Goal: Information Seeking & Learning: Learn about a topic

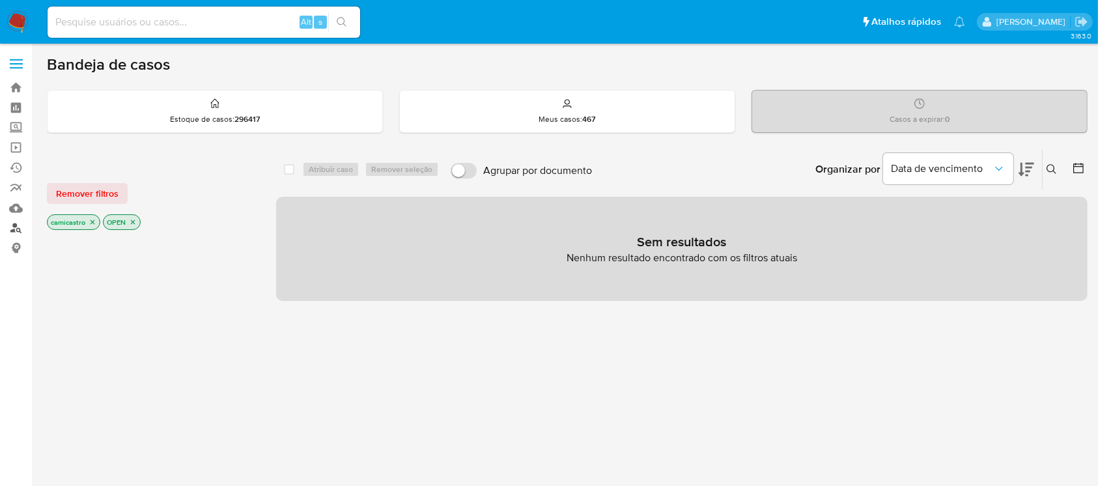
click at [16, 230] on link "Localizador de pessoas" at bounding box center [77, 228] width 155 height 20
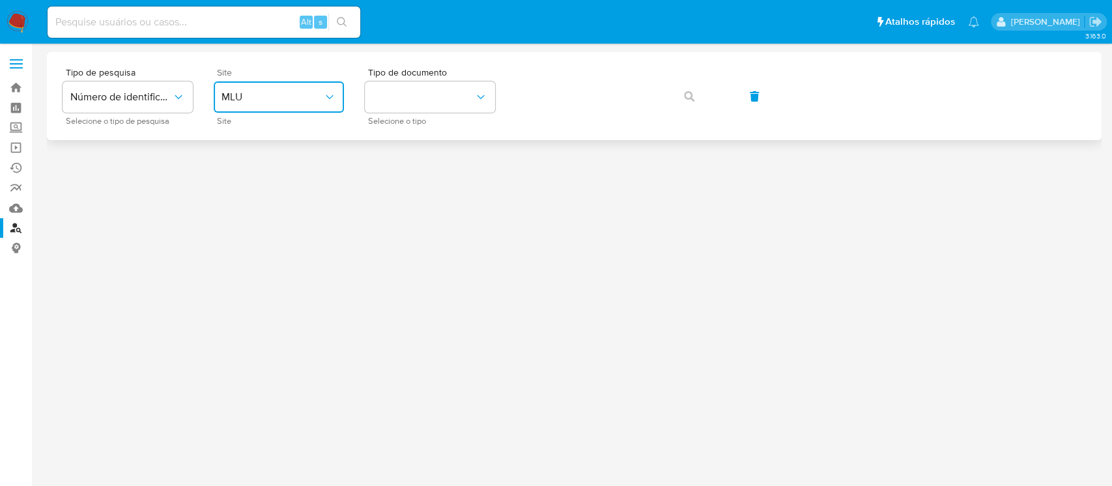
click at [338, 98] on button "MLU" at bounding box center [279, 96] width 130 height 31
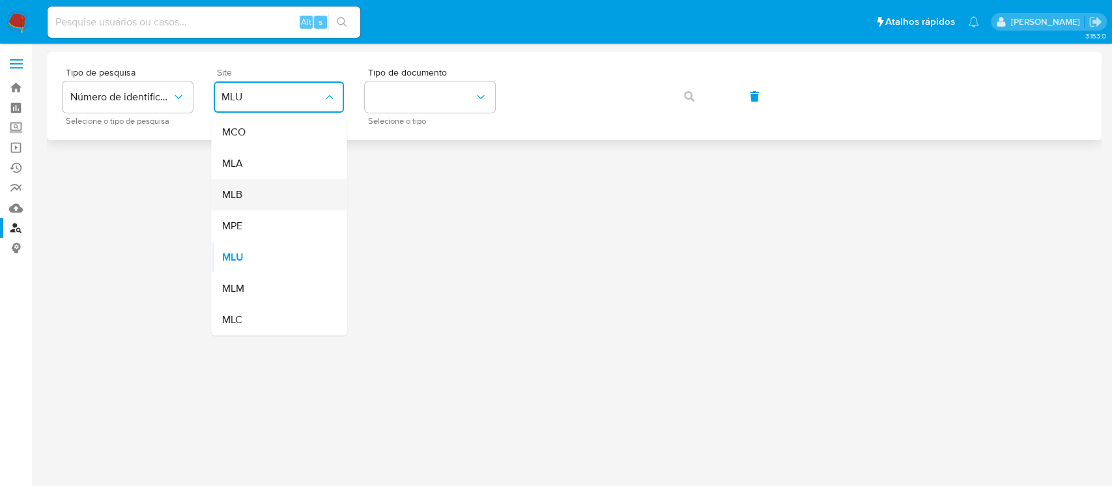
click at [264, 195] on div "MLB" at bounding box center [274, 194] width 107 height 31
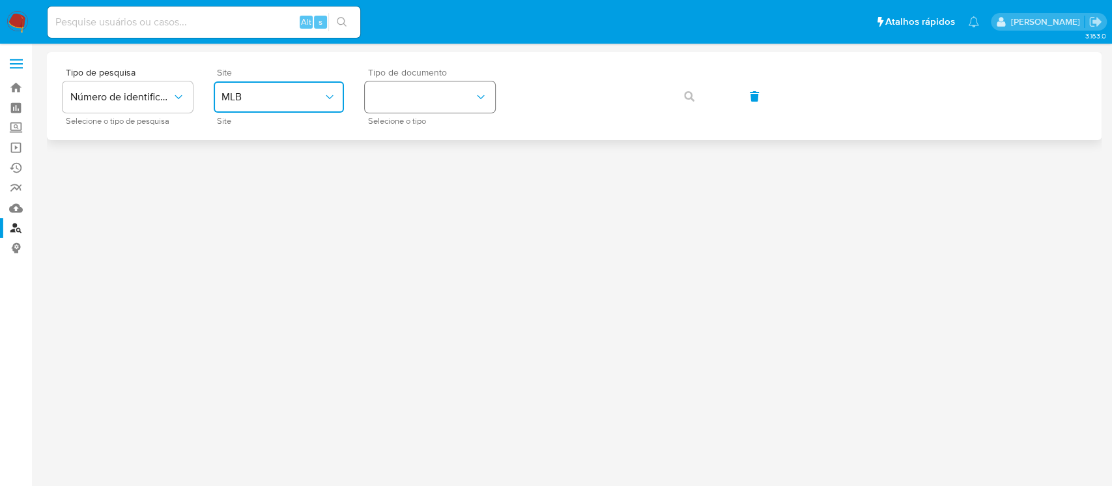
click at [484, 99] on icon "identificationType" at bounding box center [480, 97] width 13 height 13
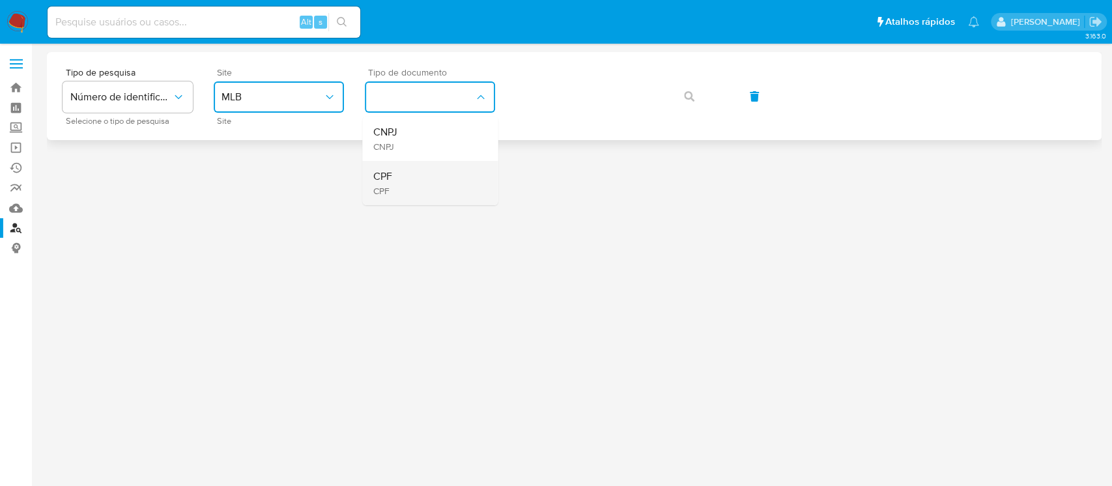
click at [423, 192] on div "CPF CPF" at bounding box center [425, 183] width 107 height 44
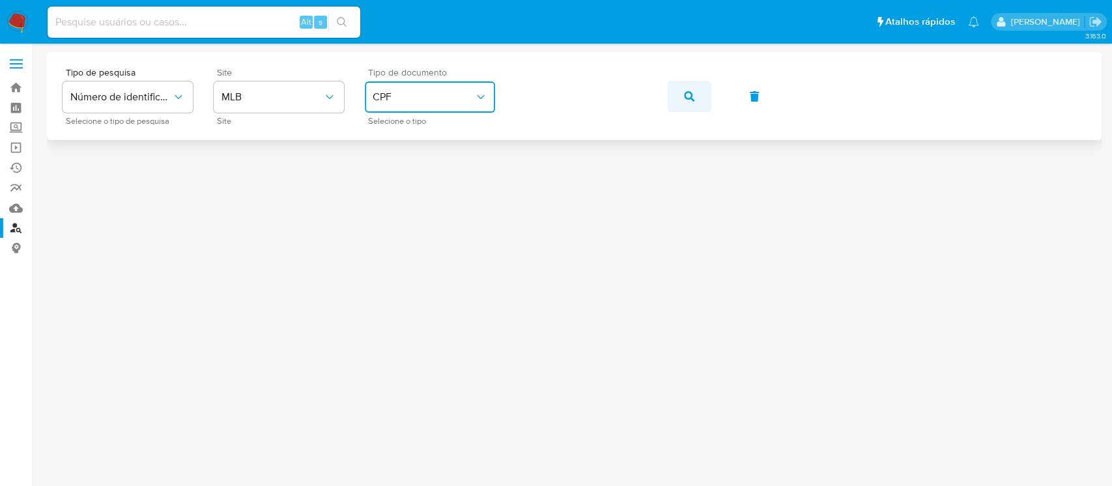
click at [686, 96] on icon "button" at bounding box center [689, 96] width 10 height 10
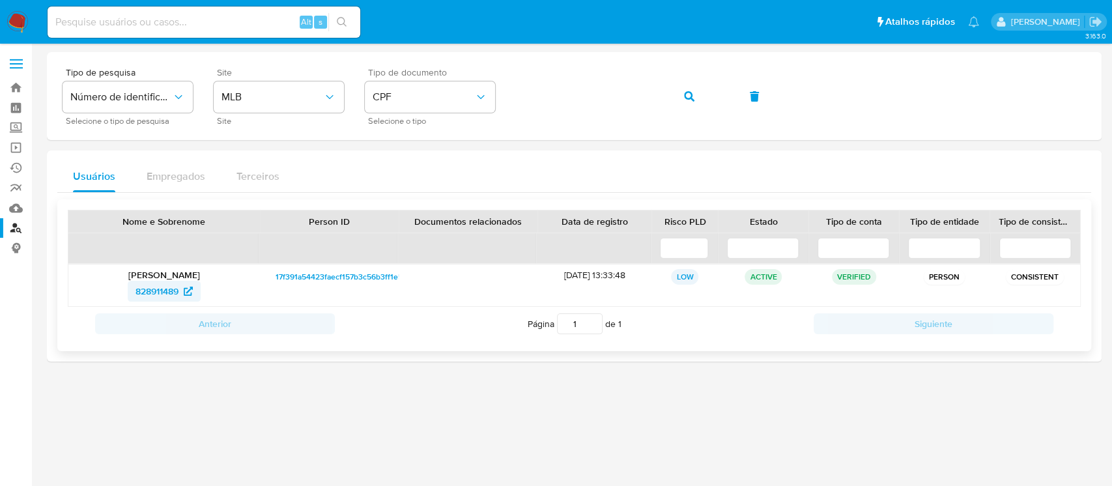
click at [161, 292] on span "828911489" at bounding box center [156, 291] width 43 height 21
click at [365, 79] on div "Tipo de pesquisa Número de identificação Selecione o tipo de pesquisa Site MLB …" at bounding box center [574, 96] width 1023 height 57
click at [690, 94] on icon "button" at bounding box center [689, 96] width 10 height 10
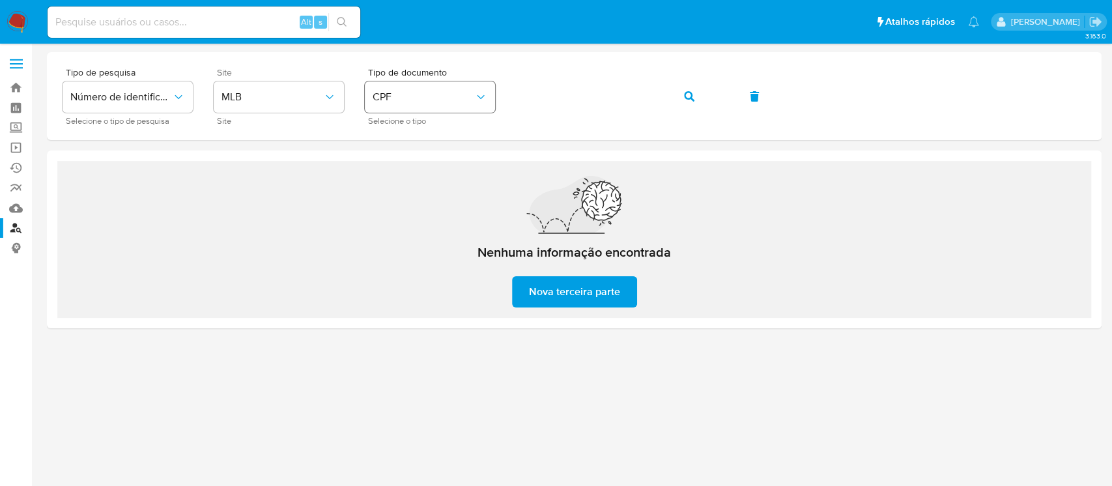
click at [490, 86] on div "Tipo de pesquisa Número de identificação Selecione o tipo de pesquisa Site MLB …" at bounding box center [574, 96] width 1023 height 57
click at [689, 97] on icon "button" at bounding box center [689, 96] width 10 height 10
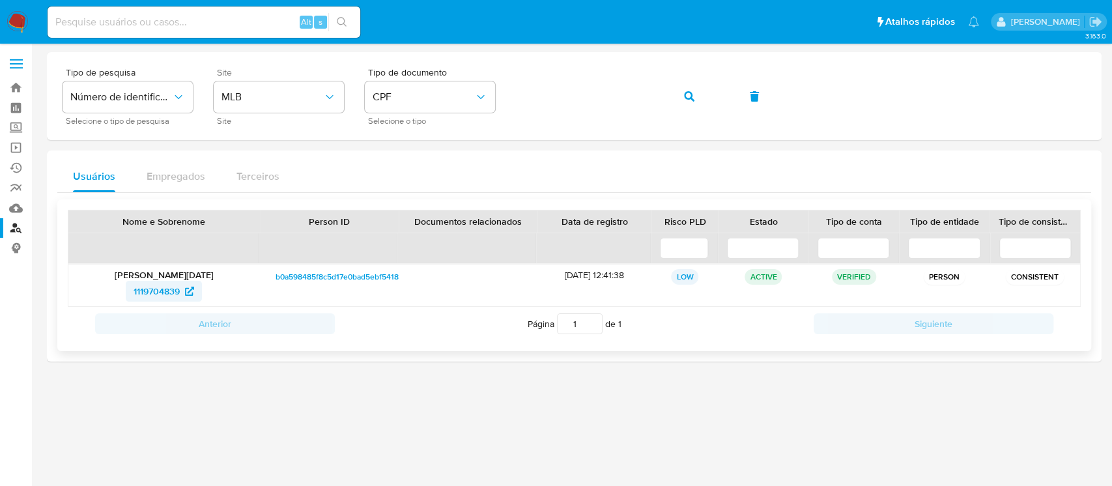
click at [147, 295] on span "1119704839" at bounding box center [156, 291] width 46 height 21
click at [408, 94] on div "Tipo de pesquisa Número de identificação Selecione o tipo de pesquisa Site MLB …" at bounding box center [574, 96] width 1023 height 57
click at [691, 89] on span "button" at bounding box center [689, 96] width 10 height 29
click at [149, 292] on span "182335776" at bounding box center [157, 291] width 44 height 21
click at [468, 98] on div "Tipo de pesquisa Número de identificação Selecione o tipo de pesquisa Site MLB …" at bounding box center [574, 96] width 1023 height 57
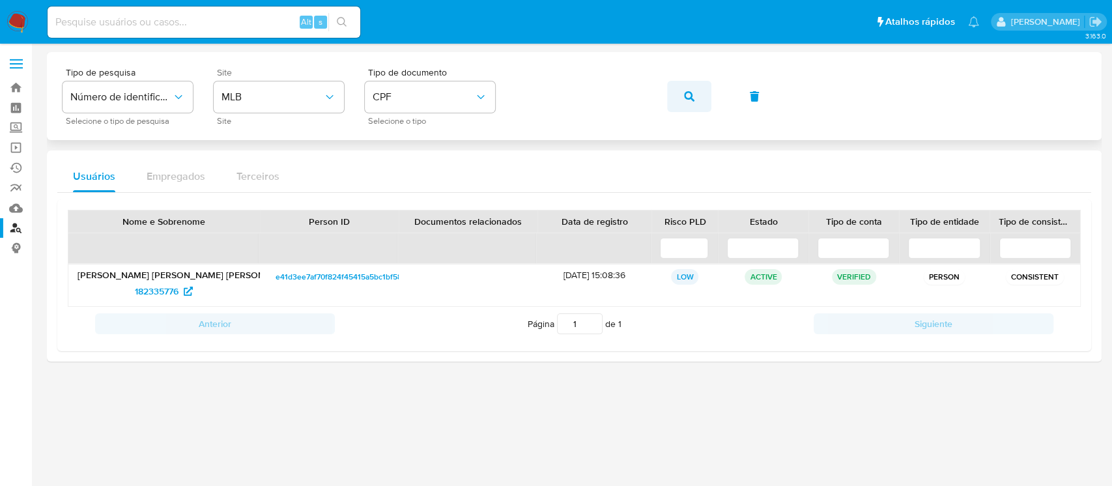
click at [692, 100] on icon "button" at bounding box center [689, 96] width 10 height 10
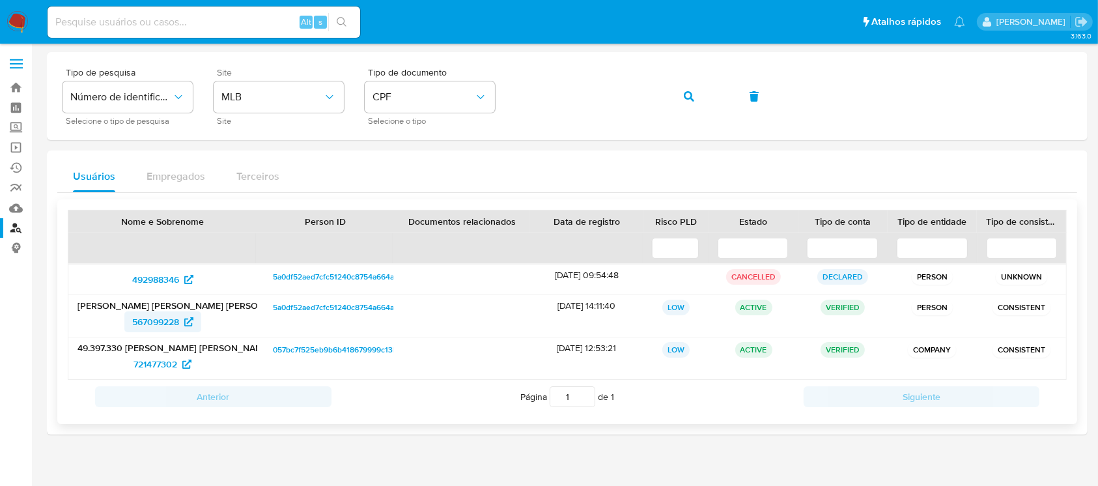
click at [161, 320] on span "567099228" at bounding box center [155, 321] width 47 height 21
click at [435, 91] on div "Tipo de pesquisa Número de identificação Selecione o tipo de pesquisa Site MLB …" at bounding box center [567, 96] width 1009 height 57
click at [690, 90] on span "button" at bounding box center [689, 96] width 10 height 29
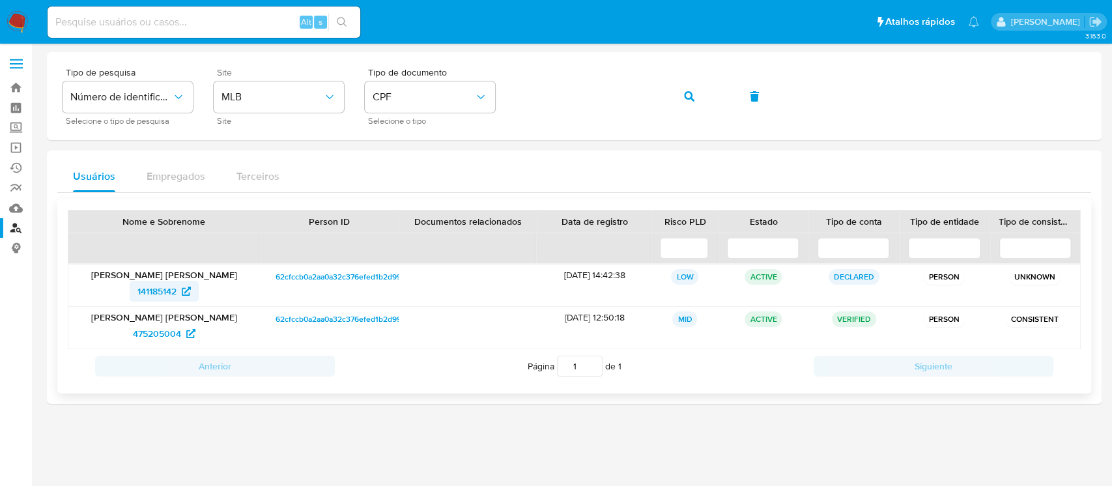
click at [158, 288] on span "141185142" at bounding box center [156, 291] width 39 height 21
click at [154, 333] on span "475205004" at bounding box center [157, 333] width 48 height 21
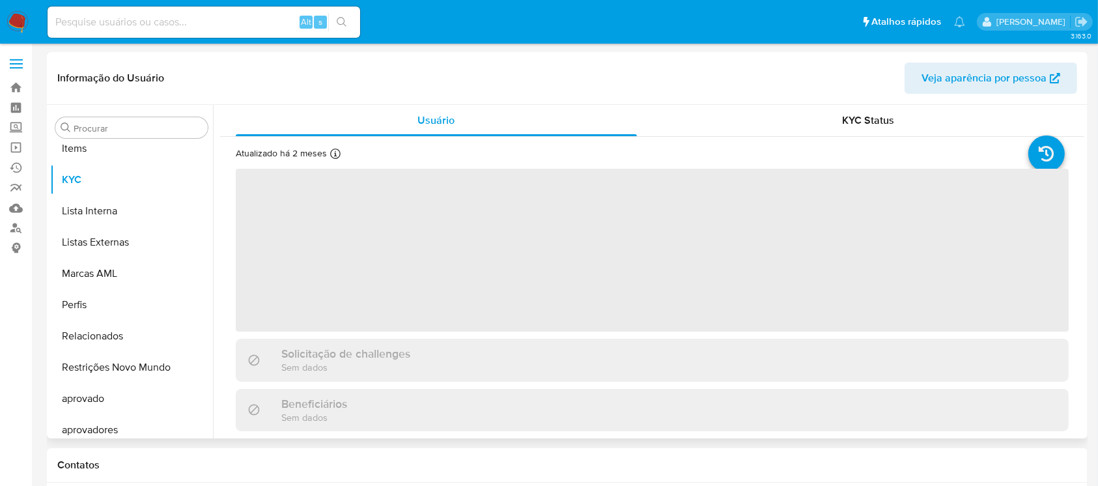
scroll to position [707, 0]
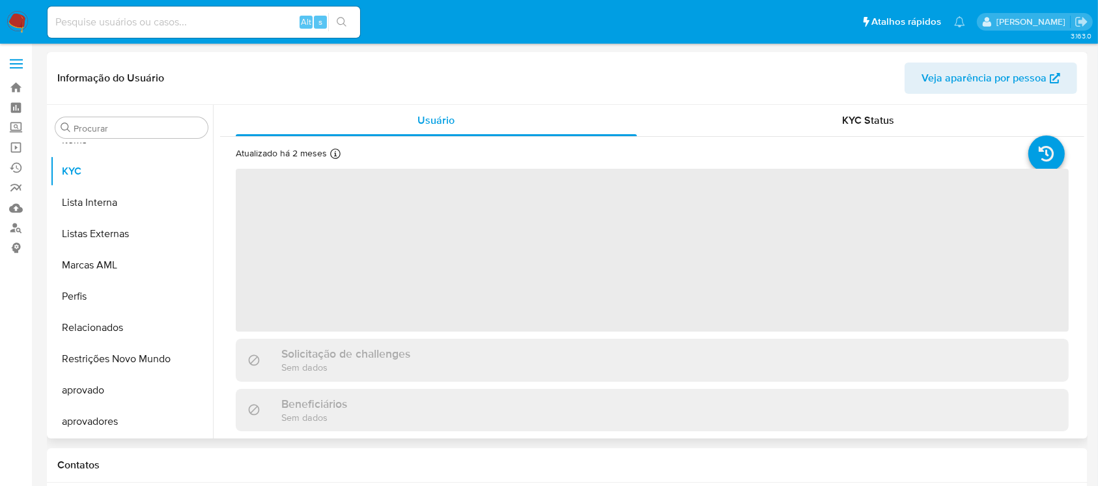
select select "10"
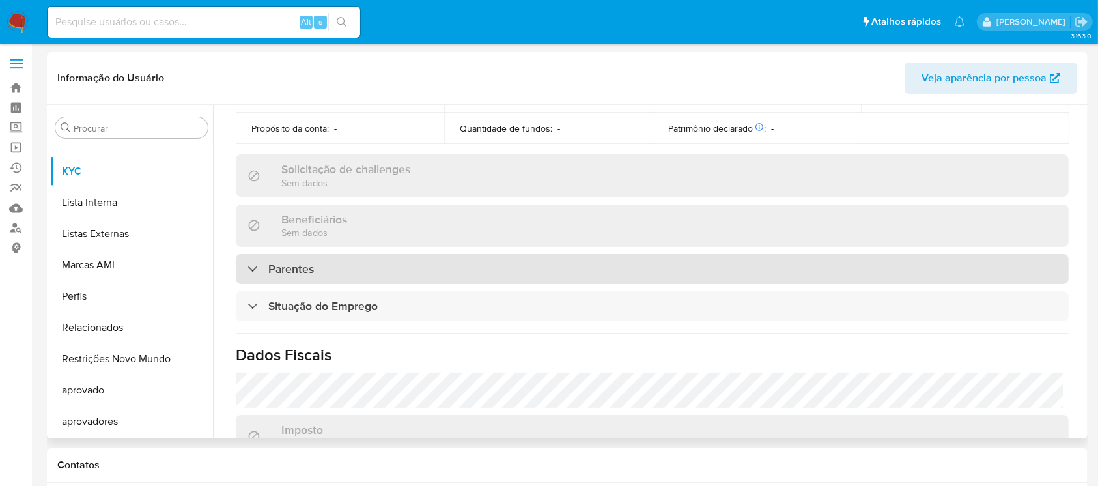
scroll to position [434, 0]
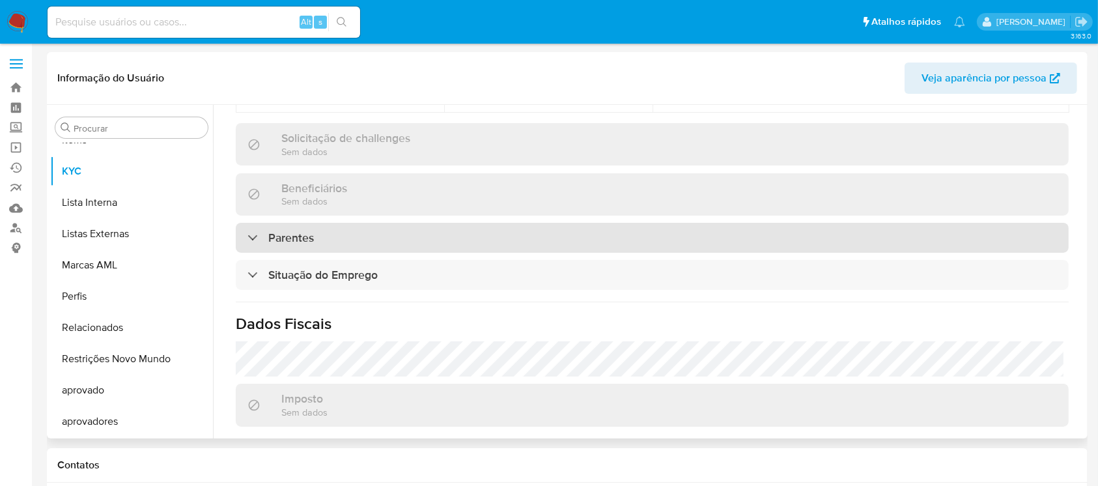
click at [279, 231] on h3 "Parentes" at bounding box center [291, 238] width 46 height 14
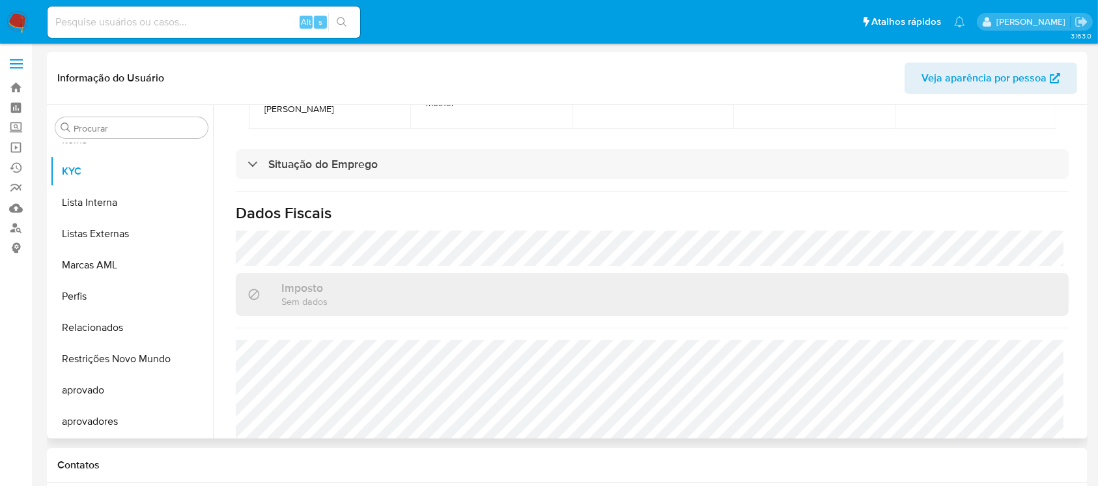
scroll to position [680, 0]
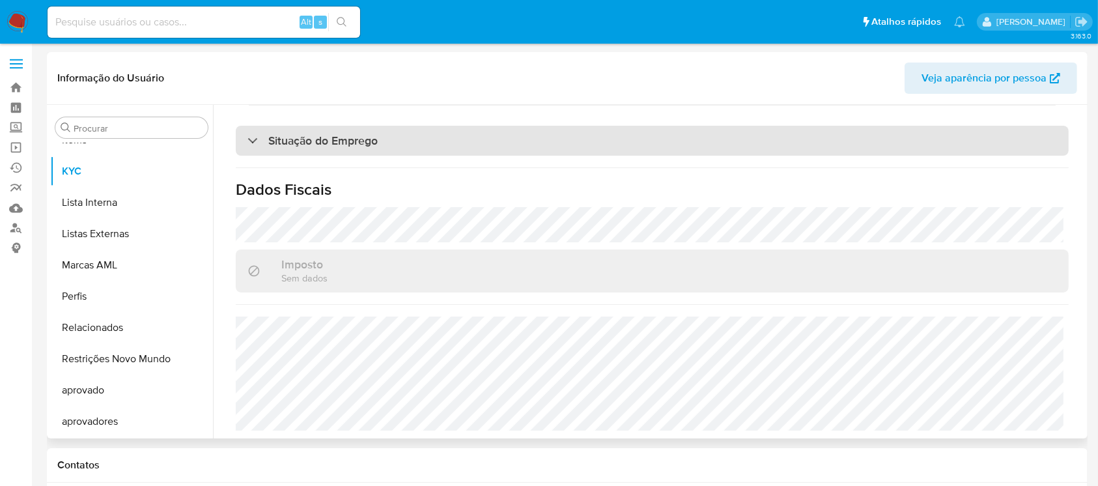
click at [302, 133] on h3 "Situação do Emprego" at bounding box center [322, 140] width 109 height 14
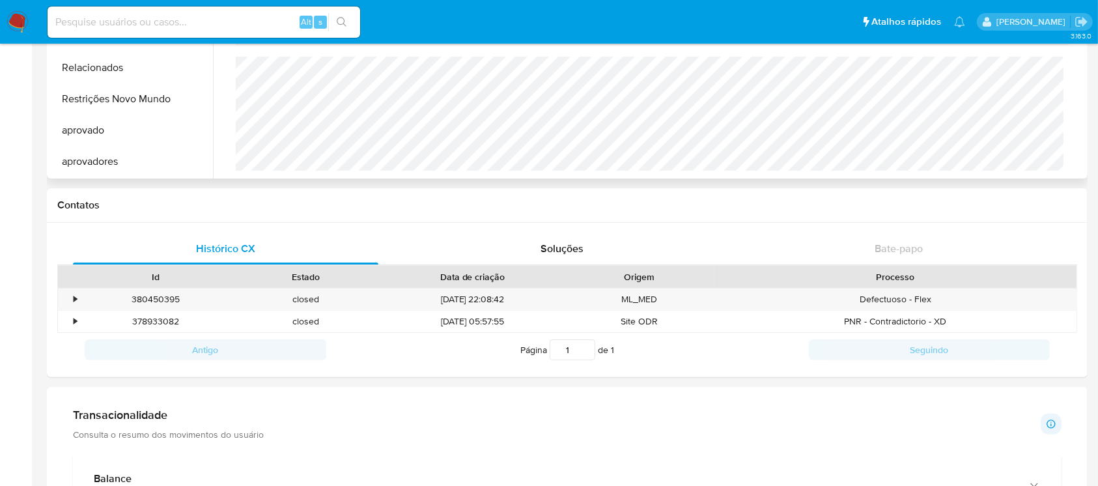
scroll to position [260, 0]
click at [74, 300] on div "•" at bounding box center [75, 298] width 3 height 12
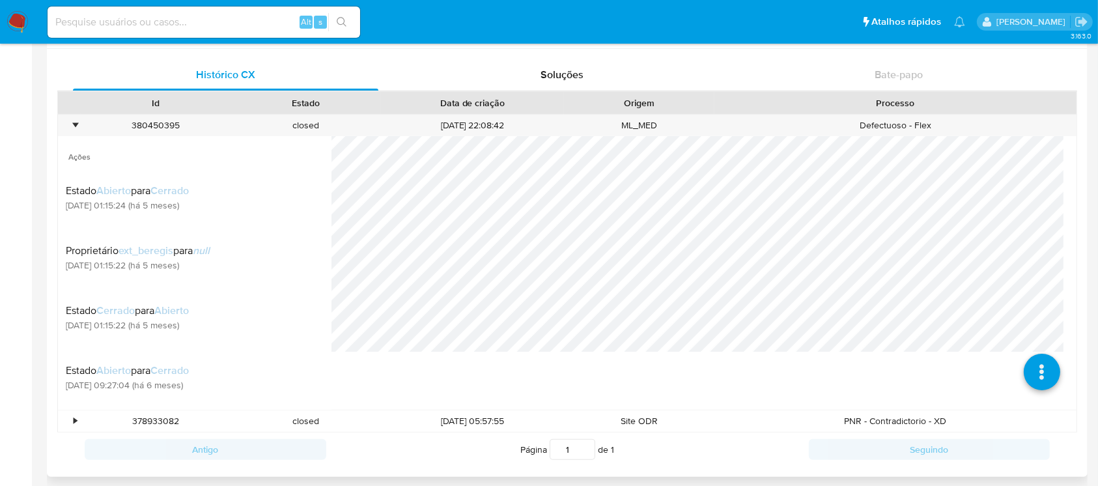
scroll to position [129, 0]
click at [75, 126] on div "•" at bounding box center [75, 125] width 3 height 12
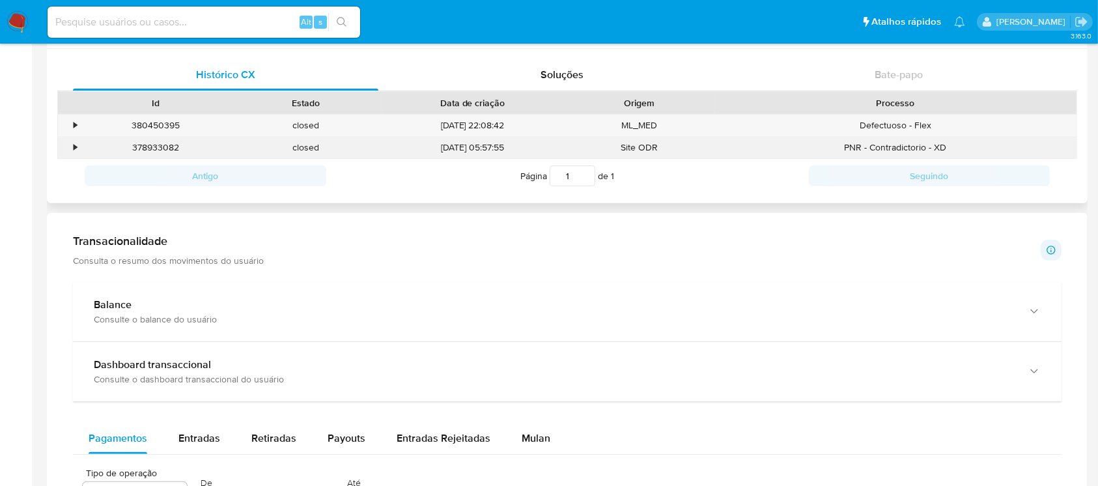
click at [68, 148] on div "•" at bounding box center [69, 147] width 23 height 21
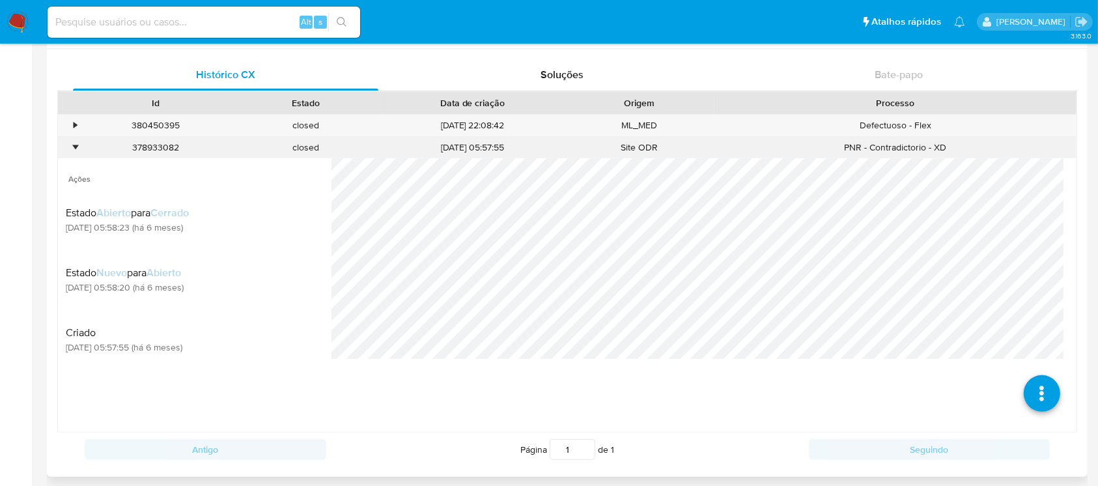
click at [70, 149] on div "•" at bounding box center [69, 147] width 23 height 21
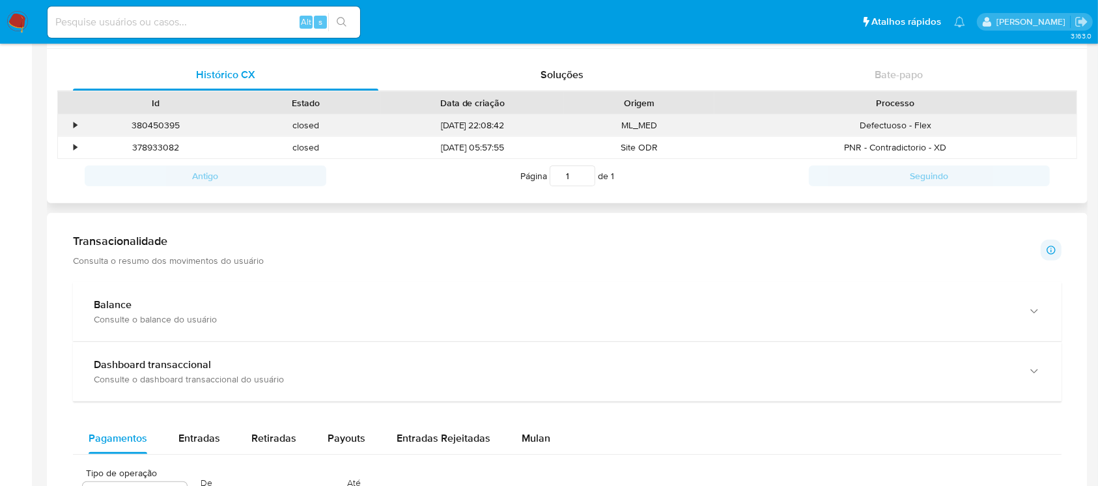
click at [76, 128] on div "•" at bounding box center [75, 125] width 3 height 12
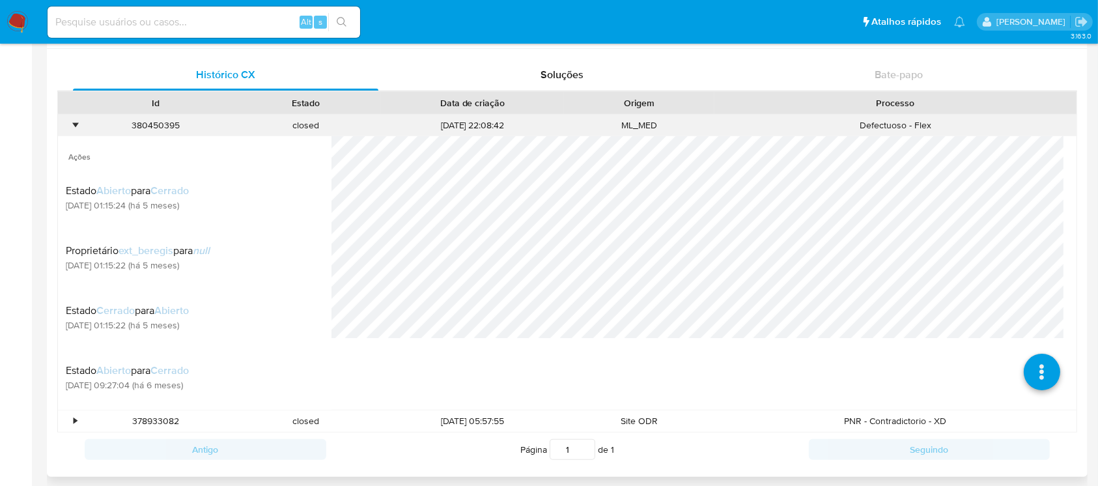
click at [74, 123] on div "•" at bounding box center [75, 125] width 3 height 12
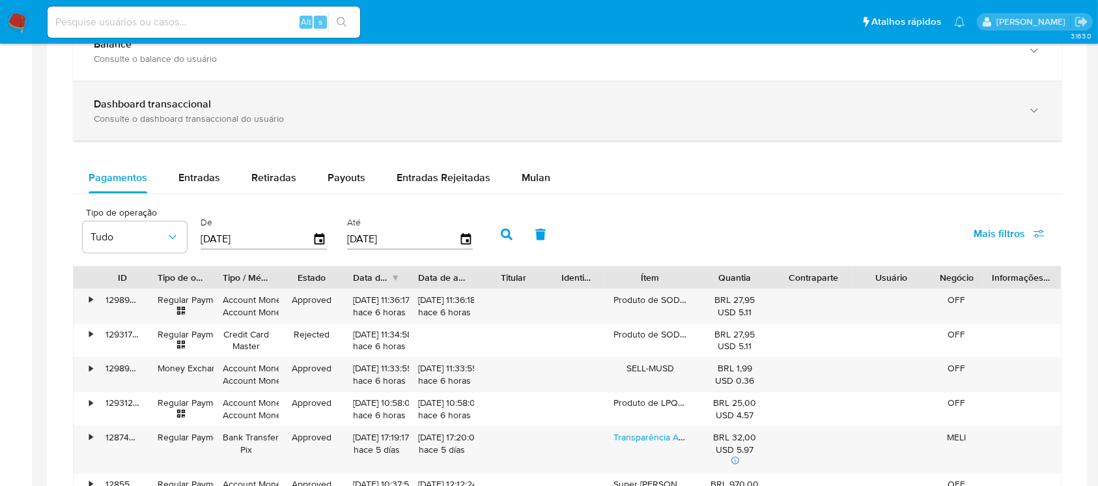
scroll to position [781, 0]
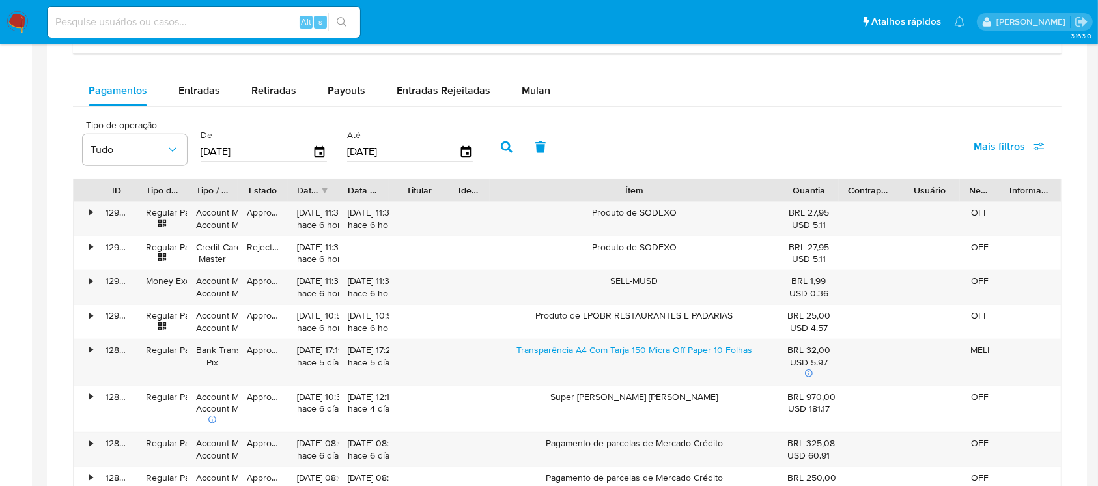
drag, startPoint x: 698, startPoint y: 186, endPoint x: 895, endPoint y: 197, distance: 197.6
click at [895, 197] on div "ID Tipo de operação Tipo / Método Estado Data de criação Data de aprovação Titu…" at bounding box center [567, 190] width 987 height 22
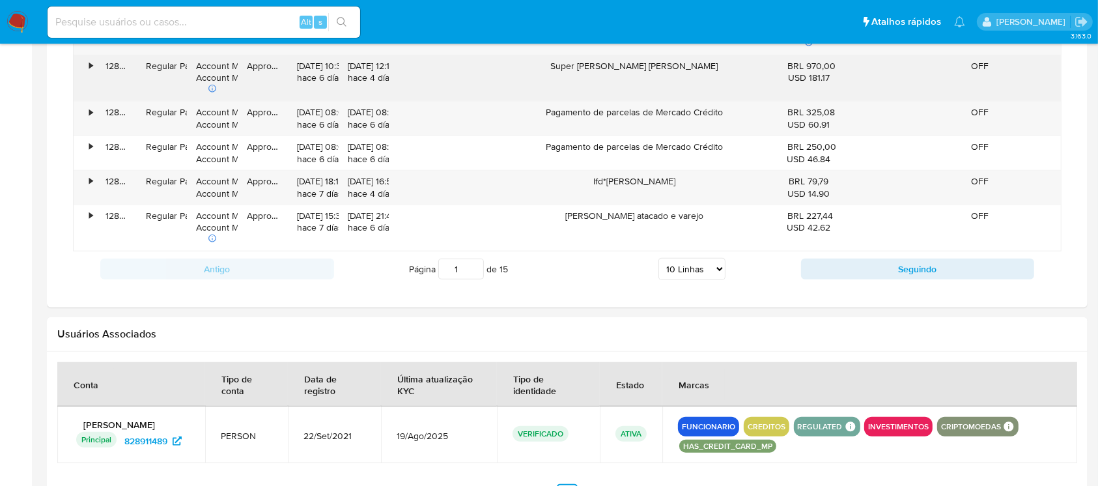
scroll to position [1119, 0]
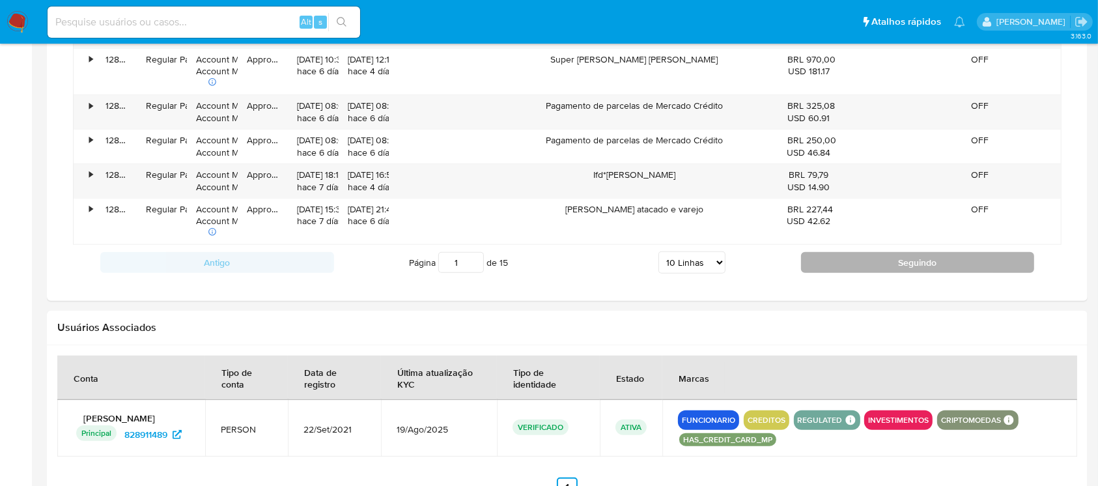
click at [959, 257] on button "Seguindo" at bounding box center [918, 262] width 234 height 21
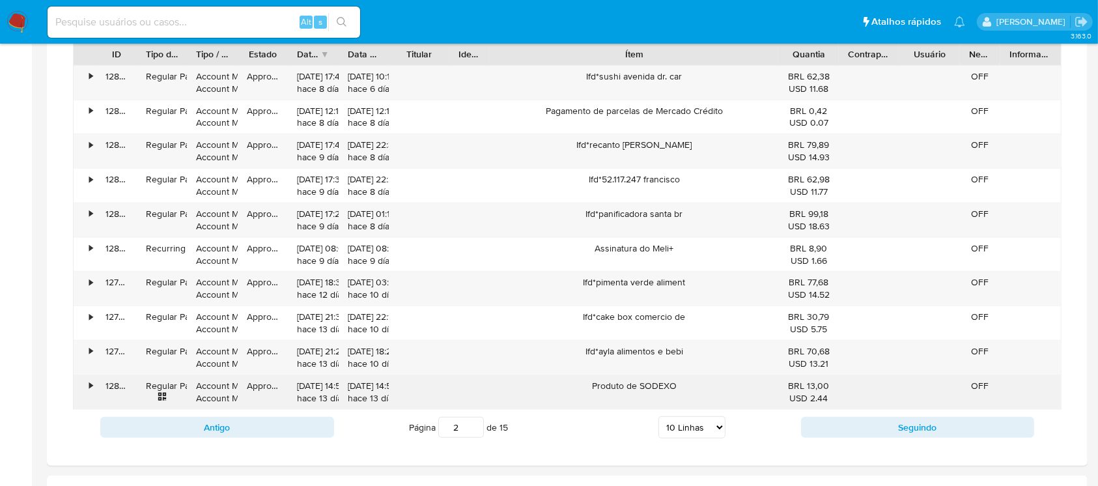
scroll to position [945, 0]
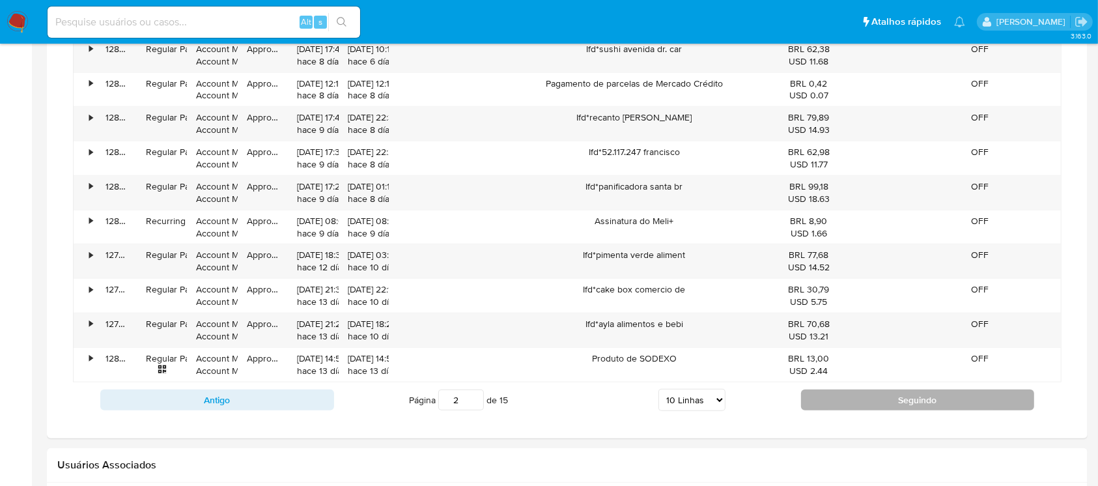
click at [858, 391] on button "Seguindo" at bounding box center [918, 399] width 234 height 21
type input "3"
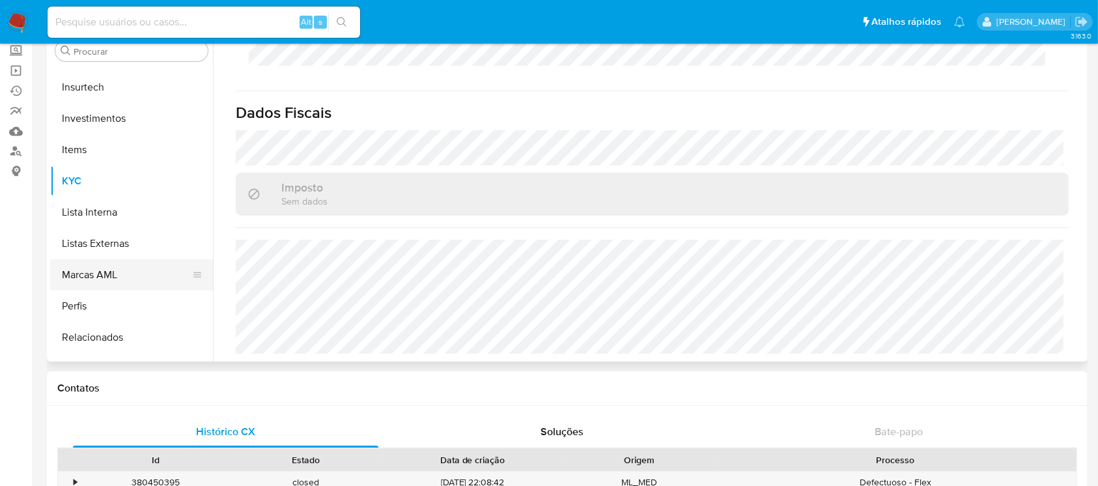
scroll to position [707, 0]
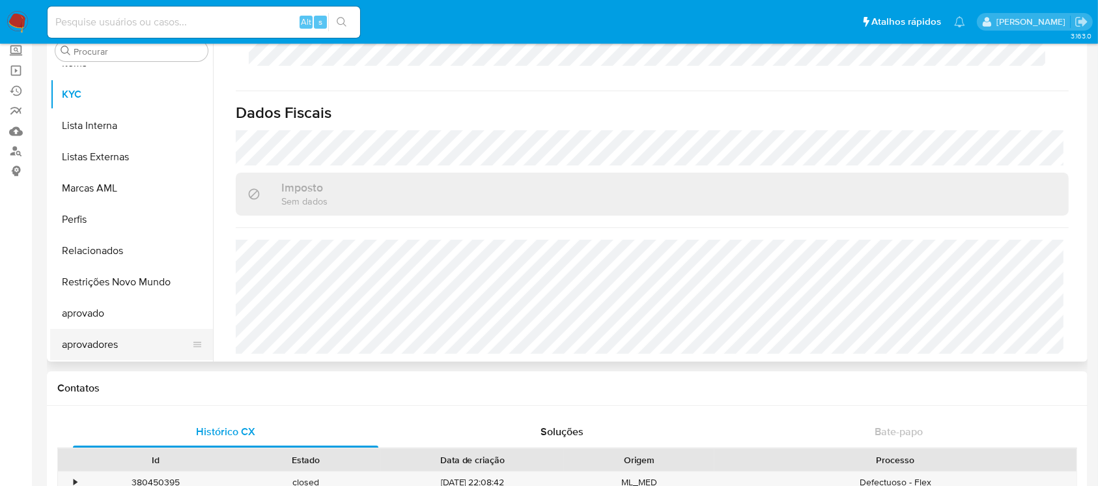
click at [102, 337] on button "aprovadores" at bounding box center [126, 344] width 152 height 31
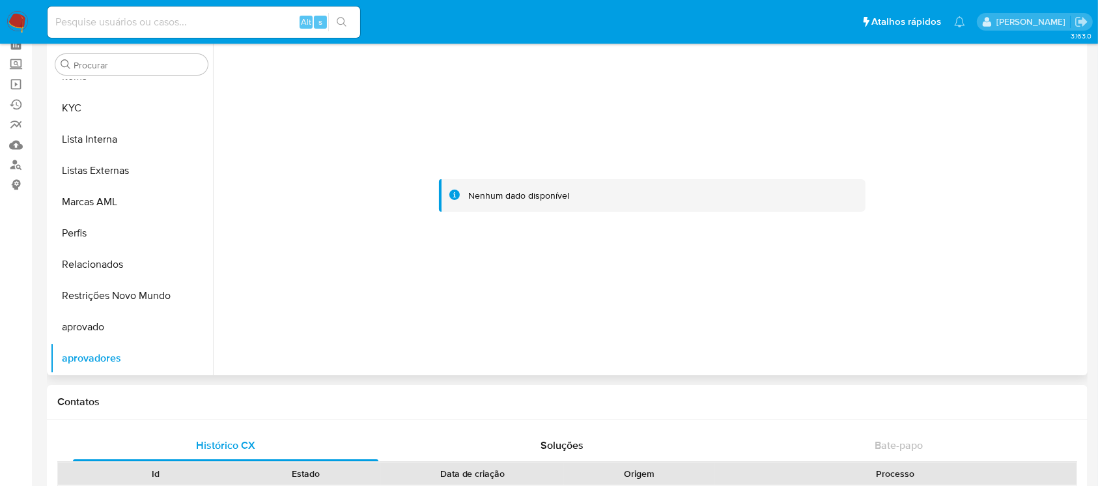
scroll to position [87, 0]
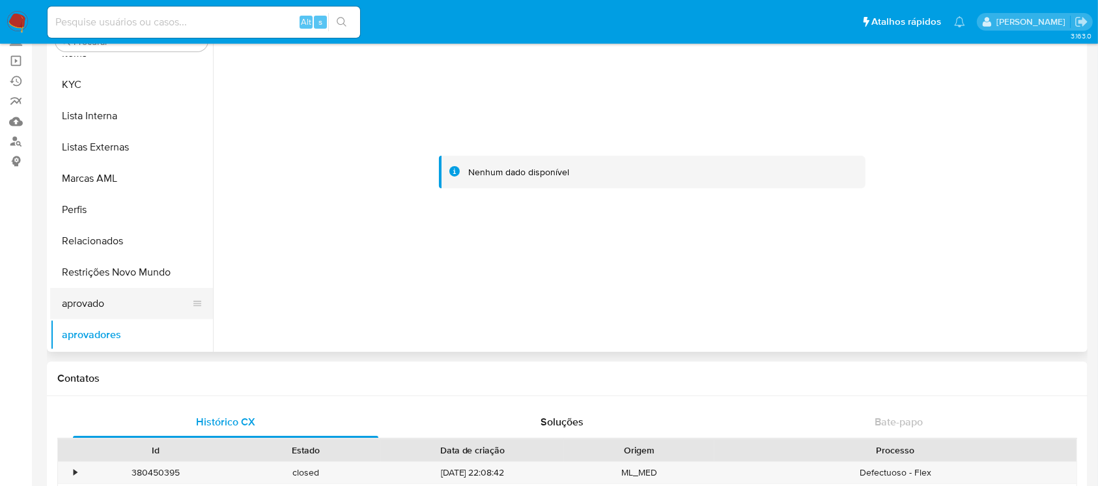
click at [105, 300] on button "aprovado" at bounding box center [126, 303] width 152 height 31
click at [92, 273] on button "Restrições Novo Mundo" at bounding box center [126, 272] width 152 height 31
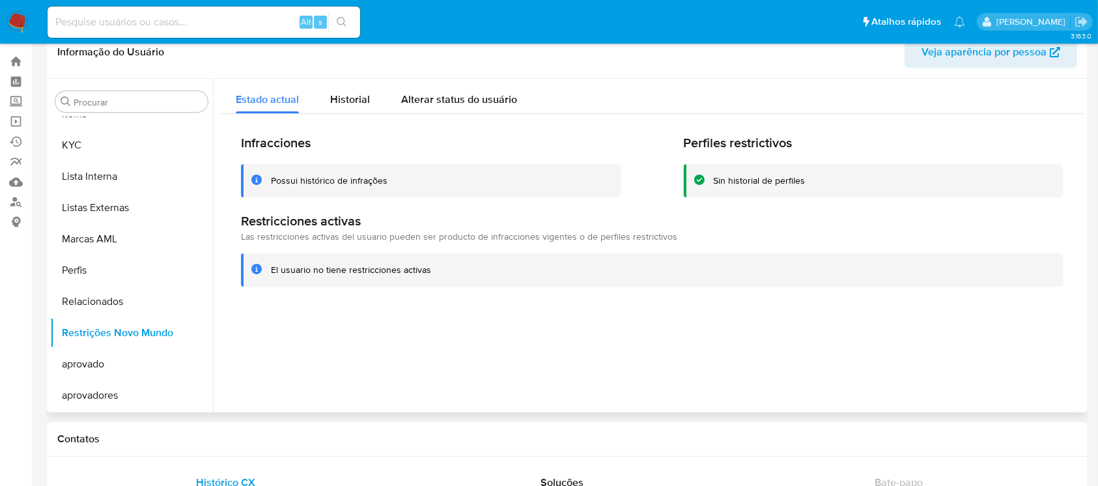
scroll to position [0, 0]
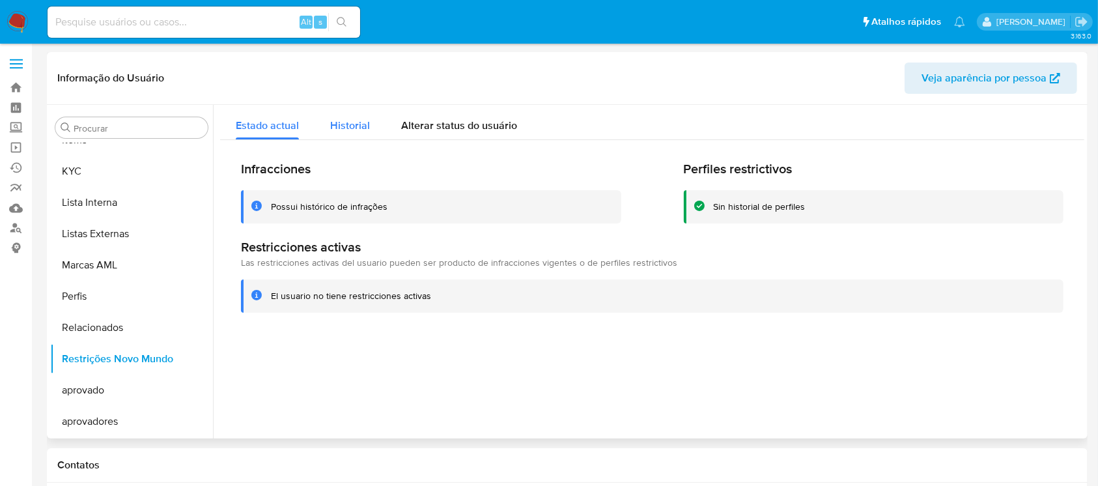
click at [349, 127] on span "Historial" at bounding box center [350, 125] width 40 height 15
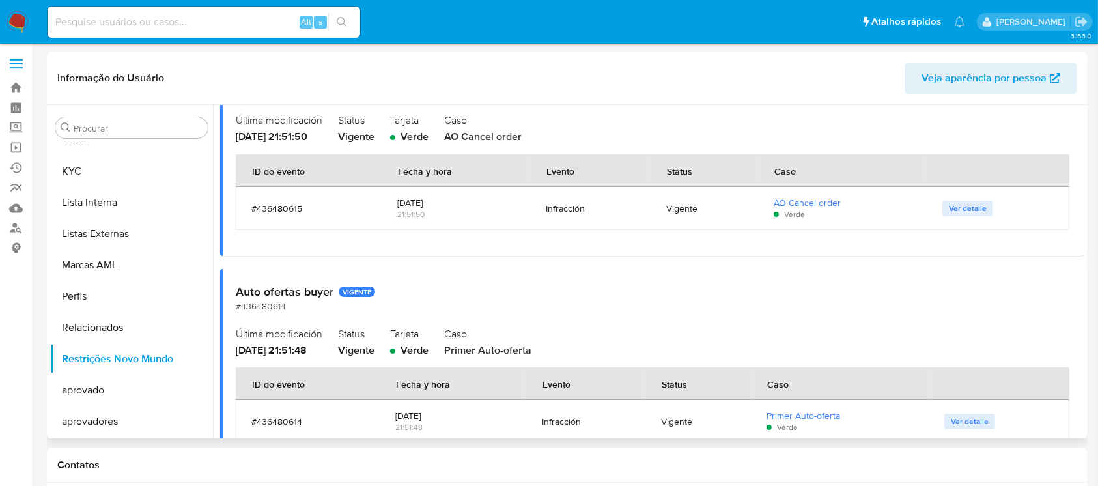
scroll to position [44, 0]
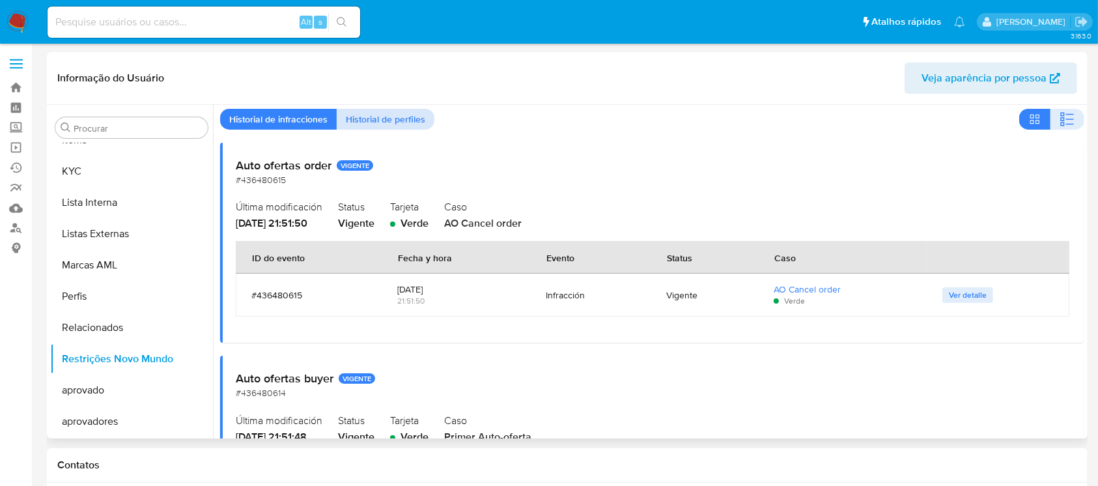
click at [406, 120] on span "Historial de perfiles" at bounding box center [385, 119] width 79 height 18
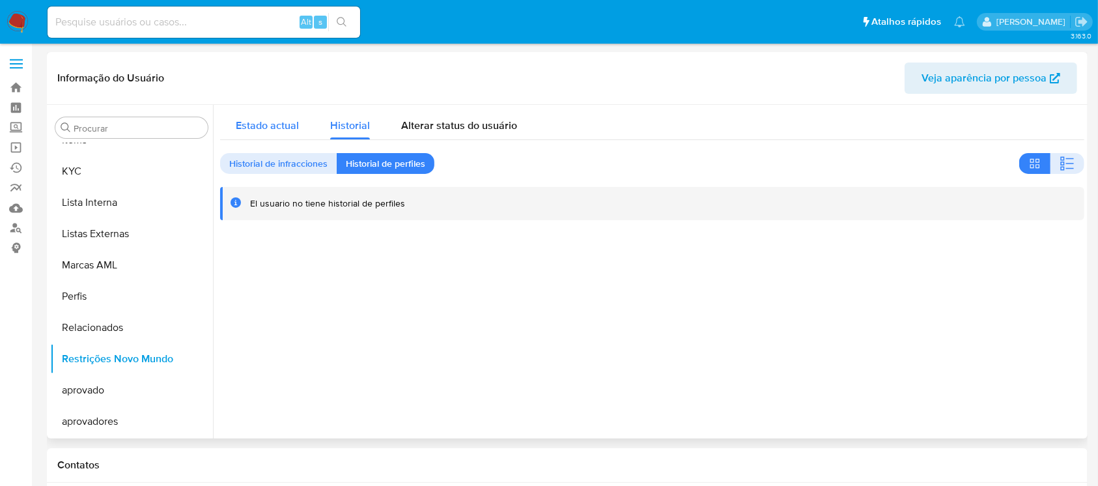
click at [275, 124] on span "Estado actual" at bounding box center [267, 125] width 63 height 15
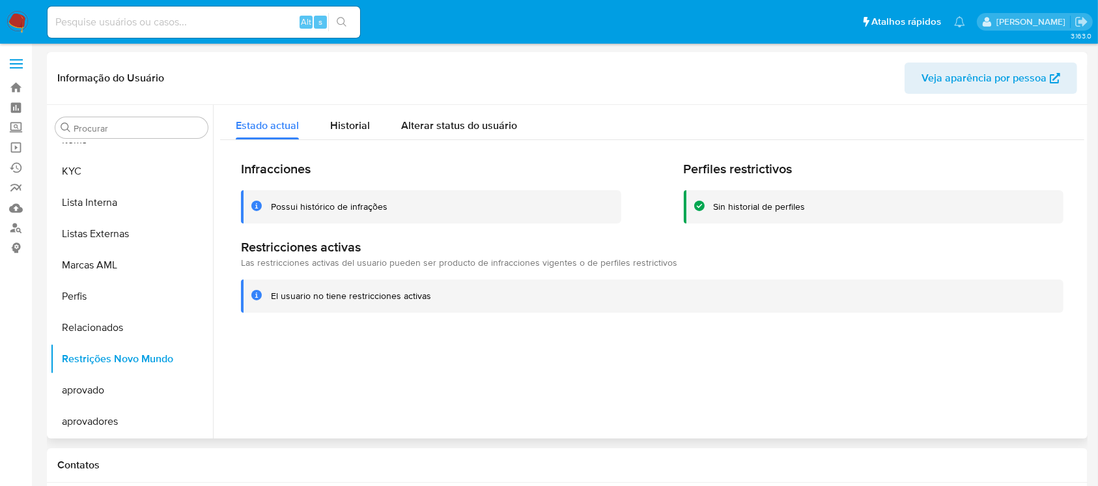
click at [351, 201] on div "Possui histórico de infrações" at bounding box center [329, 207] width 117 height 12
click at [285, 169] on h2 "Infracciones" at bounding box center [431, 169] width 380 height 16
click at [282, 213] on div "Possui histórico de infrações" at bounding box center [431, 206] width 380 height 33
click at [328, 210] on div "Possui histórico de infrações" at bounding box center [329, 207] width 117 height 12
click at [346, 292] on div "El usuario no tiene restricciones activas" at bounding box center [351, 296] width 160 height 12
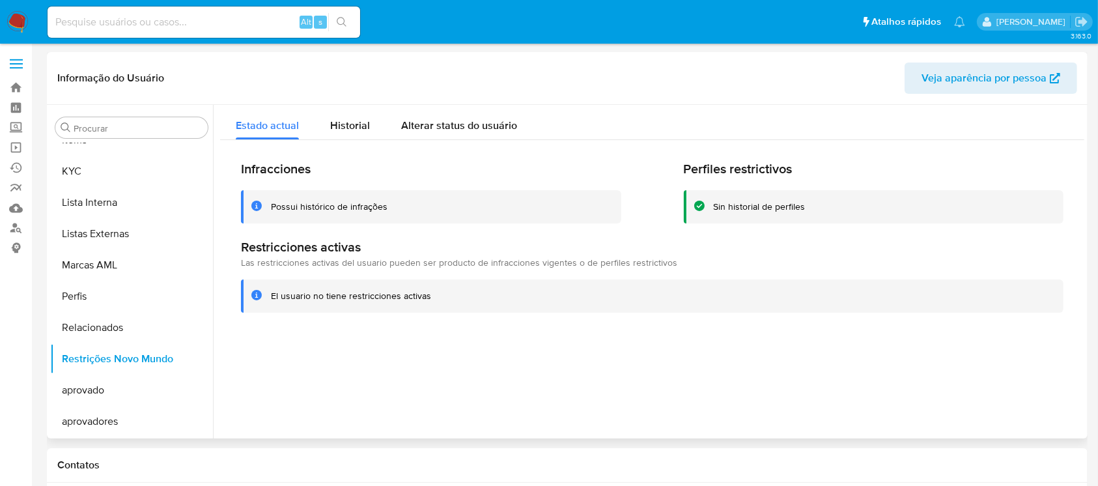
click at [698, 200] on div "Sin historial de perfiles" at bounding box center [874, 206] width 380 height 33
click at [307, 297] on div "El usuario no tiene restricciones activas" at bounding box center [351, 296] width 160 height 12
click at [422, 311] on div "El usuario no tiene restricciones activas" at bounding box center [652, 295] width 822 height 33
click at [399, 259] on span "Las restricciones activas del usuario pueden ser producto de infracciones vigen…" at bounding box center [459, 262] width 436 height 13
click at [332, 247] on h1 "Restricciones activas" at bounding box center [652, 247] width 822 height 16
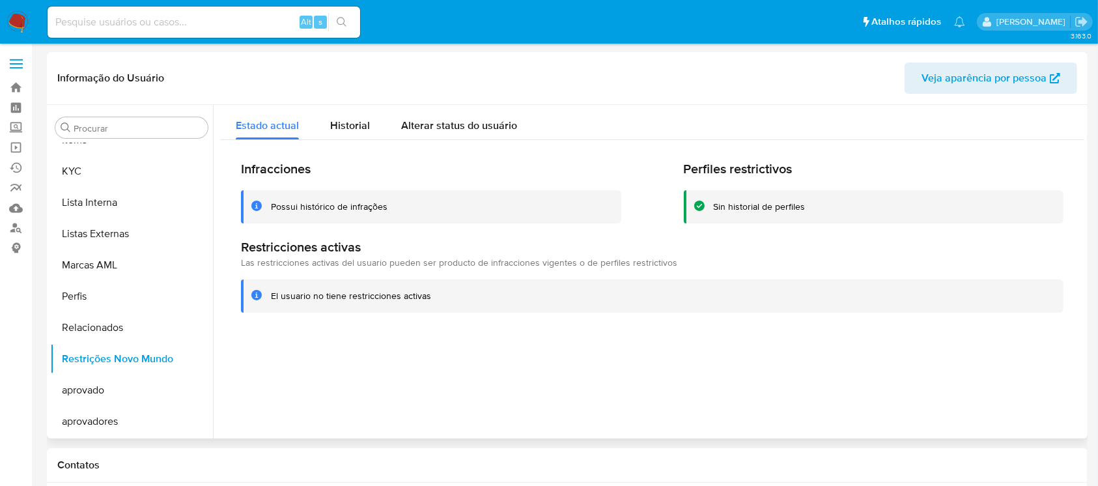
click at [337, 209] on div "Possui histórico de infrações" at bounding box center [329, 207] width 117 height 12
click at [281, 171] on h2 "Infracciones" at bounding box center [431, 169] width 380 height 16
click at [352, 124] on span "Historial" at bounding box center [350, 125] width 40 height 15
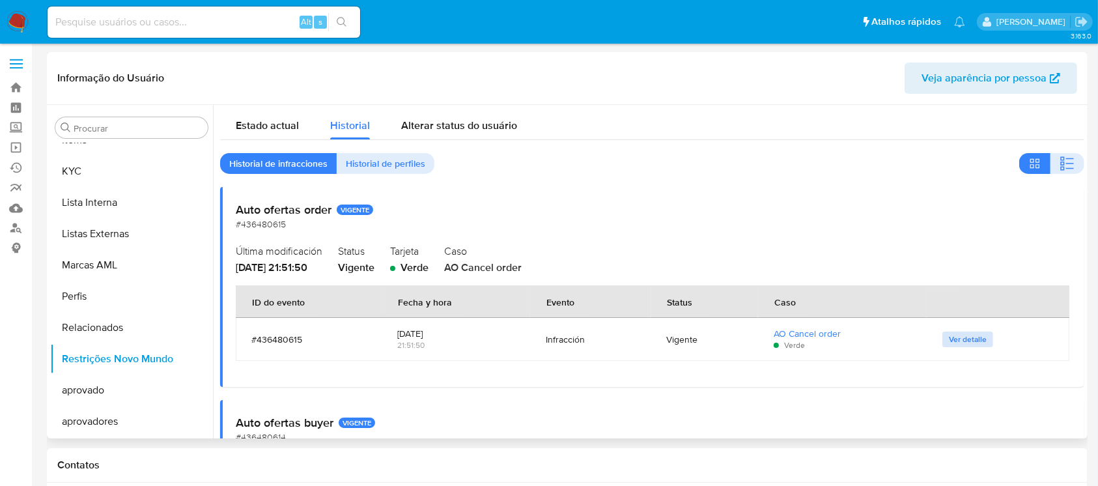
click at [970, 337] on span "Ver detalle" at bounding box center [968, 339] width 38 height 13
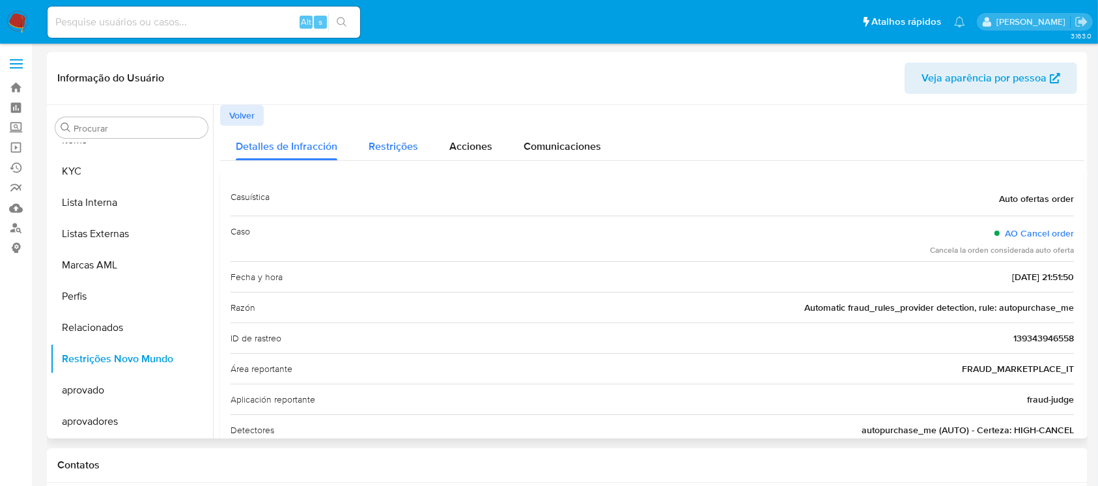
click at [388, 141] on span "Restrições" at bounding box center [393, 146] width 49 height 15
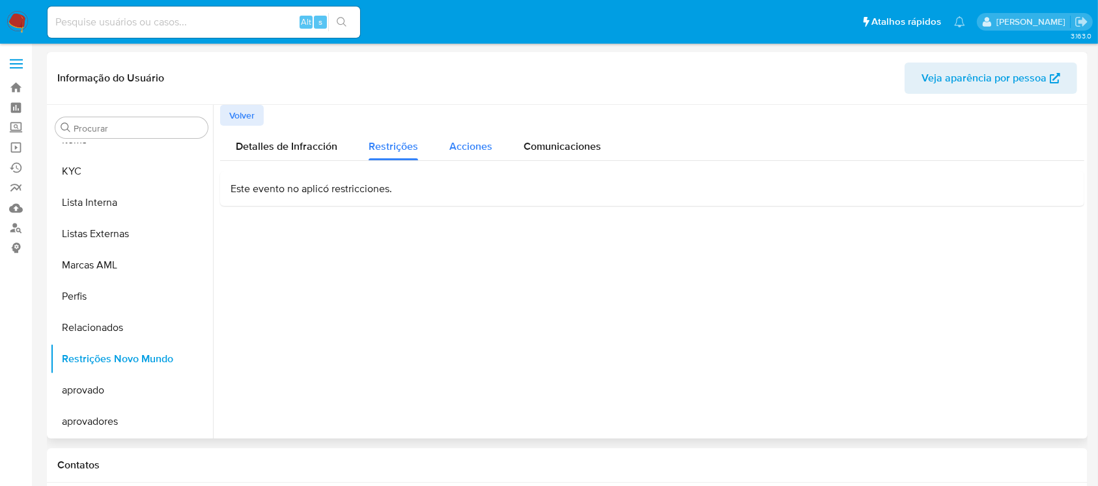
click at [477, 143] on span "Acciones" at bounding box center [470, 146] width 43 height 15
click at [576, 152] on span "Comunicaciones" at bounding box center [562, 146] width 77 height 15
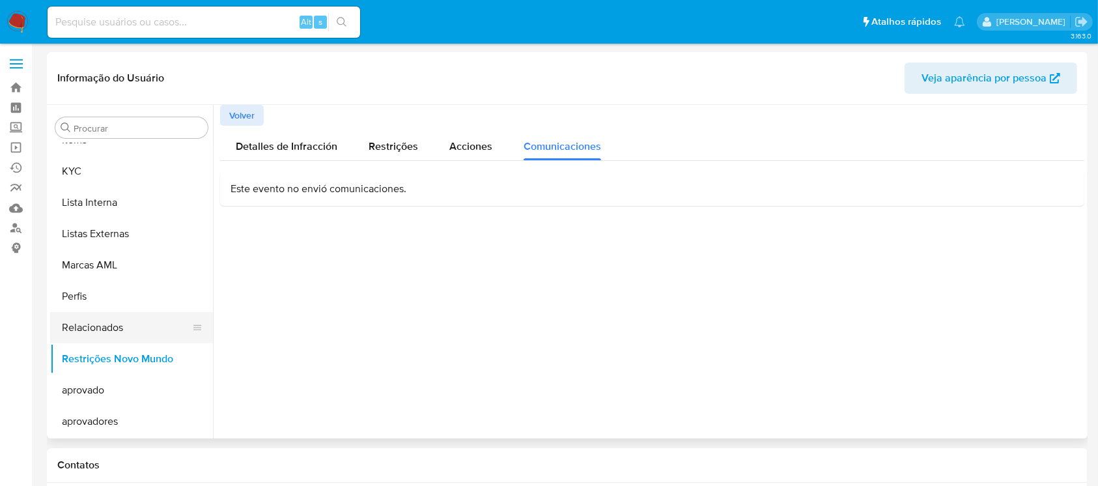
click at [96, 331] on button "Relacionados" at bounding box center [126, 327] width 152 height 31
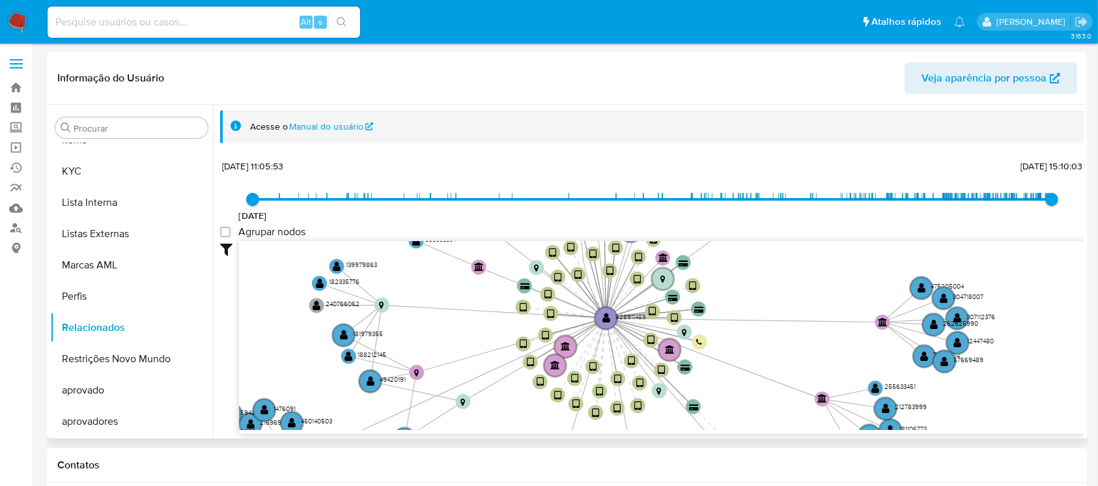
drag, startPoint x: 705, startPoint y: 296, endPoint x: 718, endPoint y: 356, distance: 60.8
click at [718, 356] on icon "device-68d12d9087d18a11ee384b59  device-64c3ca342938c2beadecf3ec  device-68cc…" at bounding box center [661, 335] width 845 height 189
click at [346, 332] on text "" at bounding box center [345, 335] width 8 height 10
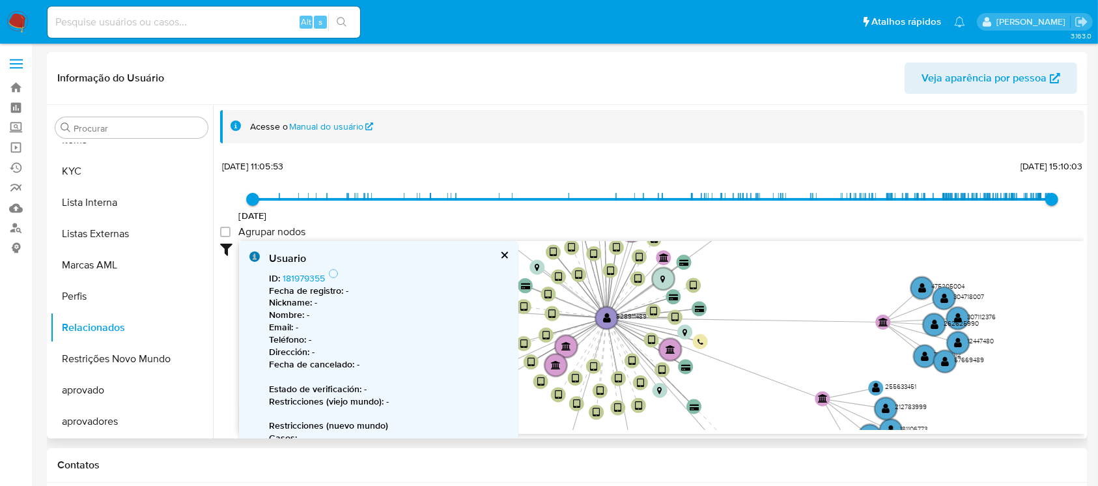
click at [346, 333] on span "Nickname : - Nombre : - Email : - Teléfono : - Dirección : - Fecha de cancelado…" at bounding box center [388, 333] width 239 height 74
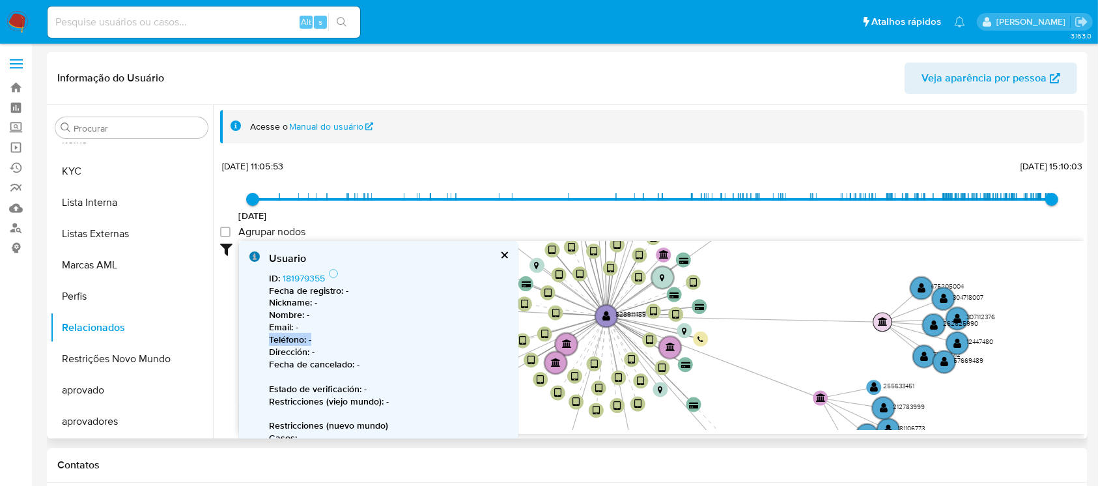
click at [882, 322] on text "" at bounding box center [883, 321] width 10 height 9
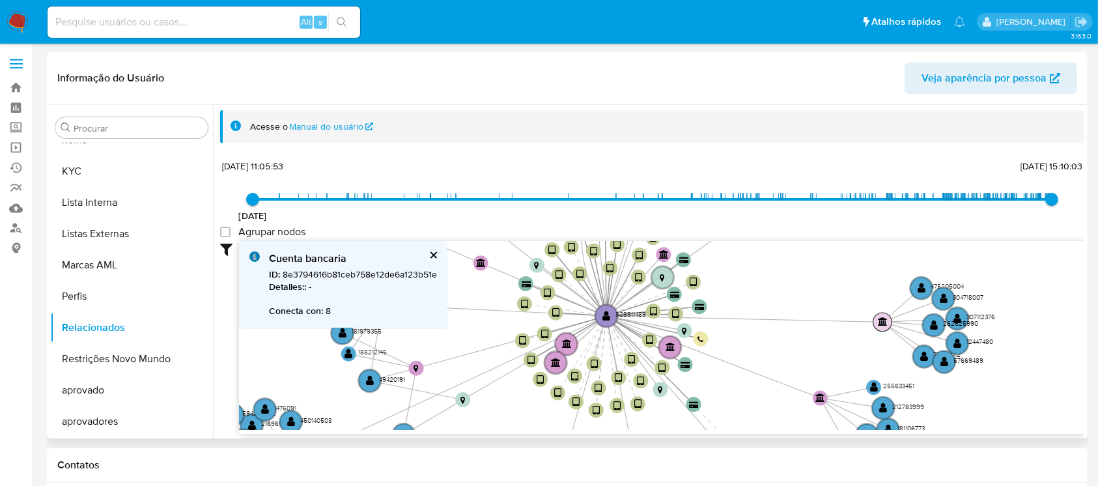
click at [882, 322] on text "" at bounding box center [883, 321] width 10 height 9
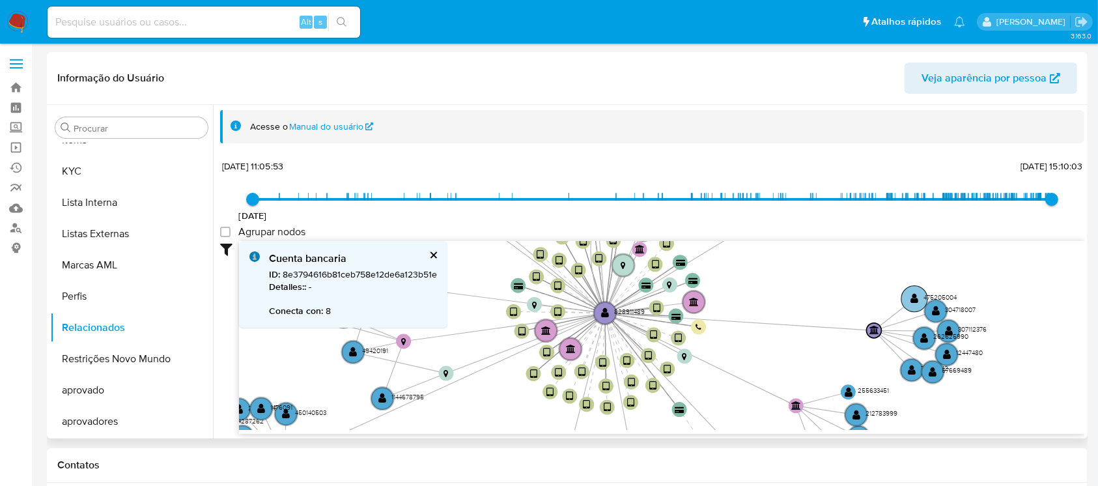
click at [912, 300] on text "" at bounding box center [914, 299] width 8 height 10
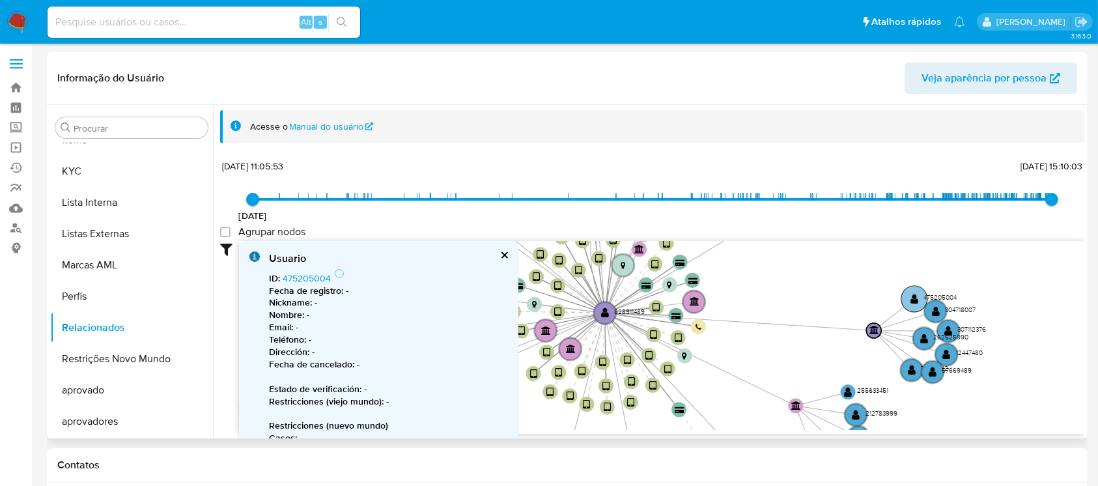
click at [912, 300] on text "" at bounding box center [914, 299] width 8 height 10
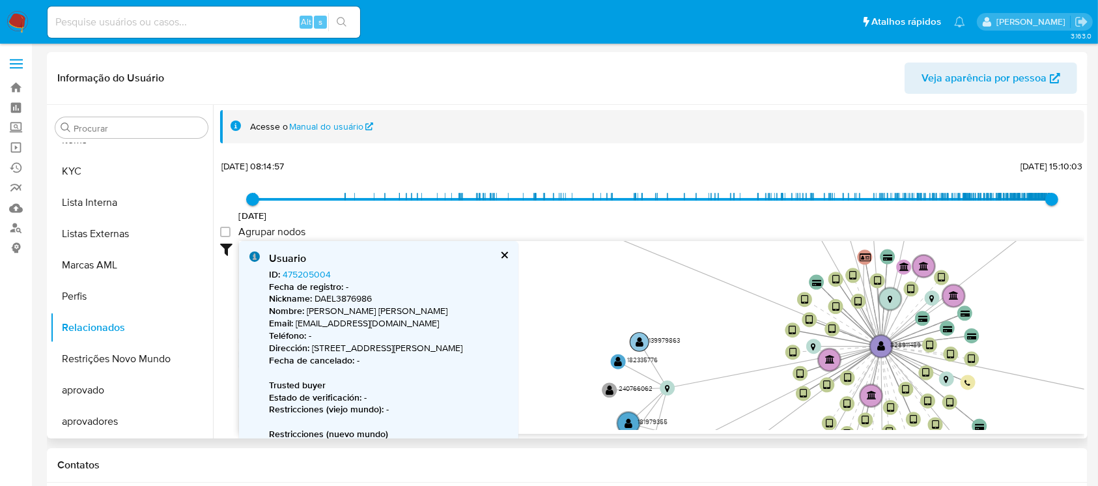
click at [638, 339] on text "" at bounding box center [640, 342] width 8 height 10
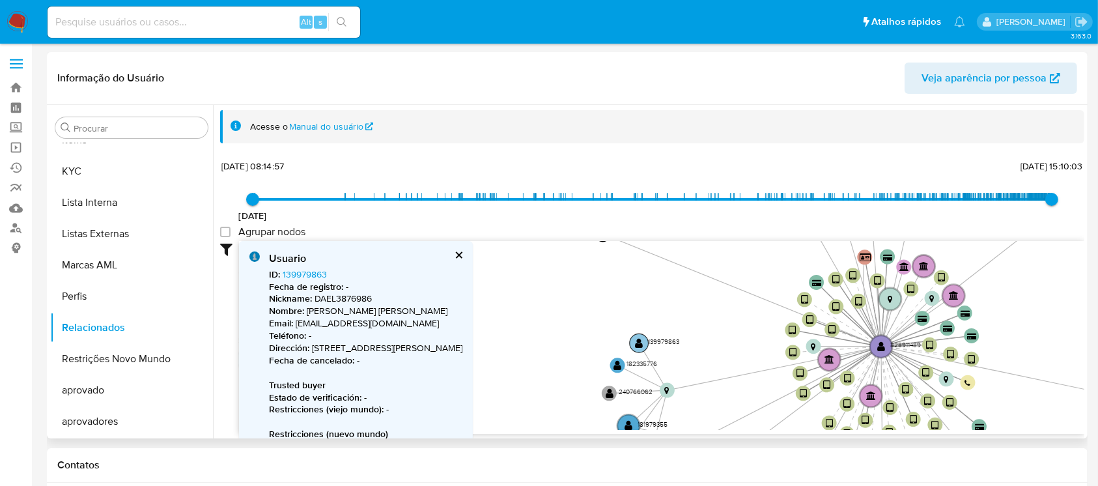
click at [638, 339] on text "" at bounding box center [639, 343] width 8 height 10
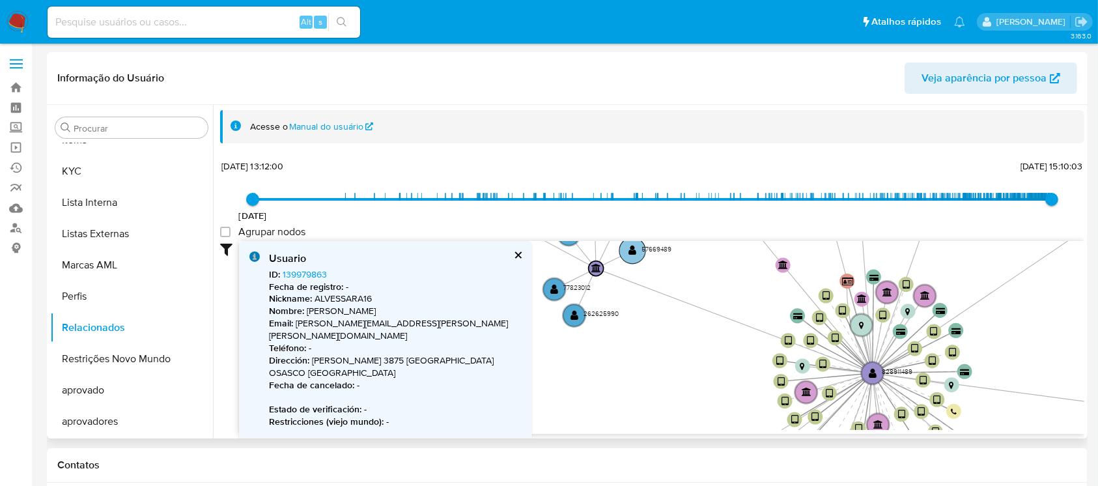
click at [636, 250] on text "" at bounding box center [632, 250] width 8 height 10
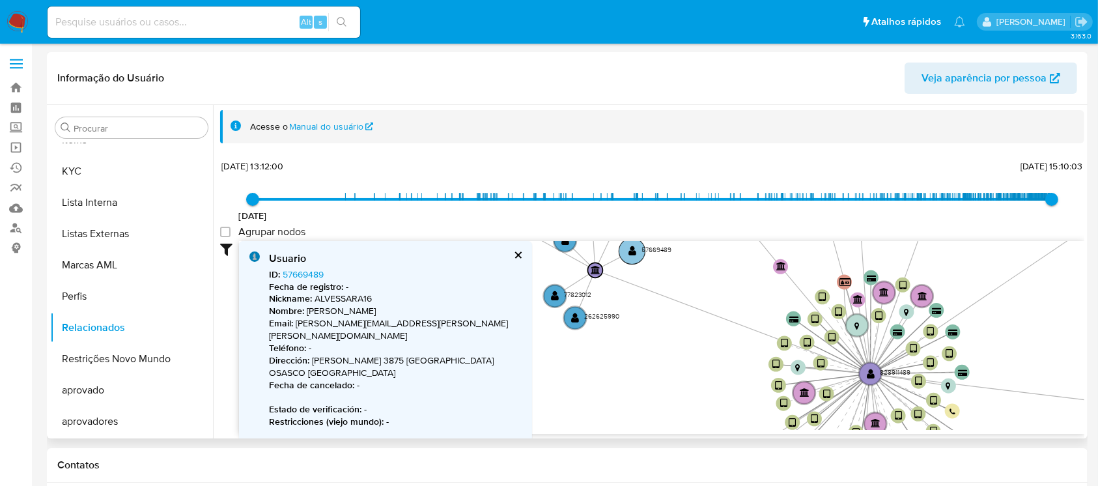
click at [634, 253] on text "" at bounding box center [632, 250] width 8 height 10
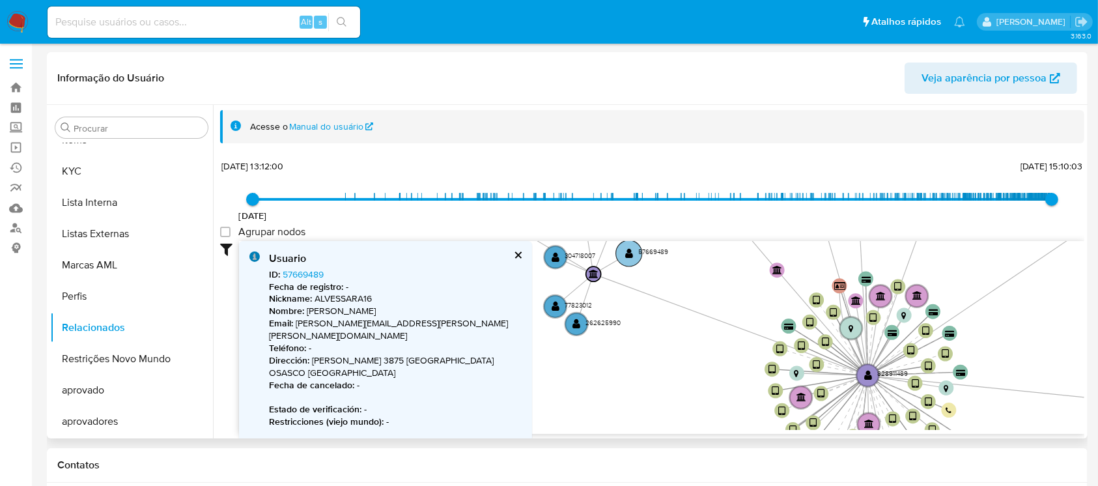
click at [632, 256] on circle at bounding box center [629, 253] width 26 height 26
click at [632, 256] on circle at bounding box center [628, 253] width 26 height 26
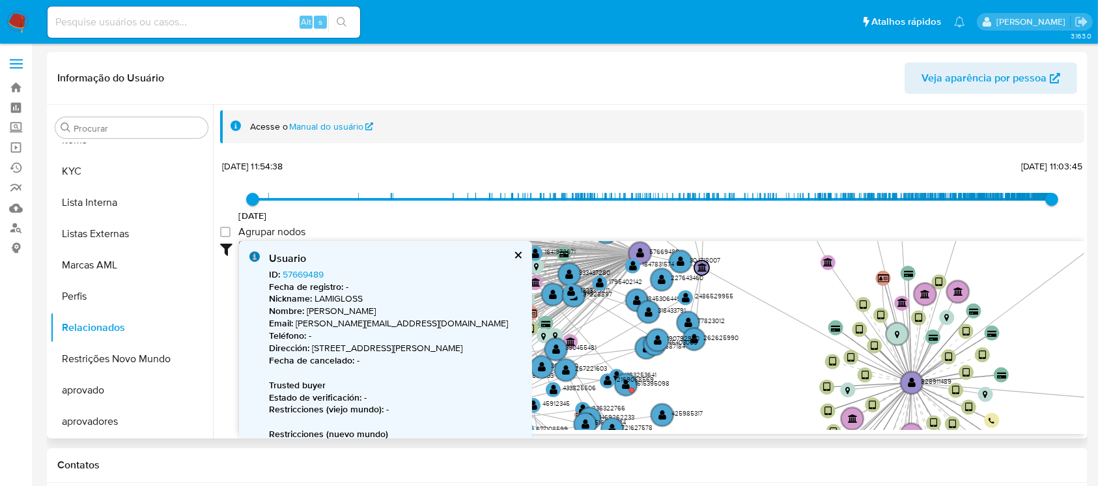
type input "1570460078000"
type input "1760364225000"
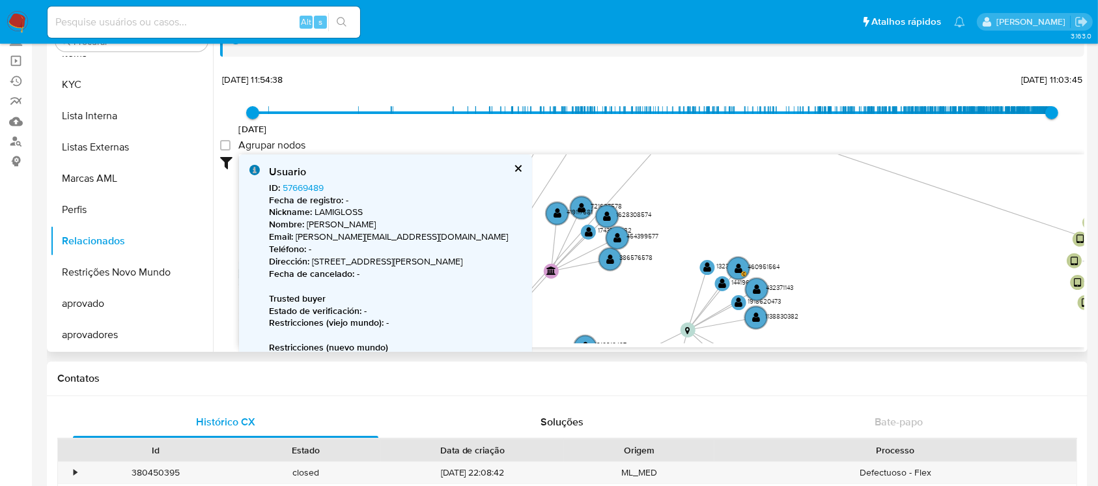
click at [890, 215] on icon "device-68d12d9087d18a11ee384b59  device-64c3ca342938c2beadecf3ec  device-68cc…" at bounding box center [661, 248] width 845 height 189
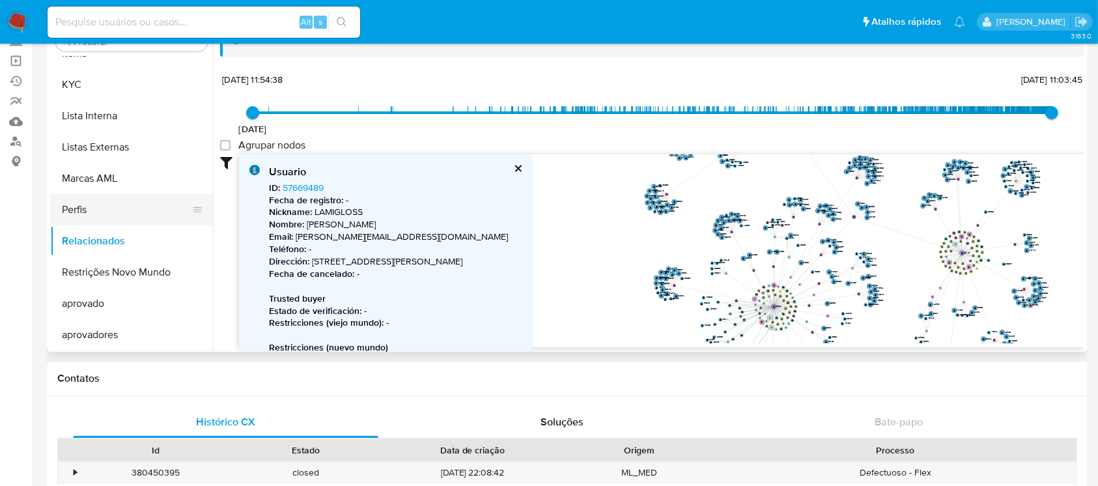
click at [77, 212] on button "Perfis" at bounding box center [126, 209] width 152 height 31
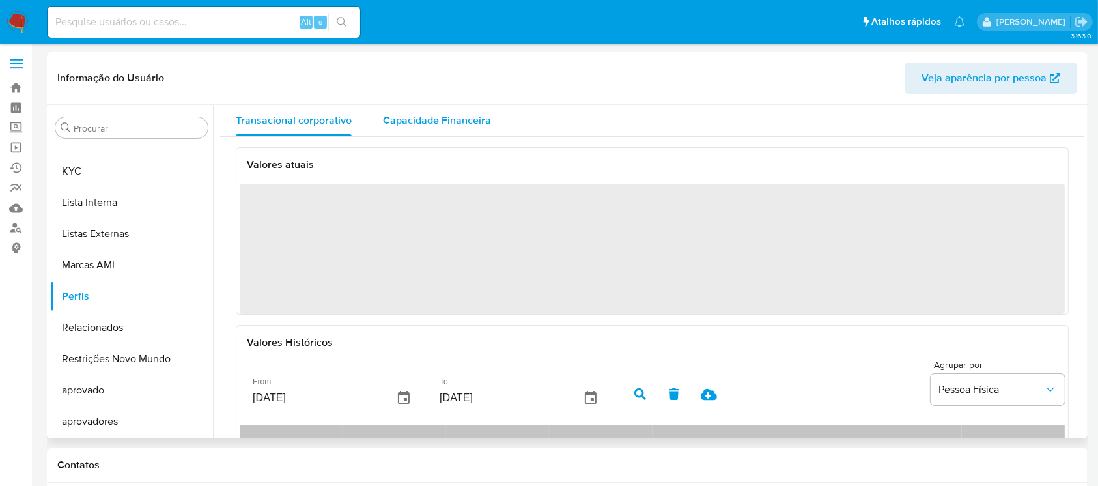
click at [454, 117] on span "Capacidade Financeira" at bounding box center [437, 120] width 108 height 15
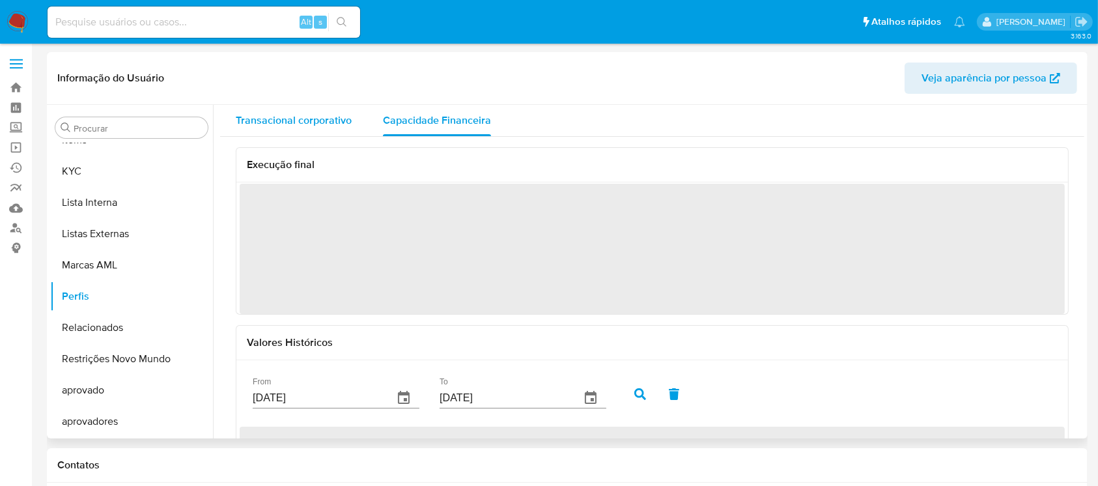
click at [289, 115] on span "Transacional corporativo" at bounding box center [294, 120] width 116 height 15
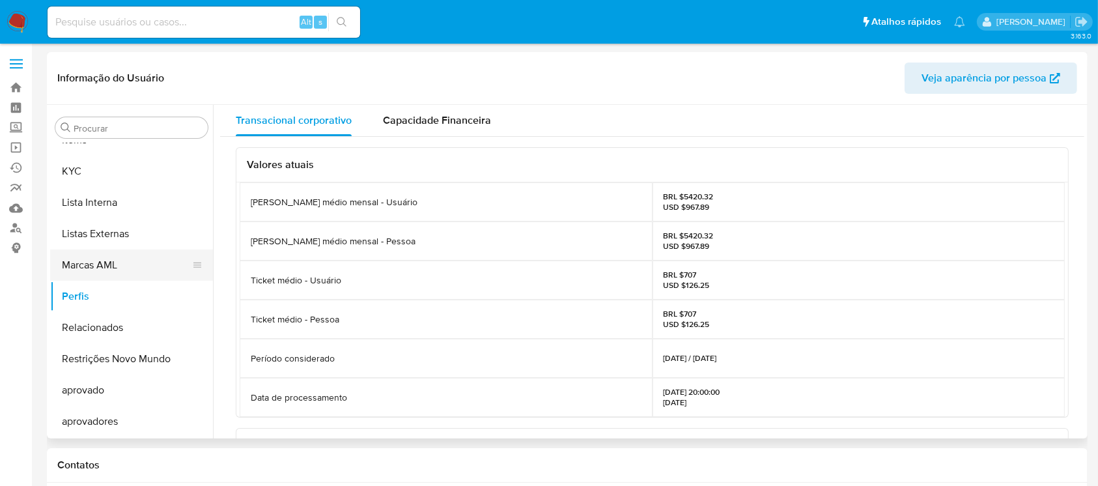
click at [96, 260] on button "Marcas AML" at bounding box center [126, 264] width 152 height 31
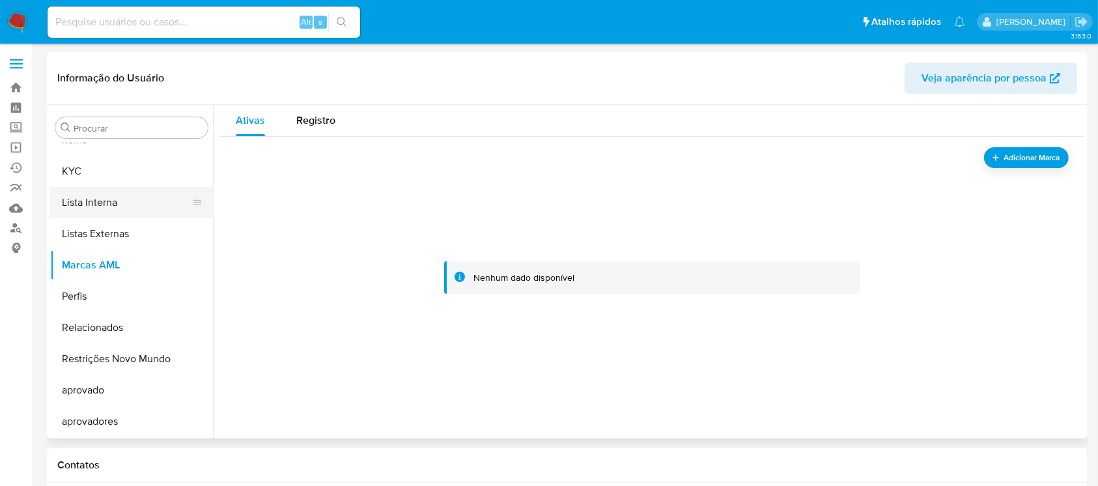
click at [114, 203] on button "Lista Interna" at bounding box center [126, 202] width 152 height 31
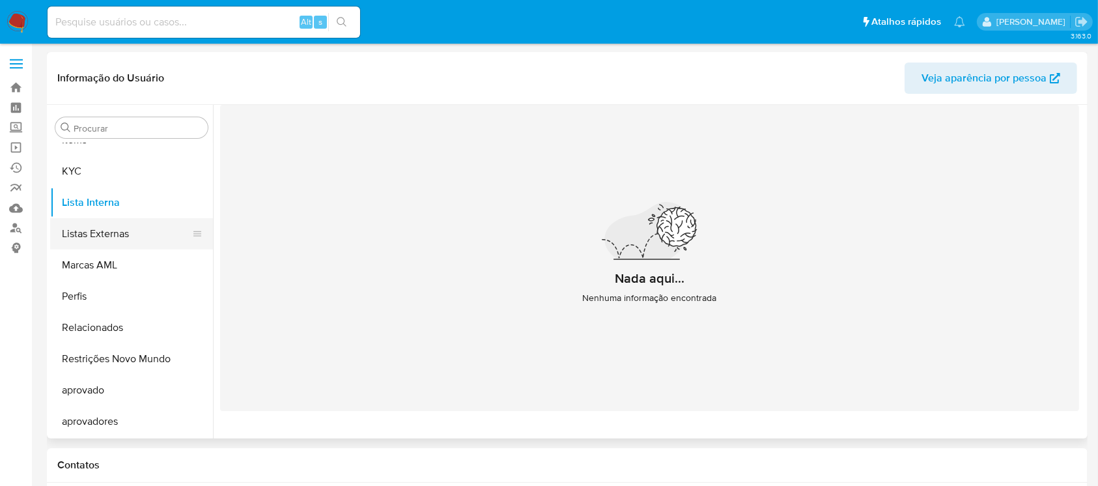
click at [96, 242] on button "Listas Externas" at bounding box center [126, 233] width 152 height 31
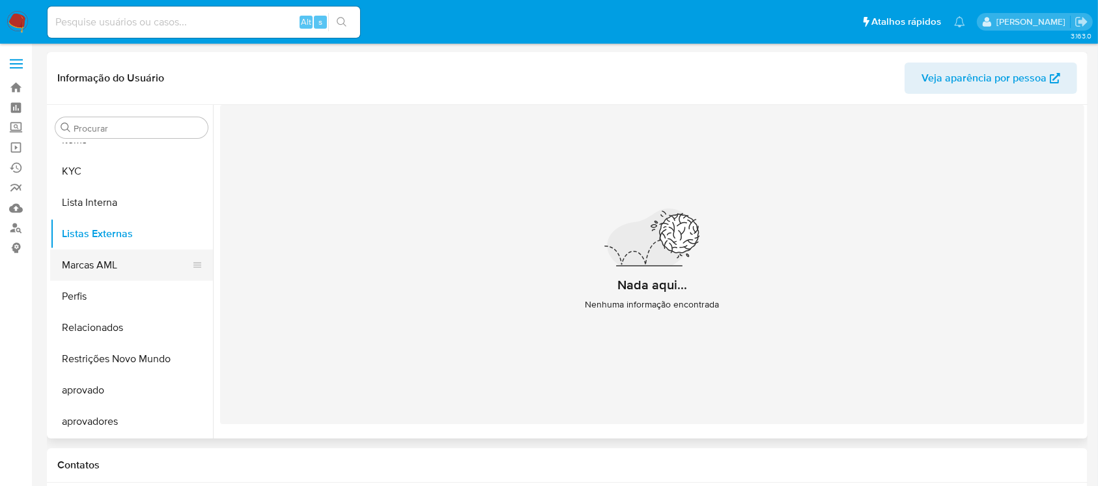
click at [98, 272] on button "Marcas AML" at bounding box center [126, 264] width 152 height 31
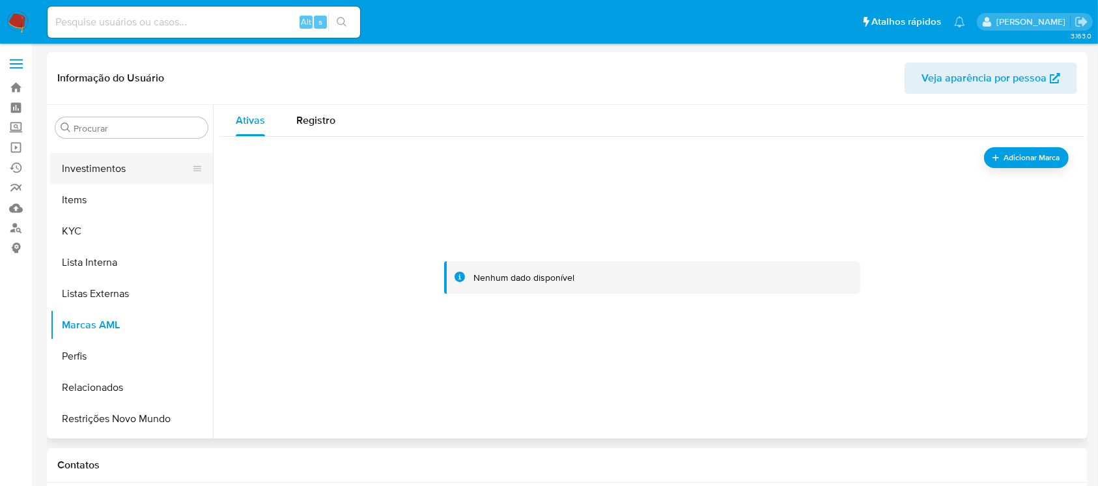
scroll to position [620, 0]
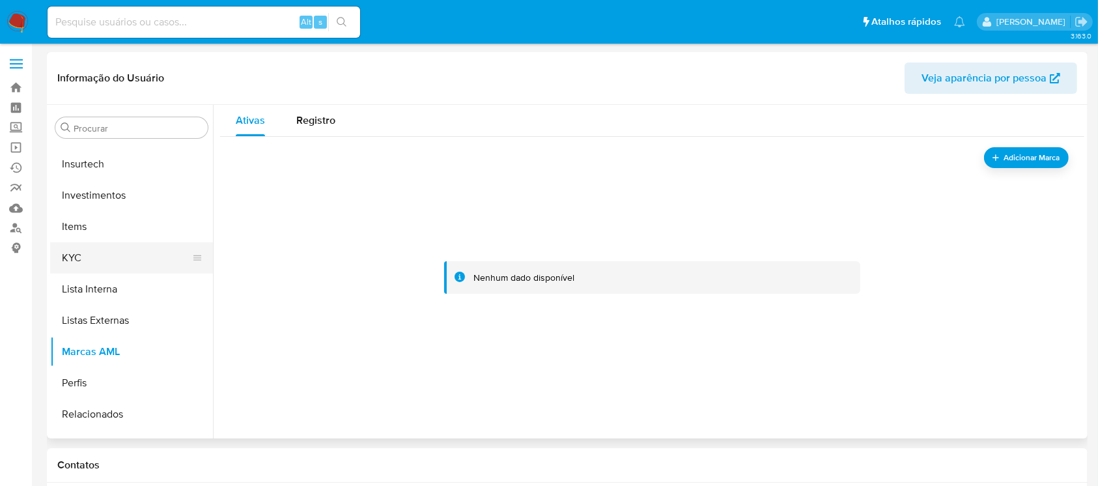
click at [91, 258] on button "KYC" at bounding box center [126, 257] width 152 height 31
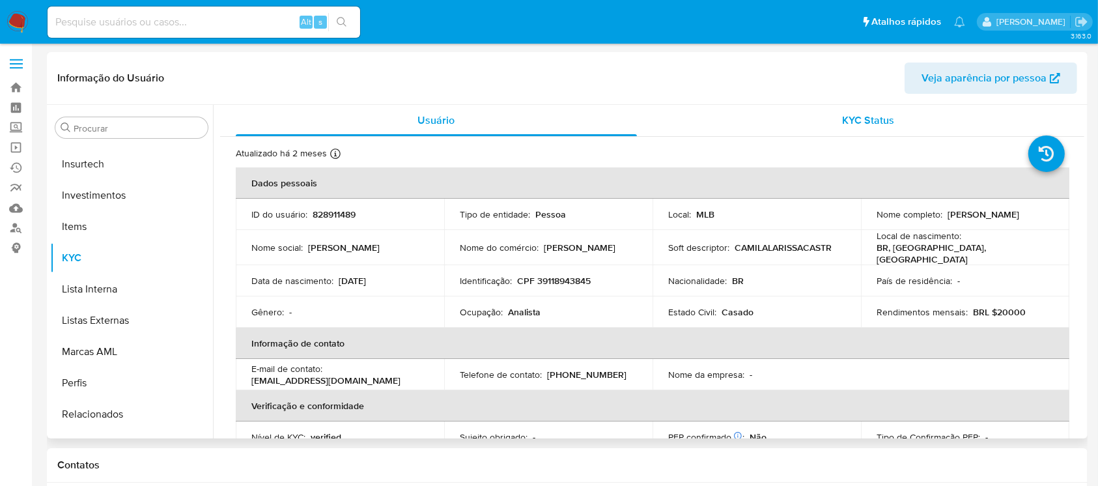
click at [870, 121] on span "KYC Status" at bounding box center [868, 120] width 52 height 15
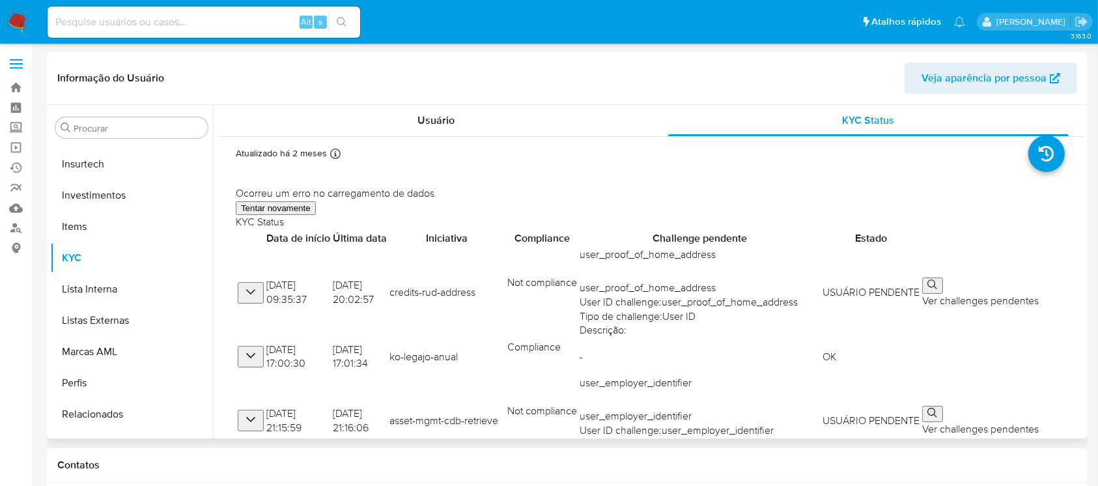
scroll to position [87, 0]
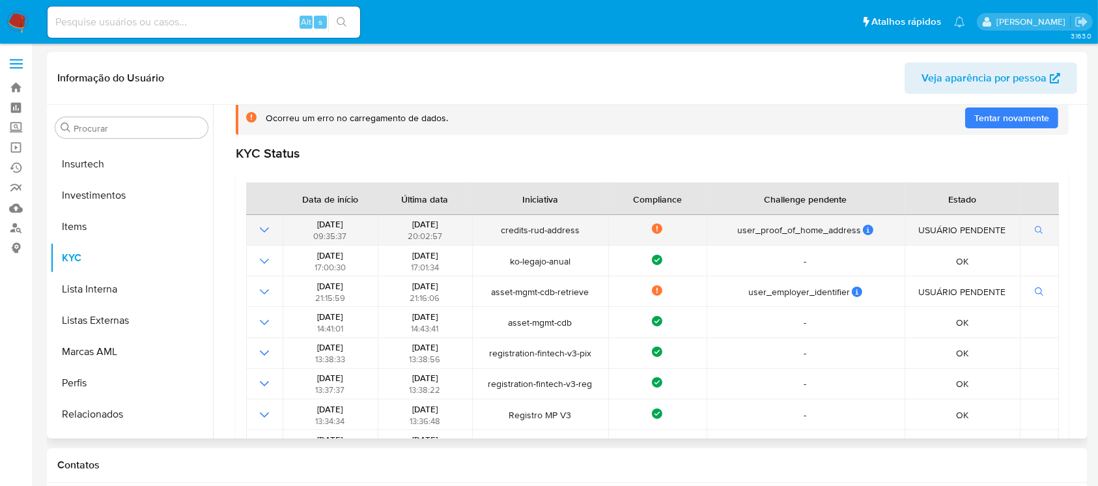
click at [654, 230] on icon at bounding box center [657, 228] width 10 height 10
click at [266, 230] on icon "Mostrar operación" at bounding box center [264, 229] width 9 height 5
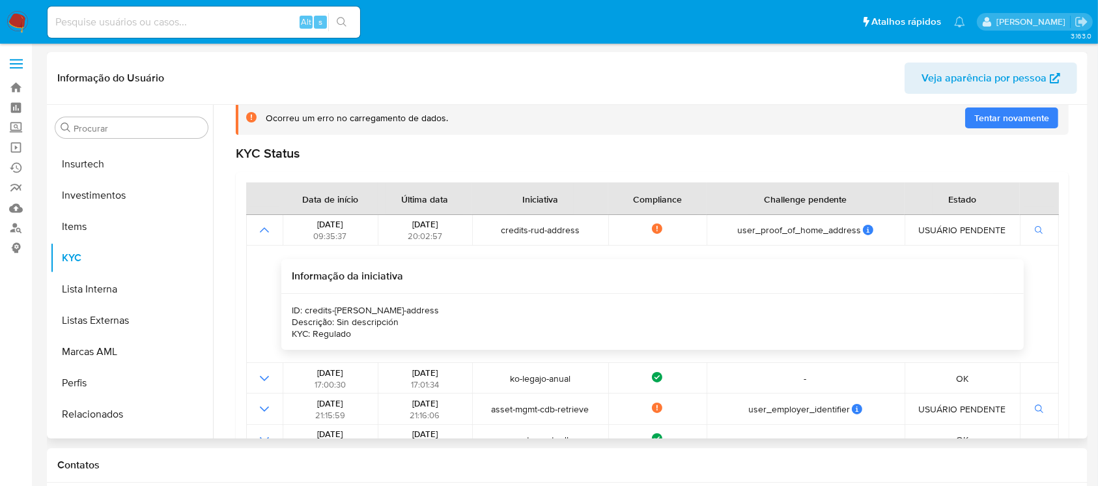
click at [623, 95] on div "Informação do Usuário Veja aparência por pessoa" at bounding box center [567, 78] width 1041 height 53
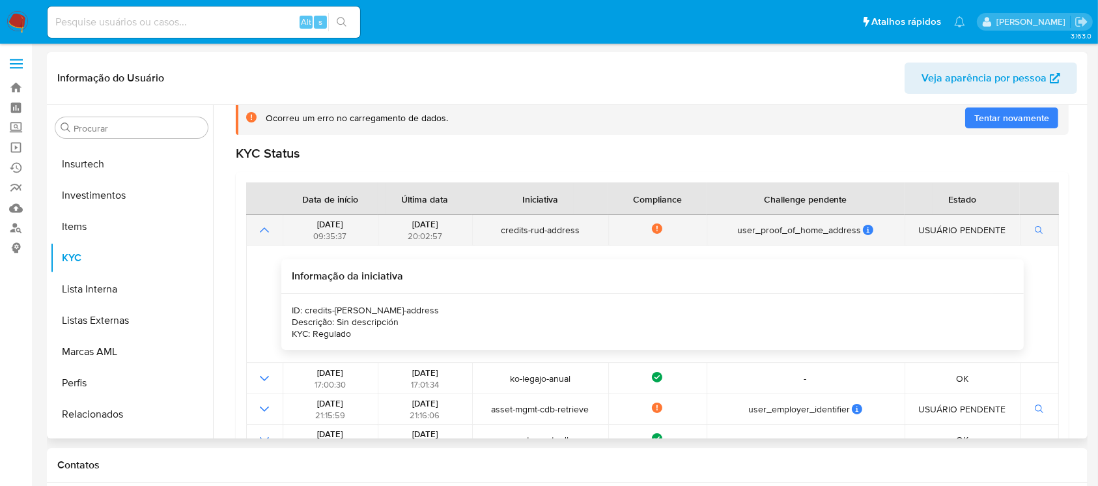
click at [265, 232] on icon "Mostrar operación" at bounding box center [265, 230] width 16 height 16
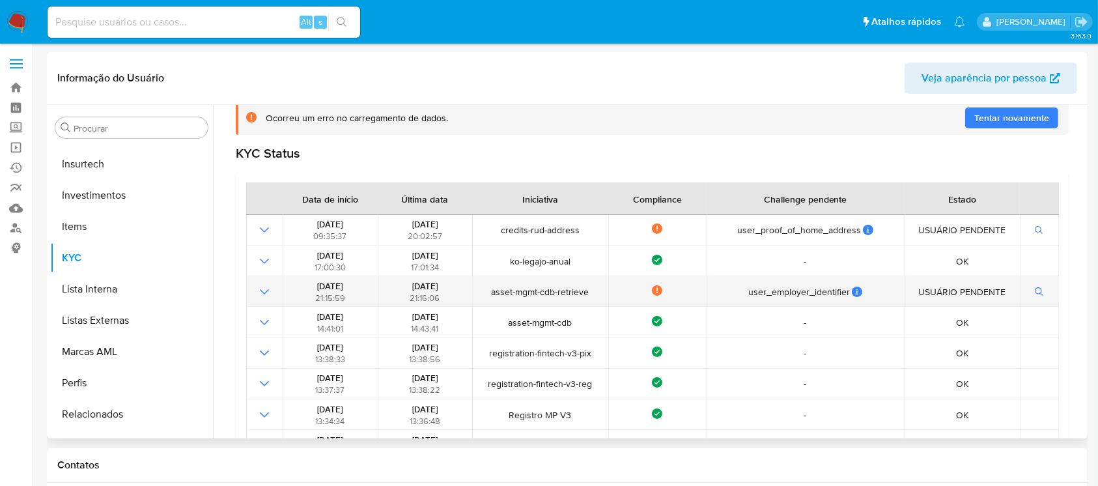
click at [264, 291] on icon "Mostrar operación" at bounding box center [265, 292] width 16 height 16
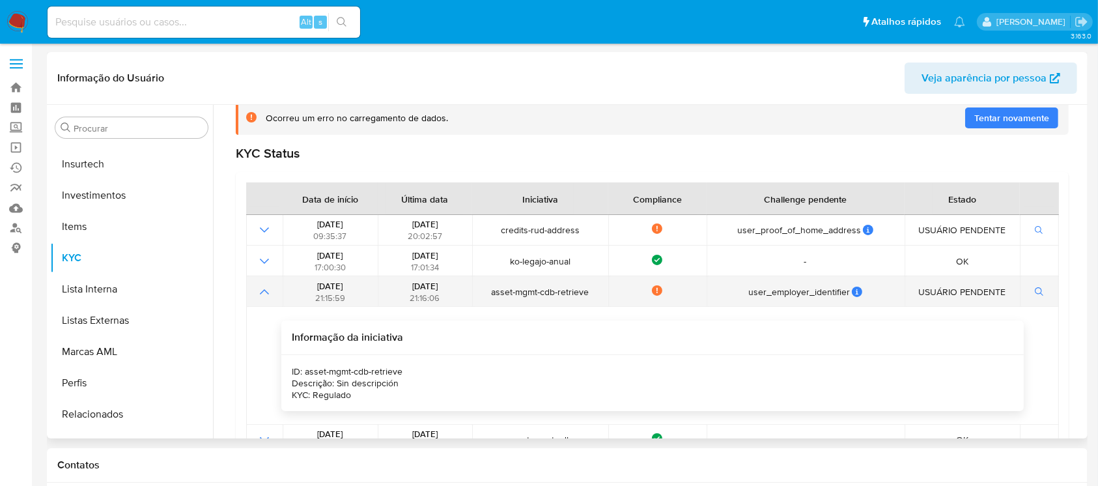
click at [269, 284] on icon "Mostrar operación" at bounding box center [265, 292] width 16 height 16
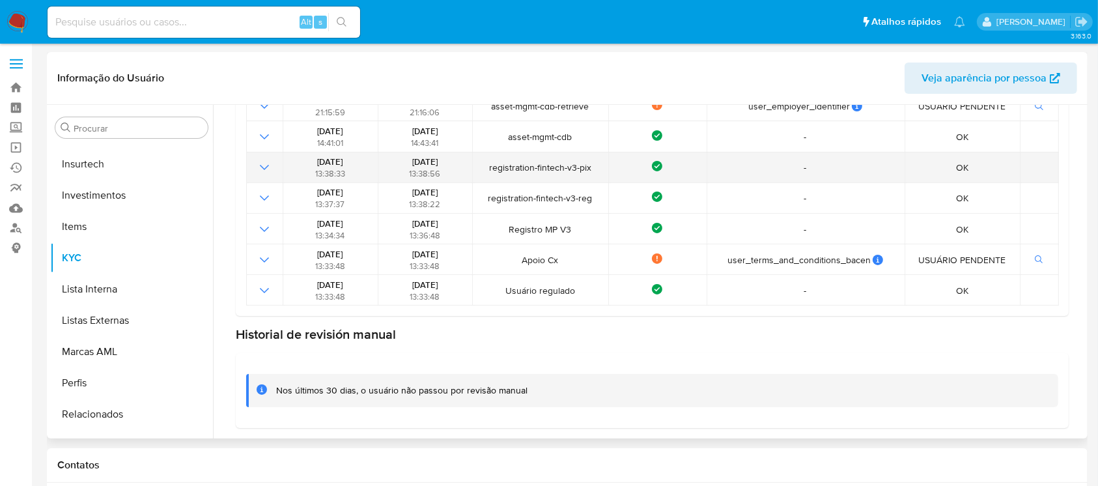
scroll to position [186, 0]
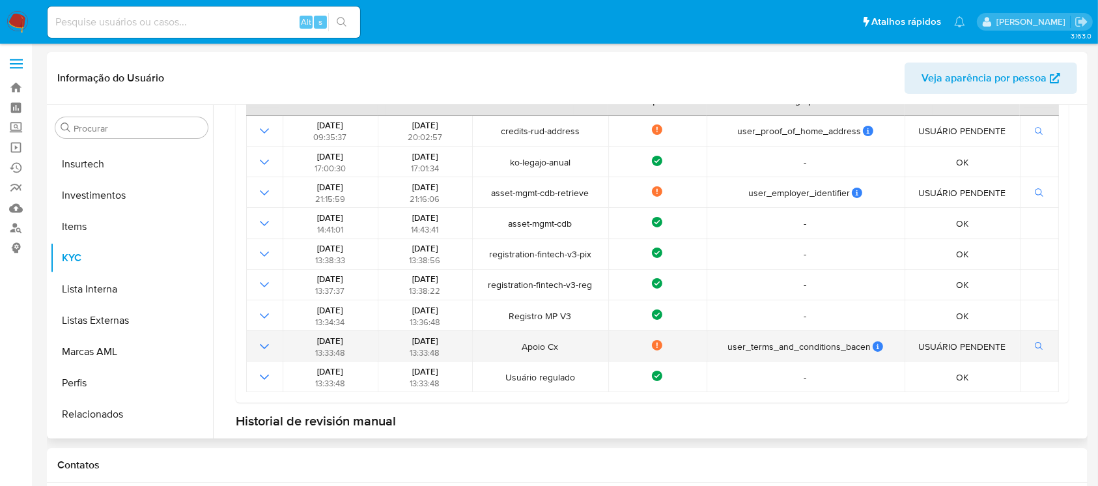
click at [266, 344] on icon "Mostrar operación" at bounding box center [265, 347] width 16 height 16
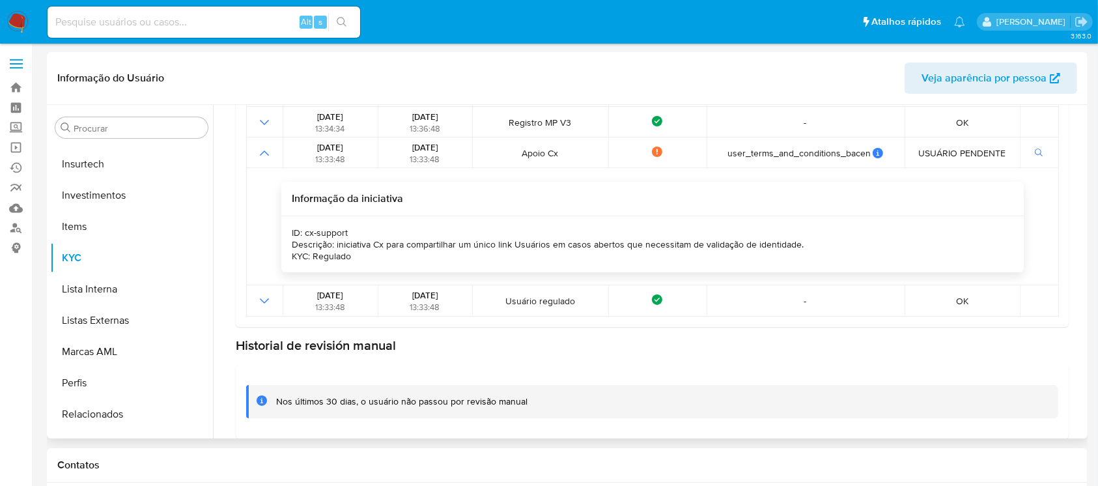
scroll to position [389, 0]
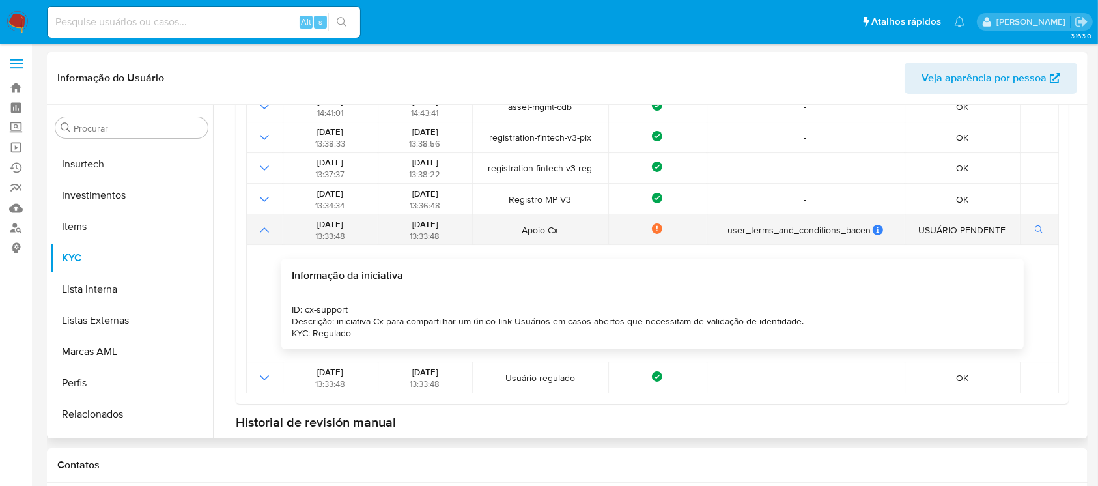
click at [264, 233] on icon "Mostrar operación" at bounding box center [265, 230] width 16 height 16
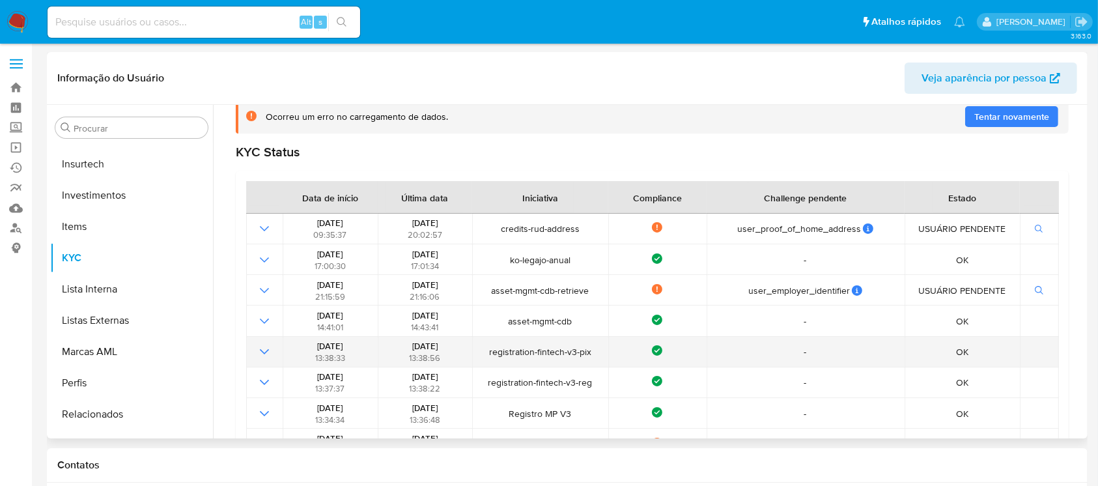
scroll to position [0, 0]
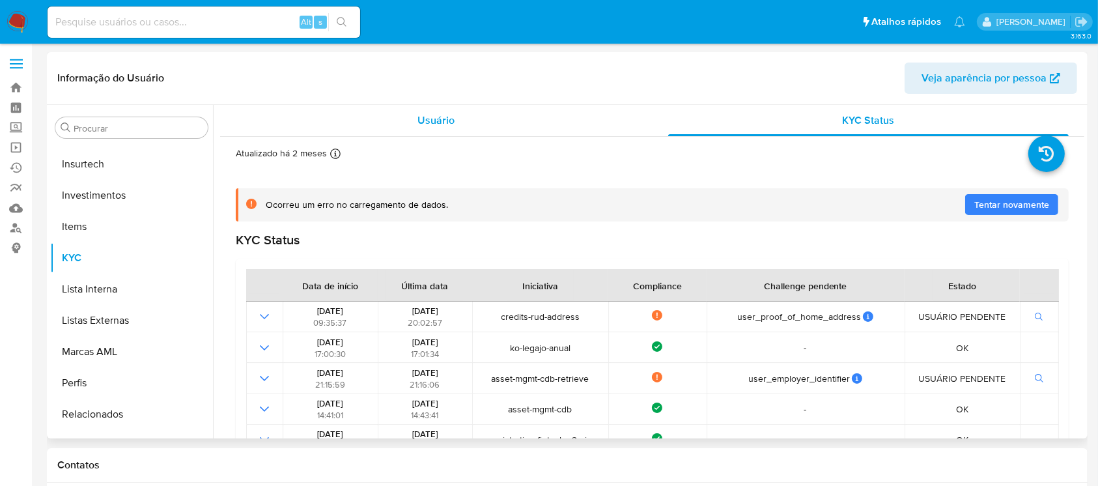
click at [450, 122] on span "Usuário" at bounding box center [435, 120] width 37 height 15
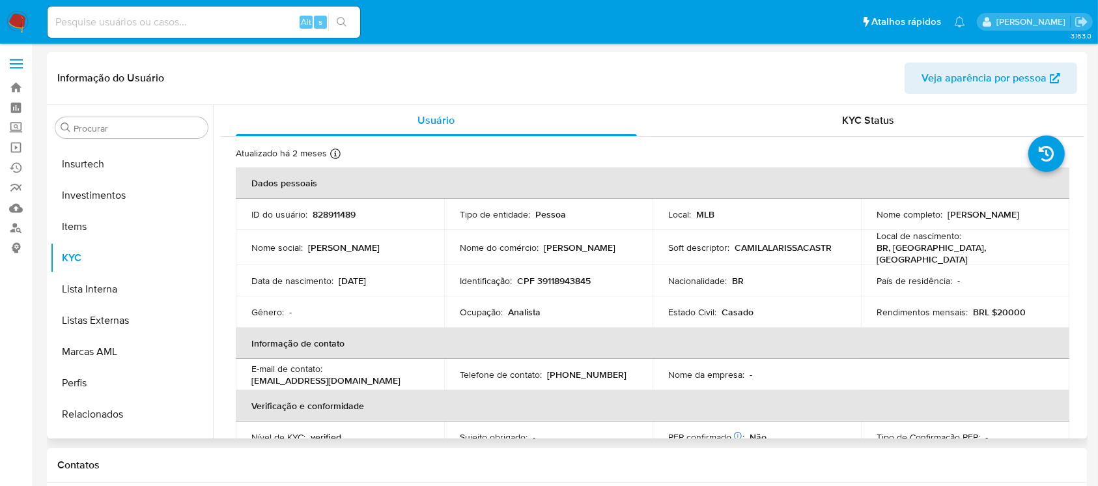
click at [987, 89] on span "Veja aparência por pessoa" at bounding box center [983, 78] width 125 height 31
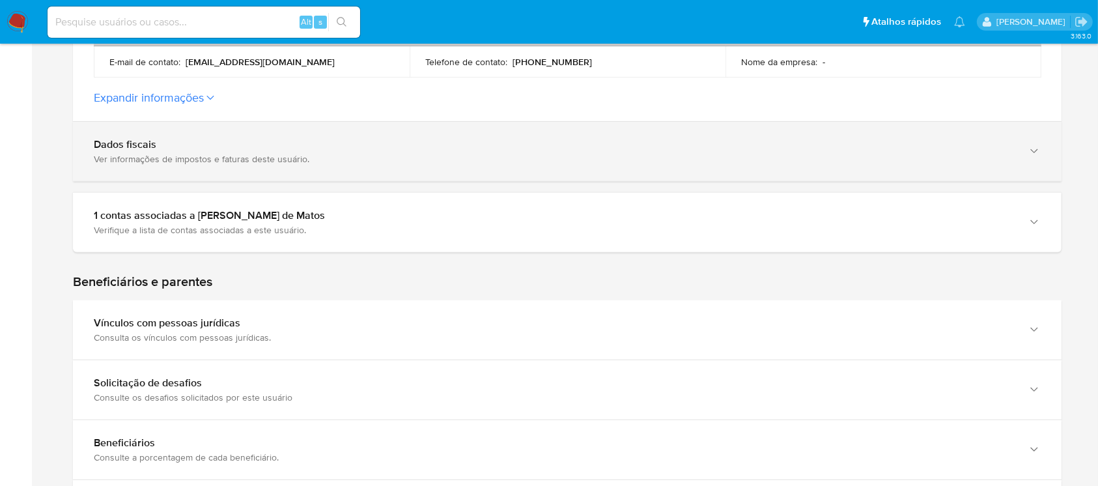
scroll to position [434, 0]
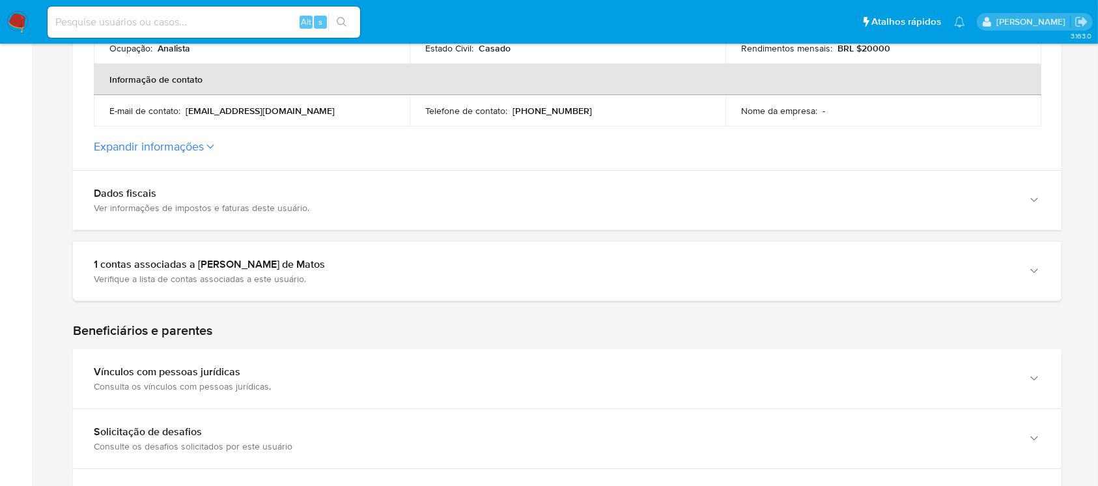
click at [206, 148] on label "Expandir informações" at bounding box center [567, 146] width 947 height 14
click at [204, 148] on button "Expandir informações" at bounding box center [149, 146] width 110 height 14
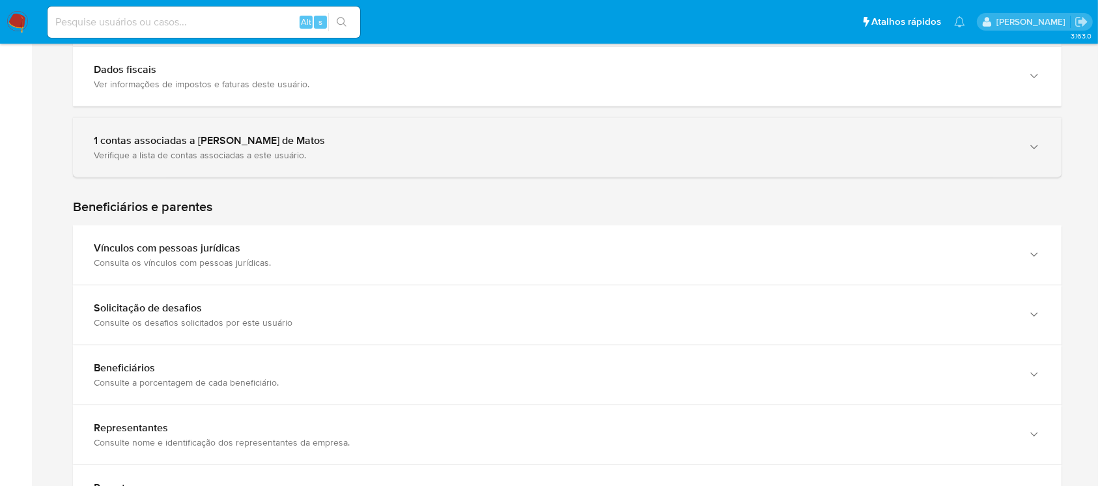
scroll to position [868, 0]
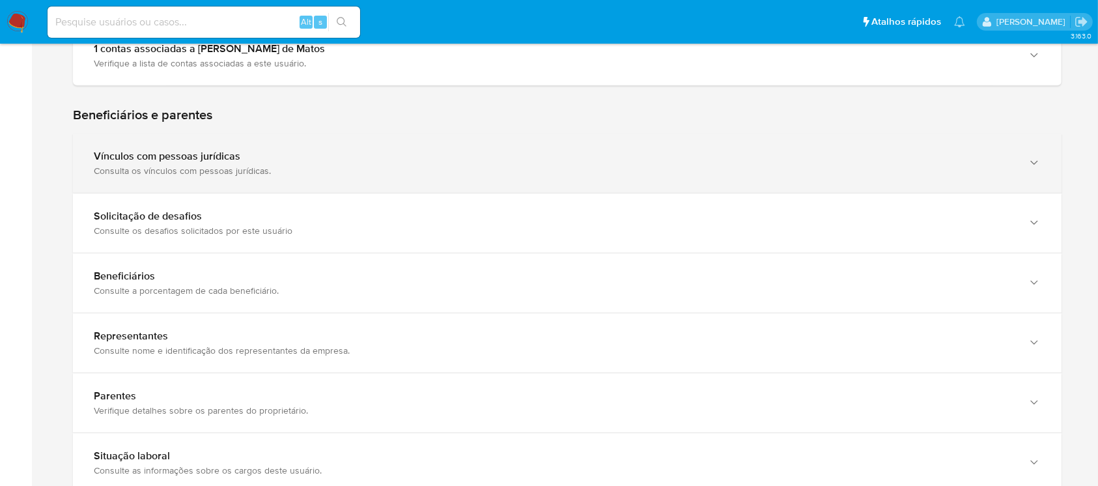
click at [354, 178] on div "Vínculos com pessoas jurídicas Consulta os vínculos com pessoas jurídicas." at bounding box center [567, 162] width 989 height 59
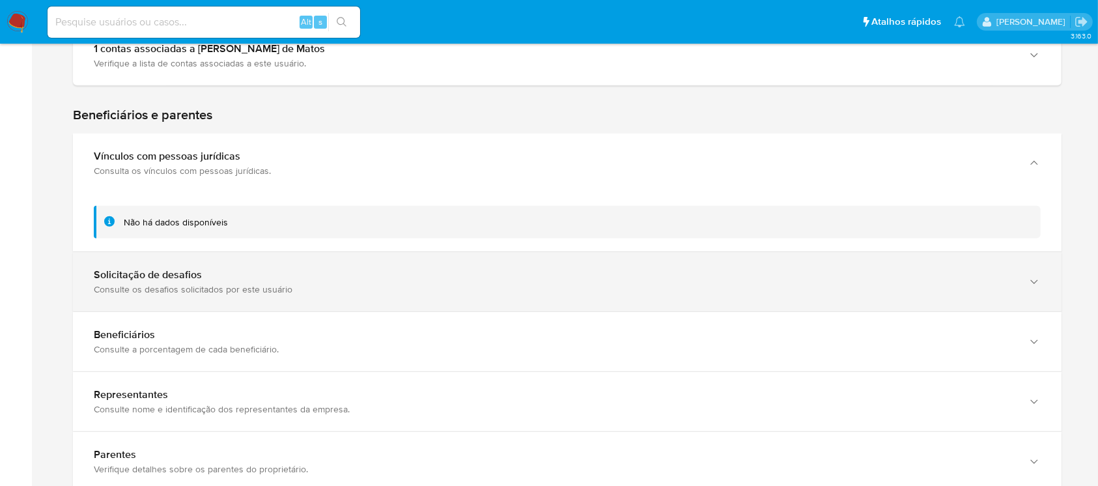
click at [396, 284] on div "Consulte os desafios solicitados por este usuário" at bounding box center [554, 289] width 921 height 12
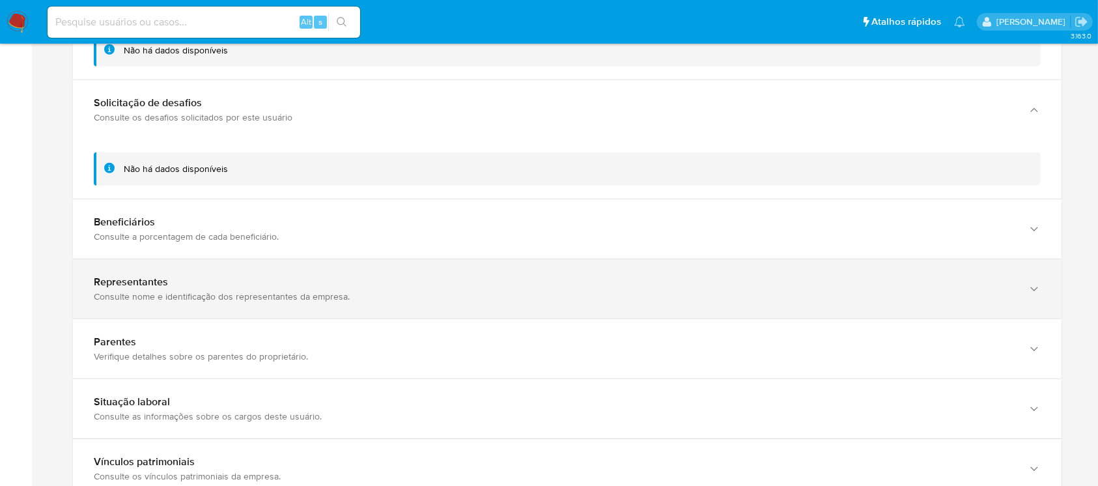
scroll to position [1042, 0]
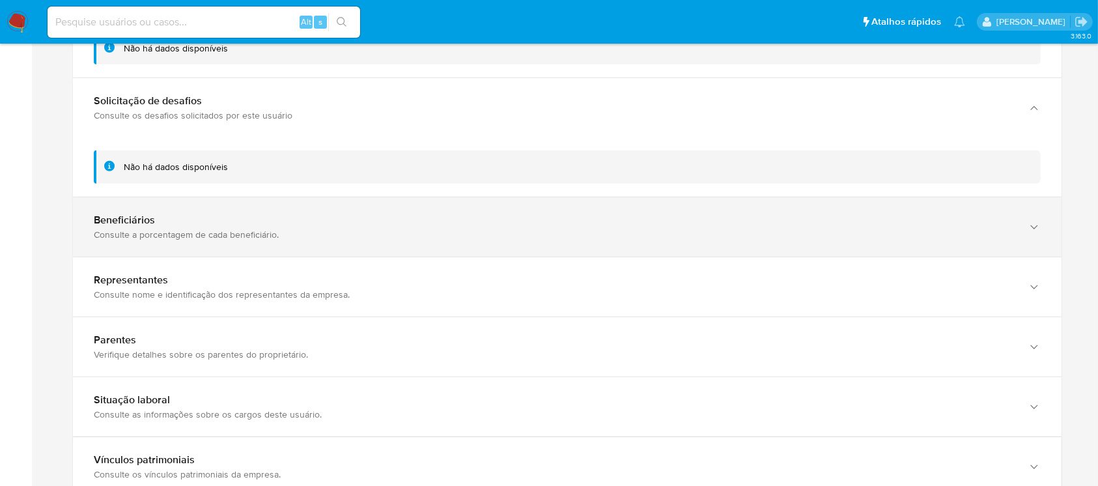
click at [374, 216] on div "Beneficiários" at bounding box center [554, 220] width 921 height 13
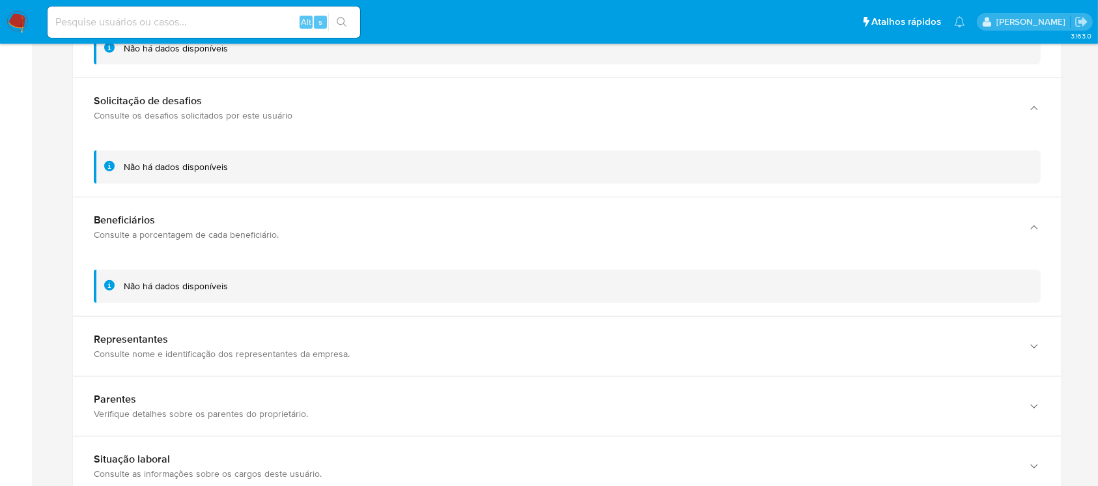
scroll to position [1129, 0]
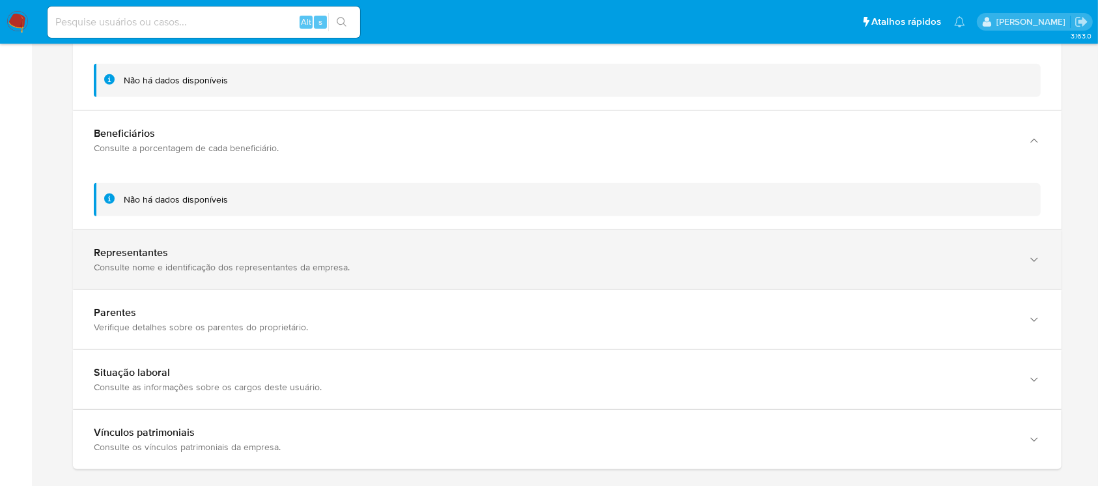
click at [432, 257] on div "Representantes" at bounding box center [554, 252] width 921 height 13
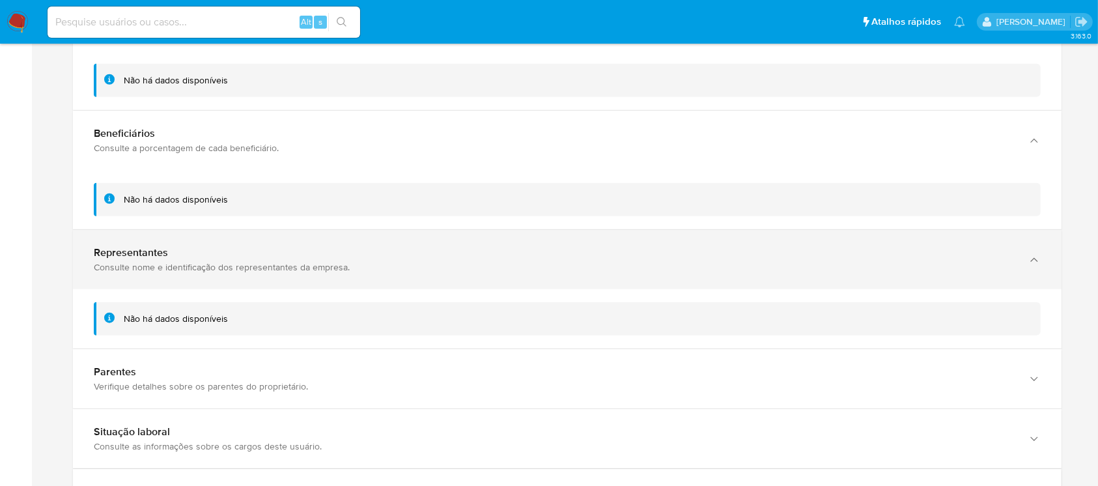
scroll to position [1215, 0]
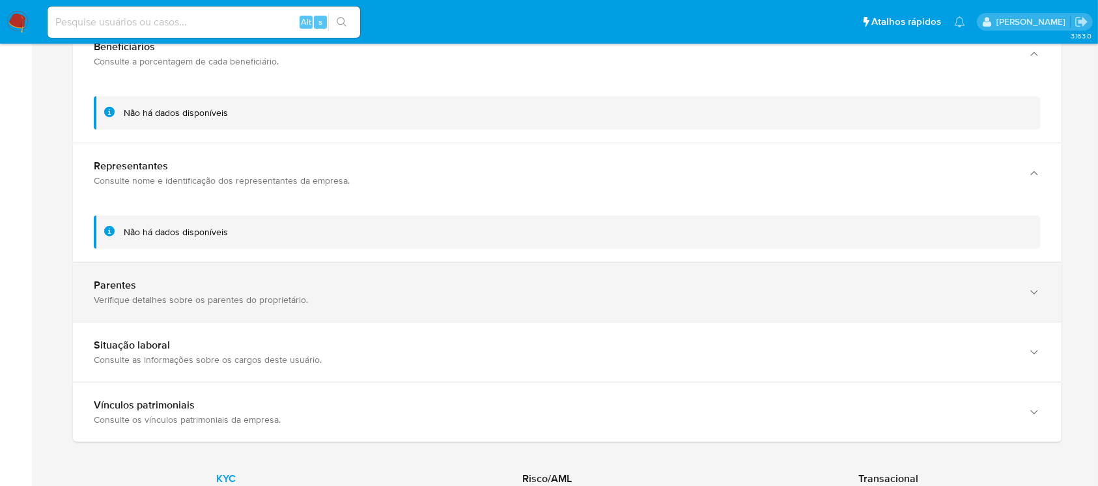
click at [425, 281] on div "Parentes" at bounding box center [554, 285] width 921 height 13
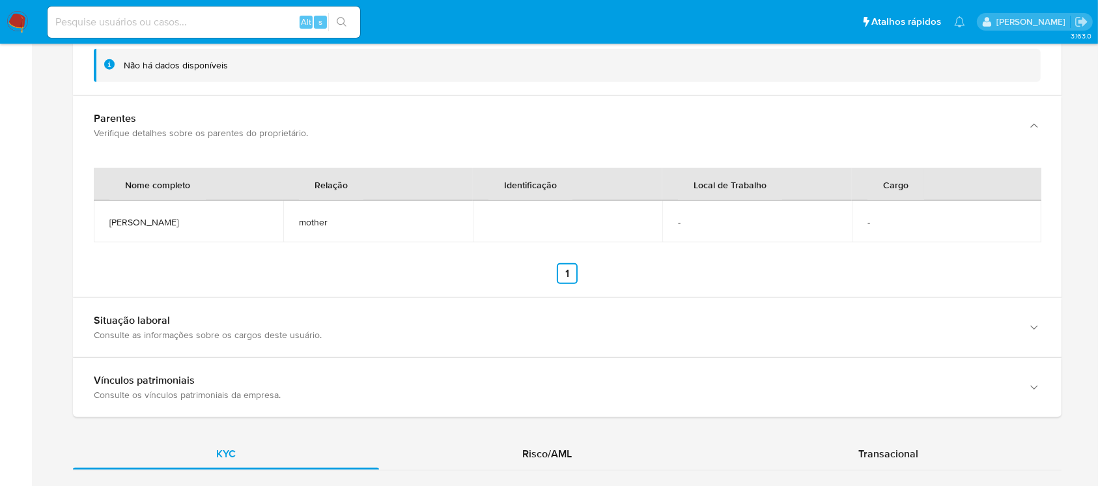
scroll to position [1389, 0]
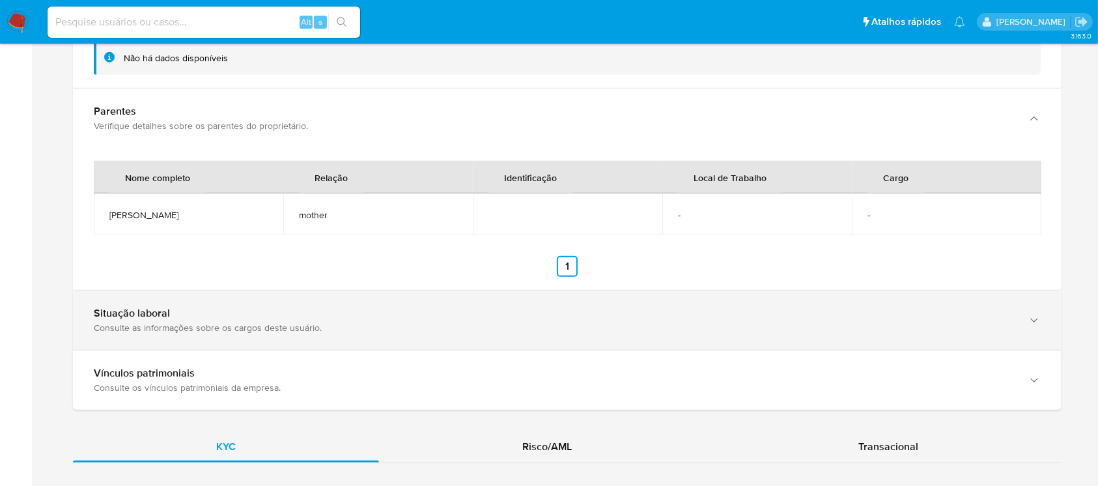
click at [396, 316] on div "Situação laboral" at bounding box center [554, 313] width 921 height 13
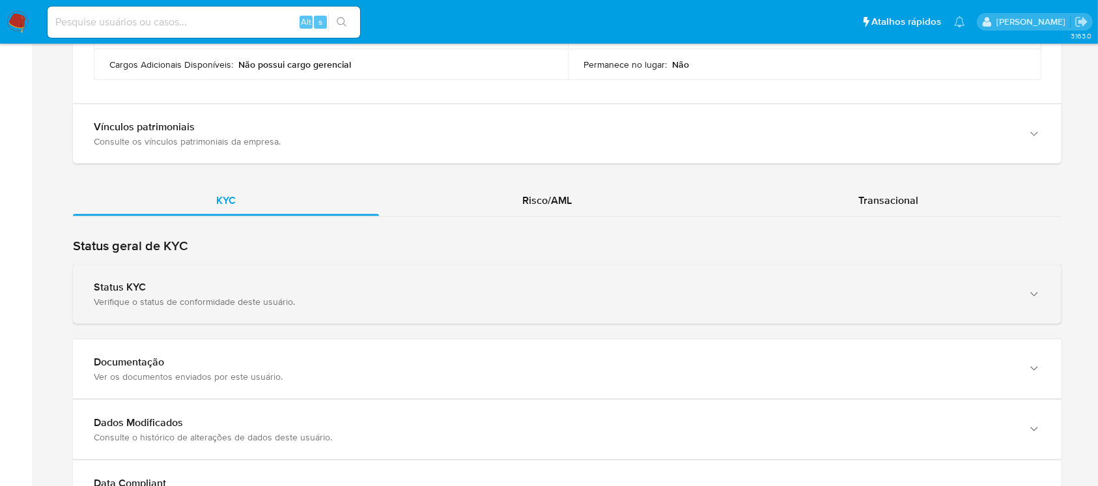
scroll to position [1823, 0]
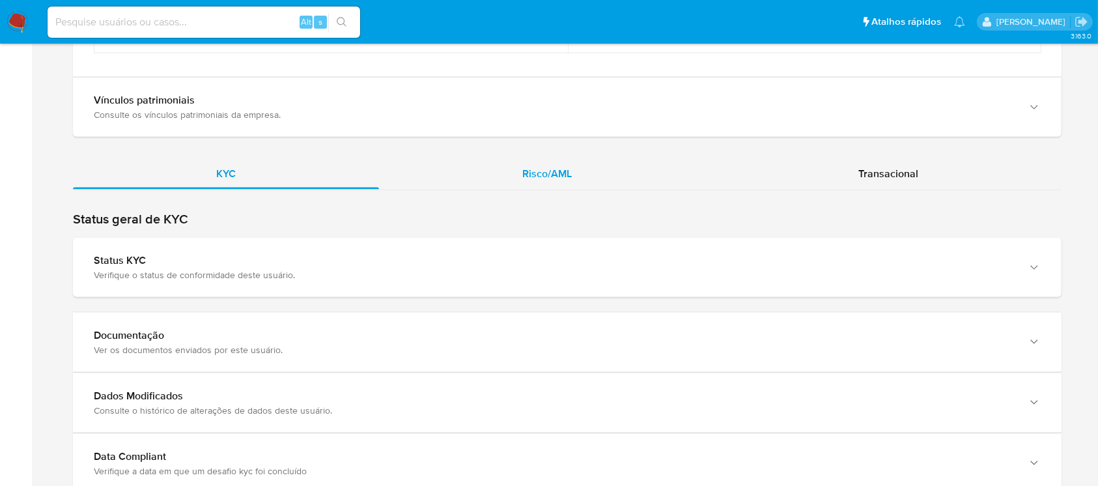
click at [543, 180] on span "Risco/AML" at bounding box center [546, 173] width 49 height 15
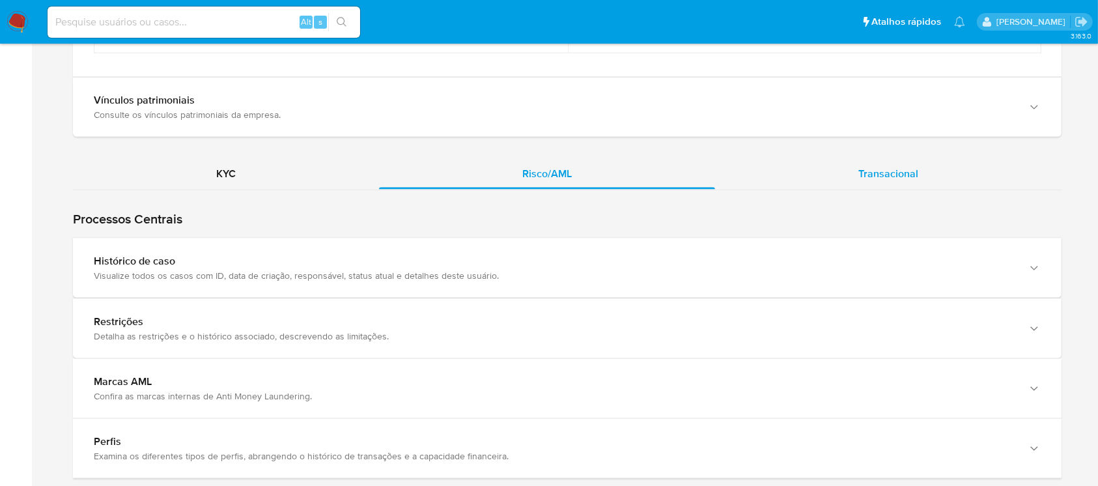
click at [901, 178] on div "Transacional" at bounding box center [888, 173] width 346 height 31
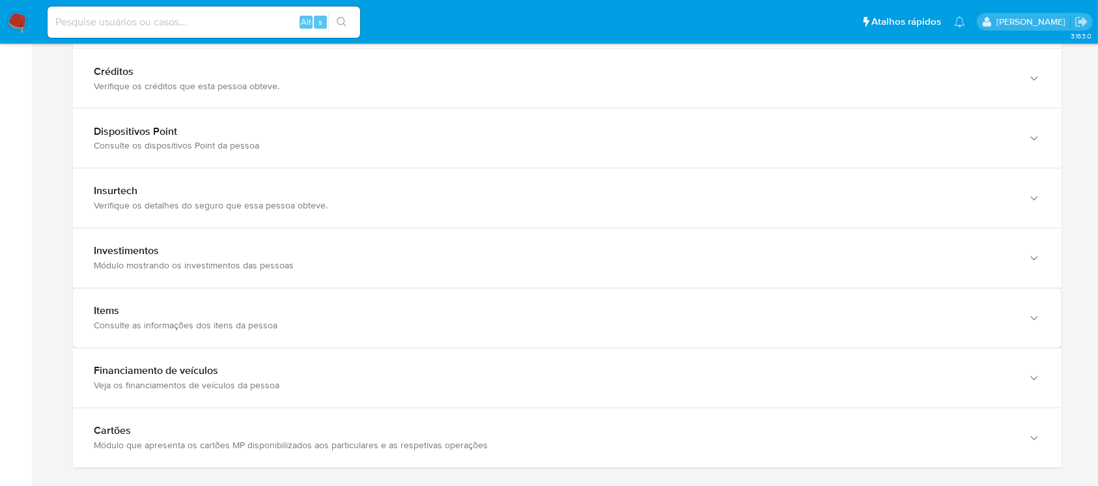
scroll to position [2329, 0]
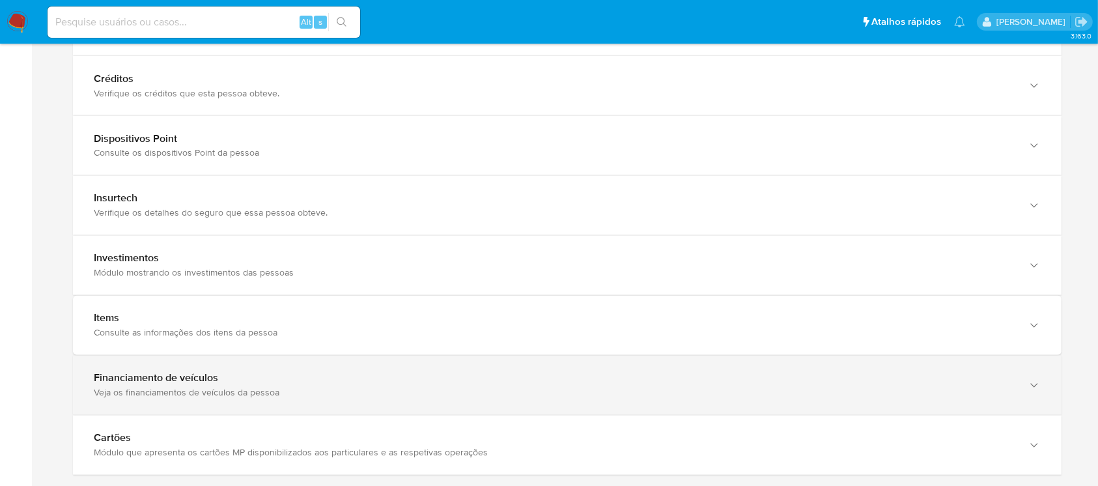
click at [412, 378] on div "Financiamento de veículos" at bounding box center [554, 378] width 921 height 13
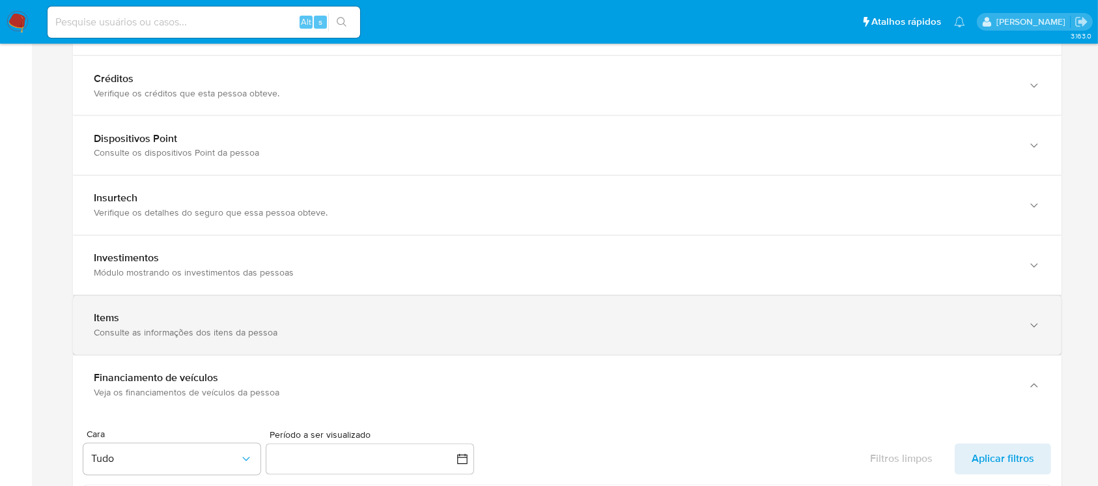
click at [422, 317] on div "Items" at bounding box center [554, 318] width 921 height 13
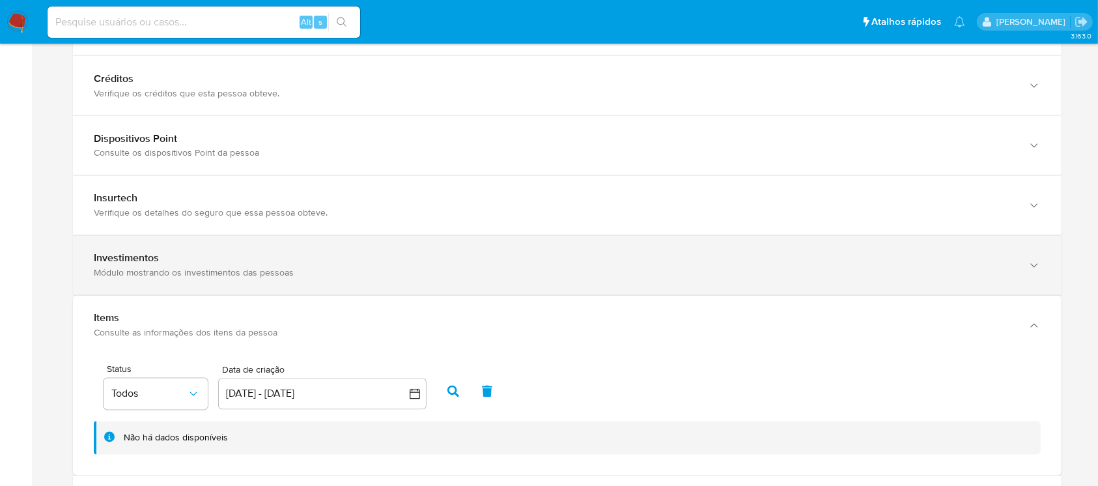
click at [428, 258] on div "Investimentos" at bounding box center [554, 258] width 921 height 13
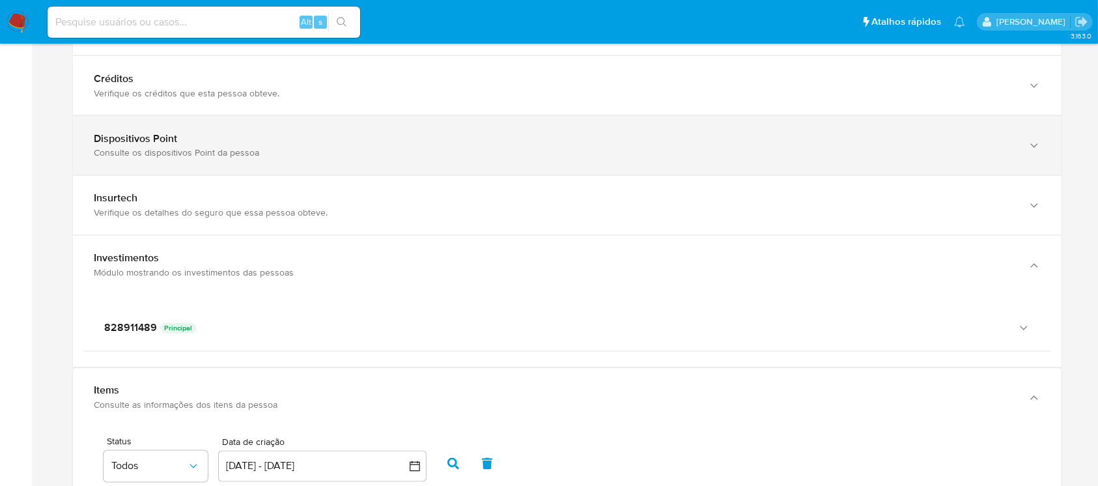
click at [430, 119] on div "Dispositivos Point Consulte os dispositivos Point da pessoa" at bounding box center [567, 145] width 989 height 59
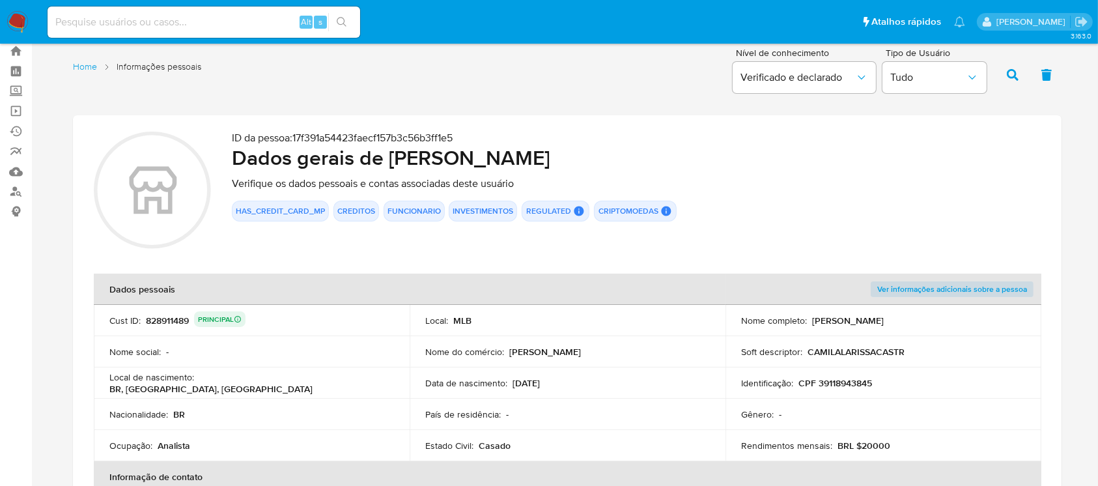
scroll to position [0, 0]
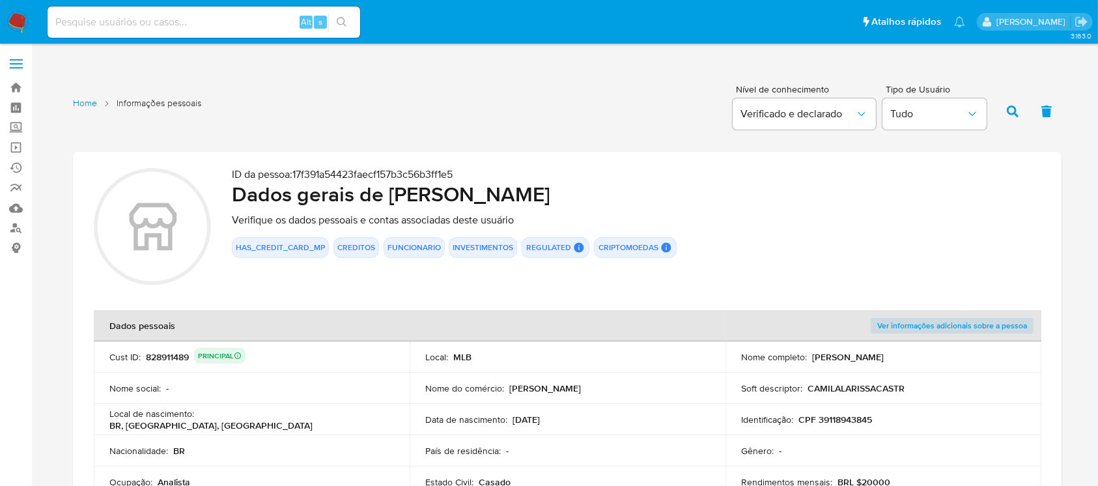
click at [81, 102] on link "Home" at bounding box center [85, 103] width 24 height 12
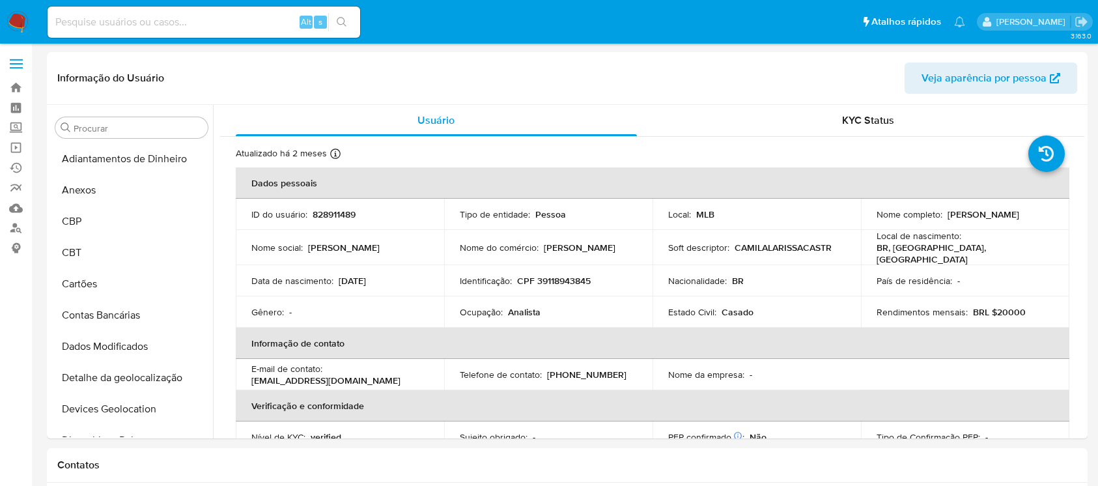
select select "10"
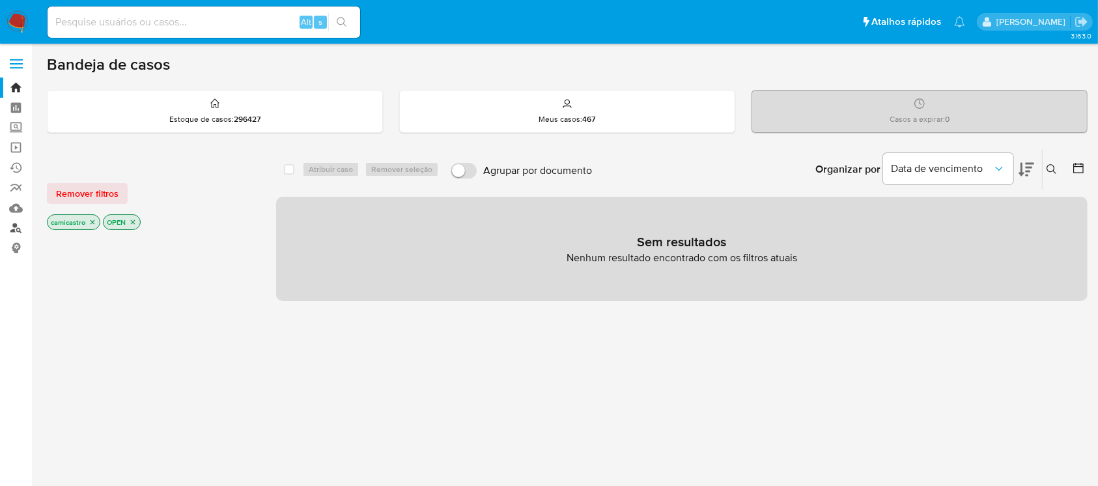
click at [14, 228] on link "Localizador de pessoas" at bounding box center [77, 228] width 155 height 20
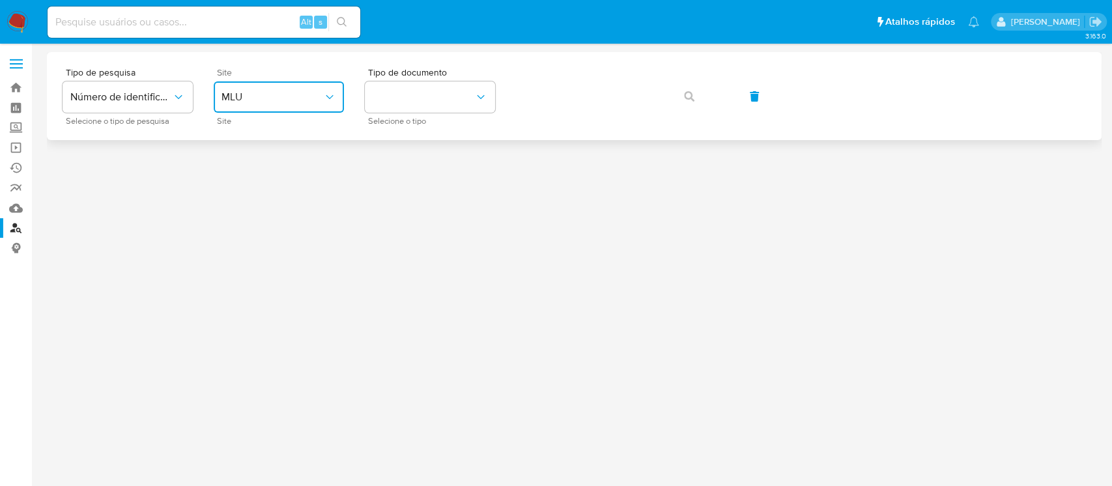
click at [330, 100] on icon "site_id" at bounding box center [329, 97] width 13 height 13
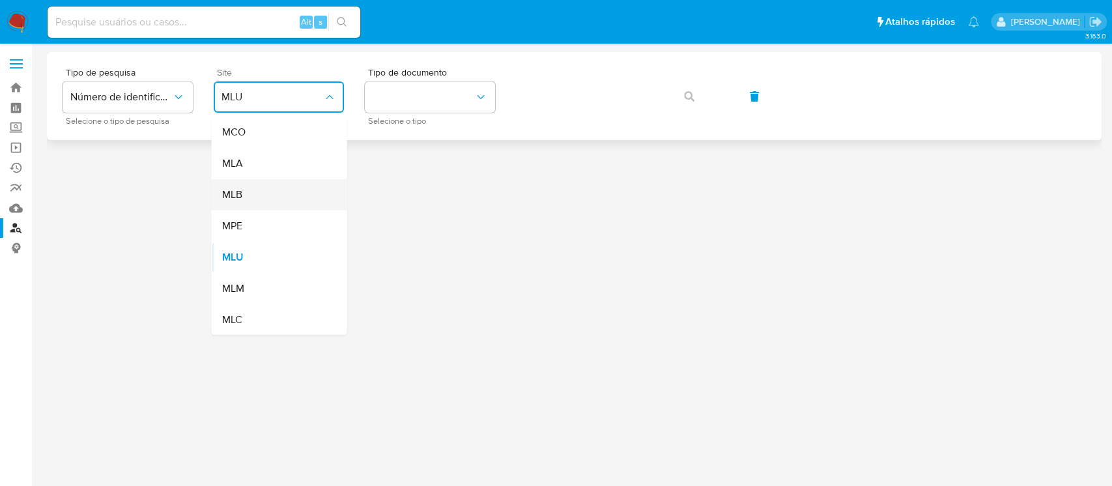
click at [257, 197] on div "MLB" at bounding box center [274, 194] width 107 height 31
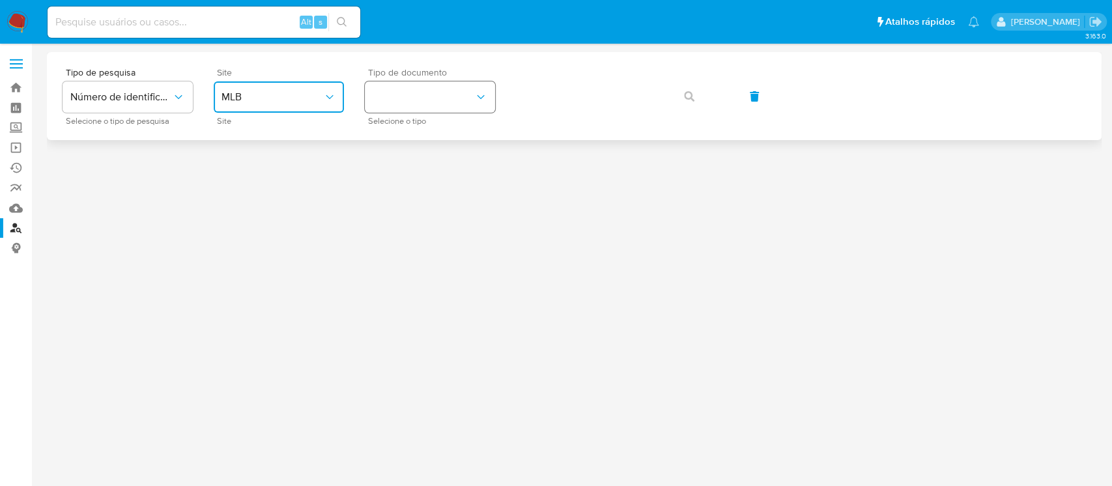
click at [479, 99] on icon "identificationType" at bounding box center [480, 97] width 13 height 13
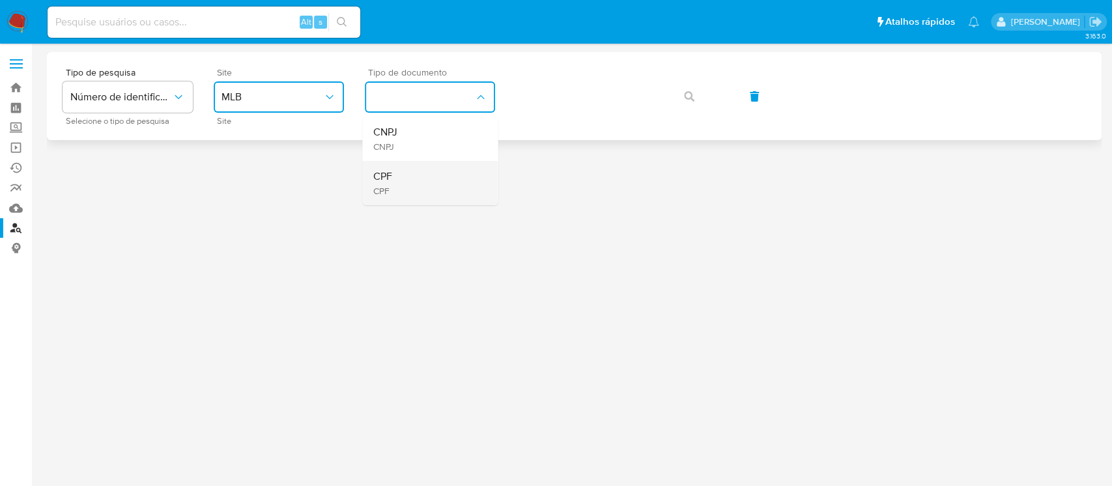
click at [418, 173] on div "CPF CPF" at bounding box center [425, 183] width 107 height 44
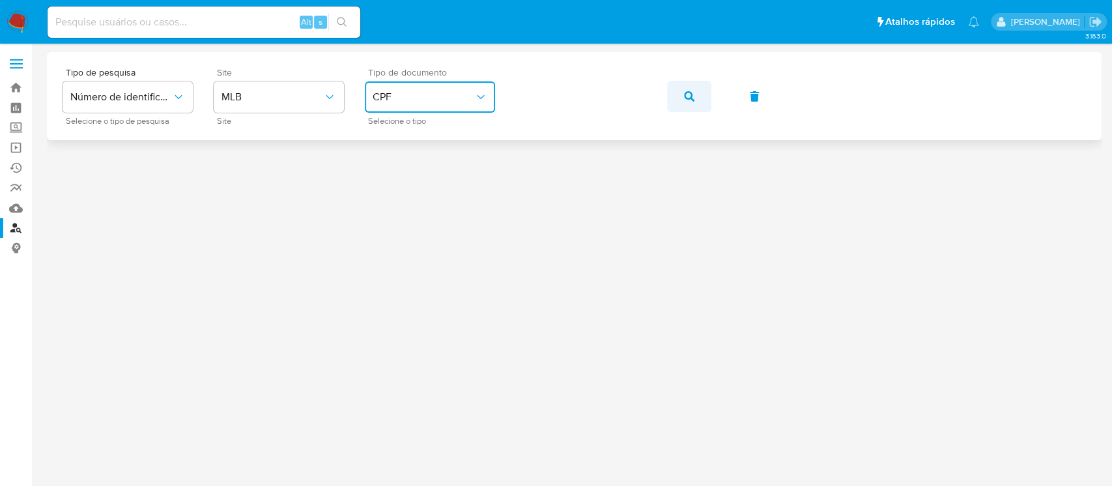
click at [684, 99] on icon "button" at bounding box center [689, 96] width 10 height 10
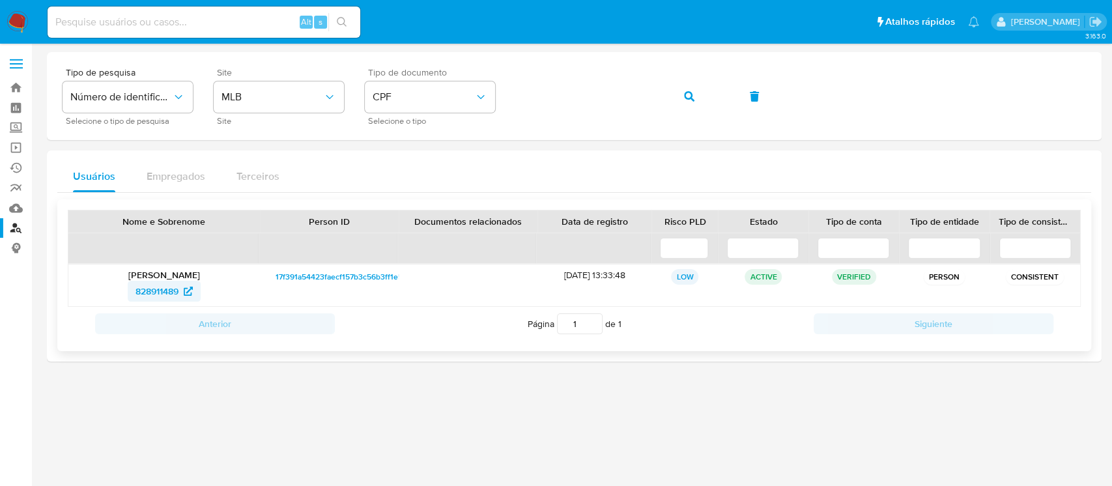
click at [151, 294] on span "828911489" at bounding box center [156, 291] width 43 height 21
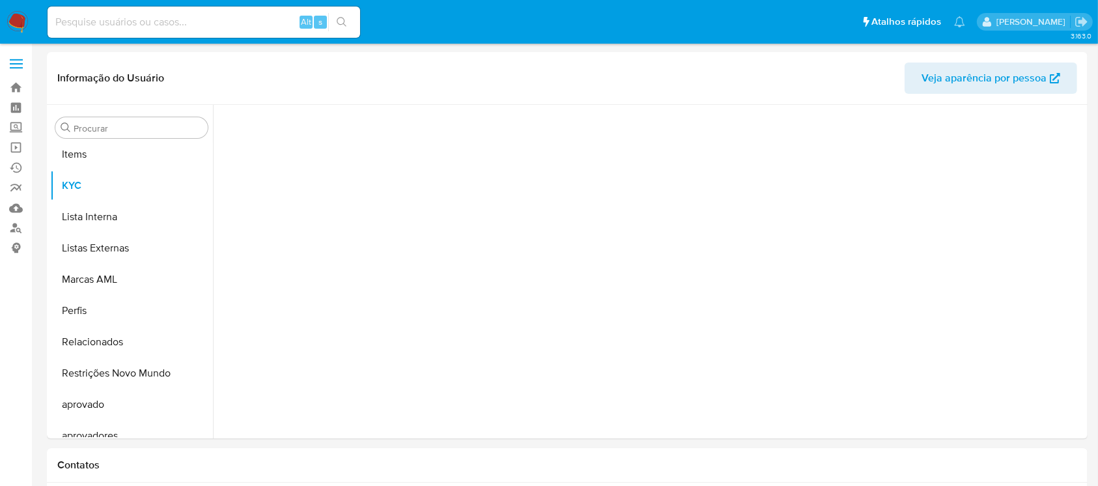
scroll to position [707, 0]
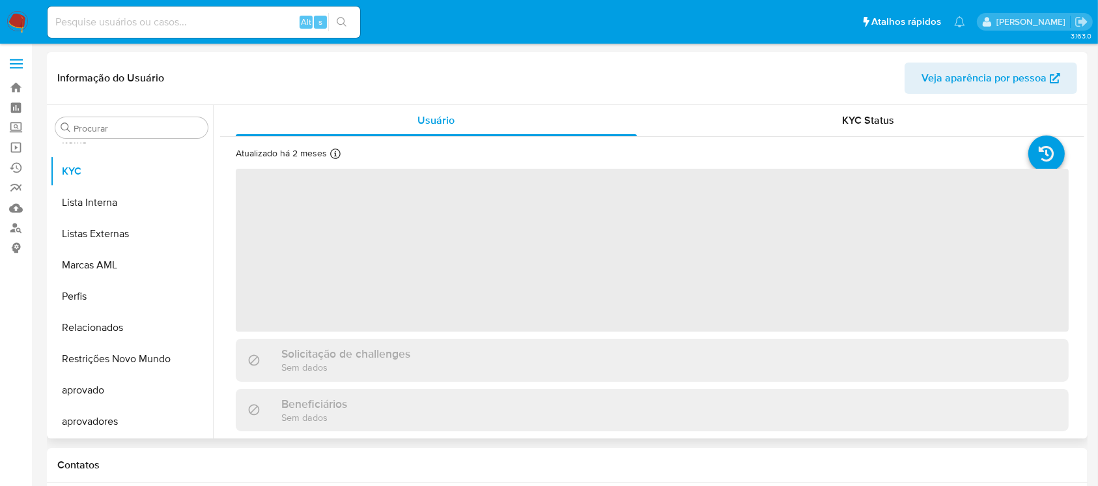
select select "10"
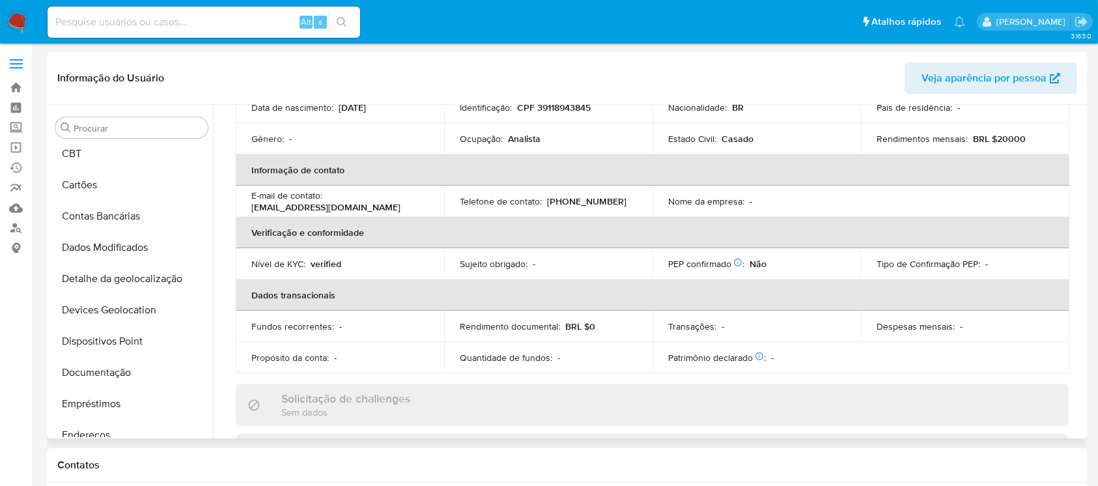
scroll to position [0, 0]
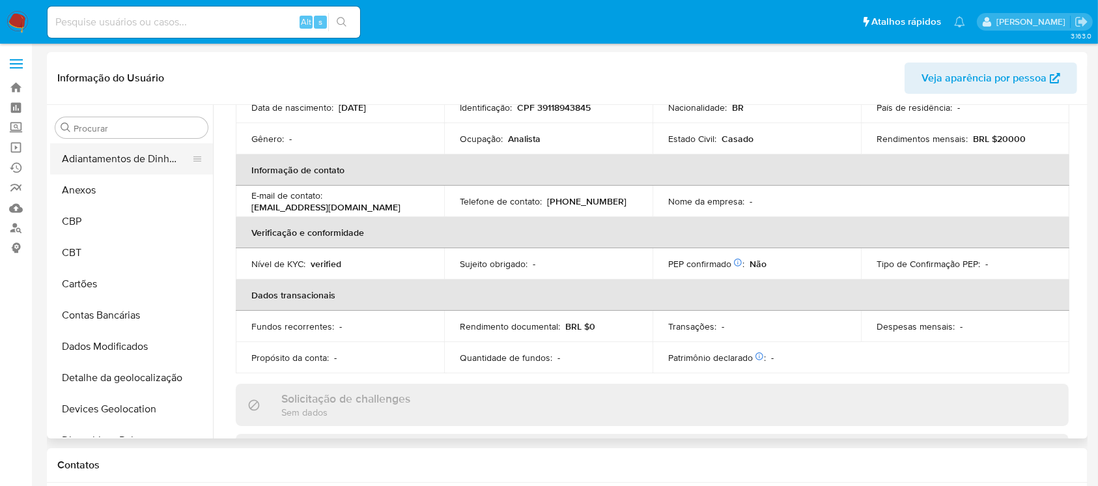
click at [113, 157] on button "Adiantamentos de Dinheiro" at bounding box center [126, 158] width 152 height 31
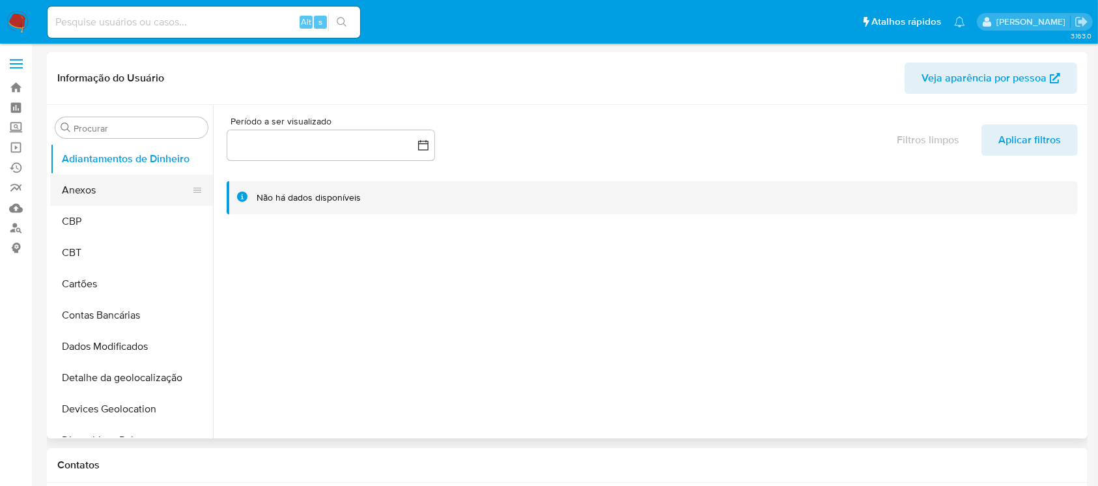
click at [101, 190] on button "Anexos" at bounding box center [126, 190] width 152 height 31
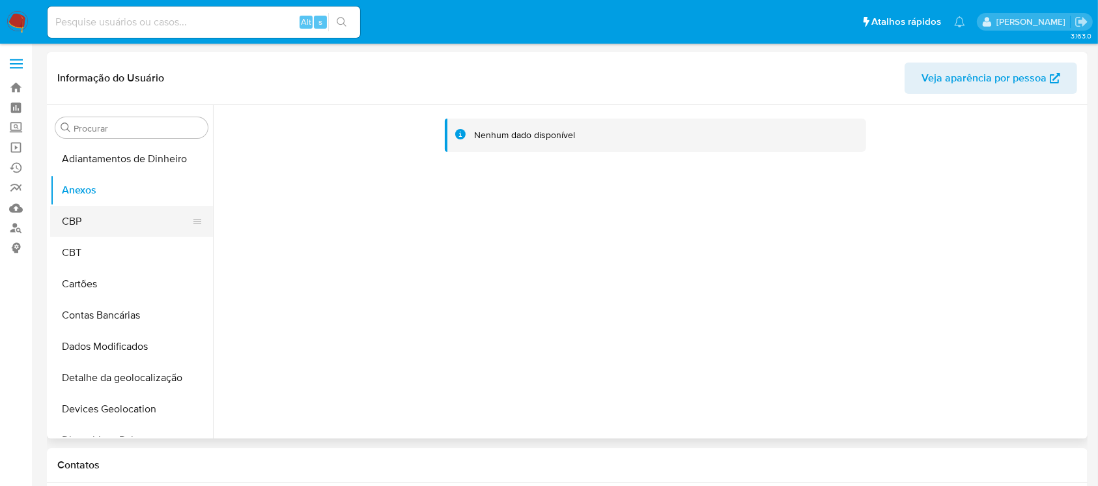
click at [98, 230] on button "CBP" at bounding box center [126, 221] width 152 height 31
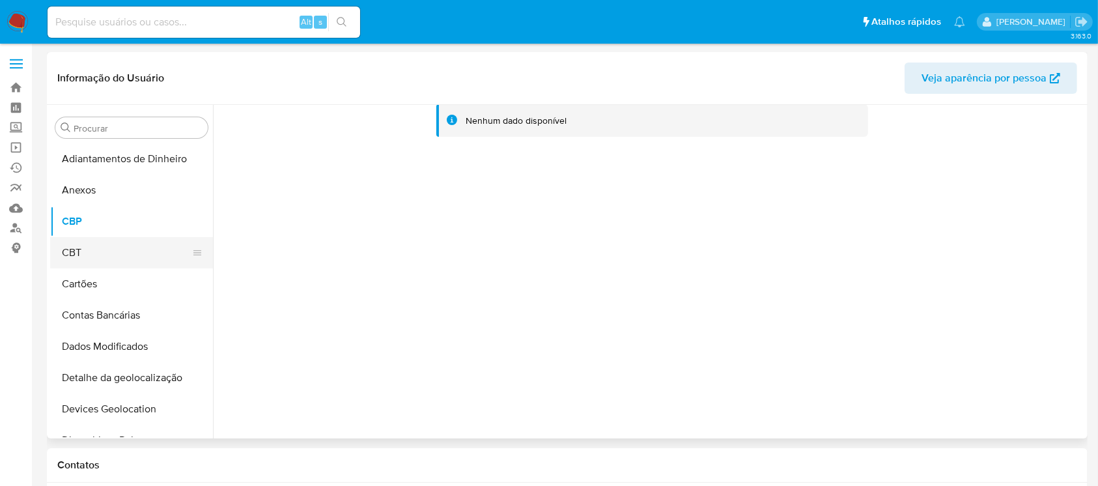
click at [86, 253] on button "CBT" at bounding box center [126, 252] width 152 height 31
click at [91, 284] on button "Cartões" at bounding box center [126, 283] width 152 height 31
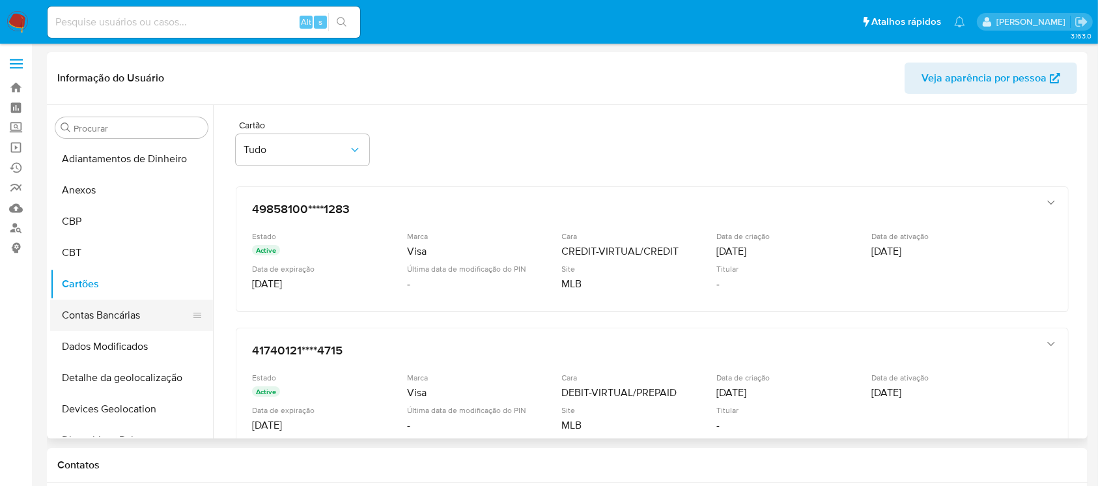
click at [102, 318] on button "Contas Bancárias" at bounding box center [126, 315] width 152 height 31
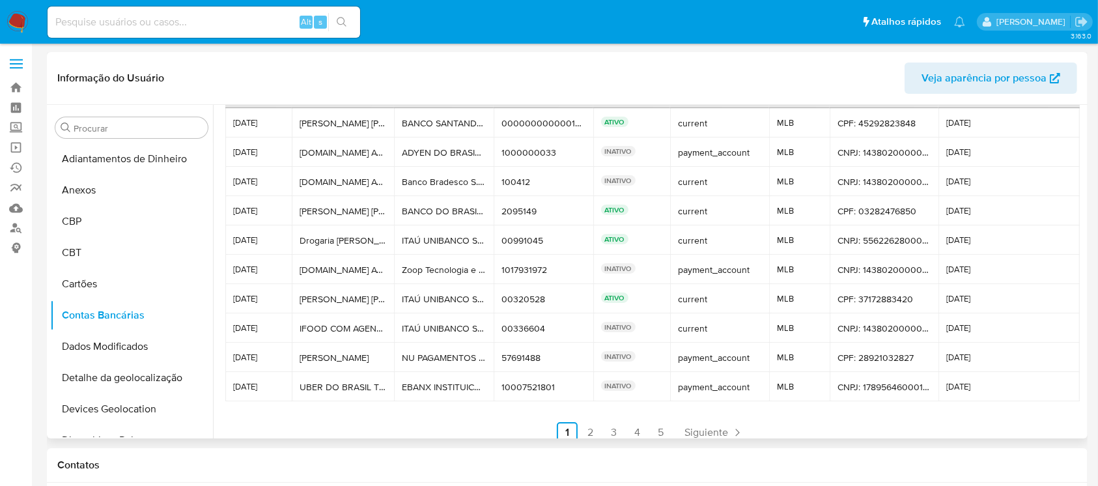
scroll to position [61, 0]
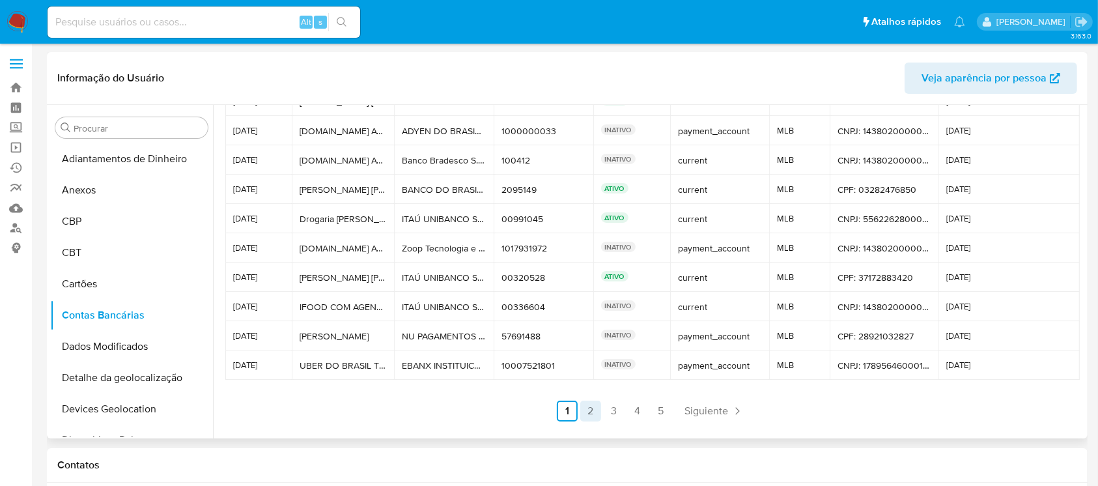
click at [583, 410] on link "2" at bounding box center [590, 410] width 21 height 21
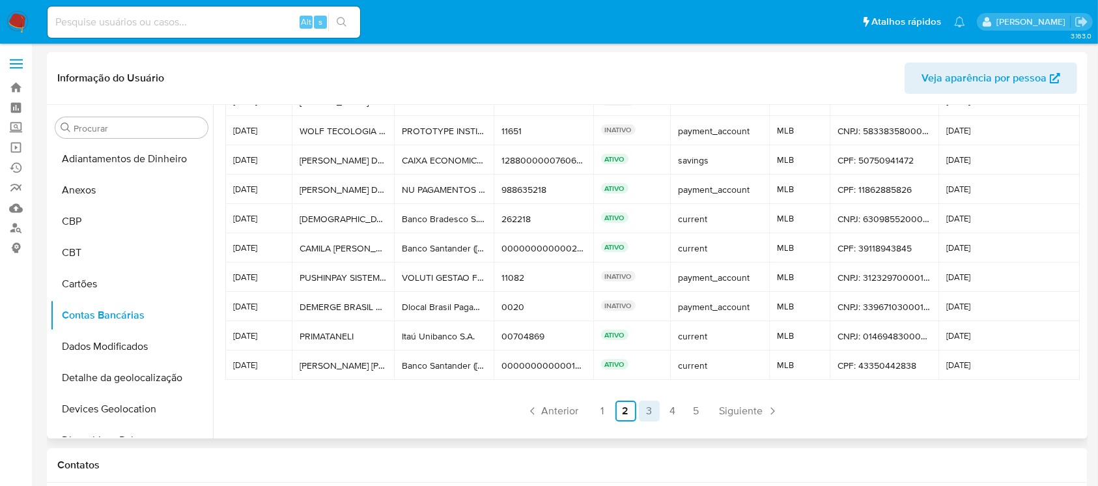
click at [642, 406] on link "3" at bounding box center [649, 410] width 21 height 21
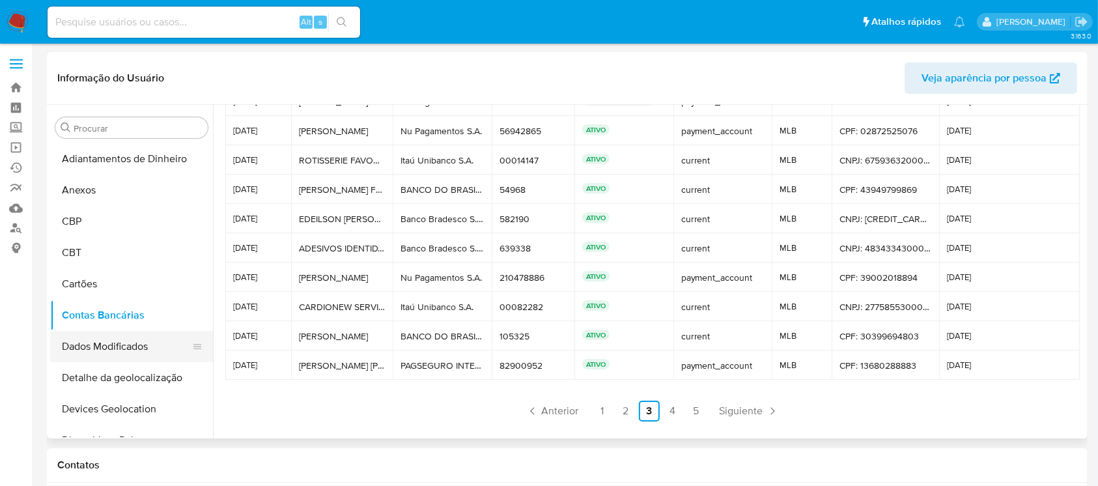
click at [115, 348] on button "Dados Modificados" at bounding box center [126, 346] width 152 height 31
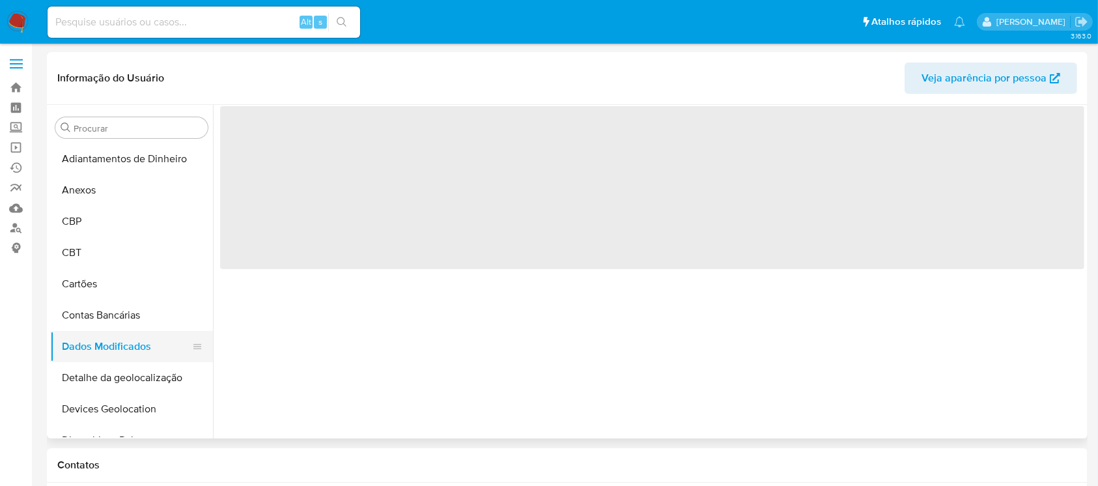
scroll to position [0, 0]
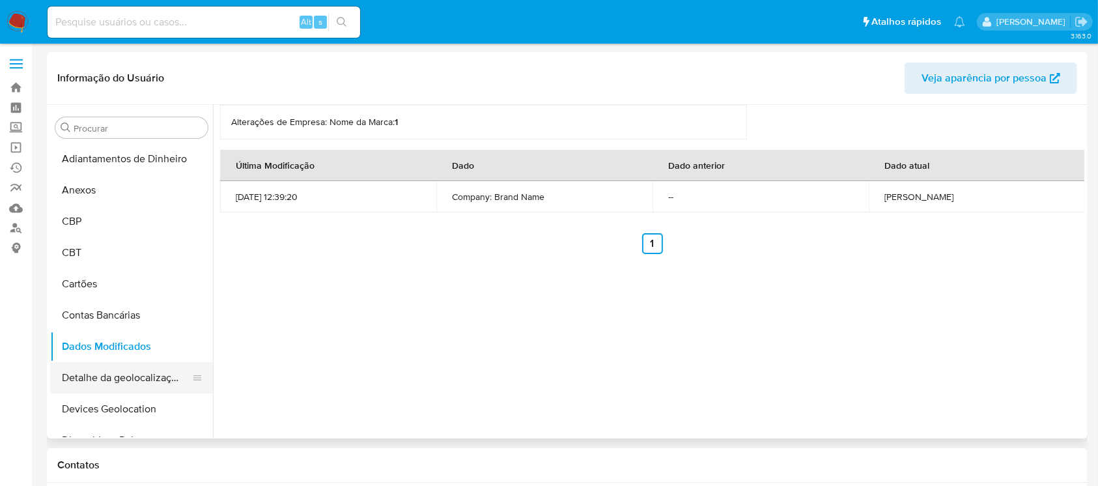
click at [103, 376] on button "Detalhe da geolocalização" at bounding box center [126, 377] width 152 height 31
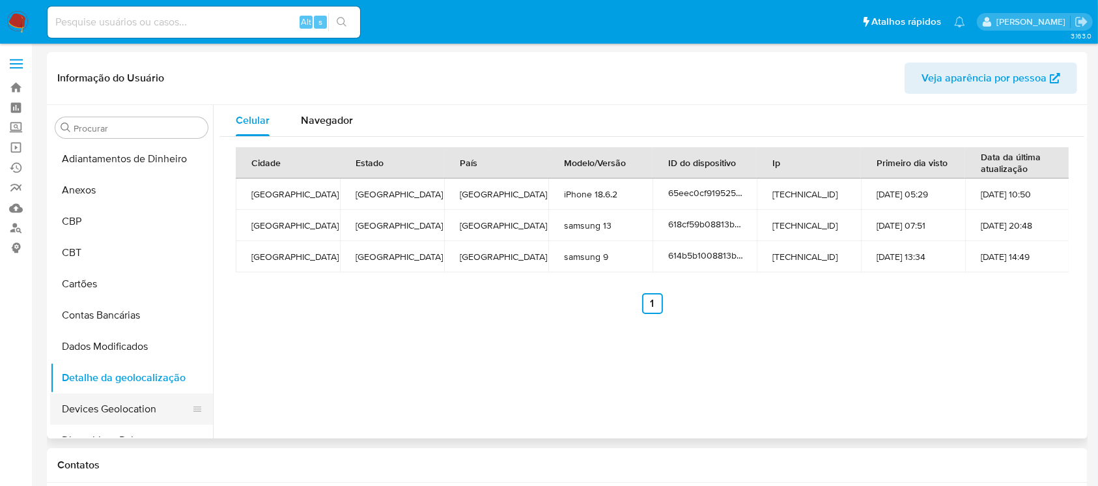
click at [104, 409] on button "Devices Geolocation" at bounding box center [126, 408] width 152 height 31
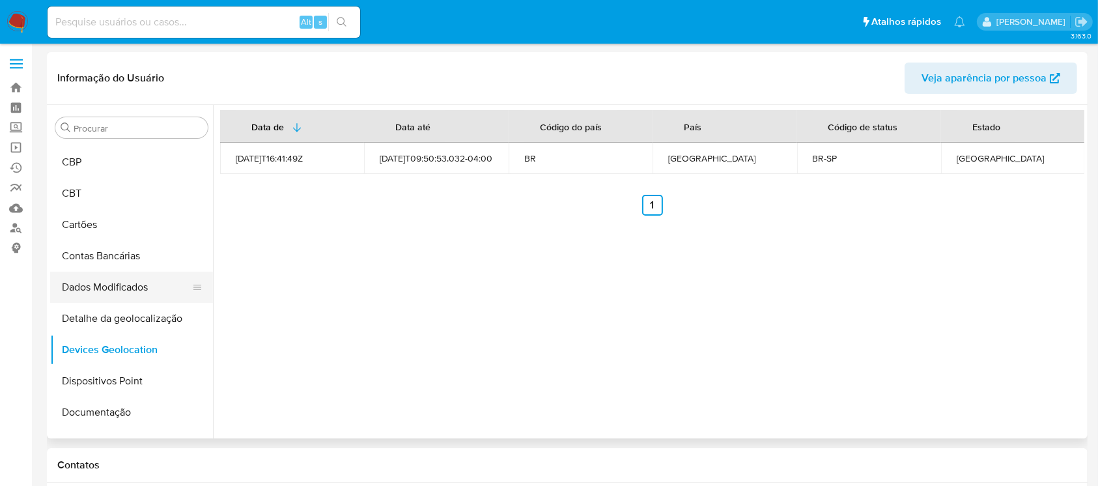
scroll to position [87, 0]
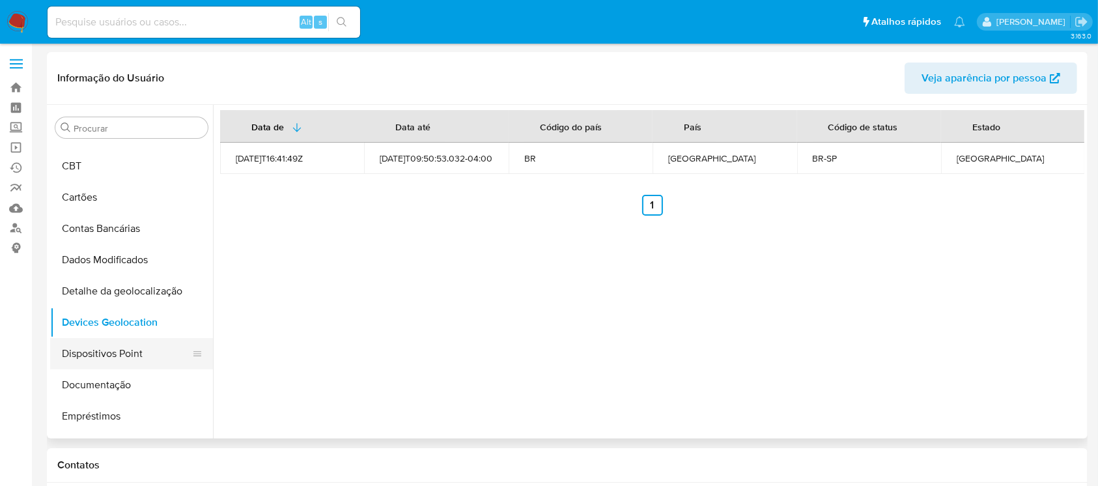
click at [115, 354] on button "Dispositivos Point" at bounding box center [126, 353] width 152 height 31
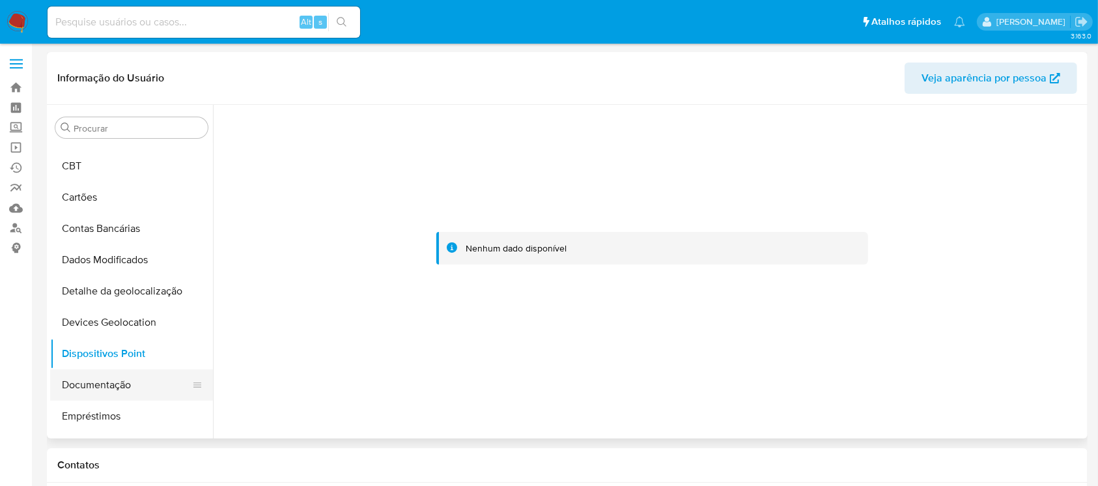
click at [95, 384] on button "Documentação" at bounding box center [126, 384] width 152 height 31
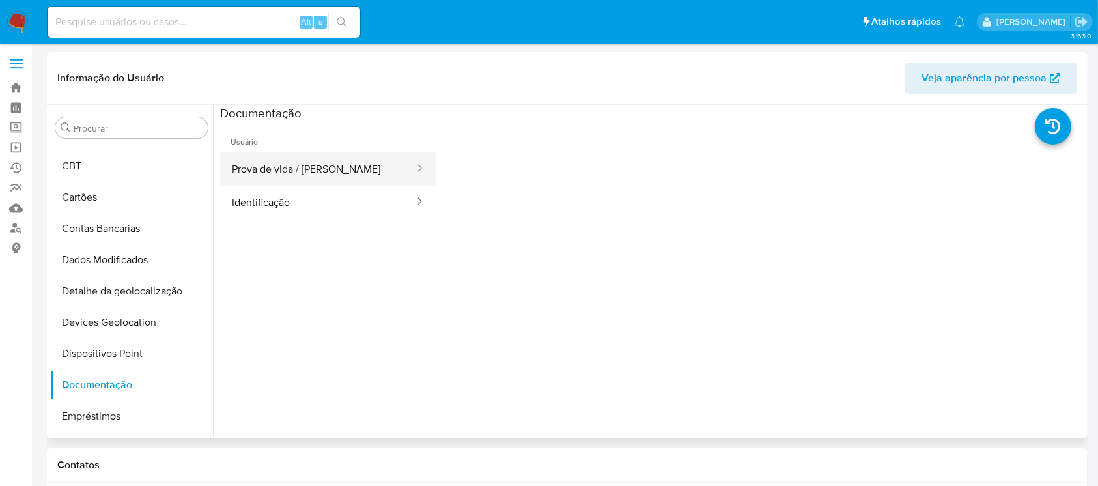
click at [375, 167] on button "Prova de vida / Selfie" at bounding box center [317, 168] width 195 height 33
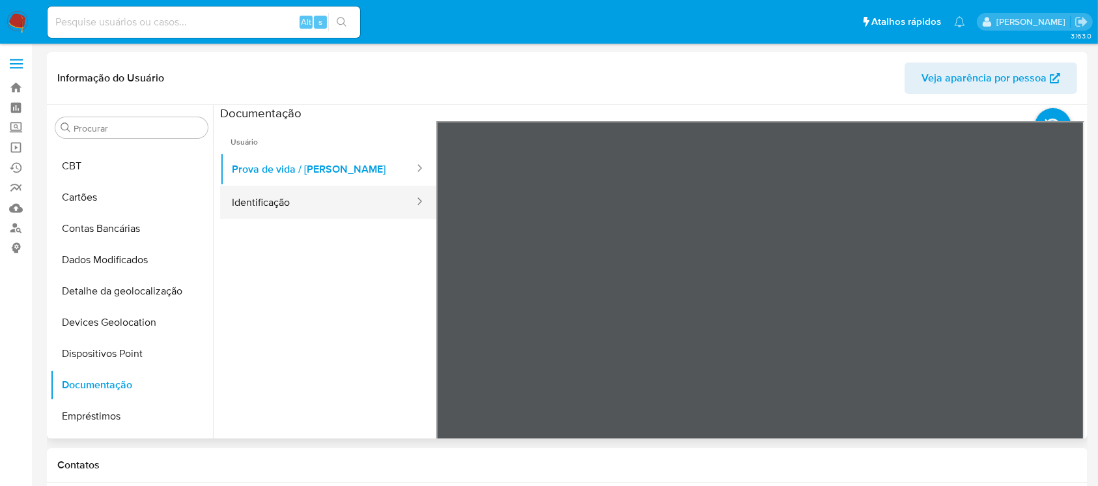
click at [320, 206] on button "Identificação" at bounding box center [317, 202] width 195 height 33
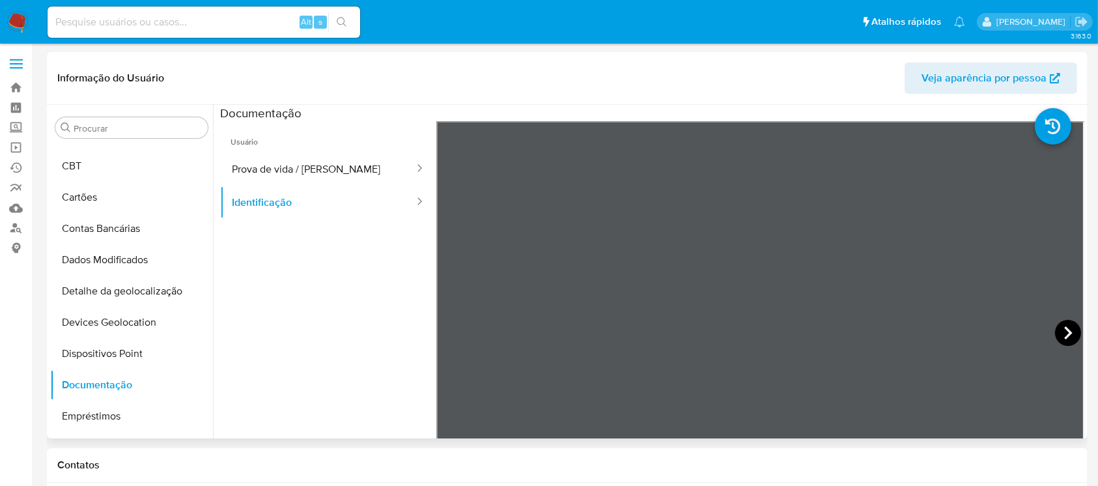
click at [1064, 334] on icon at bounding box center [1068, 332] width 8 height 13
click at [100, 415] on button "Empréstimos" at bounding box center [126, 415] width 152 height 31
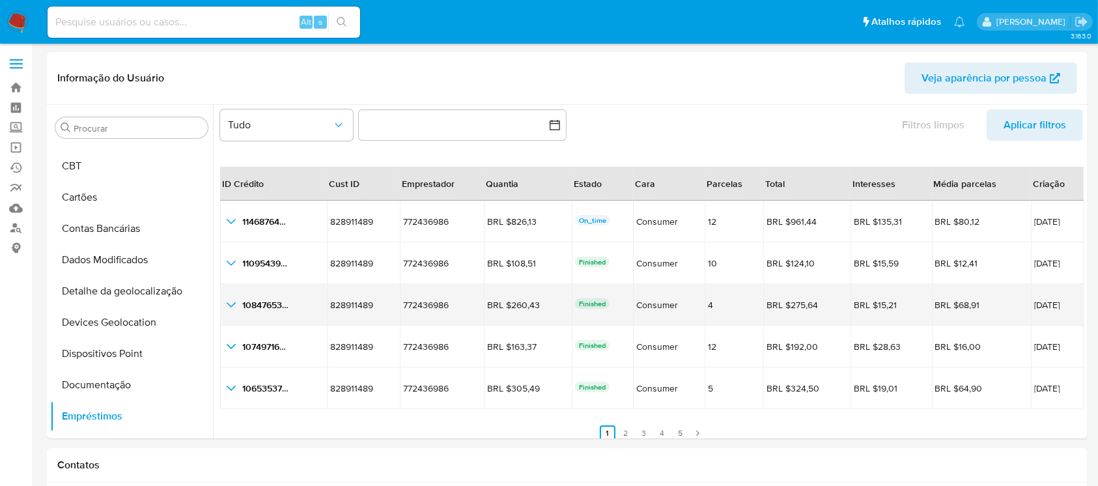
scroll to position [30, 0]
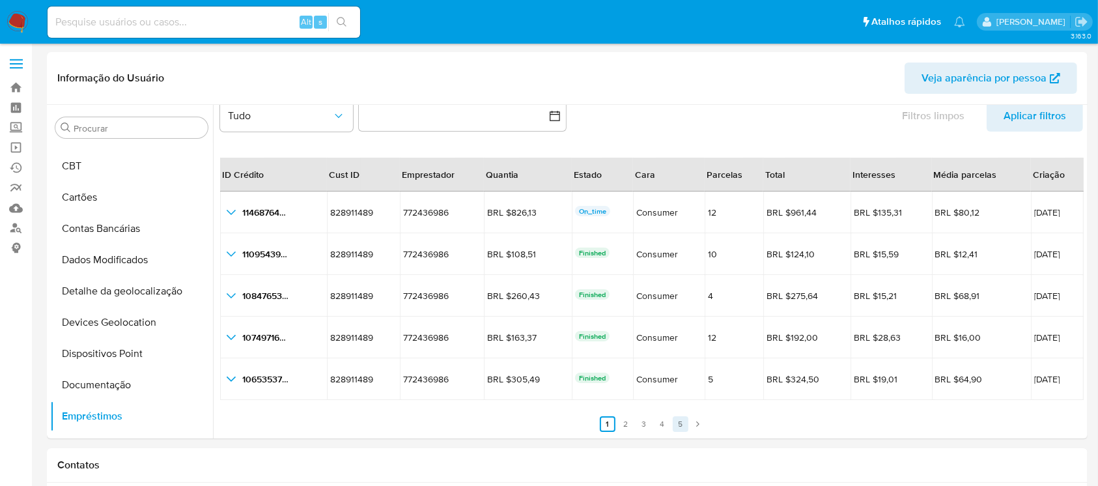
click at [681, 423] on link "5" at bounding box center [681, 424] width 16 height 16
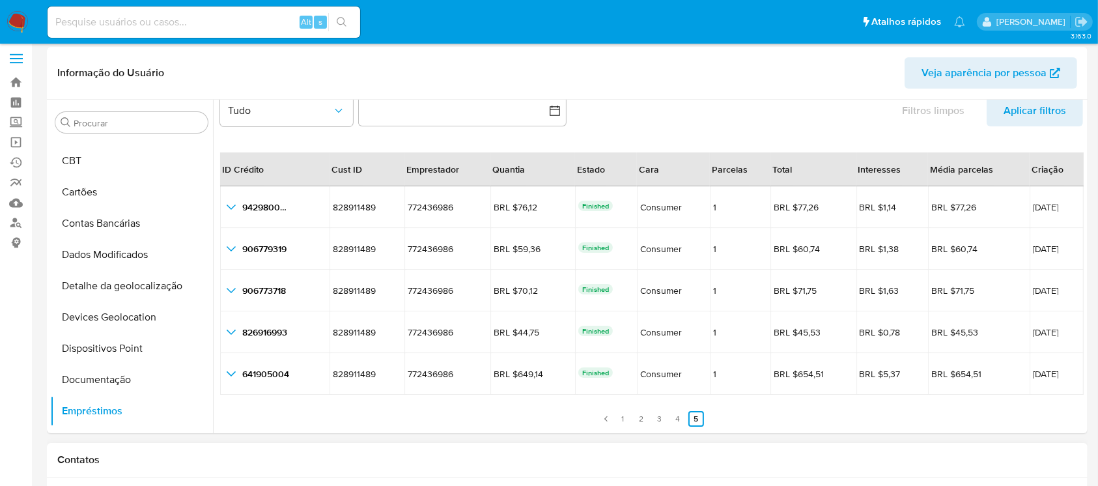
scroll to position [0, 0]
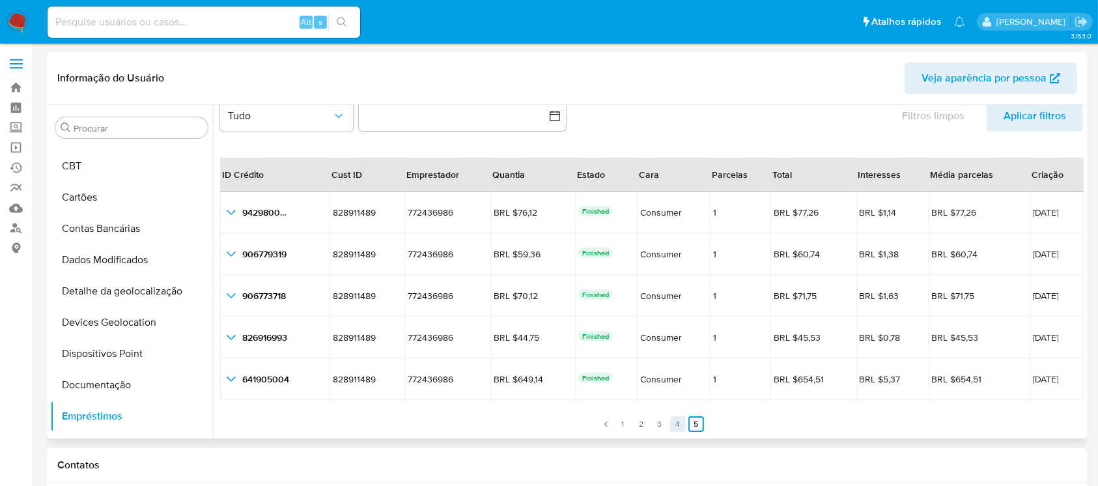
click at [675, 424] on link "4" at bounding box center [678, 424] width 16 height 16
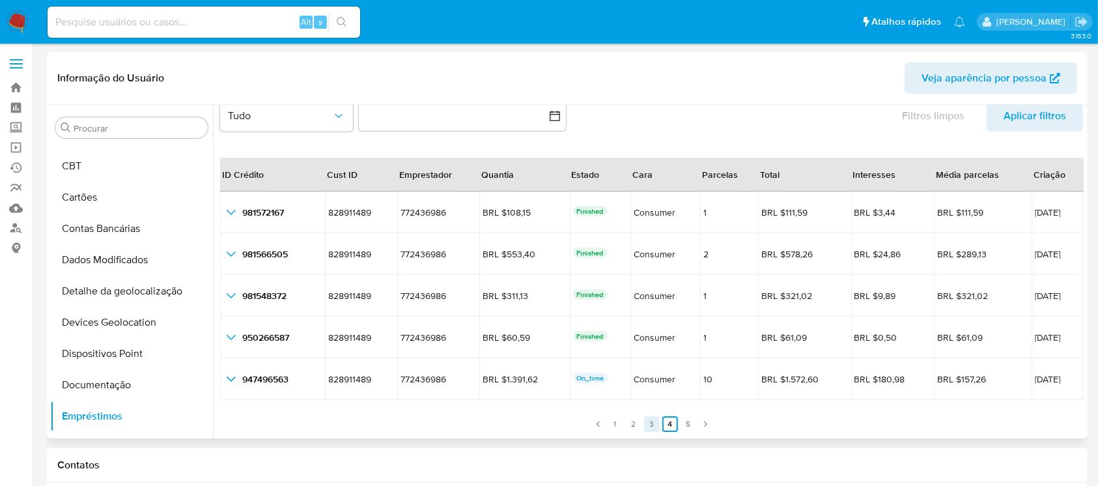
click at [646, 422] on link "3" at bounding box center [652, 424] width 16 height 16
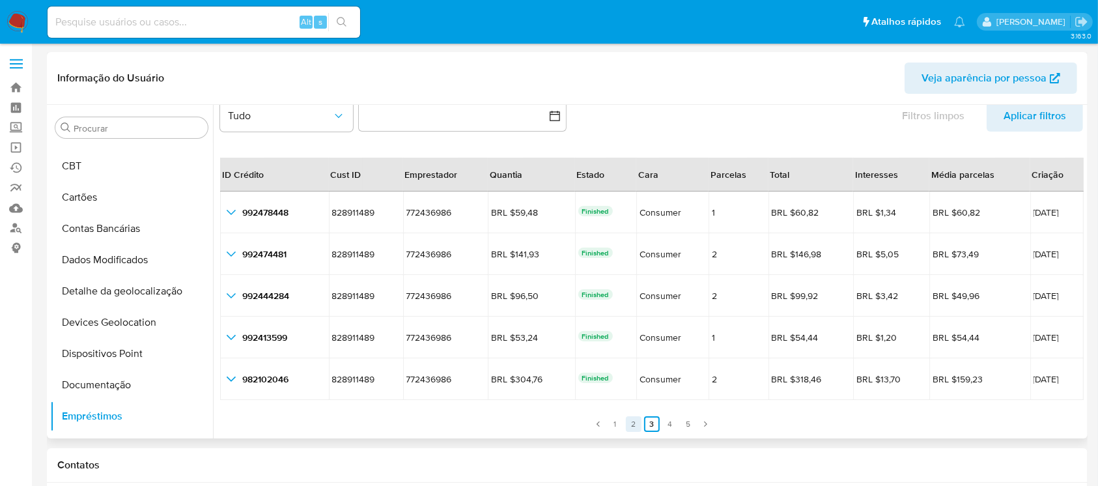
click at [632, 423] on link "2" at bounding box center [634, 424] width 16 height 16
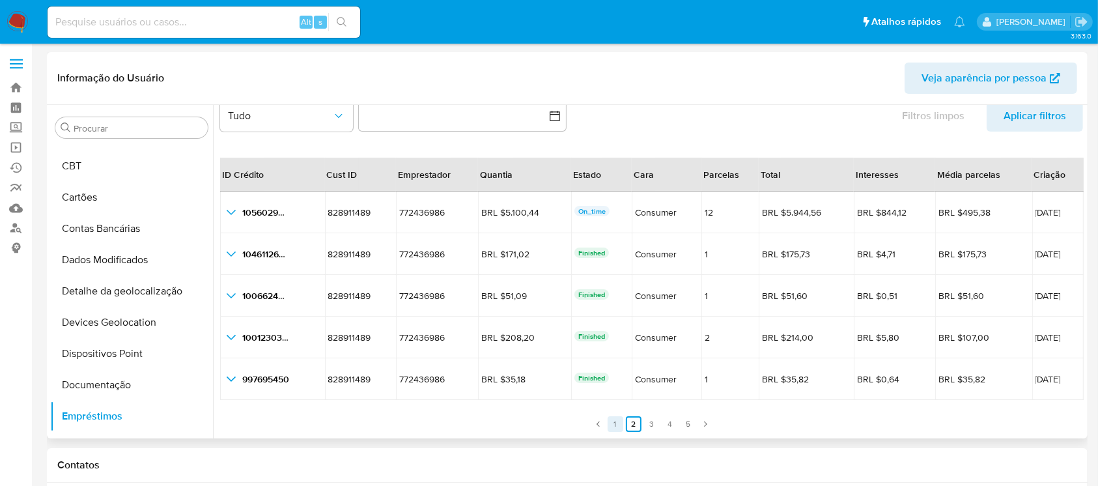
click at [609, 423] on link "1" at bounding box center [616, 424] width 16 height 16
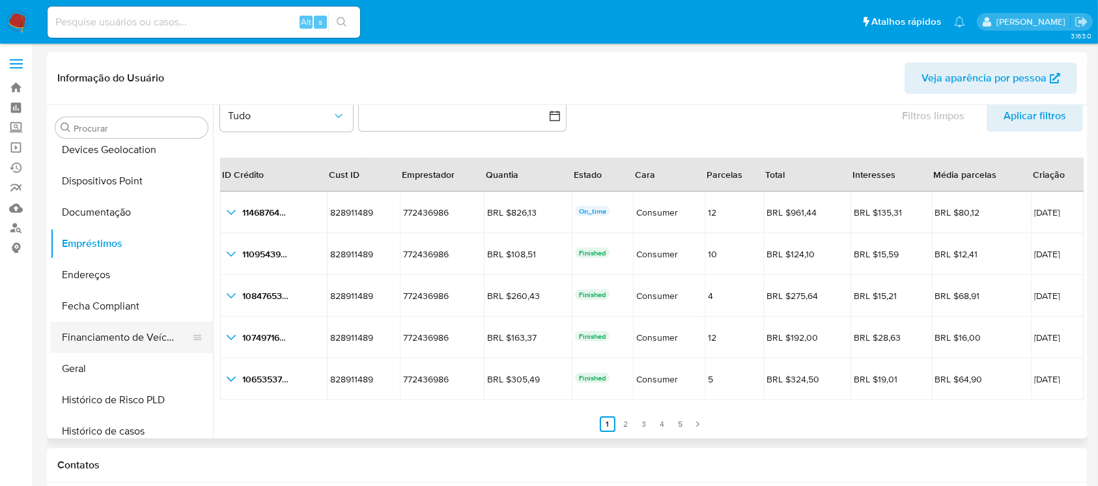
scroll to position [260, 0]
click at [104, 268] on button "Endereços" at bounding box center [126, 273] width 152 height 31
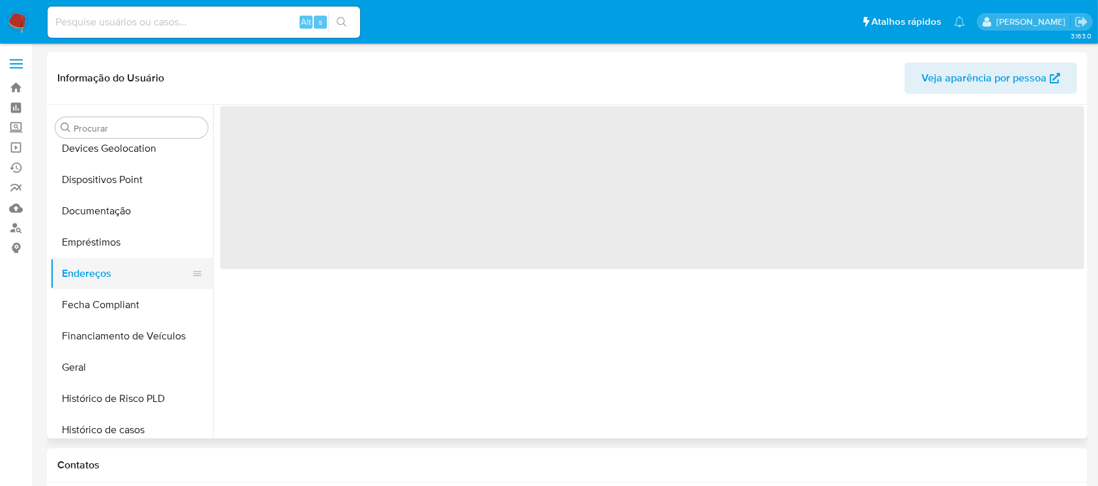
scroll to position [0, 0]
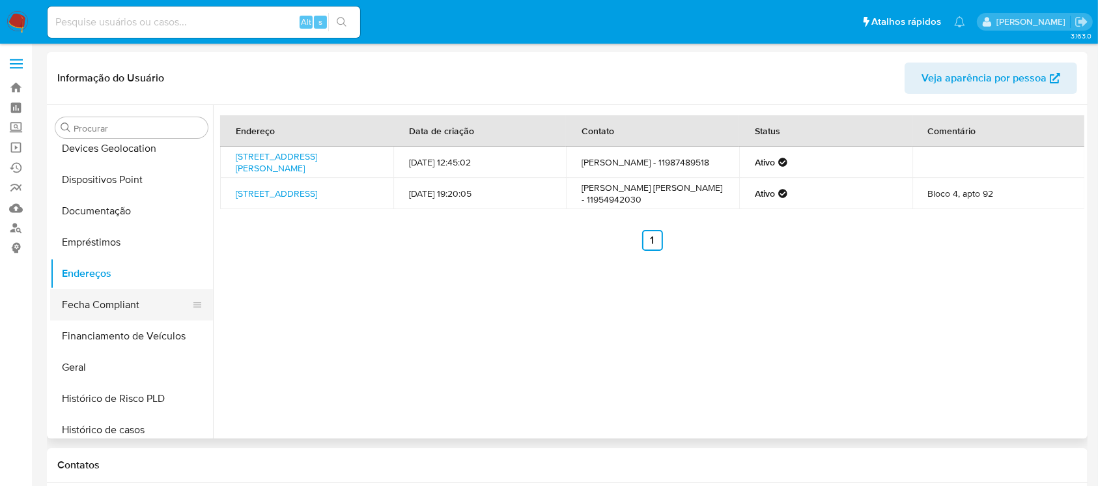
click at [115, 307] on button "Fecha Compliant" at bounding box center [126, 304] width 152 height 31
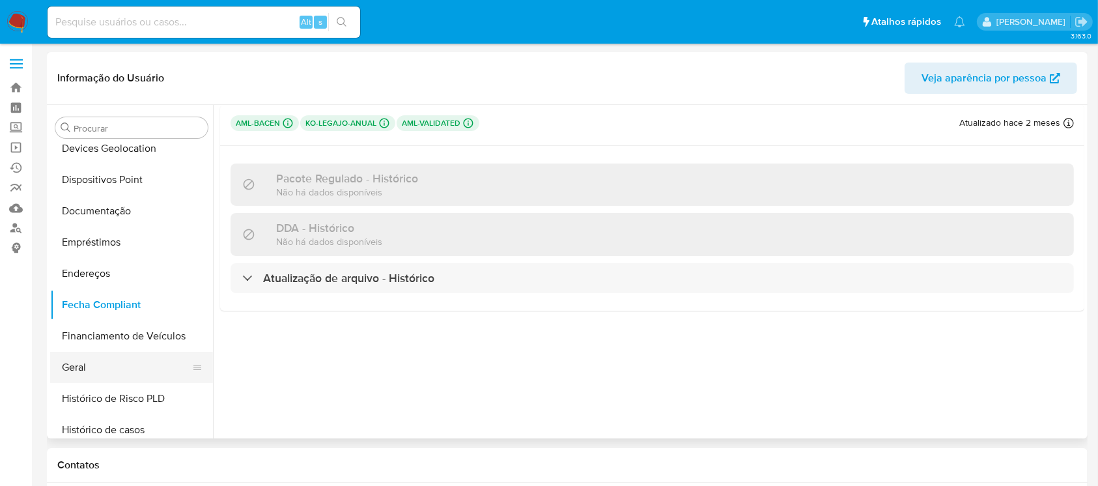
click at [91, 372] on button "Geral" at bounding box center [126, 367] width 152 height 31
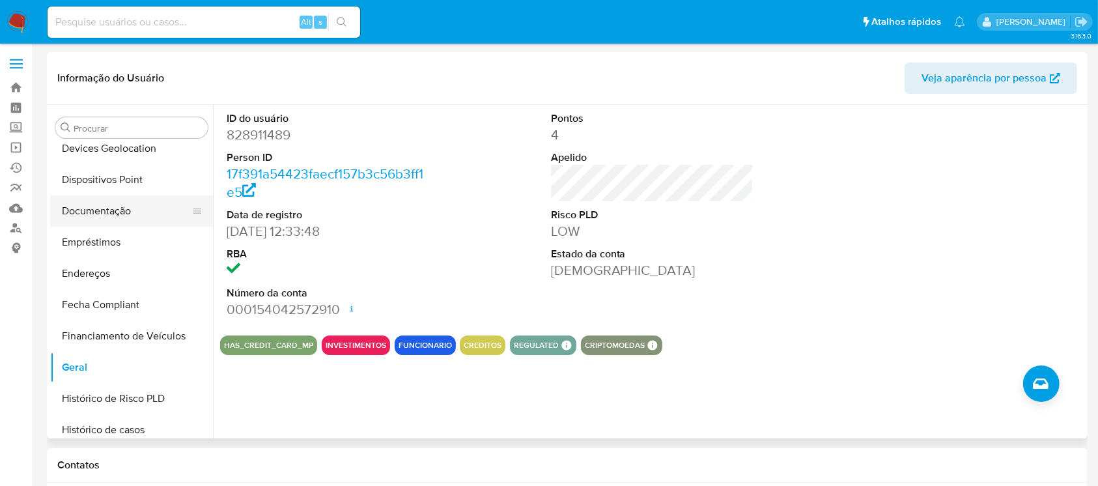
scroll to position [347, 0]
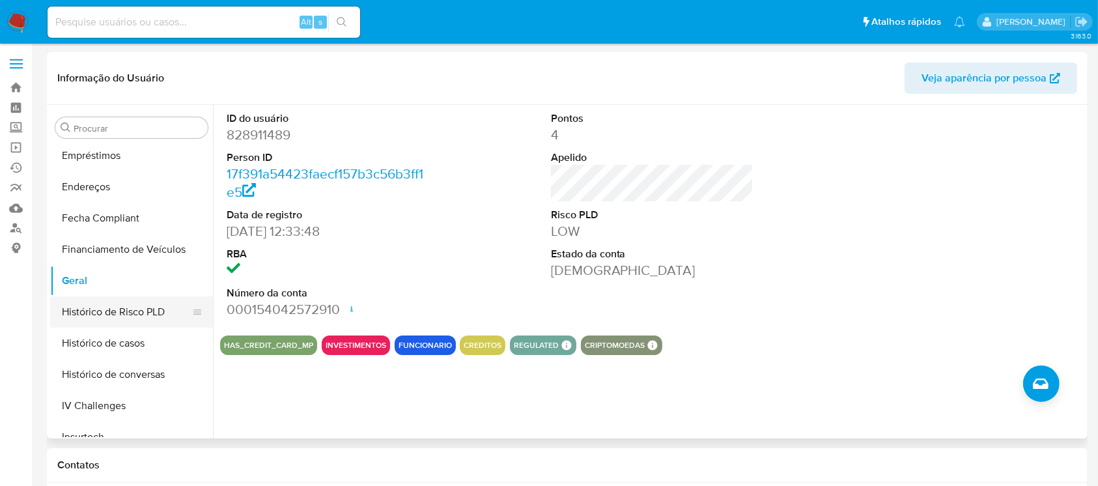
click at [124, 315] on button "Histórico de Risco PLD" at bounding box center [126, 311] width 152 height 31
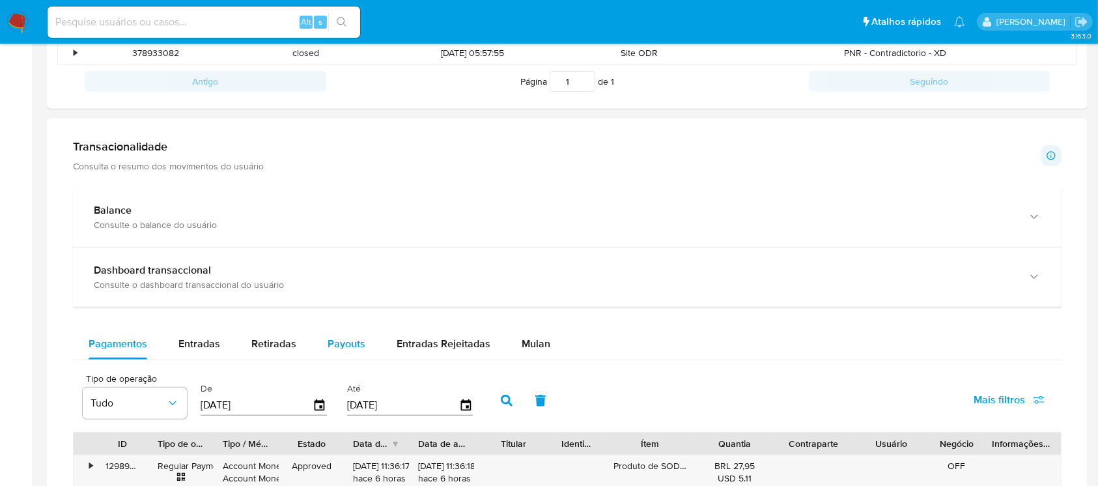
scroll to position [517, 0]
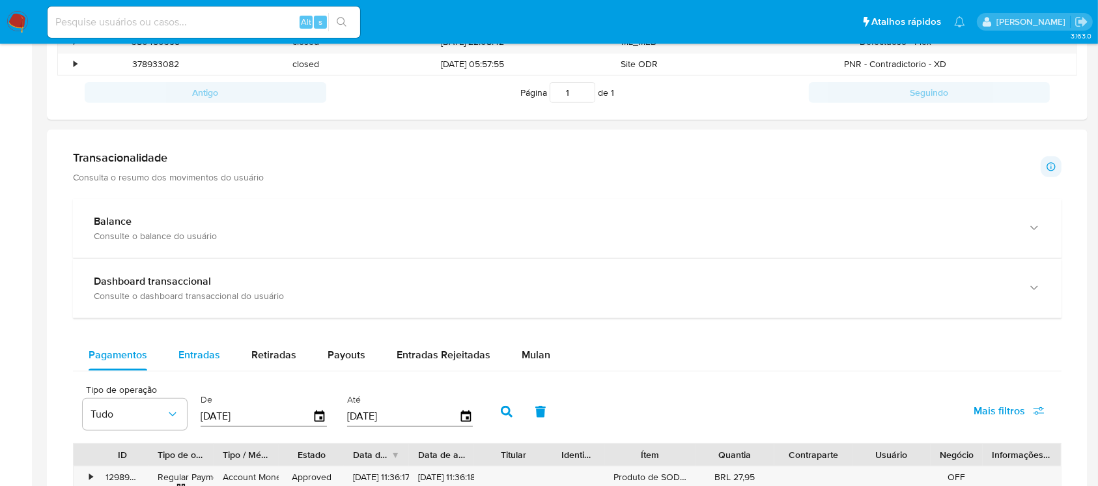
click at [193, 352] on span "Entradas" at bounding box center [199, 354] width 42 height 15
select select "10"
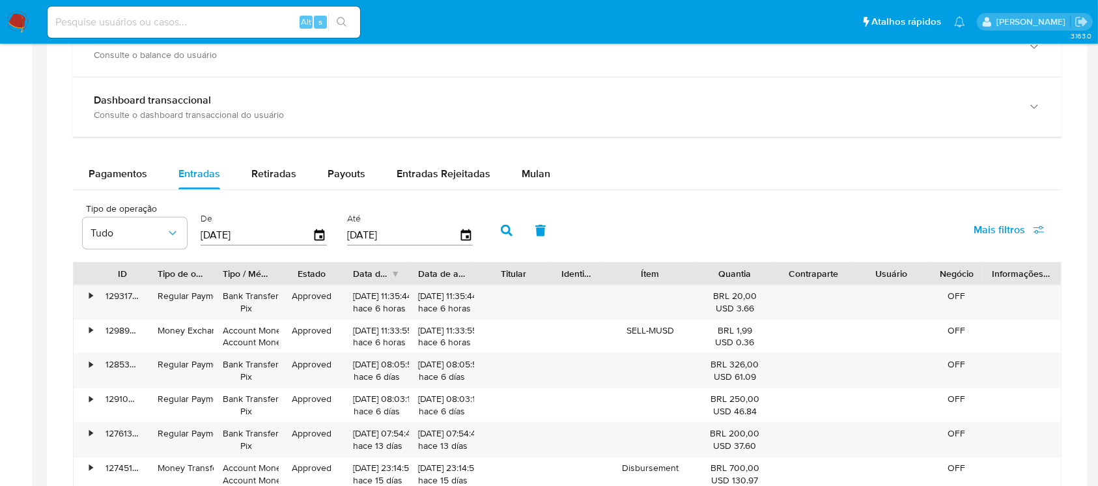
scroll to position [691, 0]
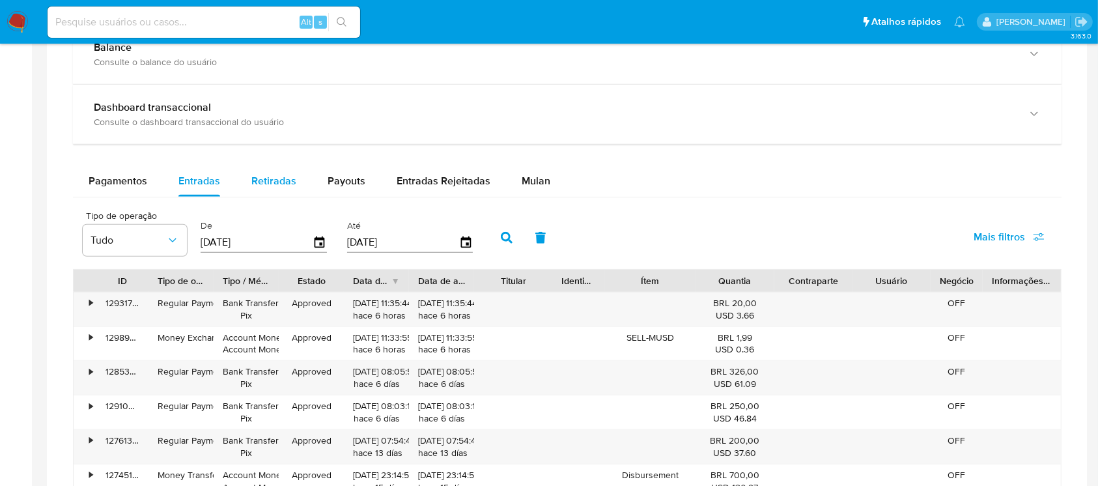
click at [273, 175] on span "Retiradas" at bounding box center [273, 180] width 45 height 15
select select "10"
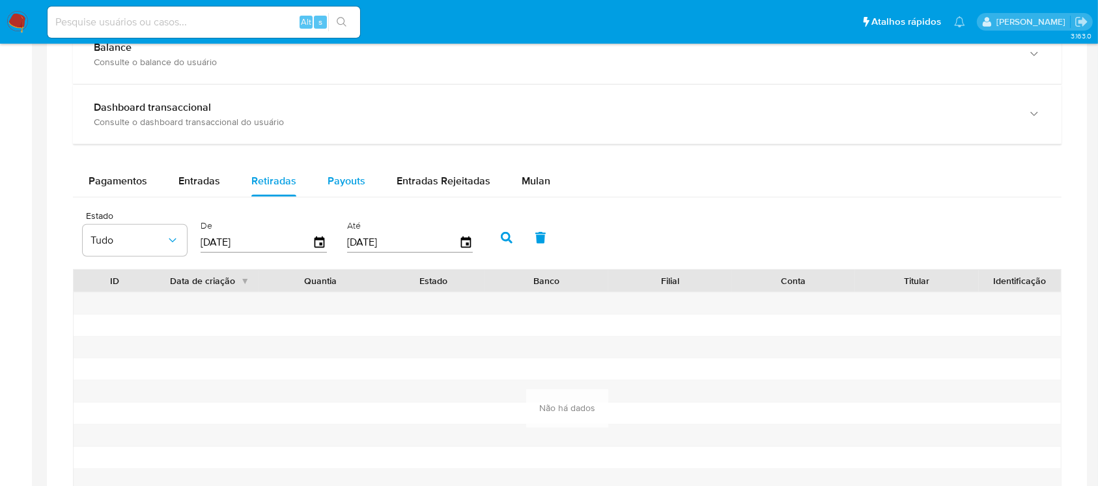
click at [346, 183] on span "Payouts" at bounding box center [347, 180] width 38 height 15
select select "10"
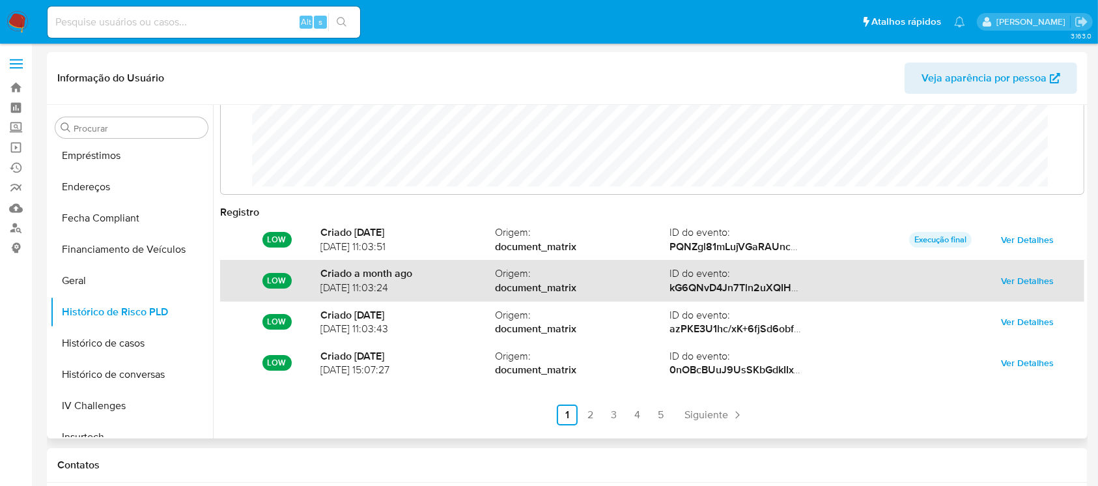
scroll to position [68, 0]
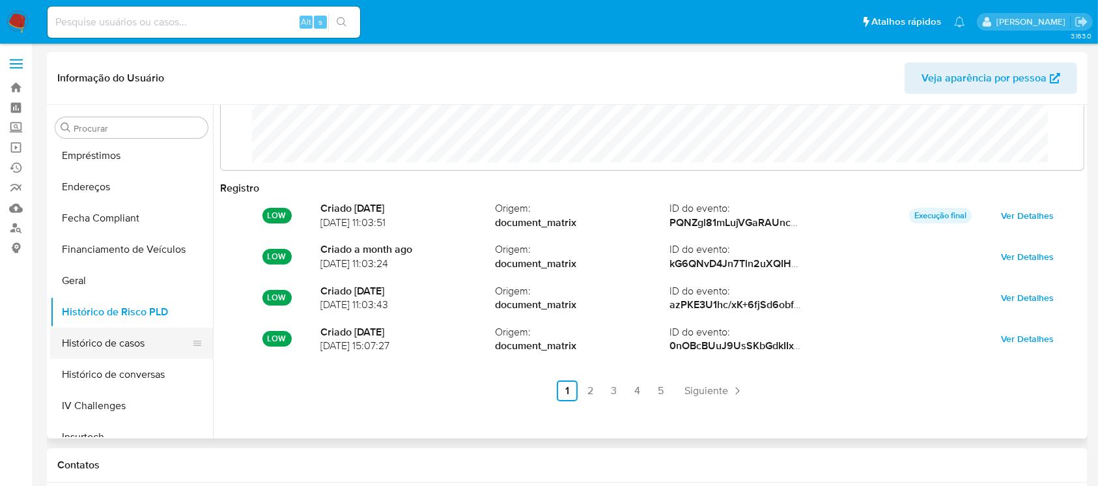
click at [135, 337] on button "Histórico de casos" at bounding box center [126, 343] width 152 height 31
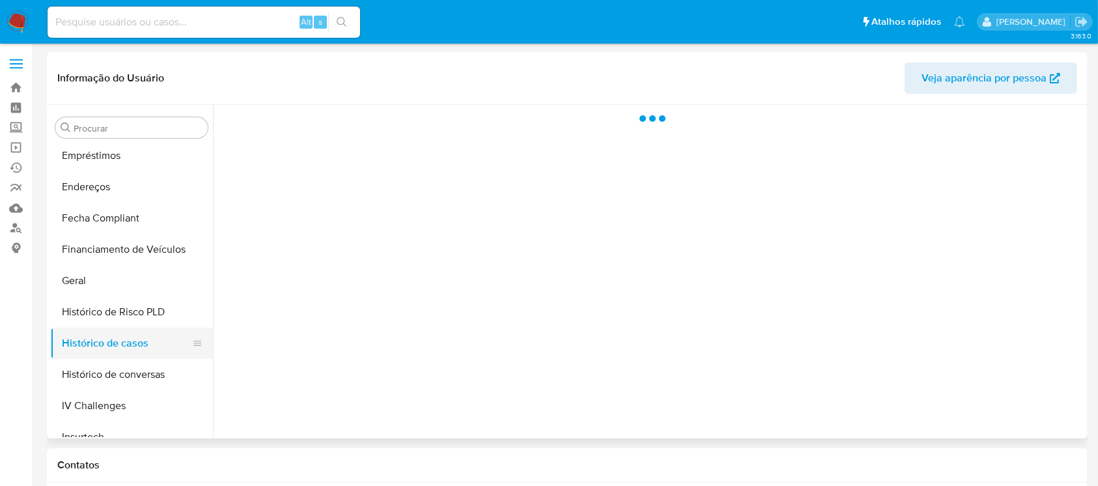
scroll to position [0, 0]
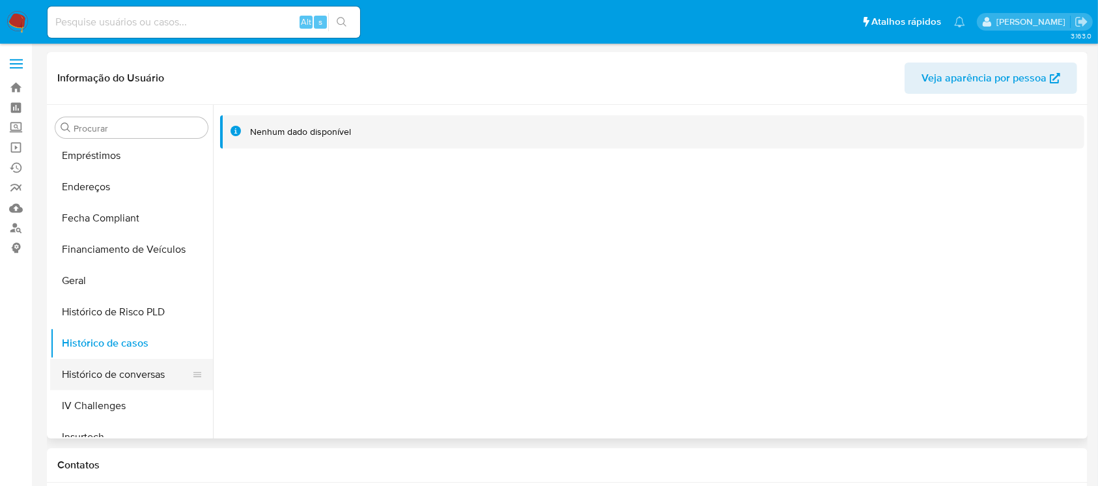
click at [97, 374] on button "Histórico de conversas" at bounding box center [126, 374] width 152 height 31
click at [7, 227] on link "Localizador de pessoas" at bounding box center [77, 228] width 155 height 20
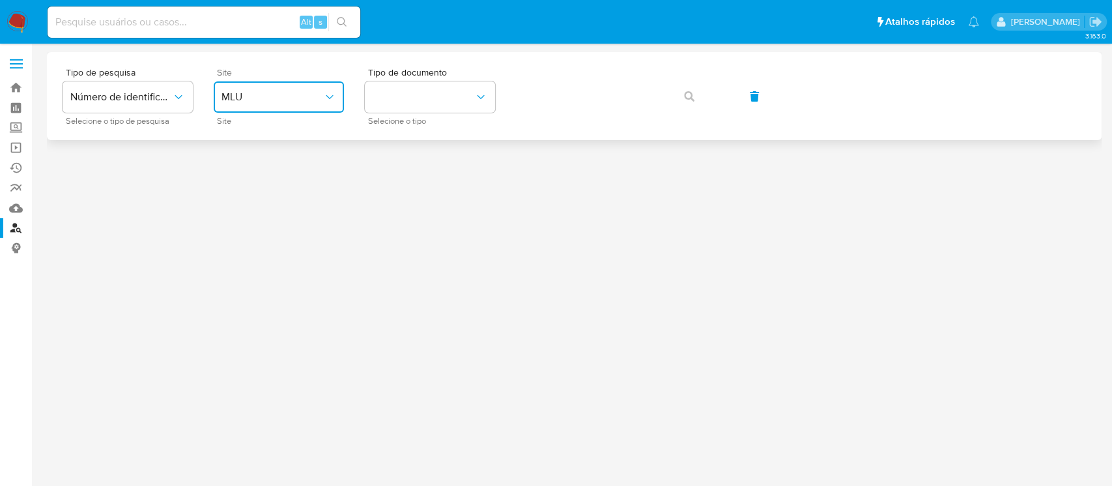
click at [335, 96] on icon "site_id" at bounding box center [329, 97] width 13 height 13
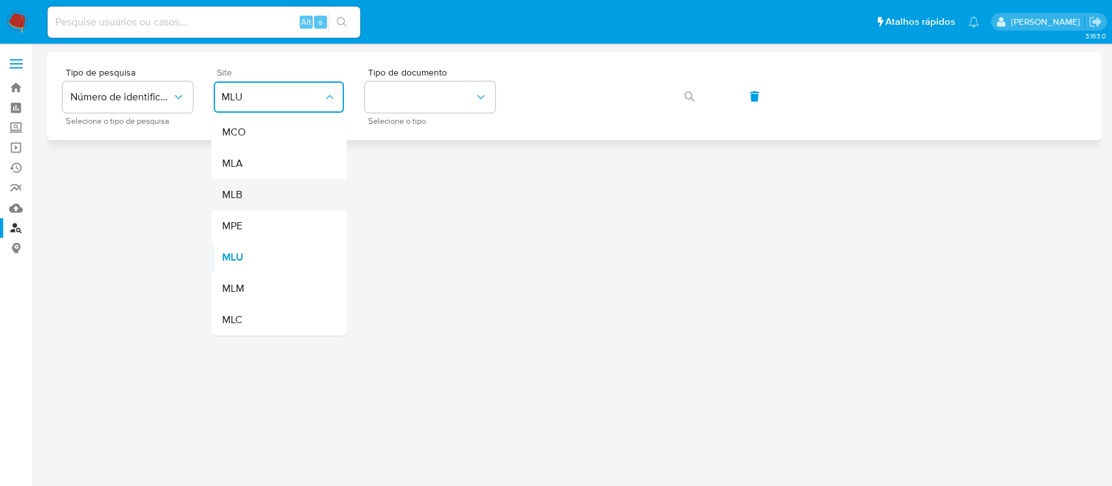
click at [251, 195] on div "MLB" at bounding box center [274, 194] width 107 height 31
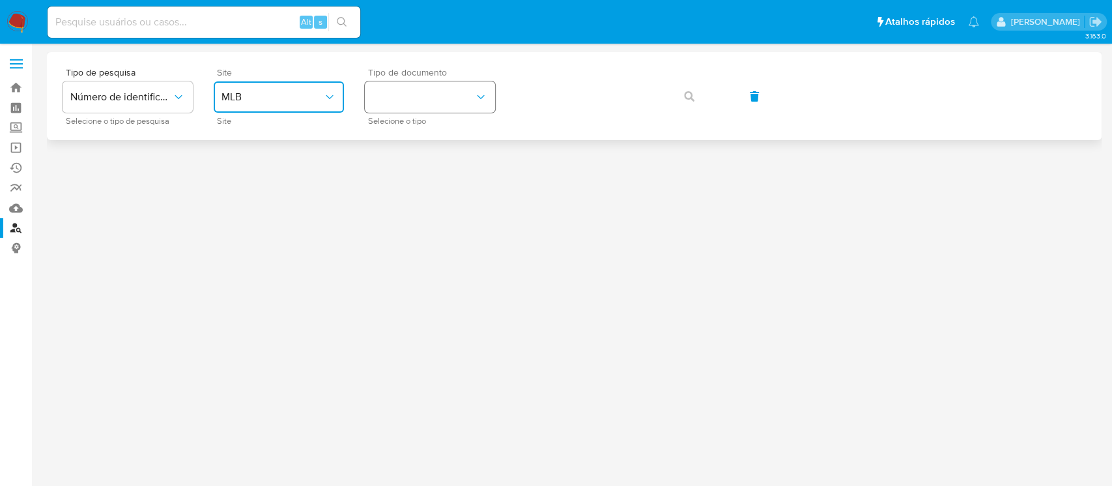
click at [484, 104] on button "identificationType" at bounding box center [430, 96] width 130 height 31
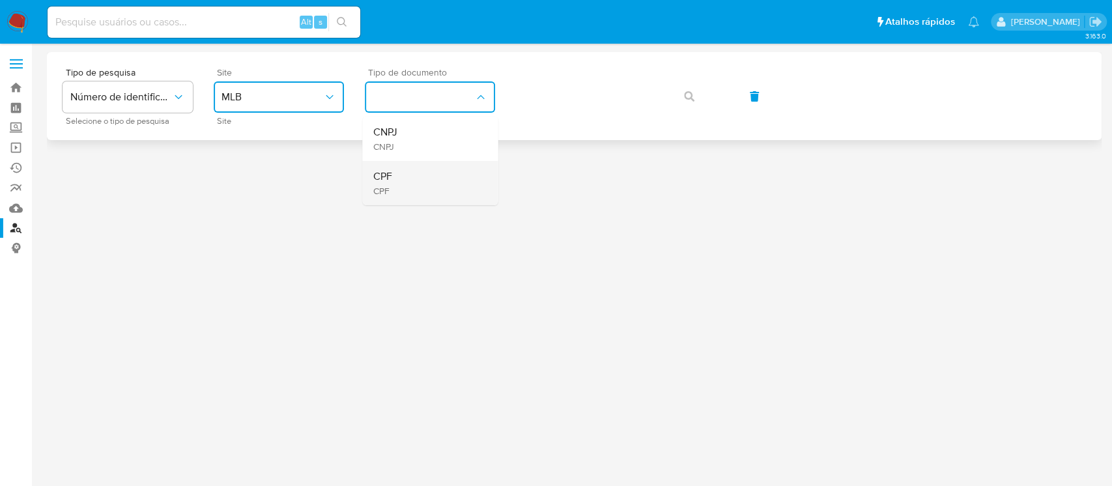
click at [396, 187] on div "CPF CPF" at bounding box center [425, 183] width 107 height 44
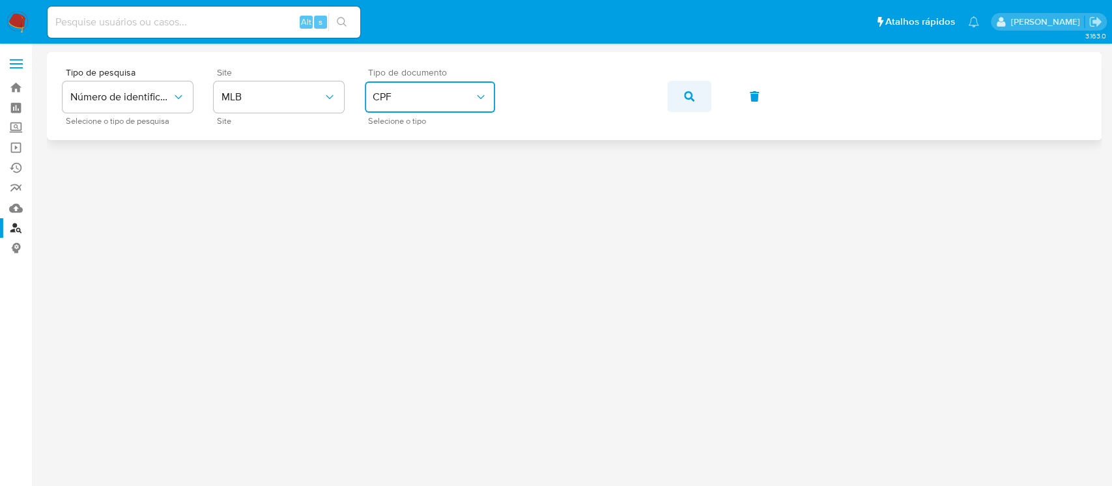
click at [688, 102] on span "button" at bounding box center [689, 96] width 10 height 29
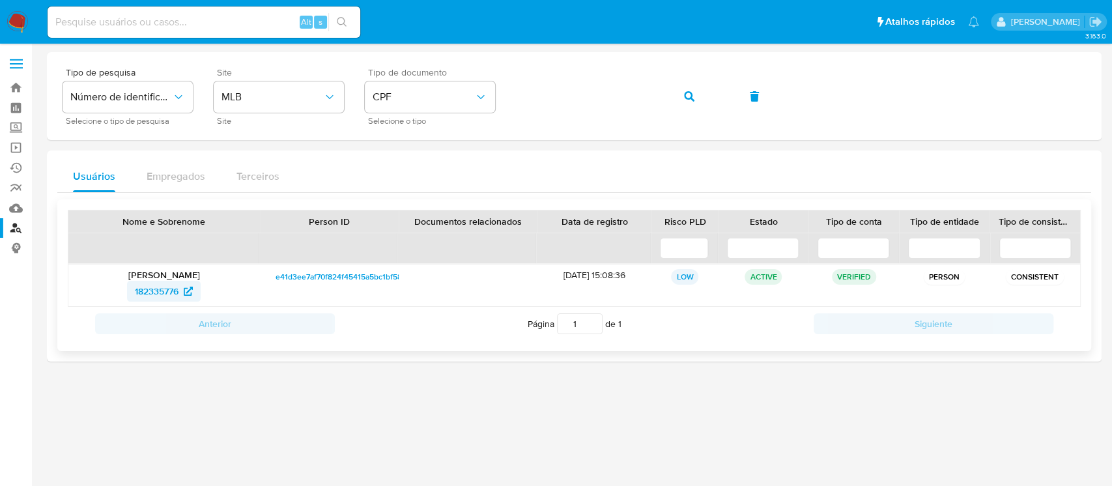
click at [171, 288] on span "182335776" at bounding box center [157, 291] width 44 height 21
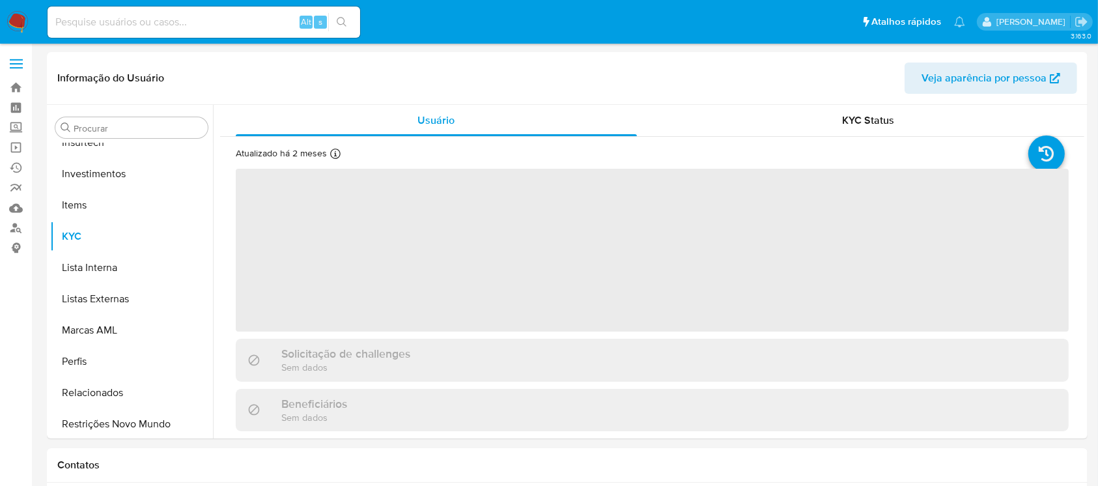
scroll to position [707, 0]
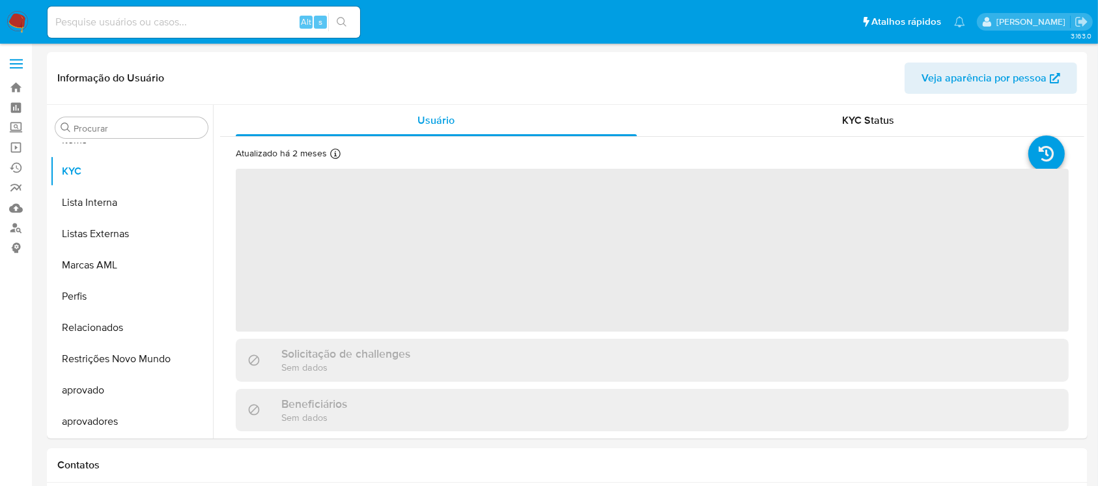
select select "10"
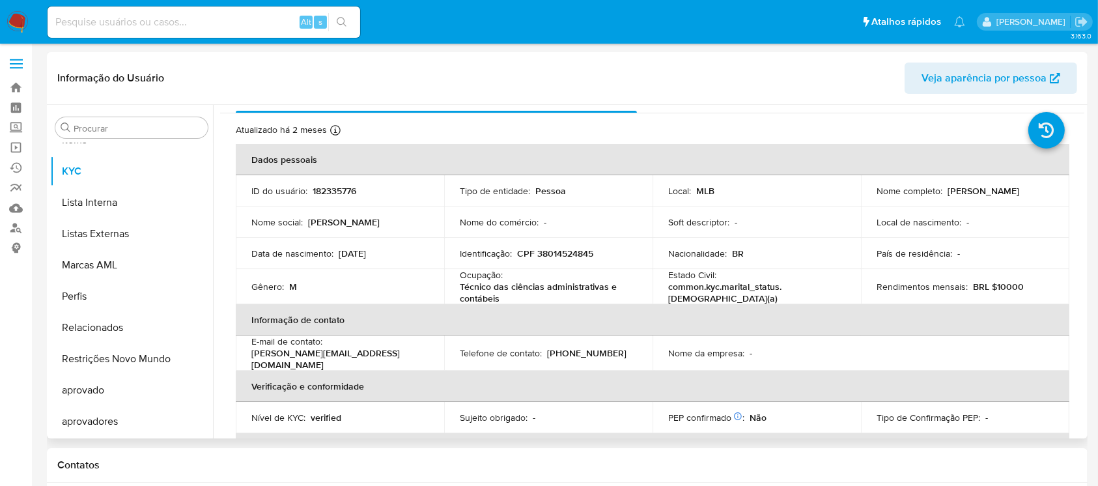
scroll to position [0, 0]
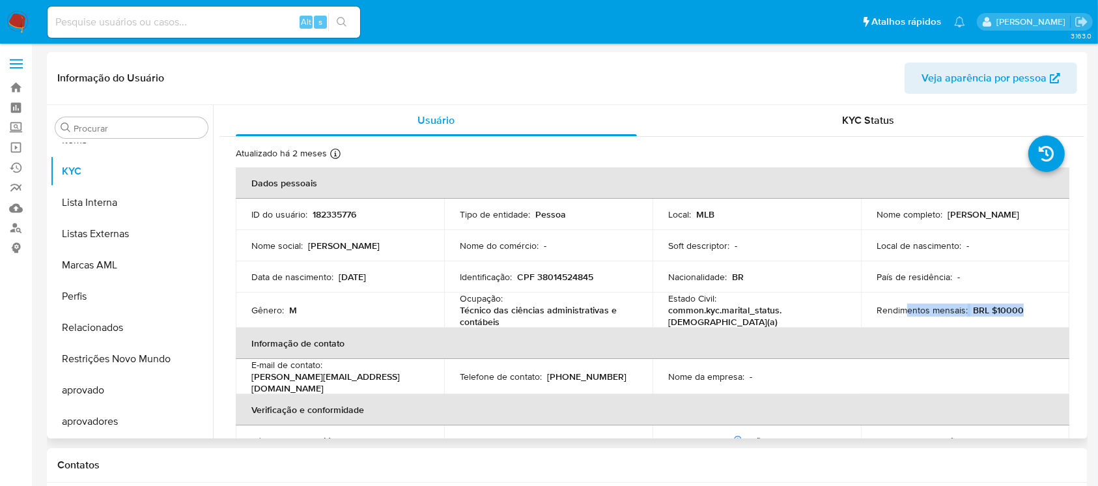
drag, startPoint x: 901, startPoint y: 311, endPoint x: 1033, endPoint y: 315, distance: 132.2
click at [1033, 315] on div "Rendimentos mensais : BRL $10000" at bounding box center [964, 310] width 177 height 12
click at [992, 300] on td "Rendimentos mensais : BRL $10000" at bounding box center [965, 309] width 208 height 35
drag, startPoint x: 966, startPoint y: 309, endPoint x: 1017, endPoint y: 324, distance: 53.0
click at [1017, 324] on td "Rendimentos mensais : BRL $10000" at bounding box center [965, 309] width 208 height 35
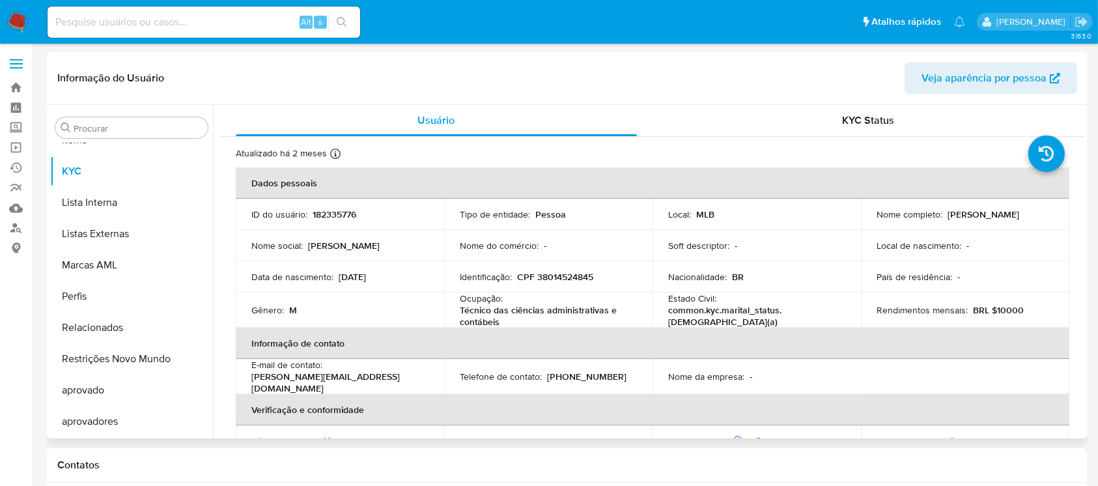
click at [736, 76] on header "Informação do Usuário Veja aparência por pessoa" at bounding box center [567, 78] width 1020 height 31
click at [873, 115] on span "KYC Status" at bounding box center [868, 120] width 52 height 15
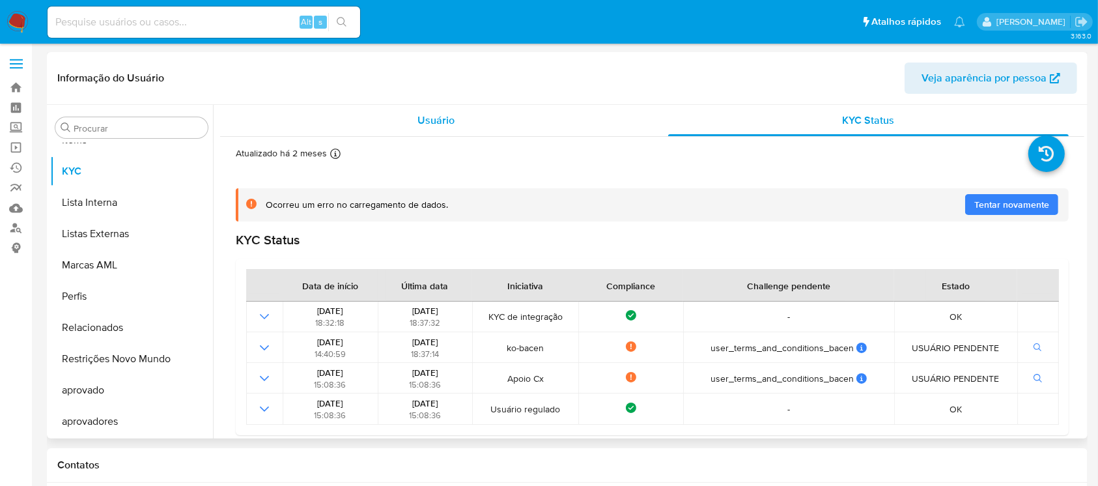
click at [452, 117] on span "Usuário" at bounding box center [435, 120] width 37 height 15
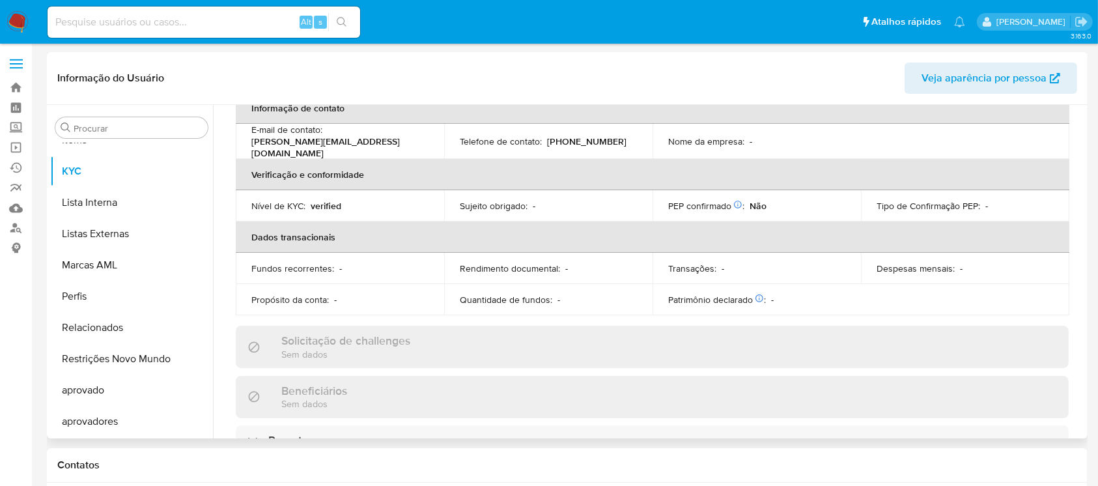
scroll to position [347, 0]
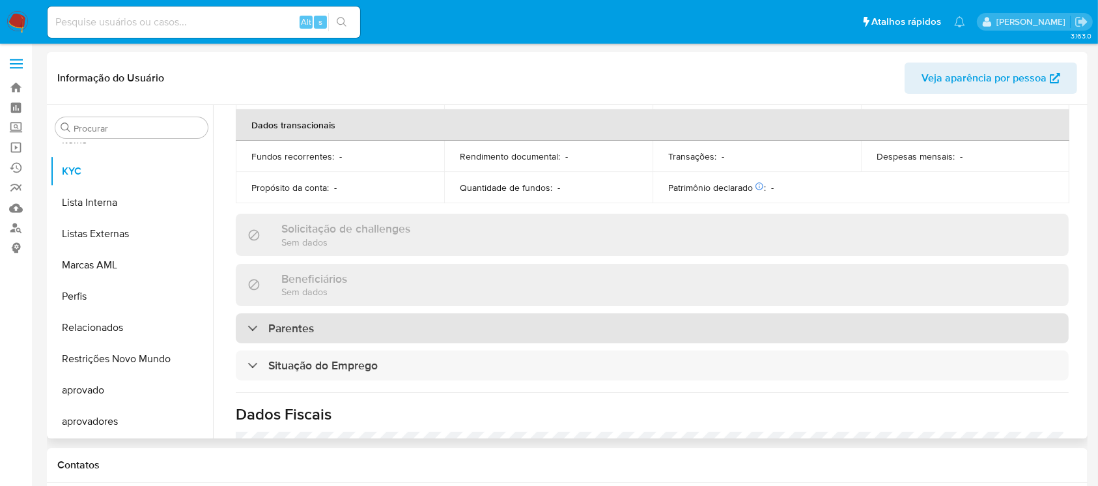
click at [397, 326] on div "Parentes" at bounding box center [652, 328] width 833 height 30
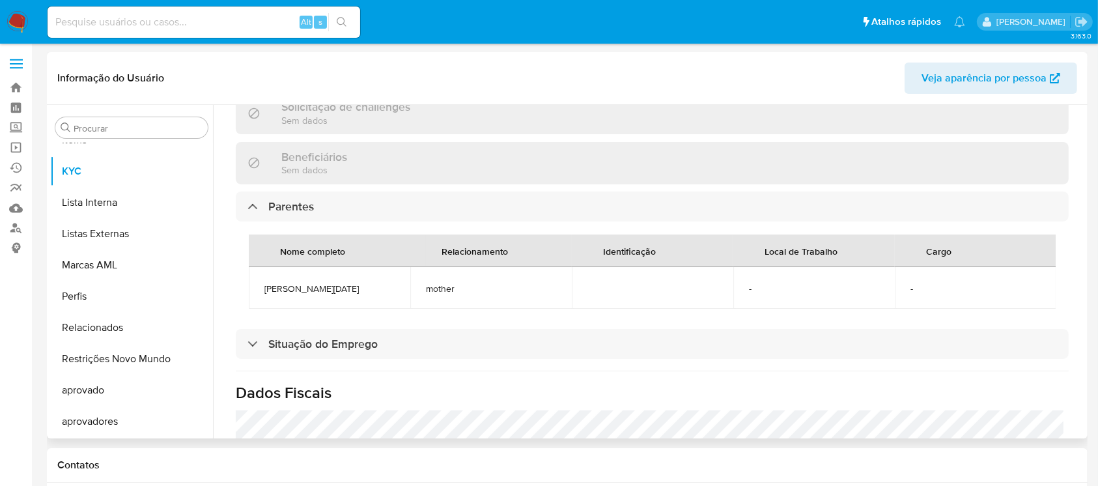
scroll to position [434, 0]
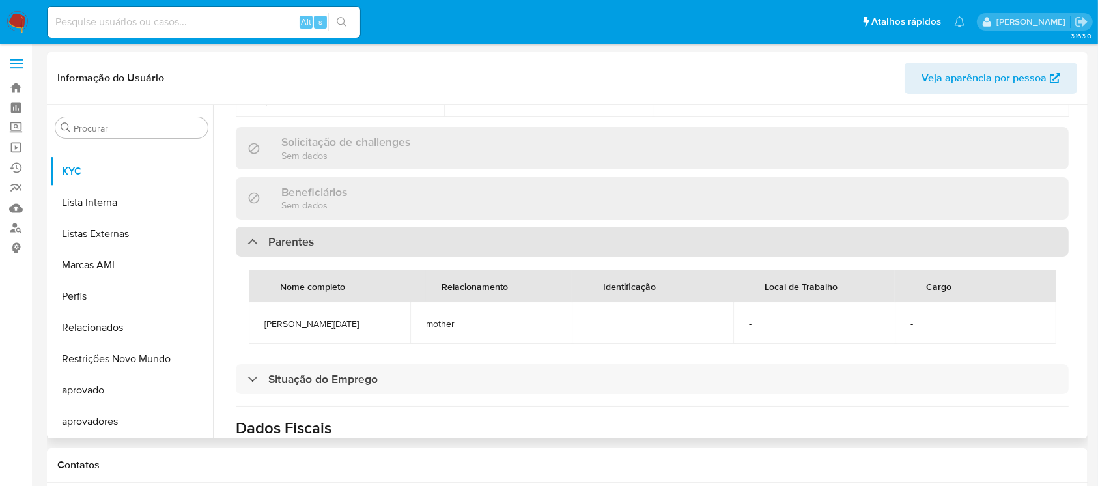
click at [315, 232] on div "Parentes" at bounding box center [652, 242] width 833 height 30
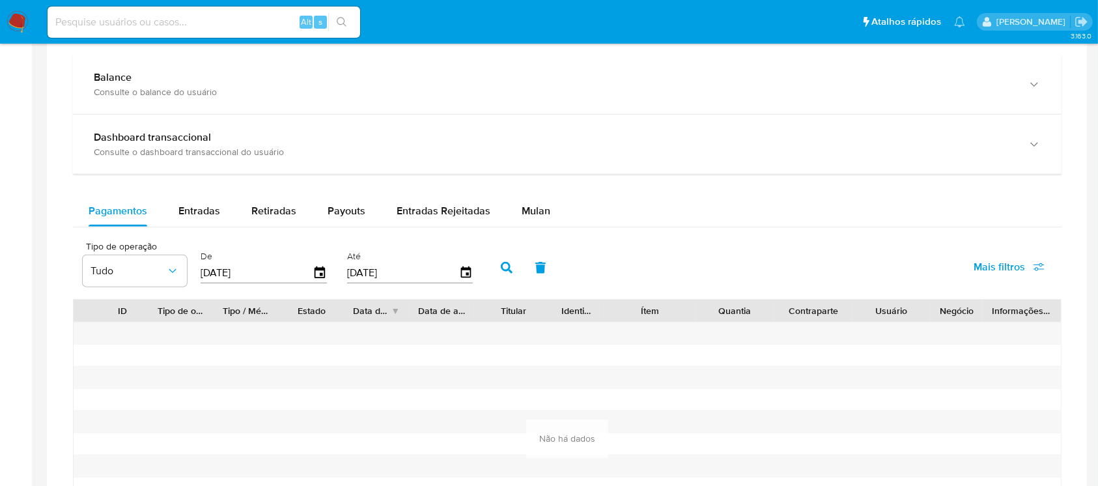
scroll to position [738, 0]
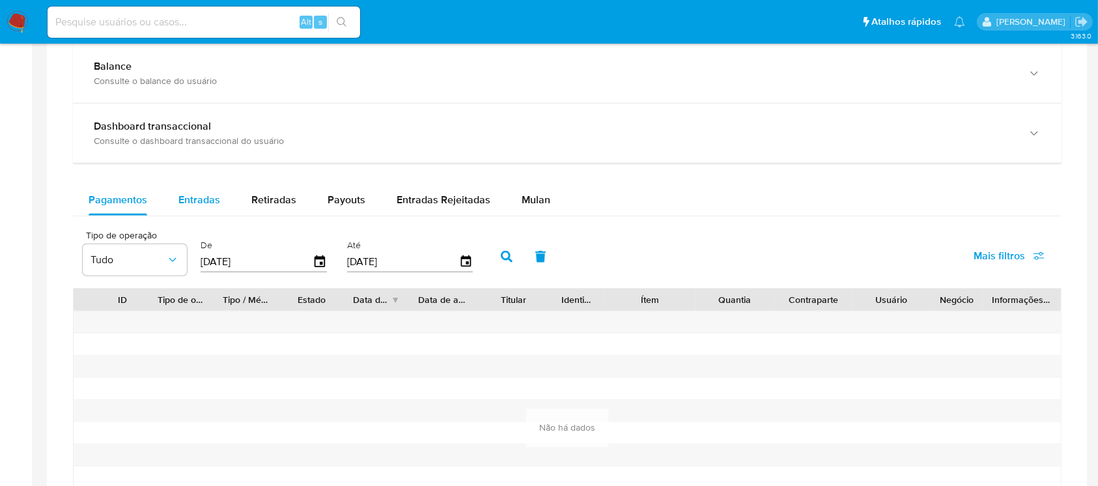
click at [204, 197] on span "Entradas" at bounding box center [199, 199] width 42 height 15
select select "10"
click at [282, 207] on div "Retiradas" at bounding box center [273, 199] width 45 height 31
select select "10"
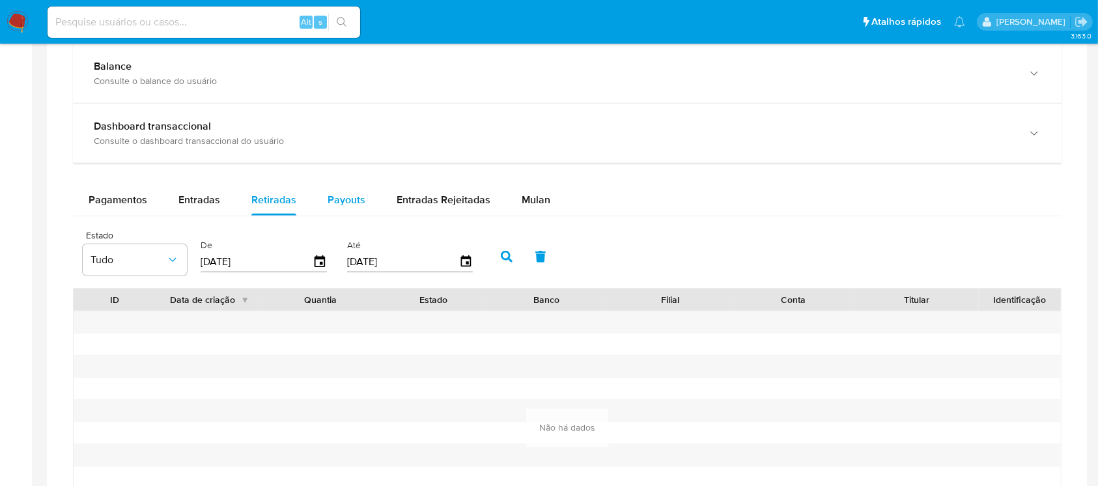
click at [349, 203] on span "Payouts" at bounding box center [347, 199] width 38 height 15
select select "10"
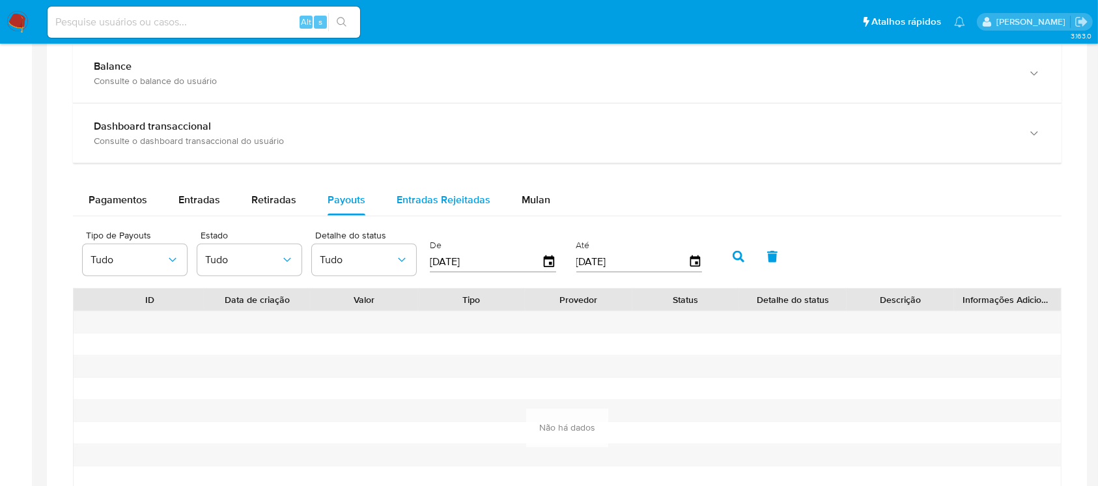
click at [424, 201] on span "Entradas Rejeitadas" at bounding box center [444, 199] width 94 height 15
select select "10"
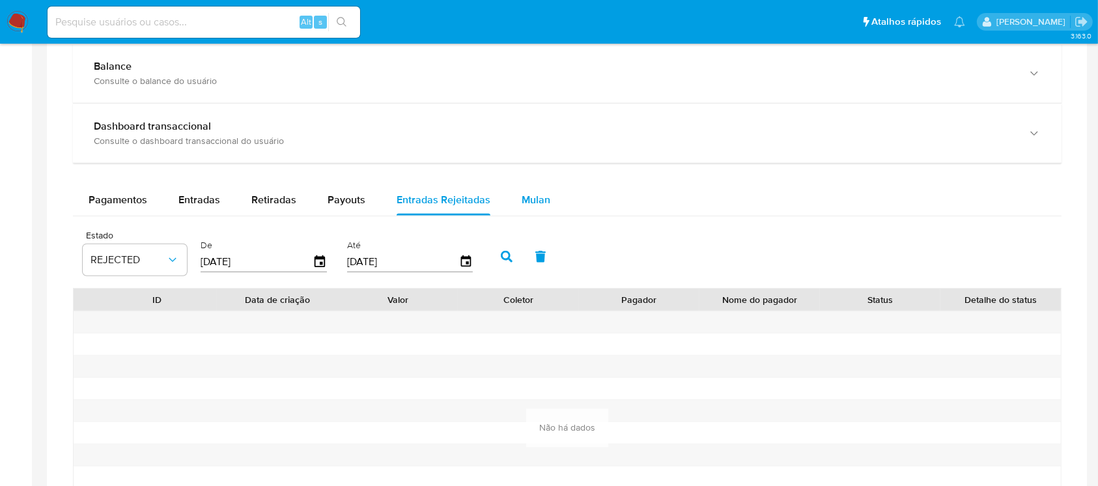
click at [537, 206] on span "Mulan" at bounding box center [536, 199] width 29 height 15
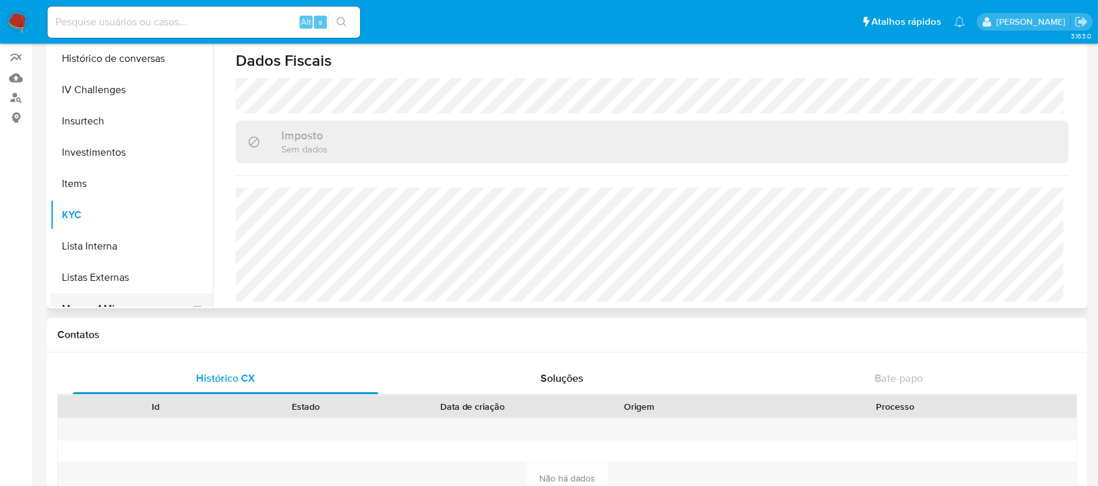
scroll to position [446, 0]
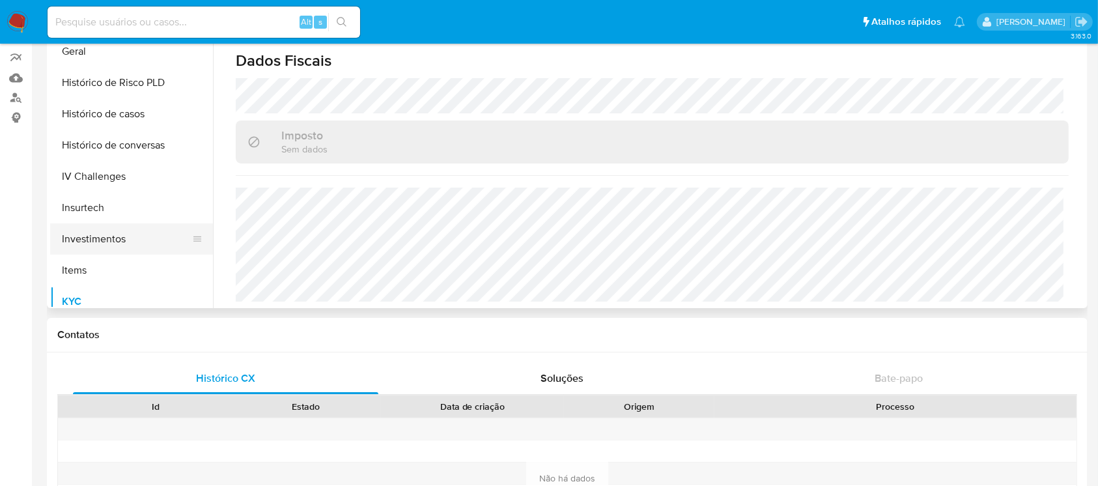
click at [106, 240] on button "Investimentos" at bounding box center [126, 238] width 152 height 31
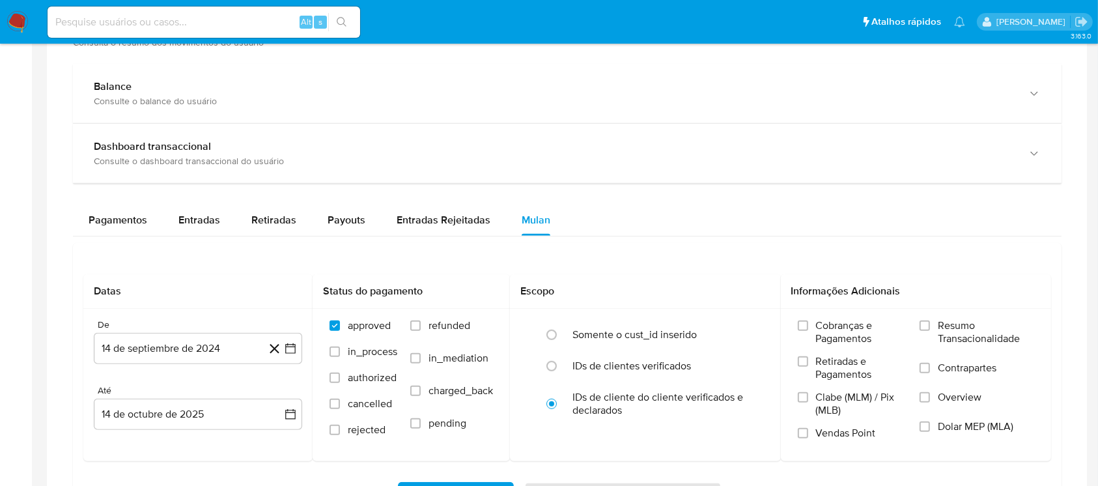
scroll to position [695, 0]
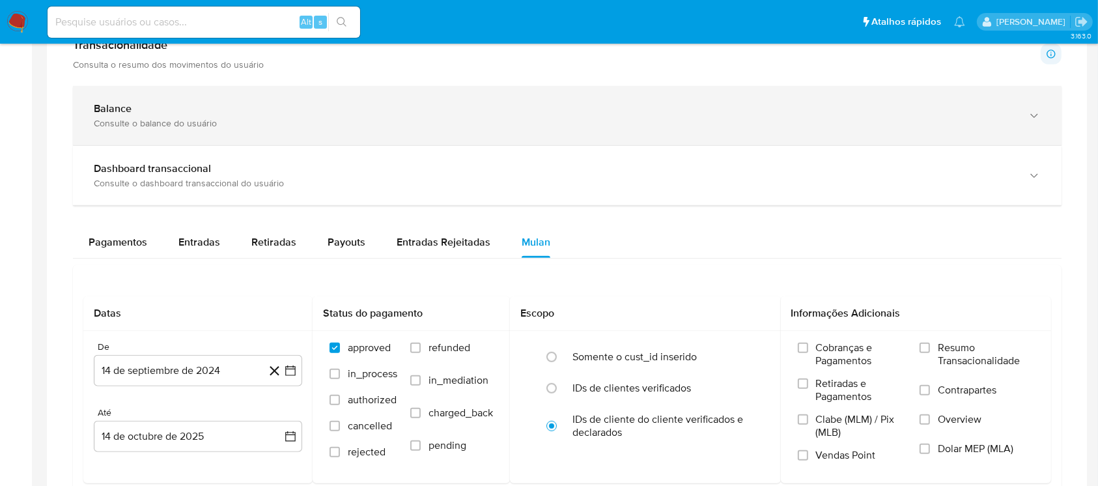
click at [151, 110] on div "Balance" at bounding box center [554, 108] width 921 height 13
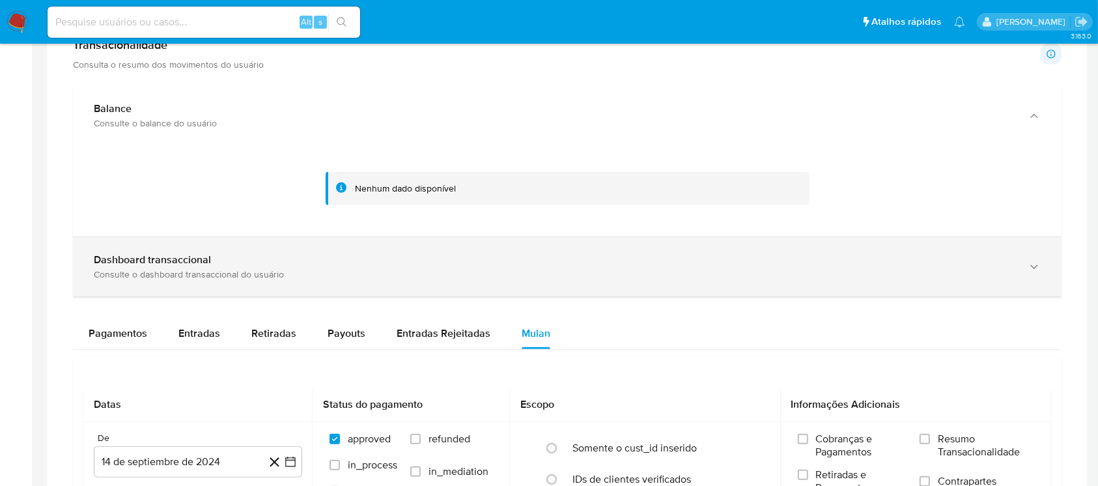
click at [248, 262] on div "Dashboard transaccional" at bounding box center [554, 259] width 921 height 13
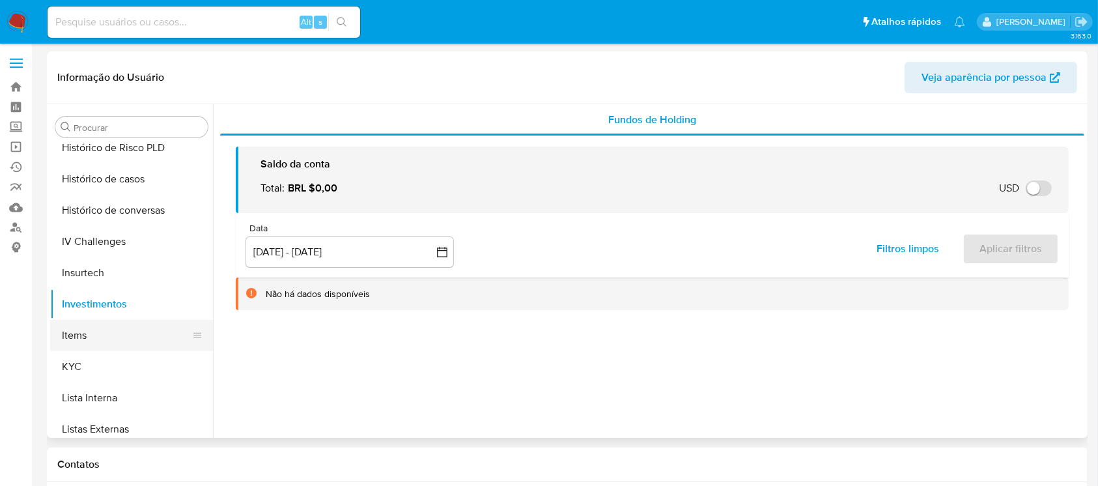
scroll to position [533, 0]
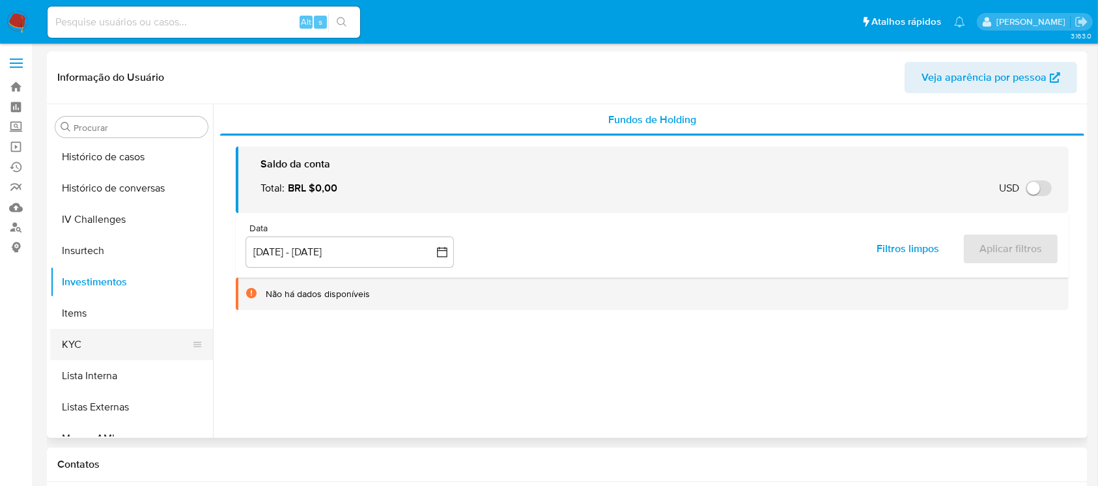
click at [91, 341] on button "KYC" at bounding box center [126, 344] width 152 height 31
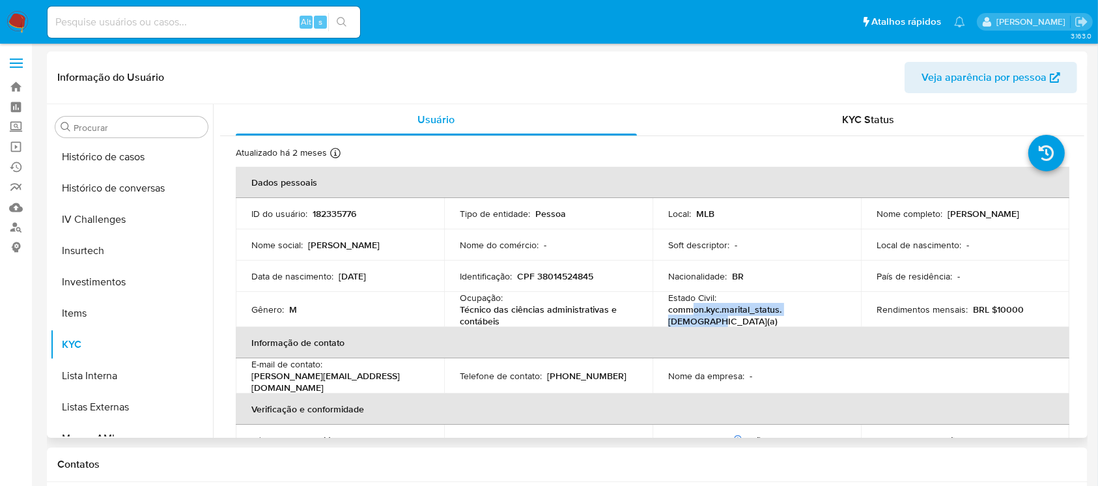
drag, startPoint x: 688, startPoint y: 313, endPoint x: 817, endPoint y: 315, distance: 129.0
click at [817, 315] on p "common.kyc.marital_status.[DEMOGRAPHIC_DATA](a)" at bounding box center [754, 314] width 172 height 23
click at [850, 117] on span "KYC Status" at bounding box center [868, 119] width 52 height 15
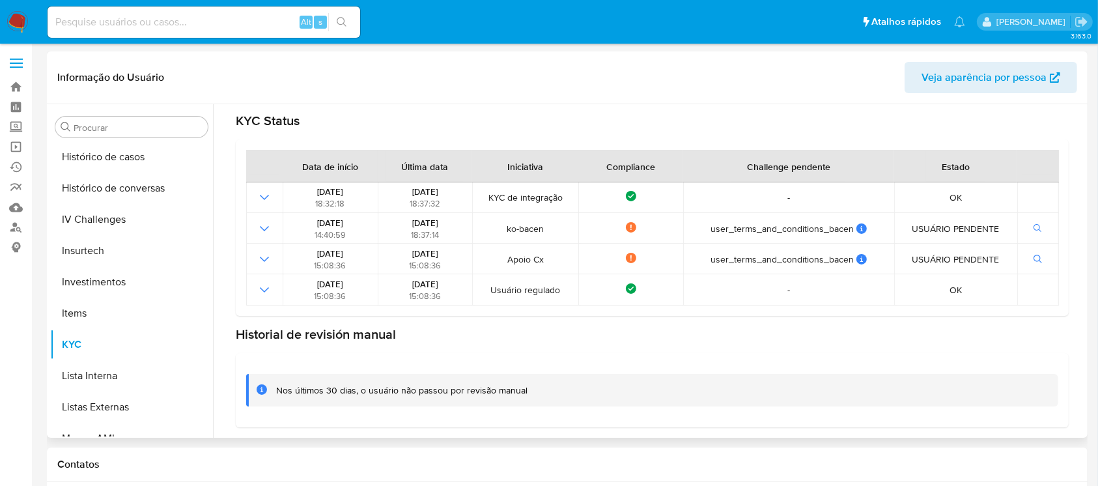
scroll to position [0, 0]
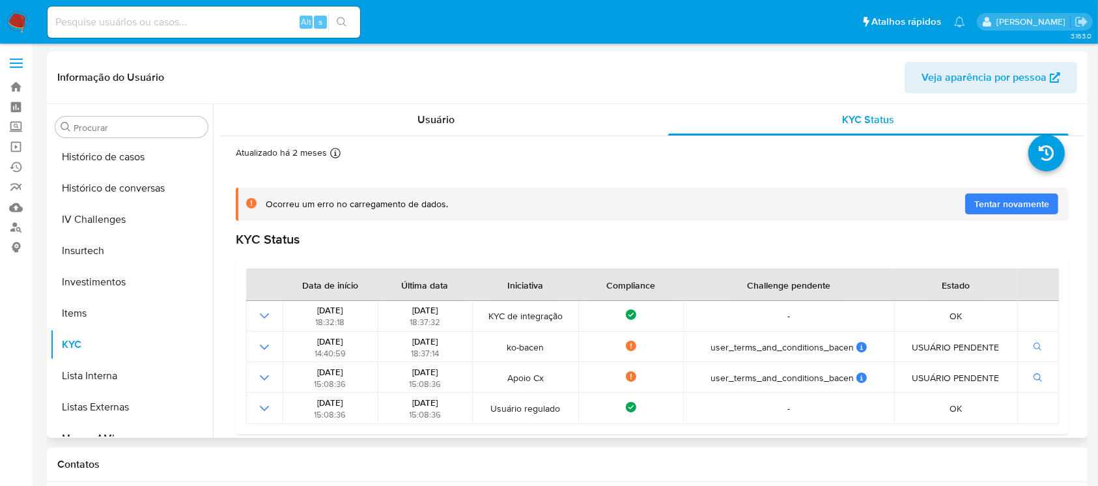
click at [978, 206] on span "Tentar novamente" at bounding box center [1011, 203] width 75 height 21
click at [540, 156] on div "Atualizado há 2 meses Criado: [DATE] 23:25:35 Atualizado: [DATE] 14:17:34" at bounding box center [636, 155] width 800 height 17
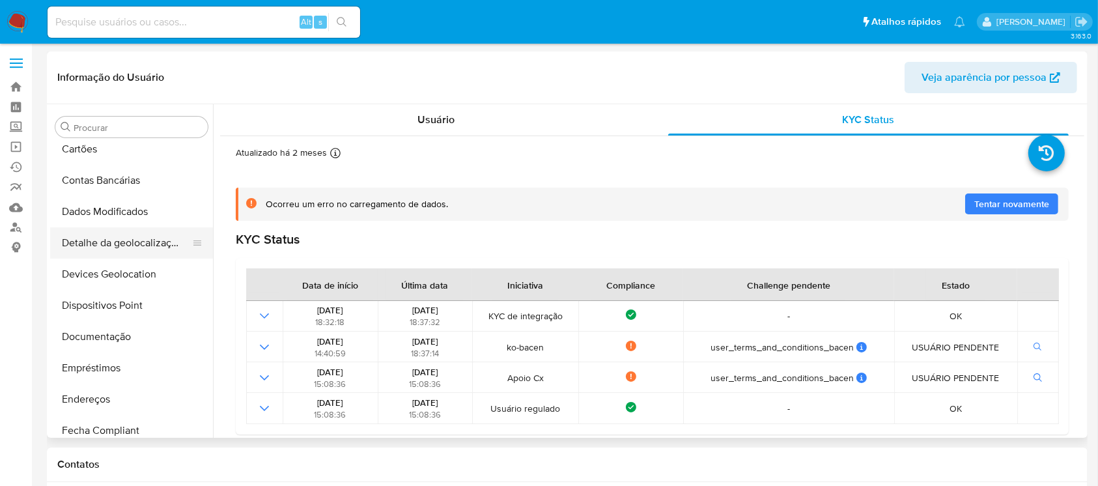
scroll to position [99, 0]
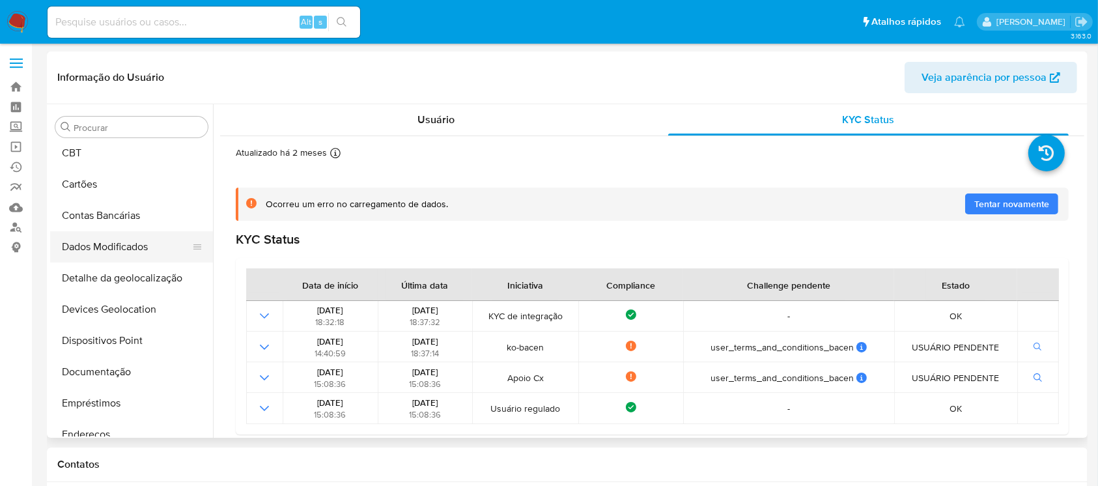
click at [119, 239] on button "Dados Modificados" at bounding box center [126, 246] width 152 height 31
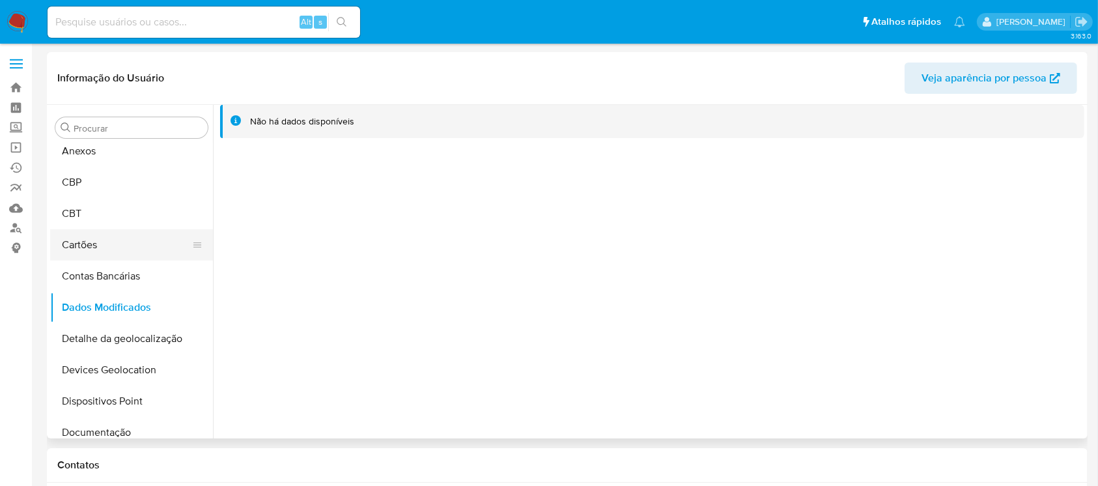
scroll to position [12, 0]
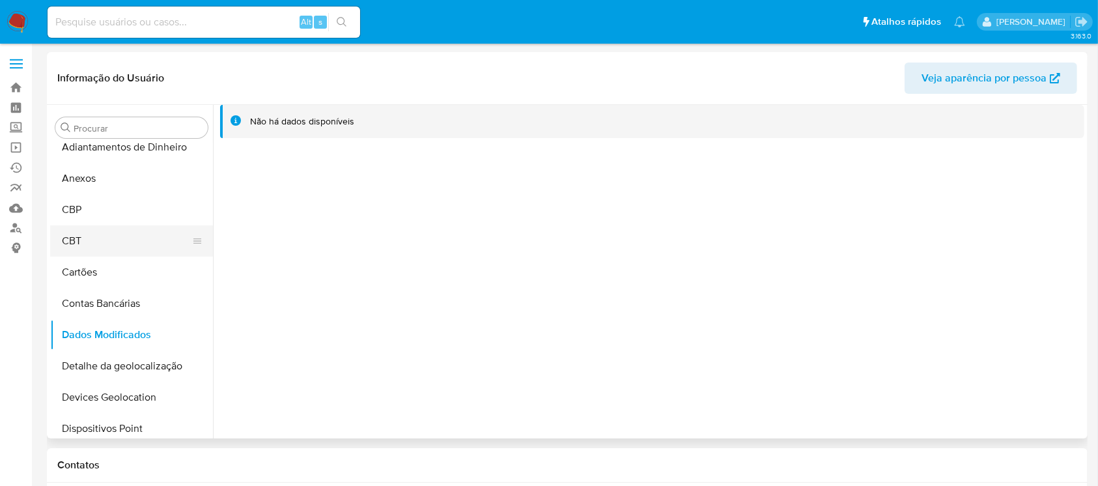
click at [94, 238] on button "CBT" at bounding box center [126, 240] width 152 height 31
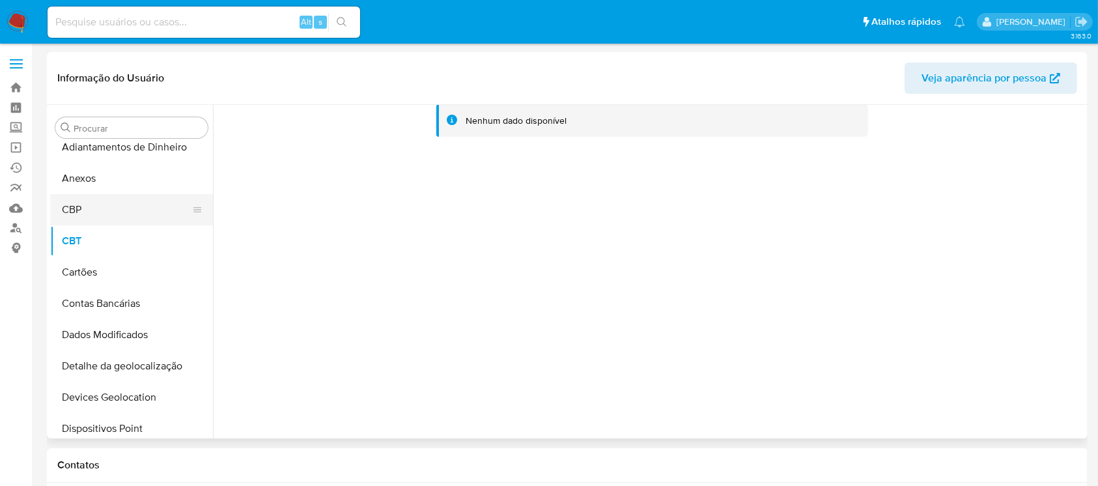
click at [105, 206] on button "CBP" at bounding box center [126, 209] width 152 height 31
click at [111, 164] on button "Anexos" at bounding box center [126, 178] width 152 height 31
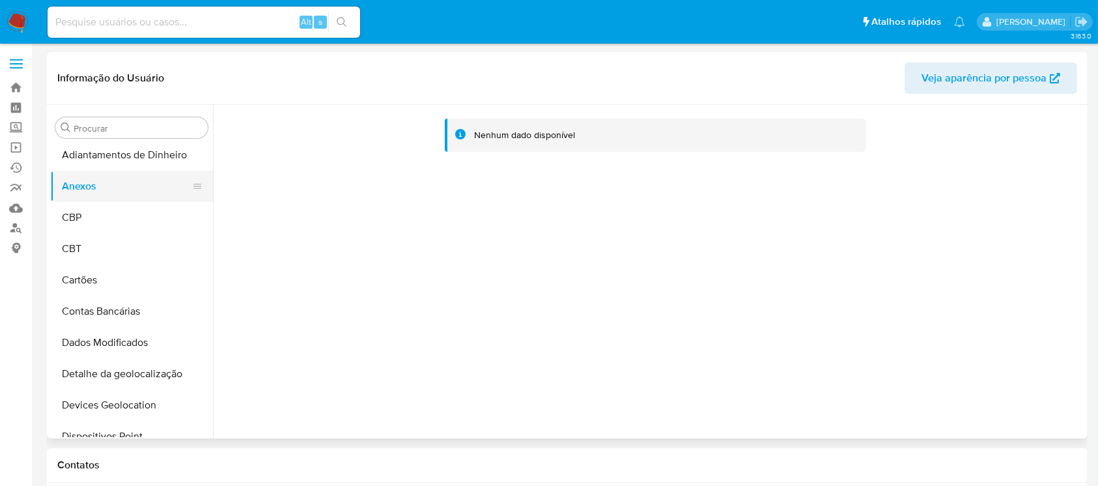
scroll to position [0, 0]
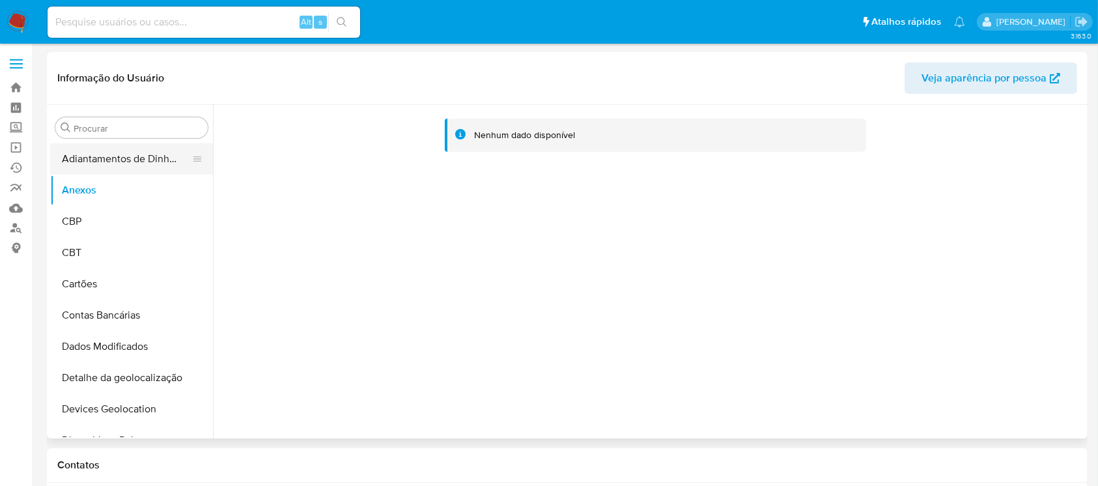
click at [130, 154] on button "Adiantamentos de Dinheiro" at bounding box center [126, 158] width 152 height 31
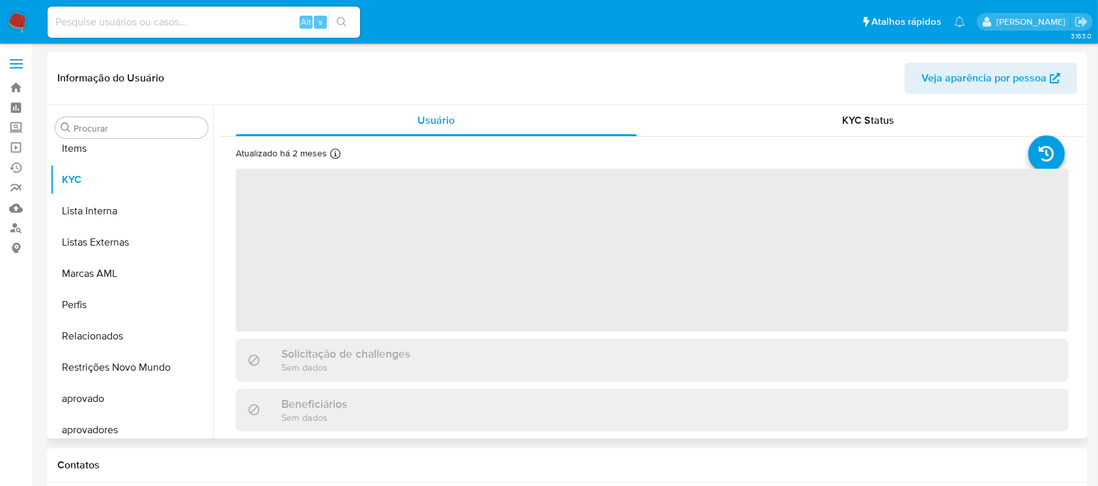
scroll to position [707, 0]
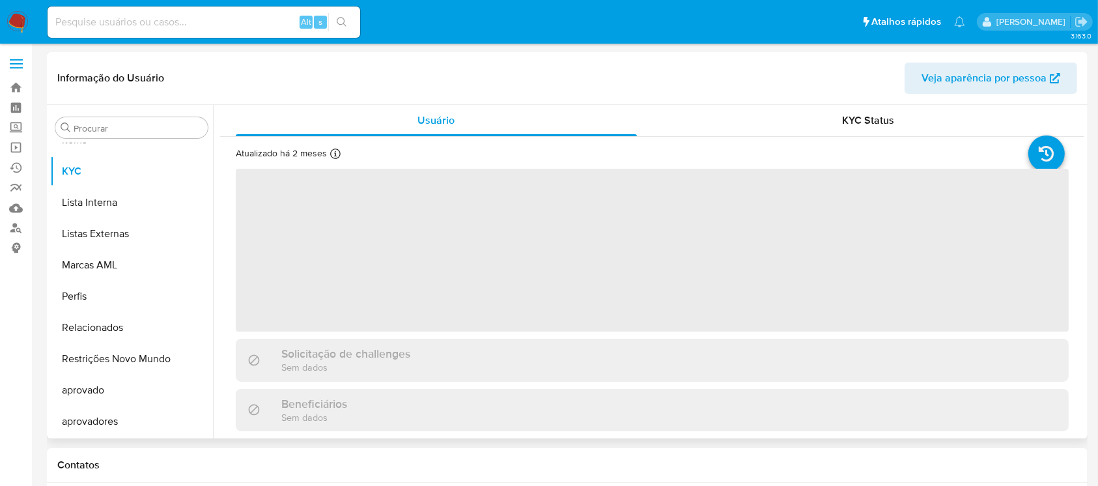
select select "10"
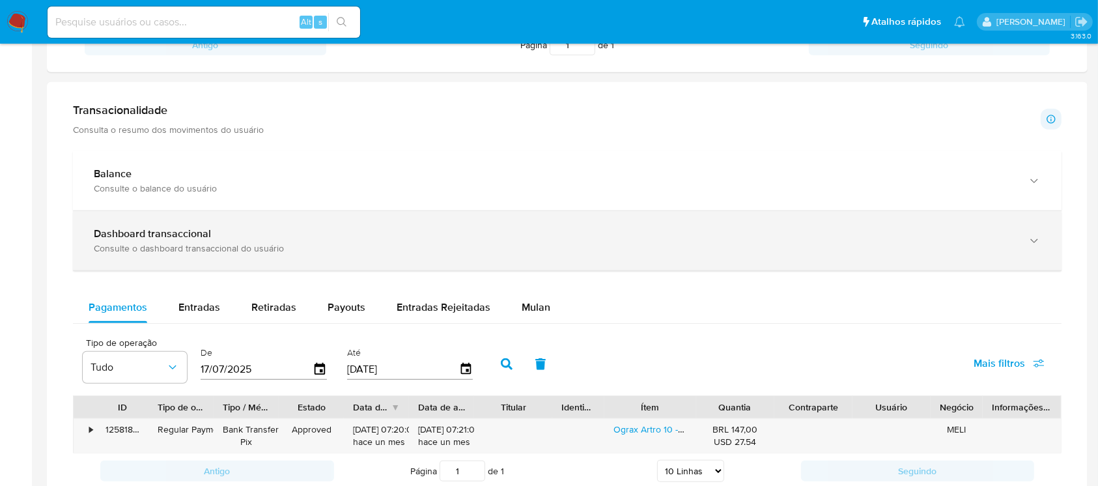
scroll to position [781, 0]
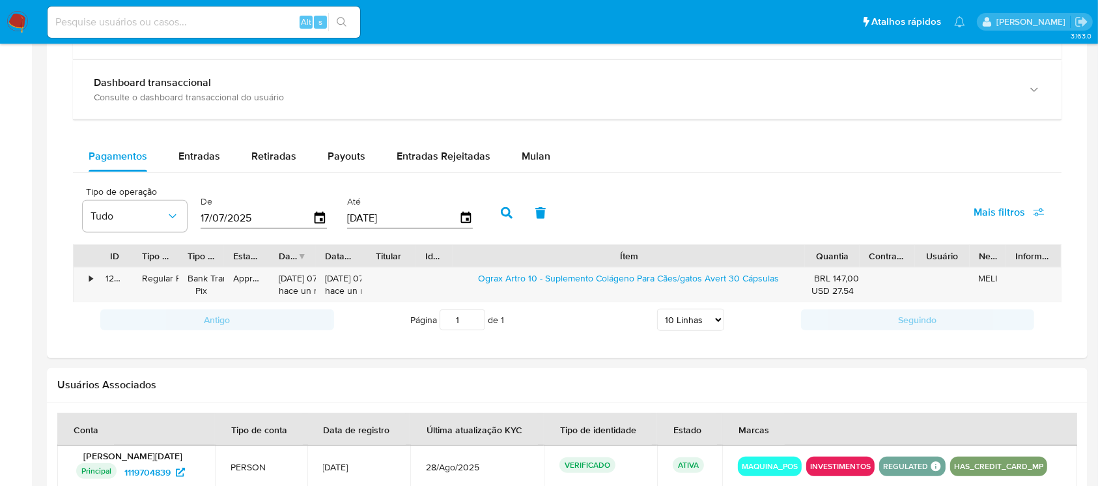
click at [961, 270] on div "ID Tipo de operação Tipo / Método Estado Data de criação Data de aprovação Titu…" at bounding box center [567, 273] width 989 height 58
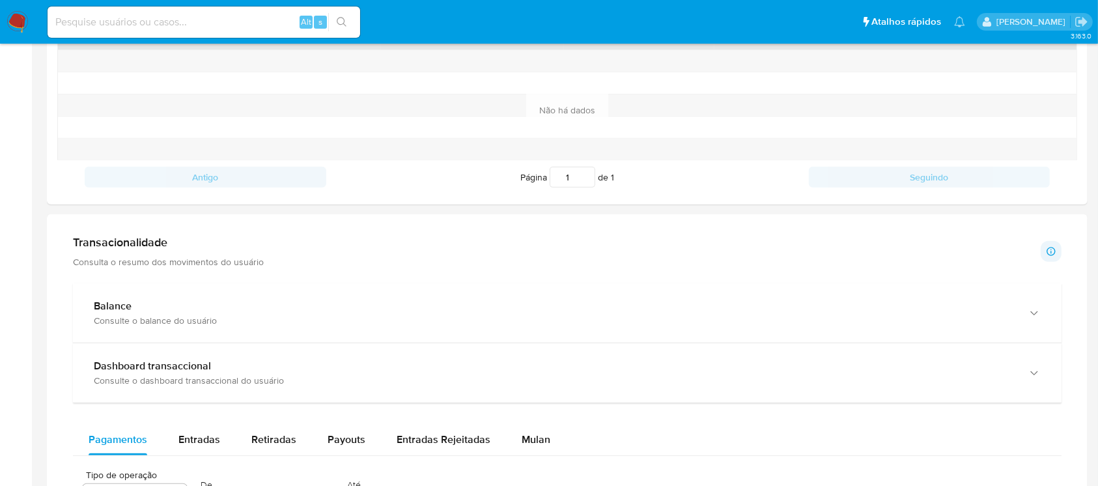
scroll to position [465, 0]
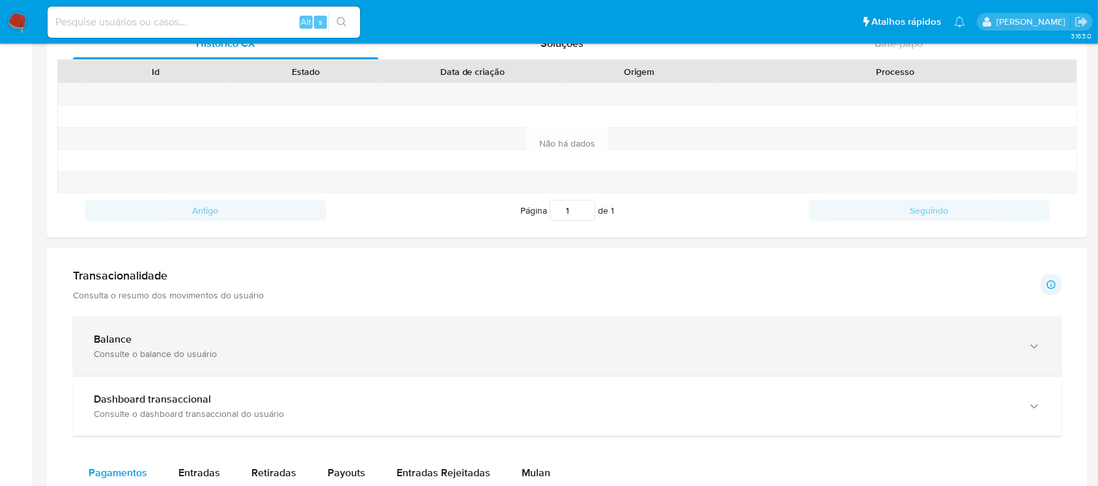
click at [180, 348] on div "Consulte o balance do usuário" at bounding box center [554, 354] width 921 height 12
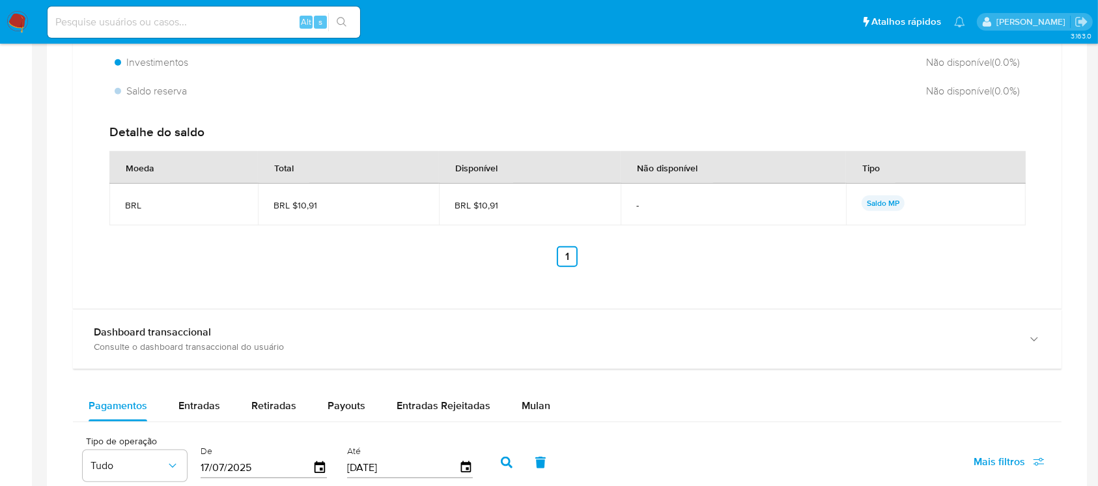
scroll to position [1073, 0]
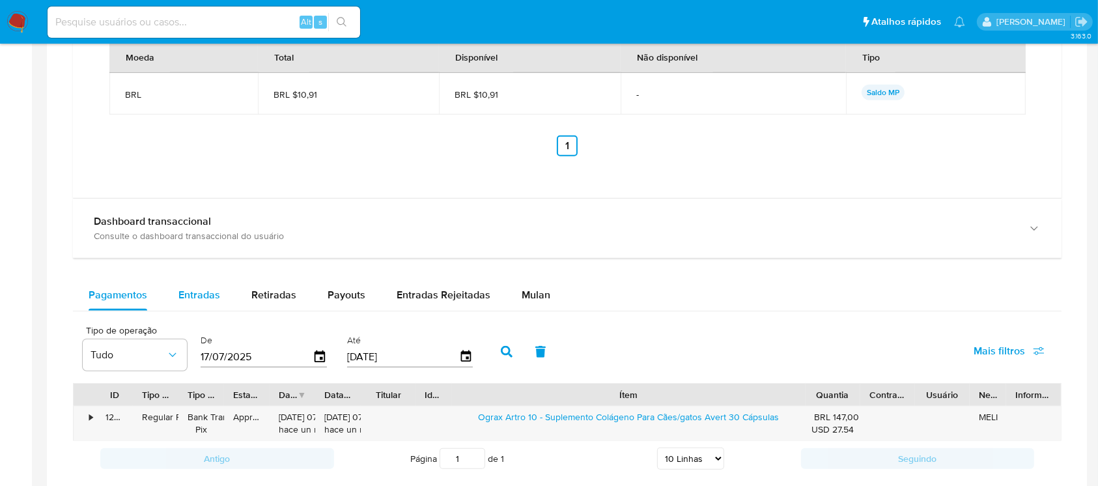
click at [203, 292] on span "Entradas" at bounding box center [199, 294] width 42 height 15
select select "10"
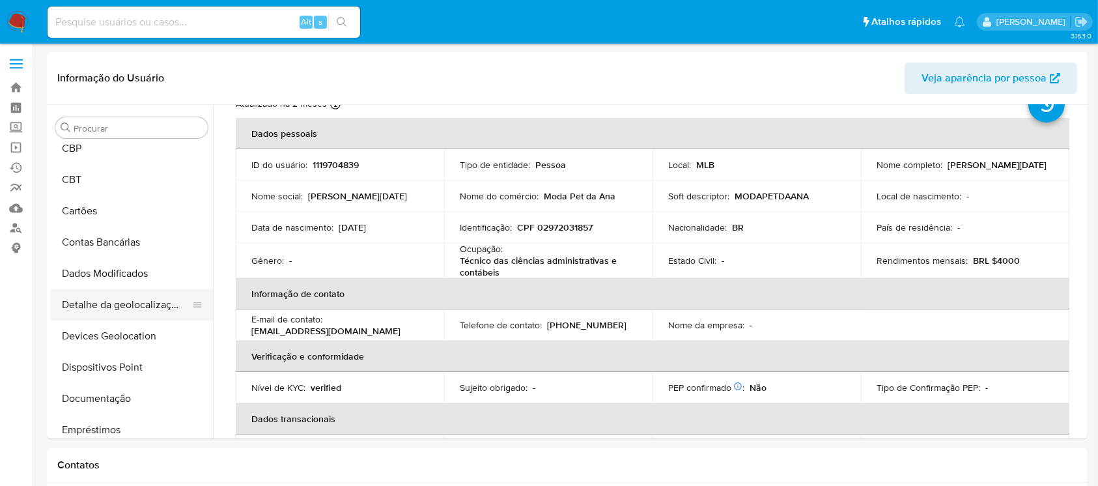
scroll to position [173, 0]
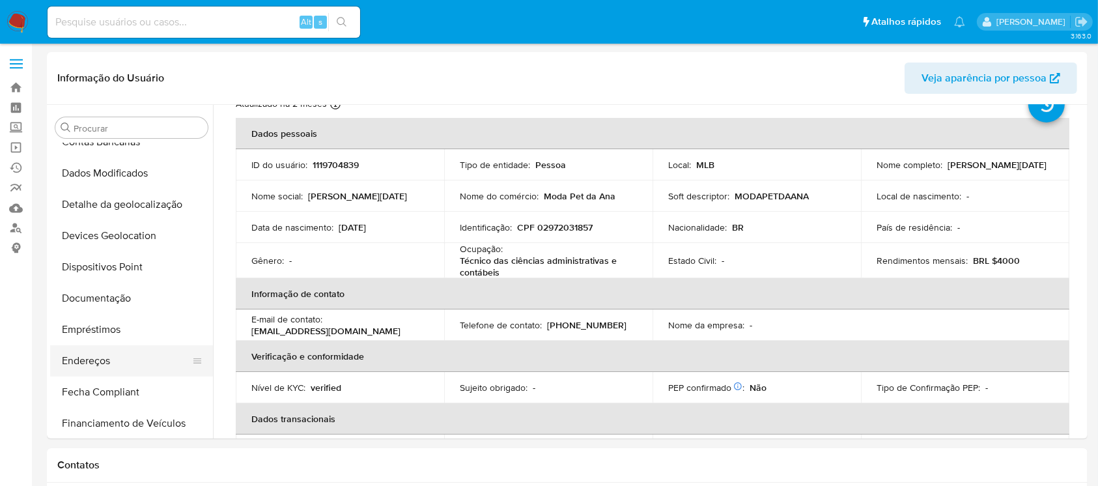
click at [101, 366] on button "Endereços" at bounding box center [126, 360] width 152 height 31
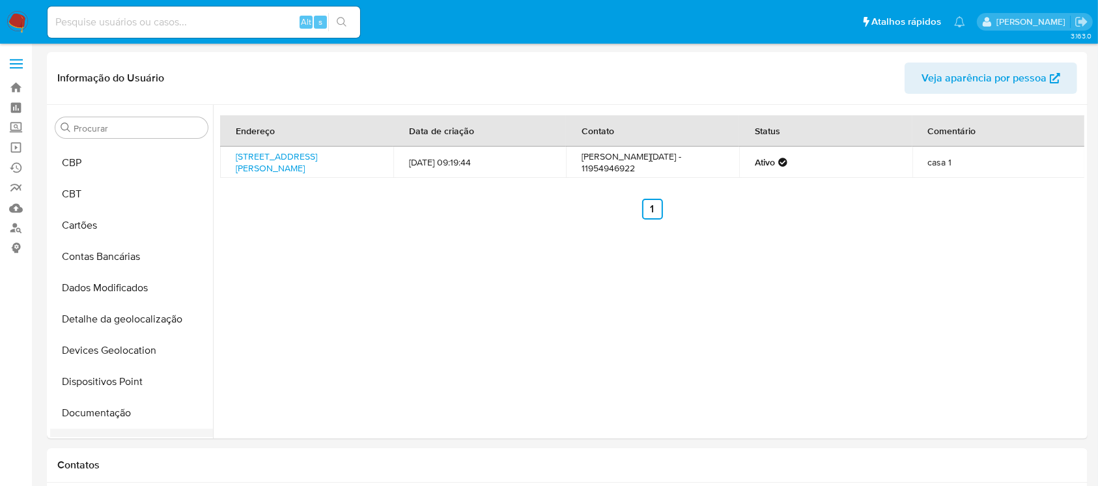
scroll to position [0, 0]
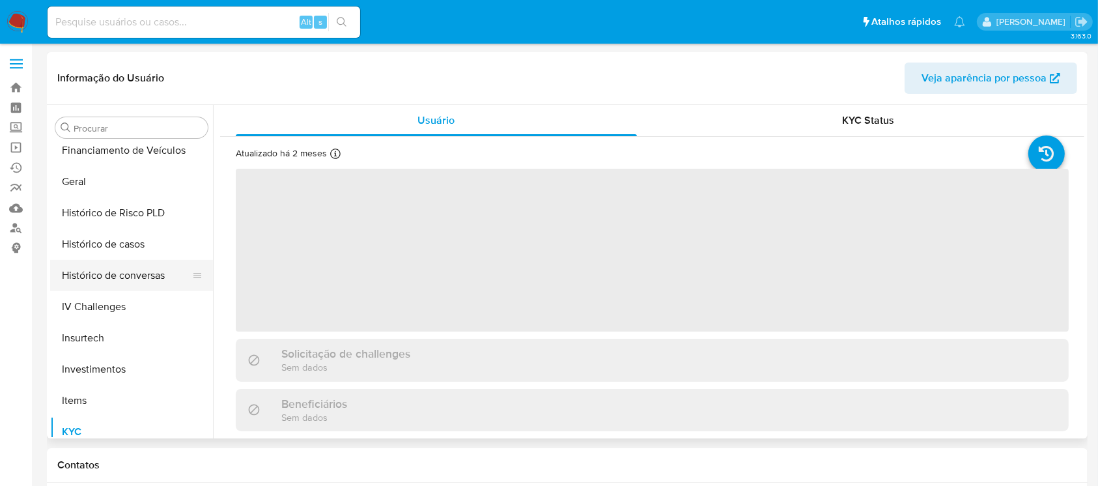
select select "10"
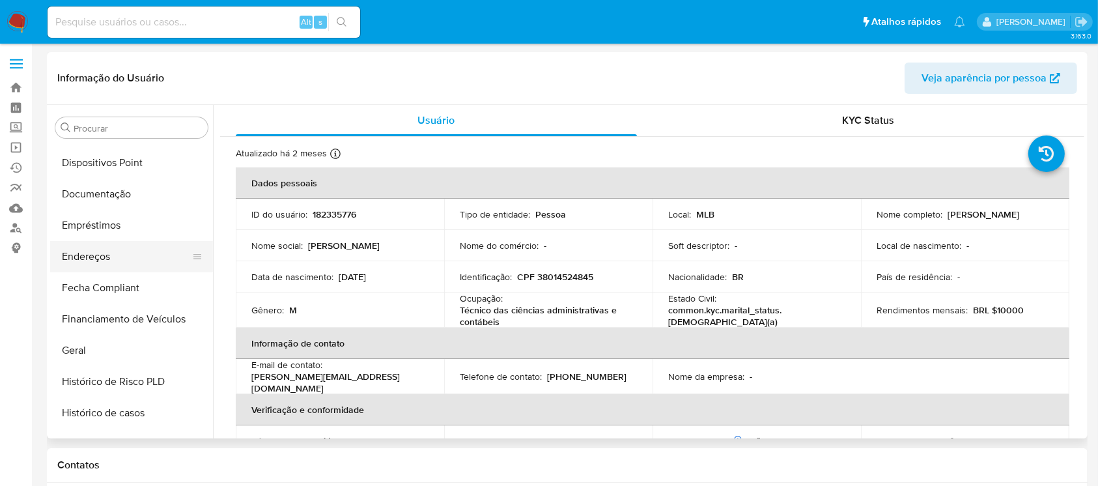
scroll to position [272, 0]
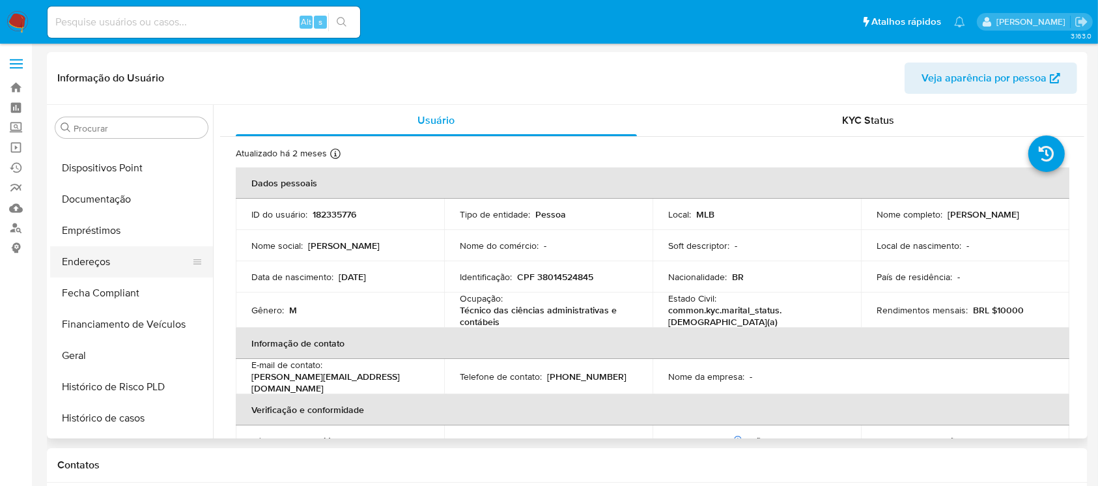
click at [99, 256] on button "Endereços" at bounding box center [126, 261] width 152 height 31
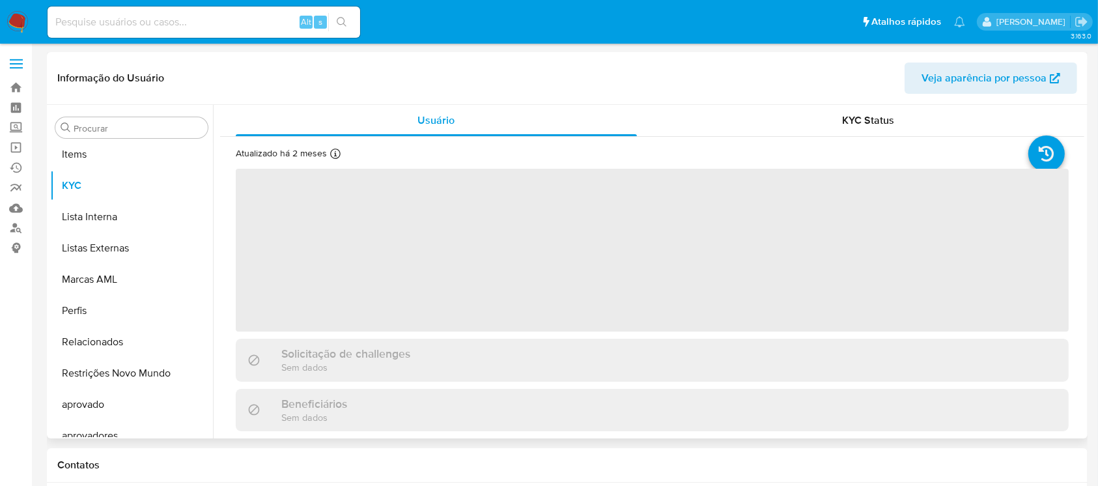
scroll to position [707, 0]
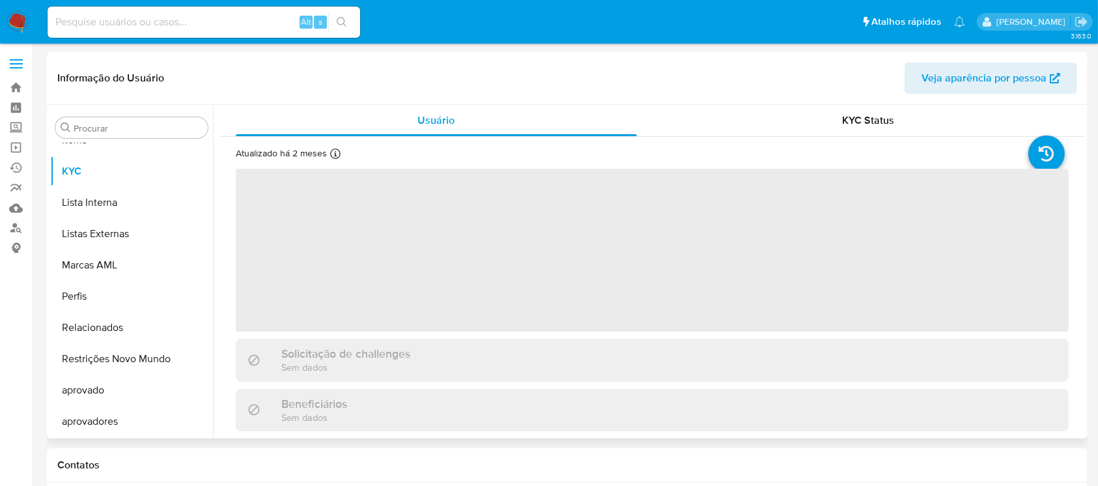
select select "10"
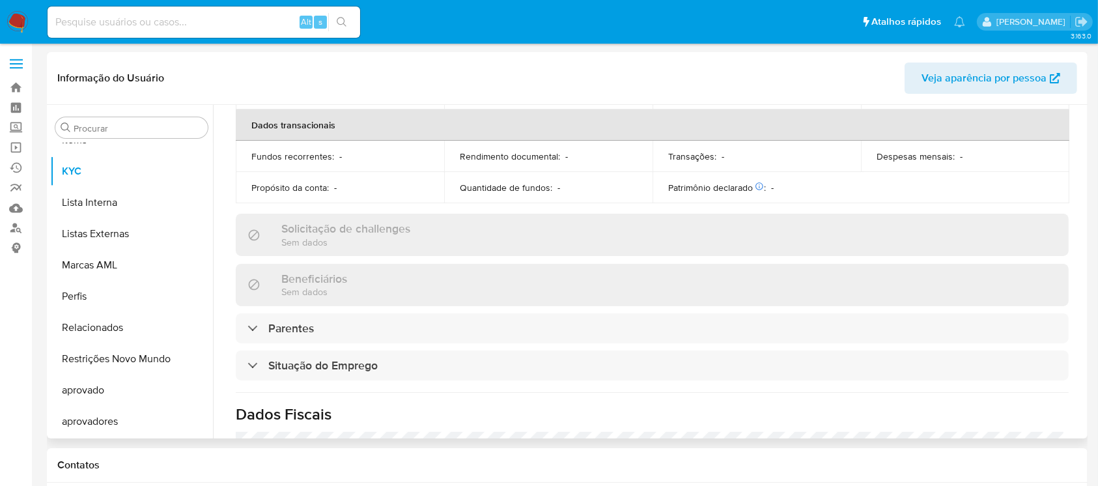
scroll to position [434, 0]
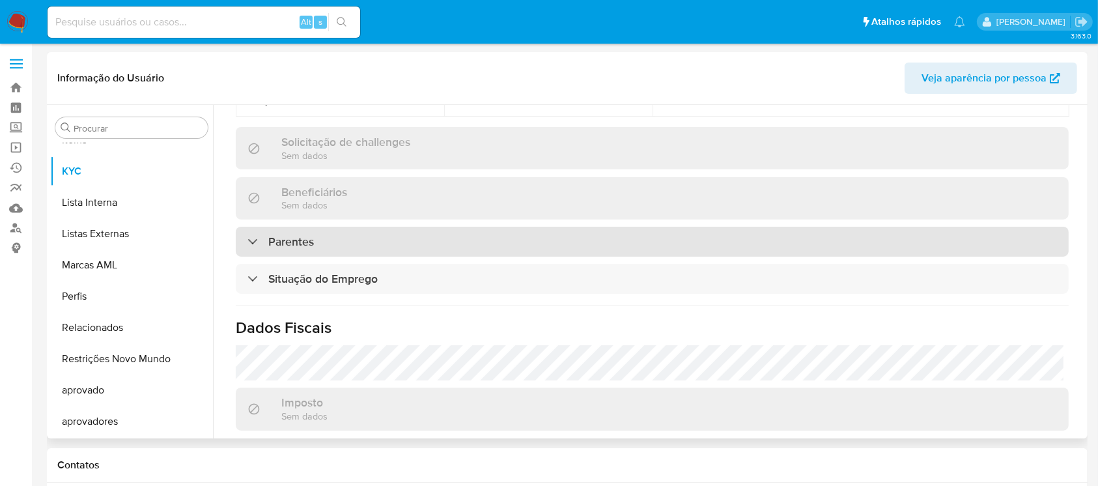
click at [416, 243] on div "Parentes" at bounding box center [652, 242] width 833 height 30
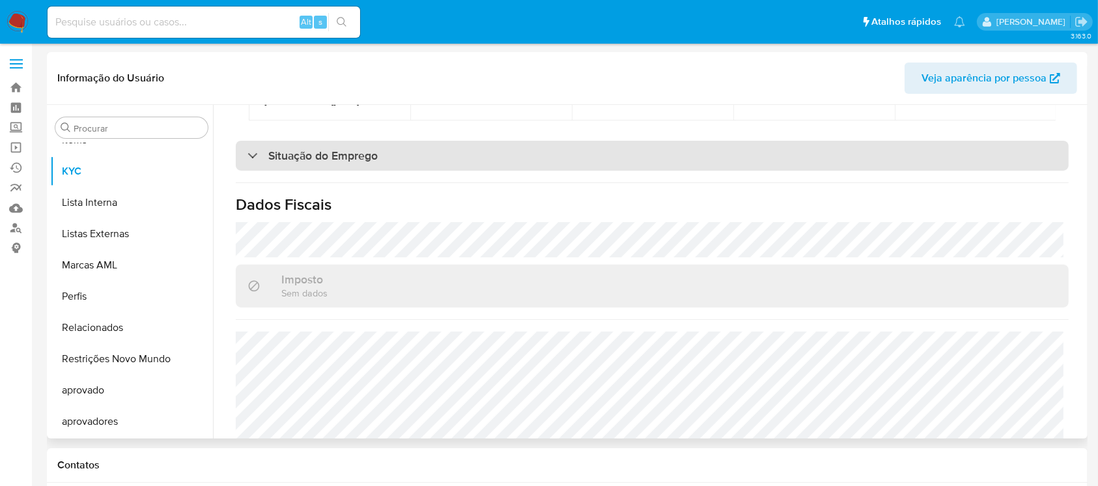
scroll to position [694, 0]
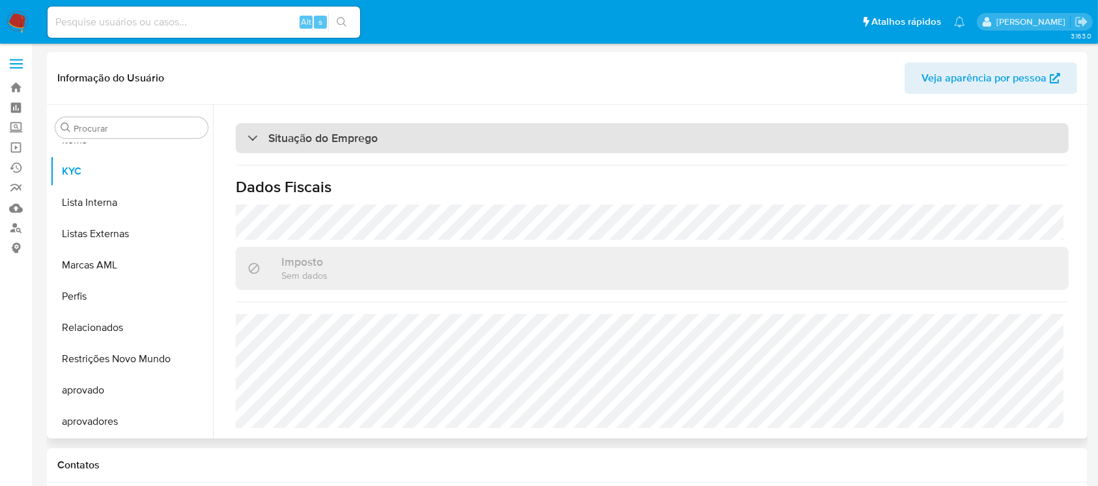
click at [522, 153] on div "Situação do Emprego" at bounding box center [652, 138] width 833 height 30
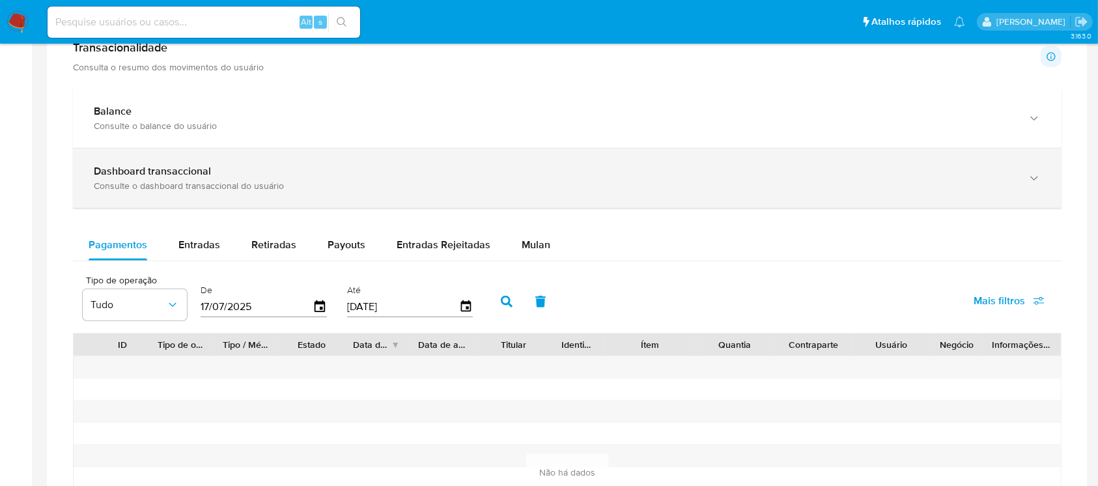
scroll to position [519, 0]
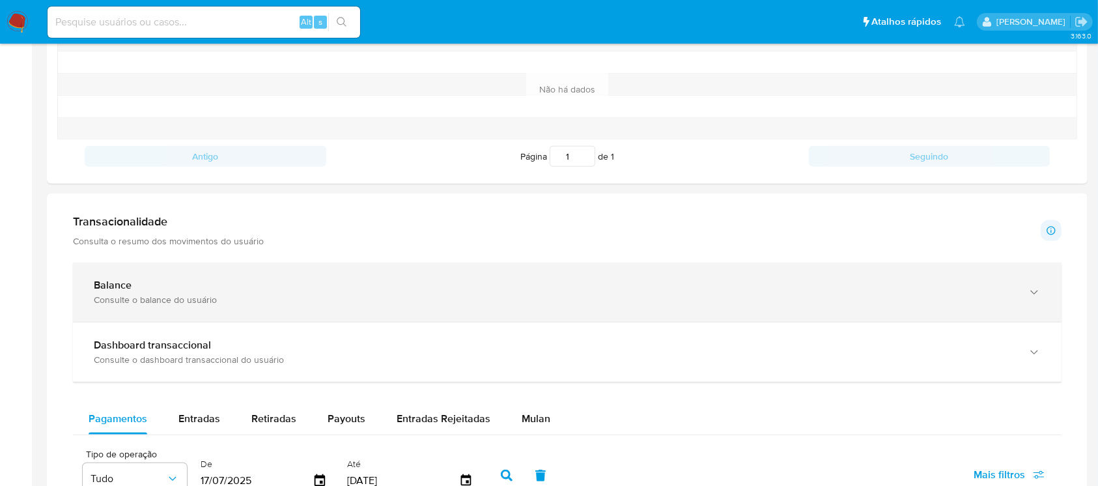
click at [234, 294] on div "Consulte o balance do usuário" at bounding box center [554, 300] width 921 height 12
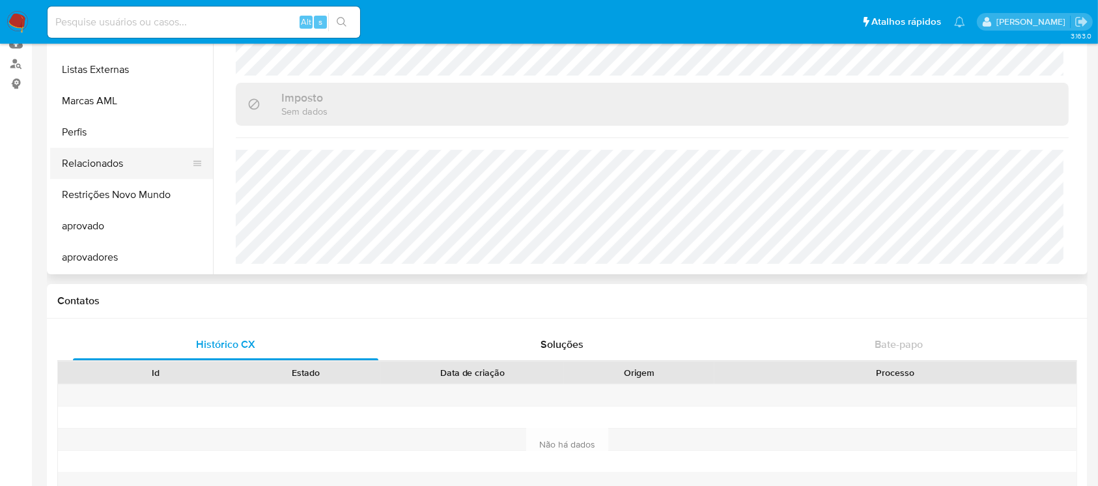
scroll to position [0, 0]
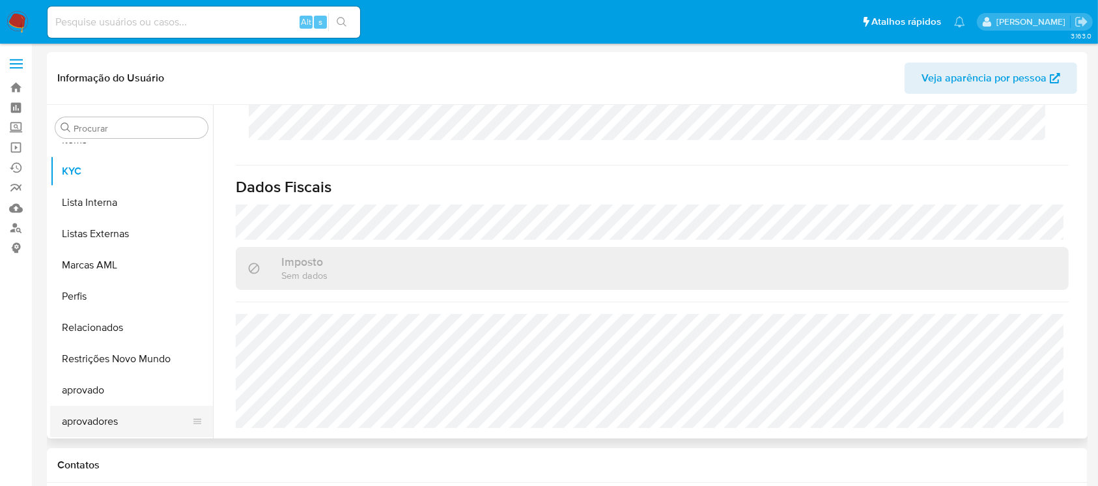
click at [105, 419] on button "aprovadores" at bounding box center [126, 421] width 152 height 31
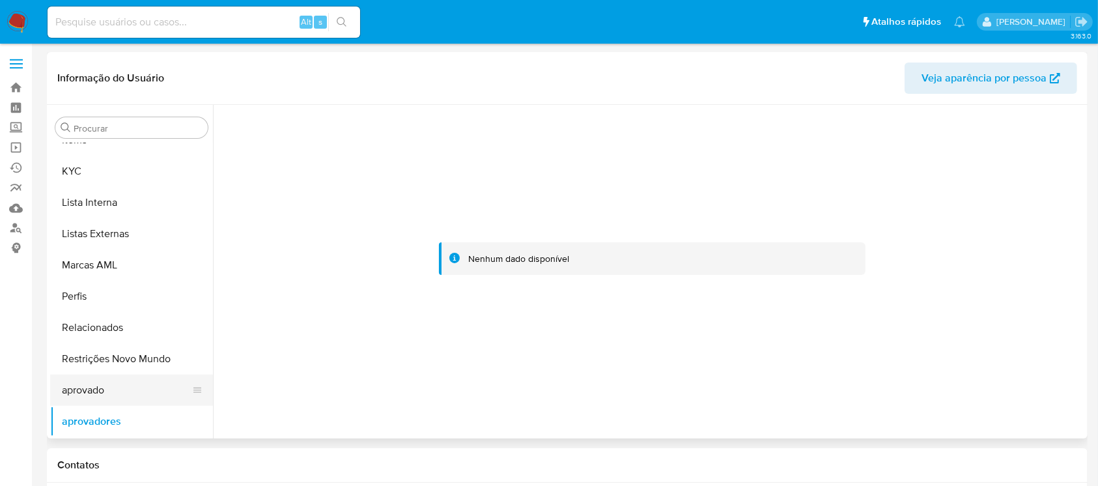
click at [98, 391] on button "aprovado" at bounding box center [126, 389] width 152 height 31
click at [100, 326] on button "Relacionados" at bounding box center [126, 327] width 152 height 31
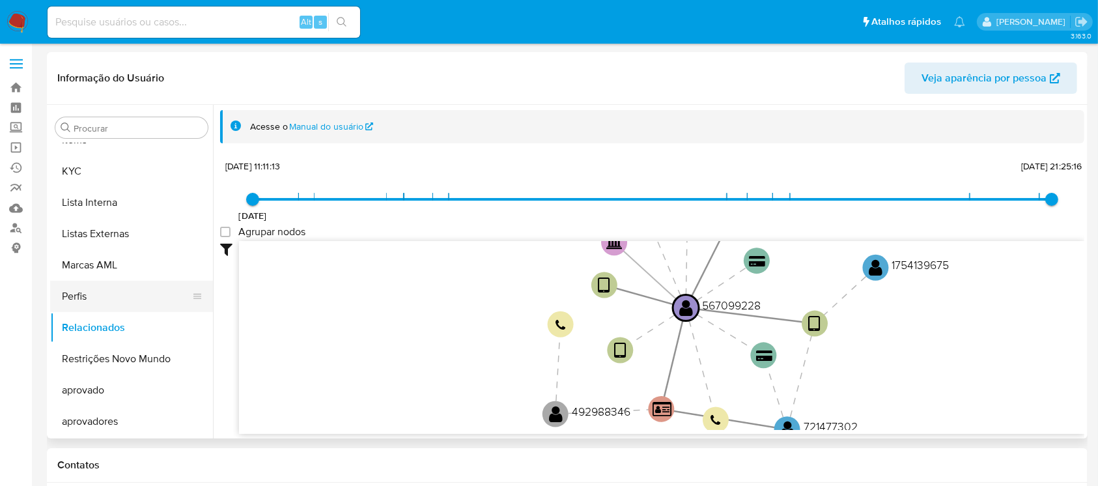
click at [94, 296] on button "Perfis" at bounding box center [126, 296] width 152 height 31
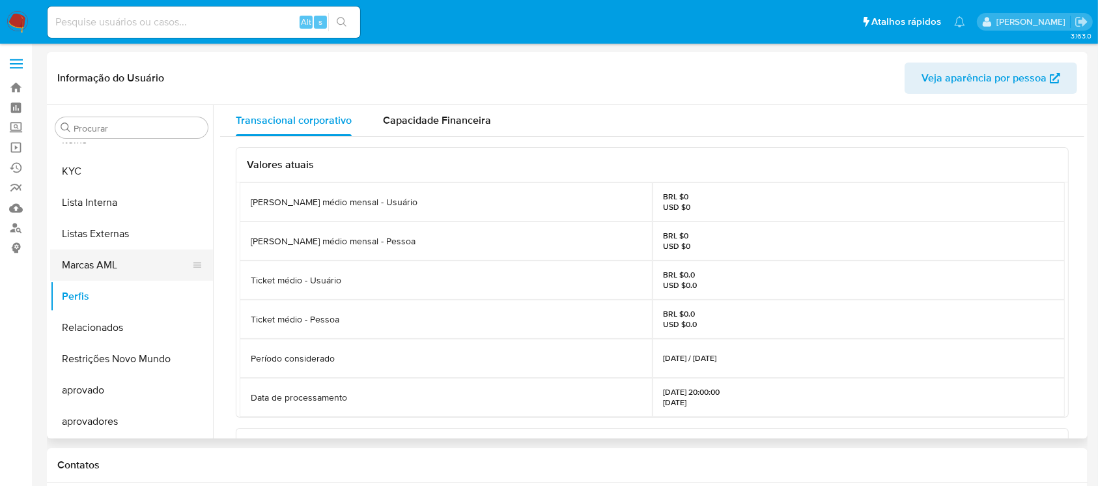
click at [94, 261] on button "Marcas AML" at bounding box center [126, 264] width 152 height 31
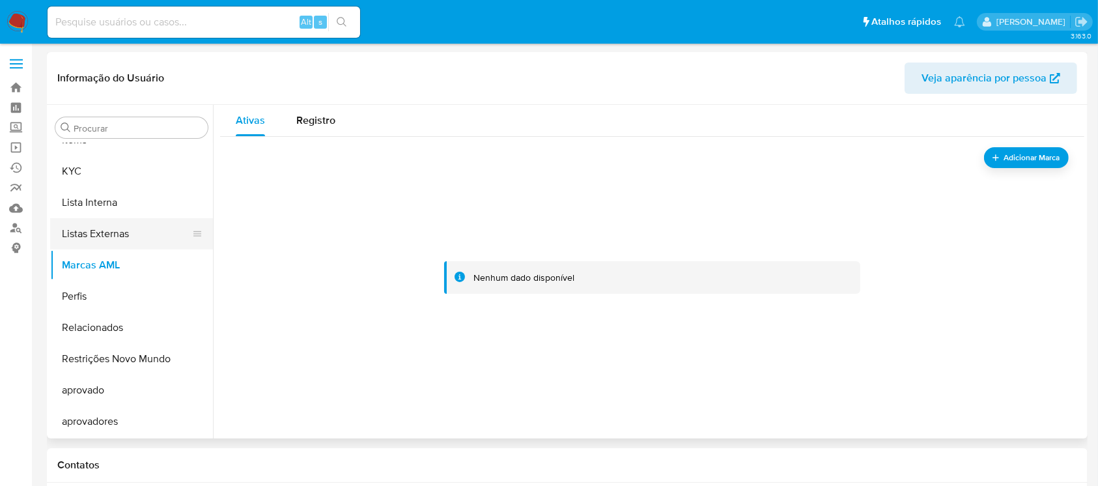
click at [94, 233] on button "Listas Externas" at bounding box center [126, 233] width 152 height 31
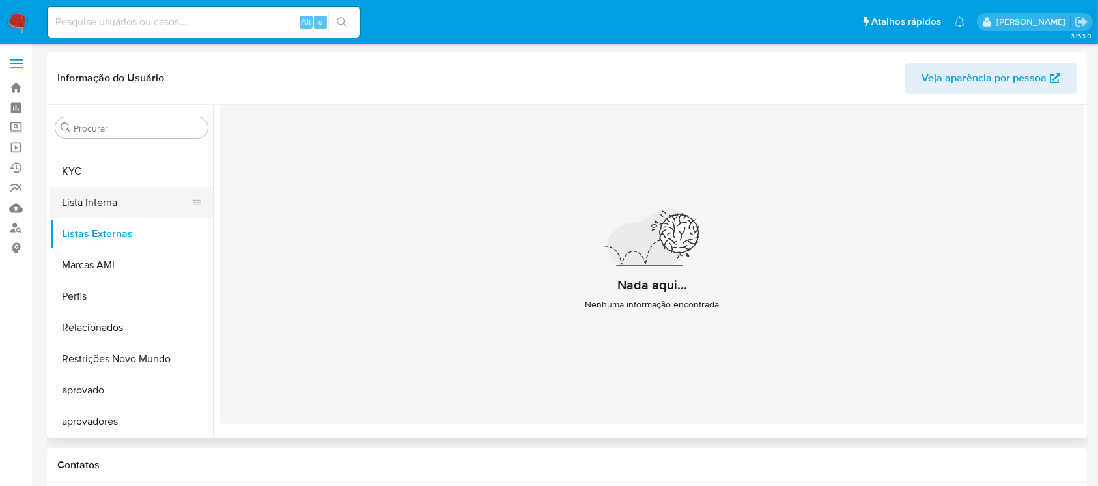
click at [94, 201] on button "Lista Interna" at bounding box center [126, 202] width 152 height 31
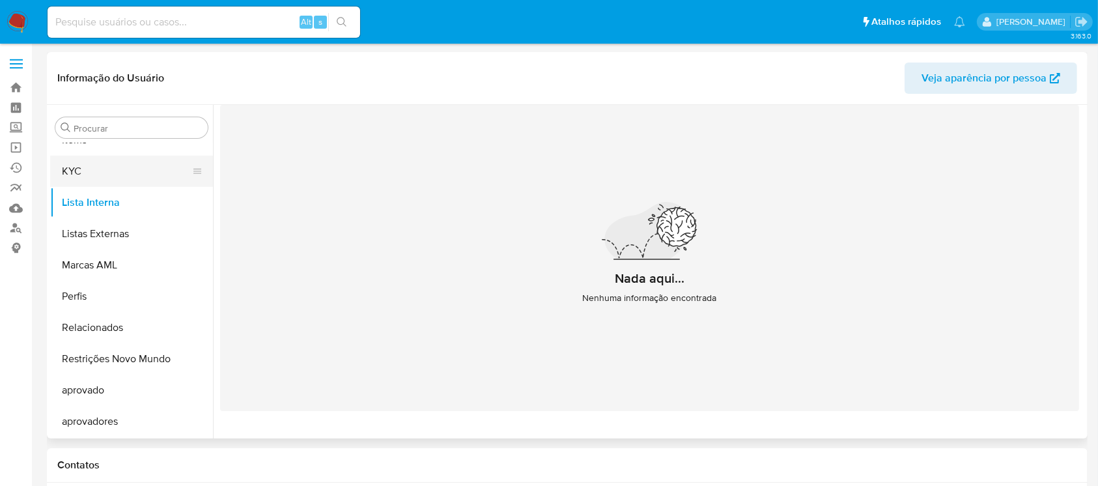
click at [92, 173] on button "KYC" at bounding box center [126, 171] width 152 height 31
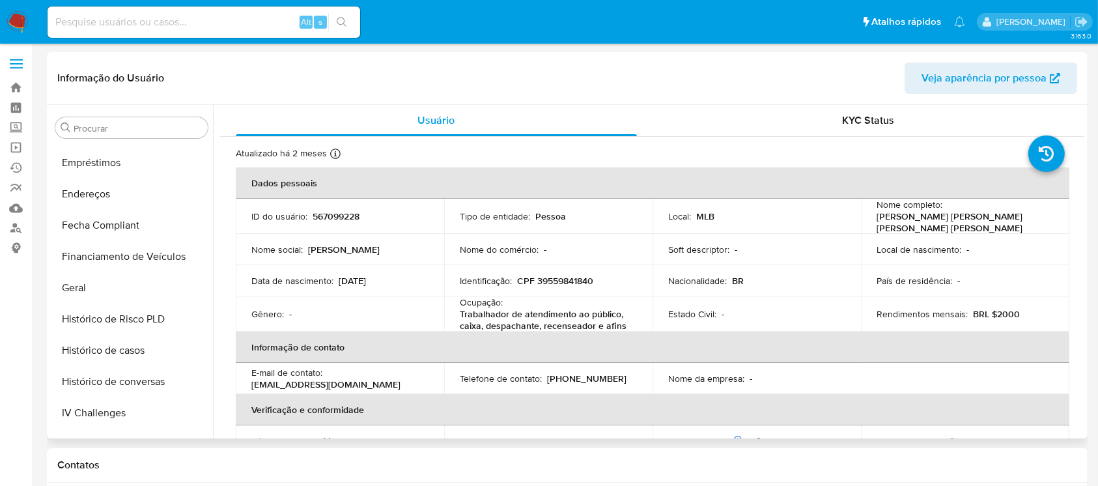
scroll to position [272, 0]
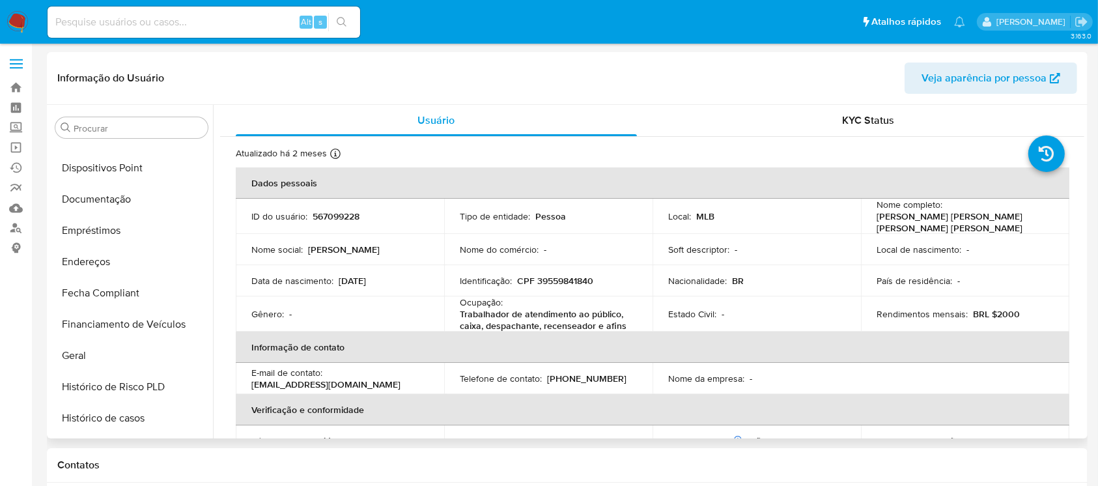
click at [104, 263] on button "Endereços" at bounding box center [131, 261] width 163 height 31
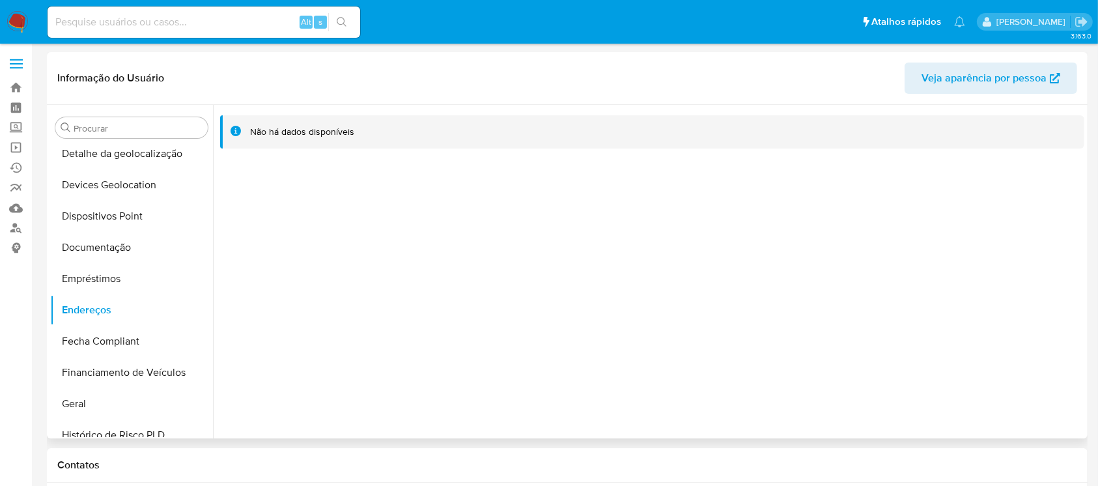
scroll to position [186, 0]
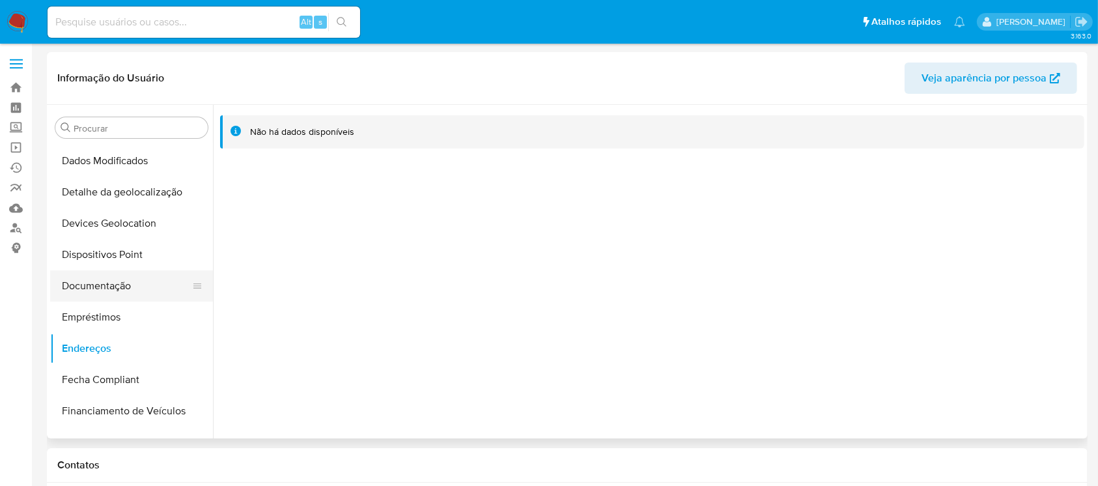
click at [100, 287] on button "Documentação" at bounding box center [126, 285] width 152 height 31
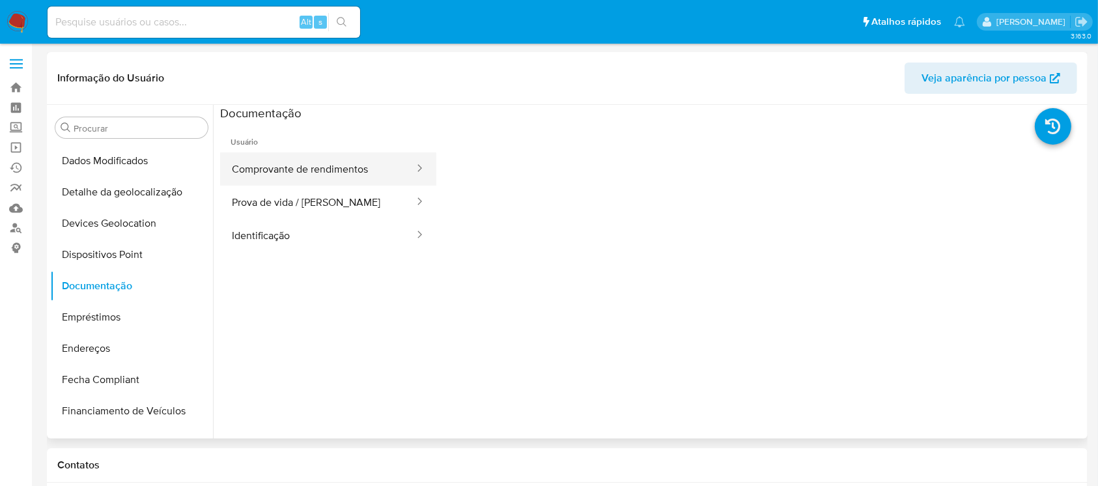
click at [405, 175] on div at bounding box center [415, 168] width 21 height 15
click at [413, 169] on icon at bounding box center [419, 167] width 13 height 13
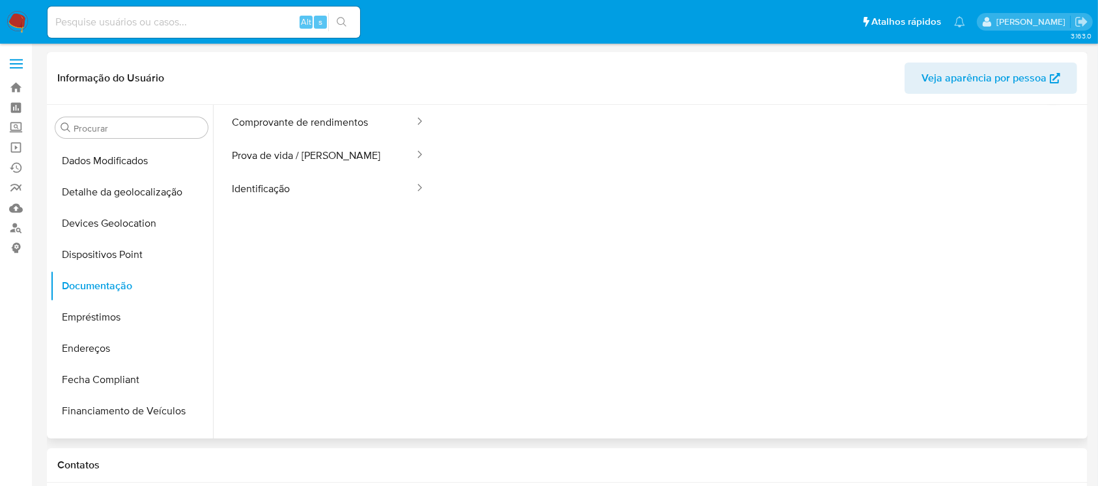
scroll to position [0, 0]
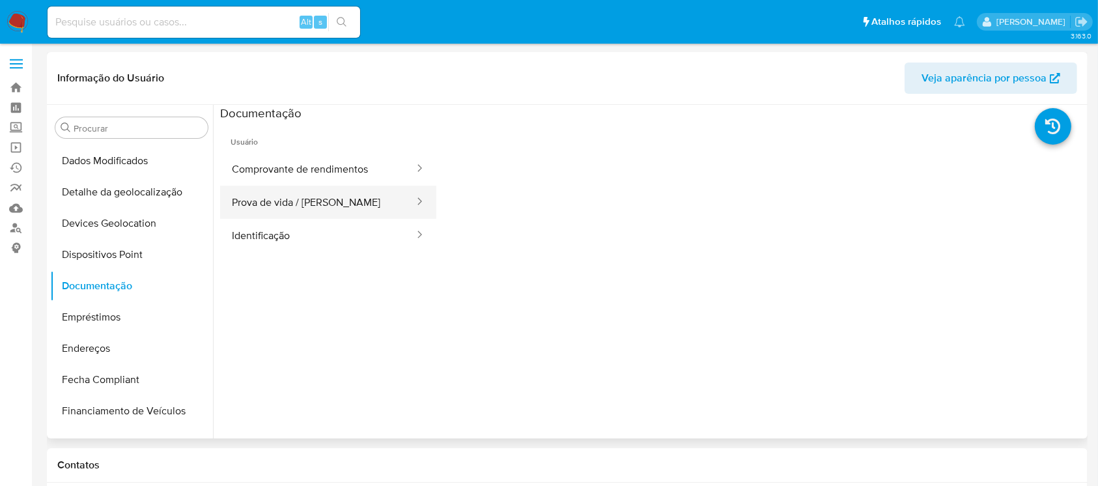
click at [413, 201] on icon at bounding box center [419, 201] width 13 height 13
click at [315, 196] on button "Prova de vida / [PERSON_NAME]" at bounding box center [317, 202] width 195 height 33
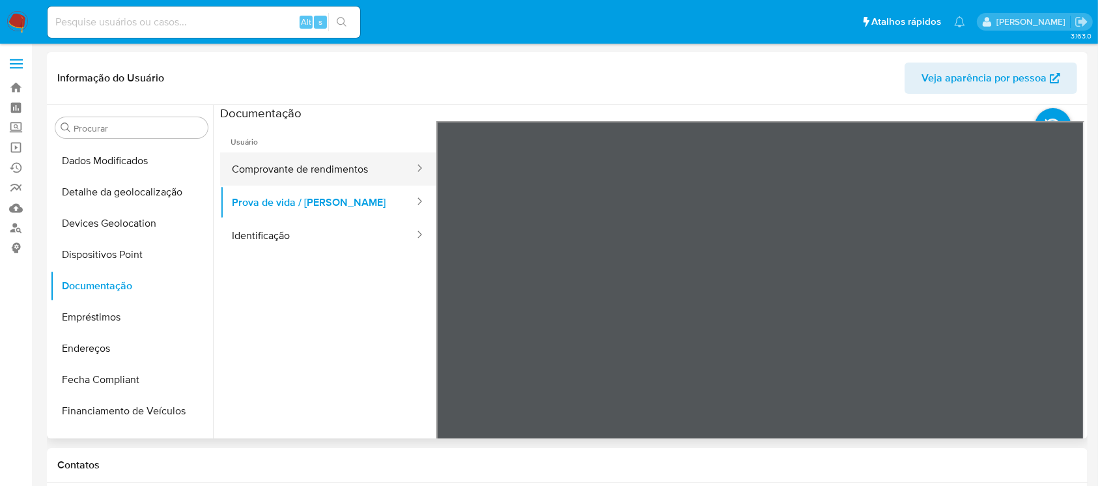
click at [297, 163] on button "Comprovante de rendimentos" at bounding box center [317, 168] width 195 height 33
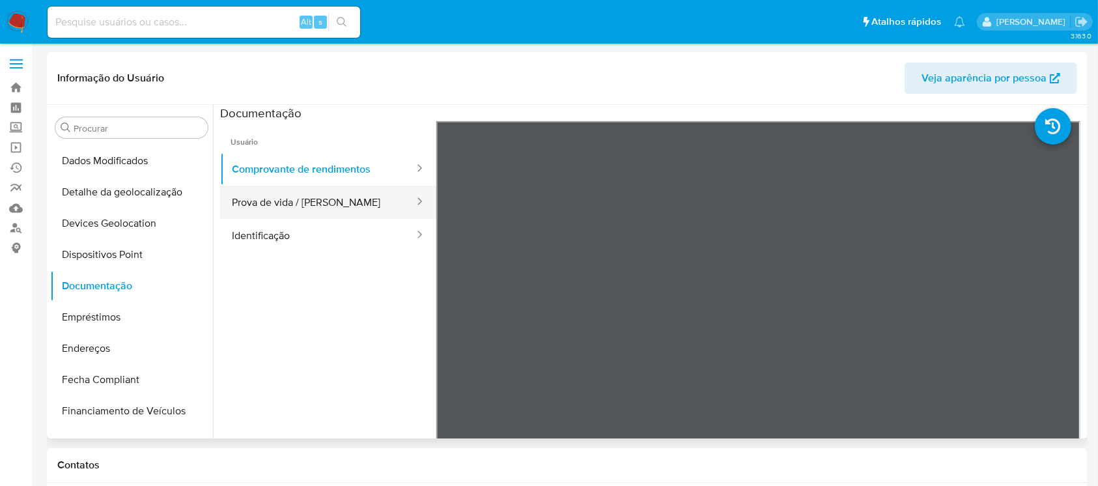
click at [298, 195] on button "Prova de vida / [PERSON_NAME]" at bounding box center [317, 202] width 195 height 33
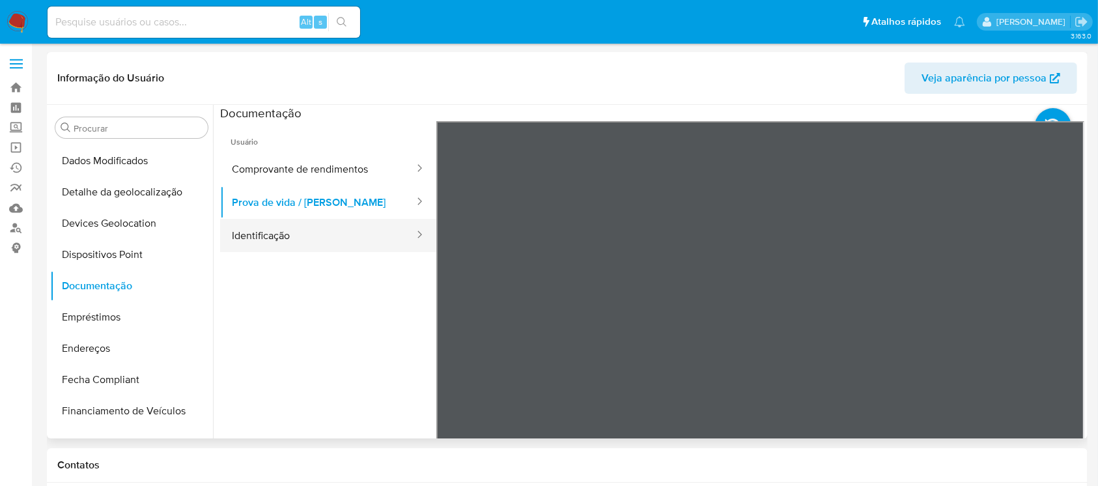
click at [279, 227] on button "Identificação" at bounding box center [317, 235] width 195 height 33
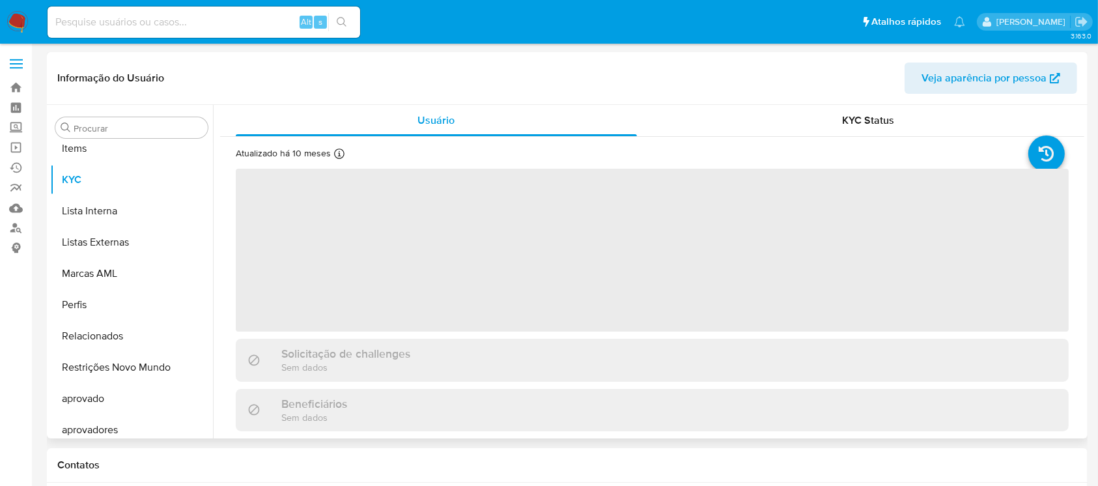
scroll to position [707, 0]
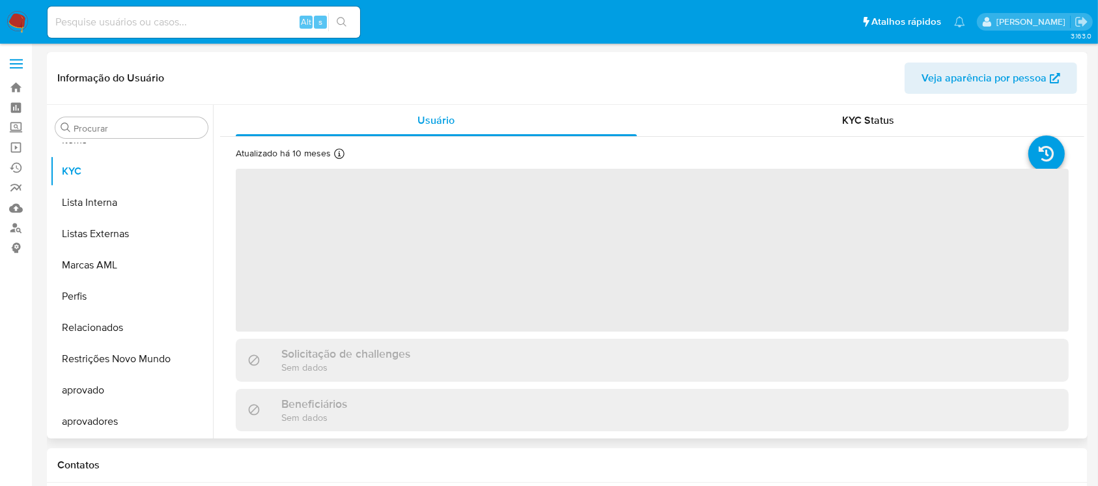
select select "10"
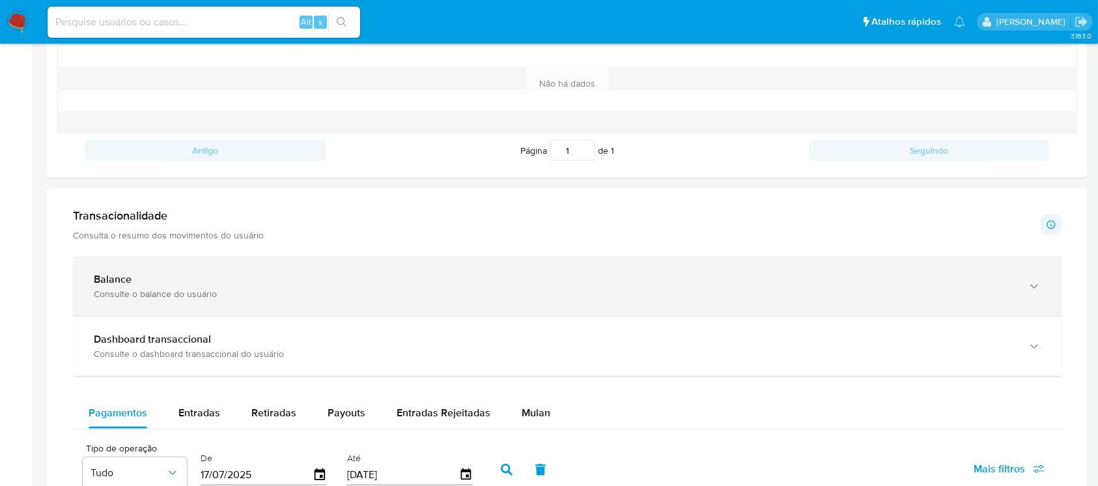
scroll to position [461, 0]
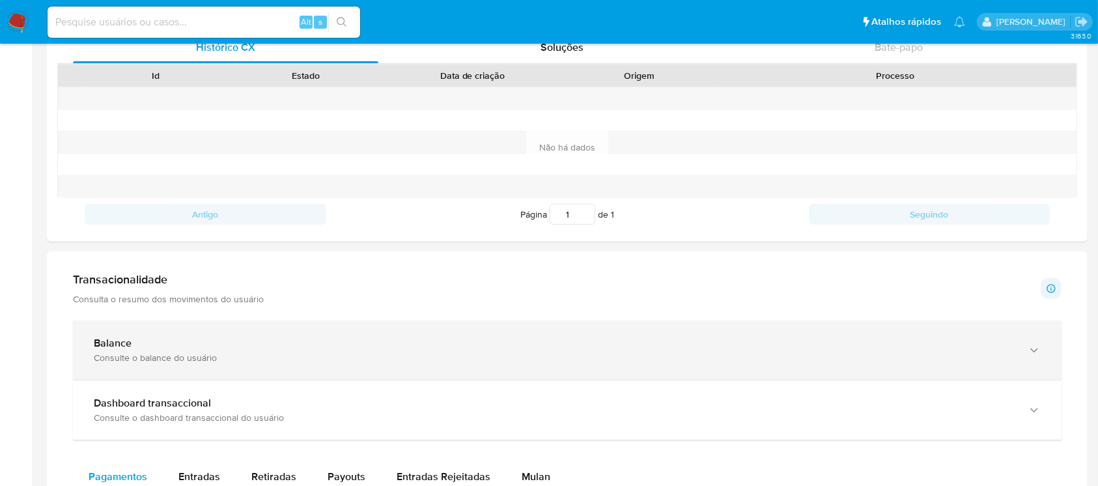
click at [210, 342] on div "Balance" at bounding box center [554, 343] width 921 height 13
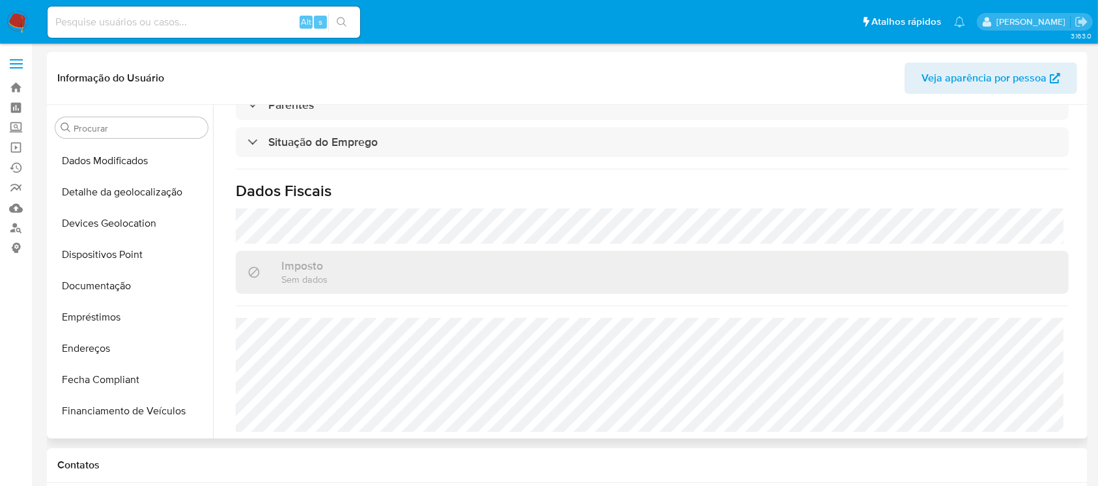
scroll to position [99, 0]
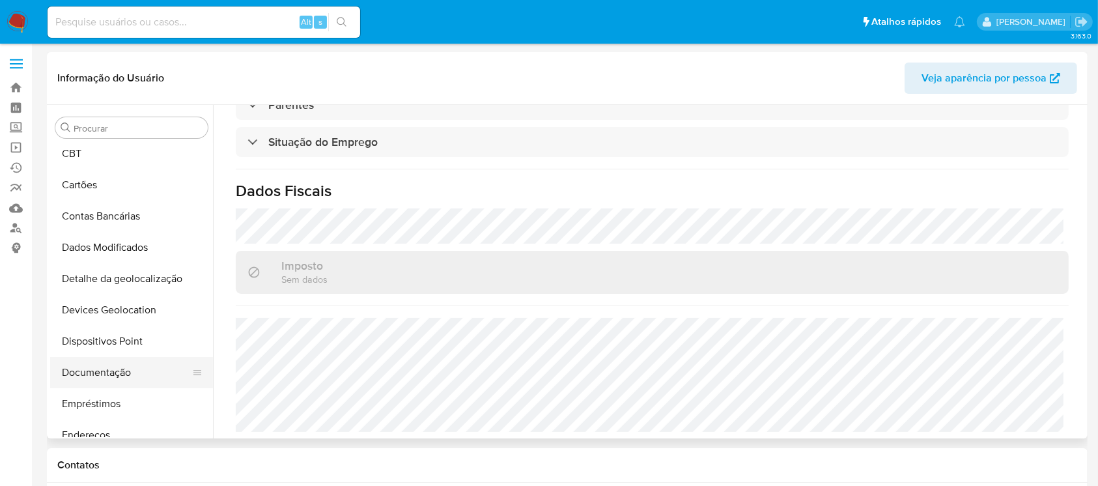
click at [98, 376] on button "Documentação" at bounding box center [126, 372] width 152 height 31
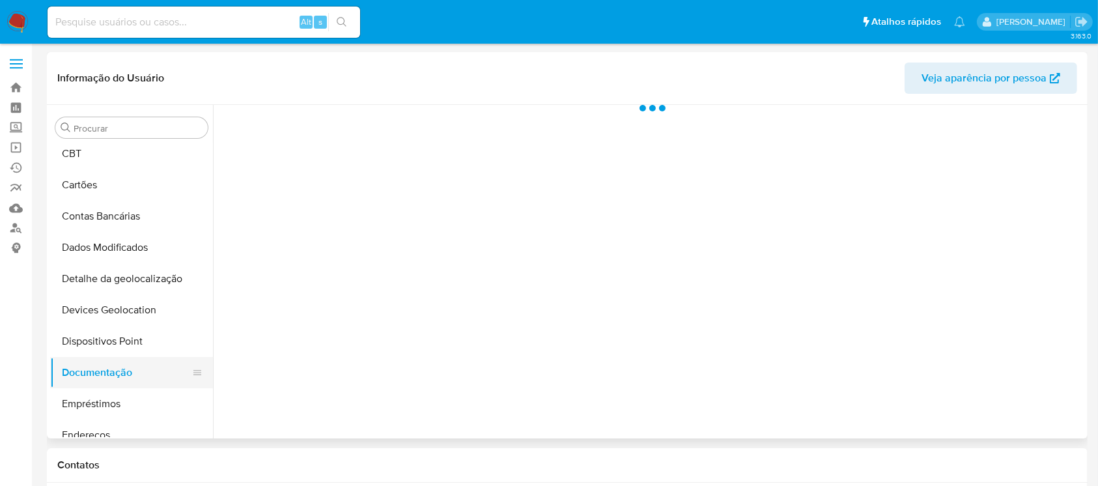
scroll to position [0, 0]
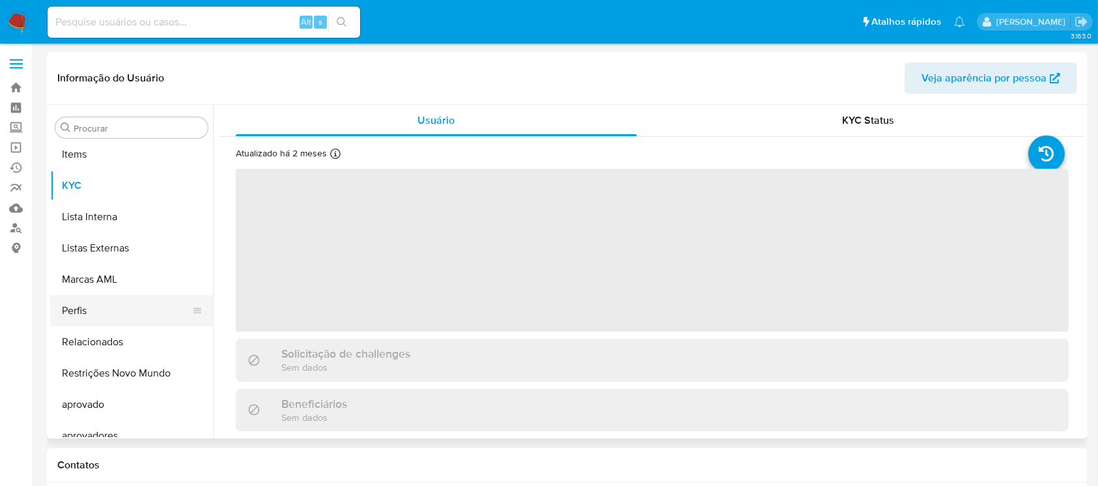
scroll to position [707, 0]
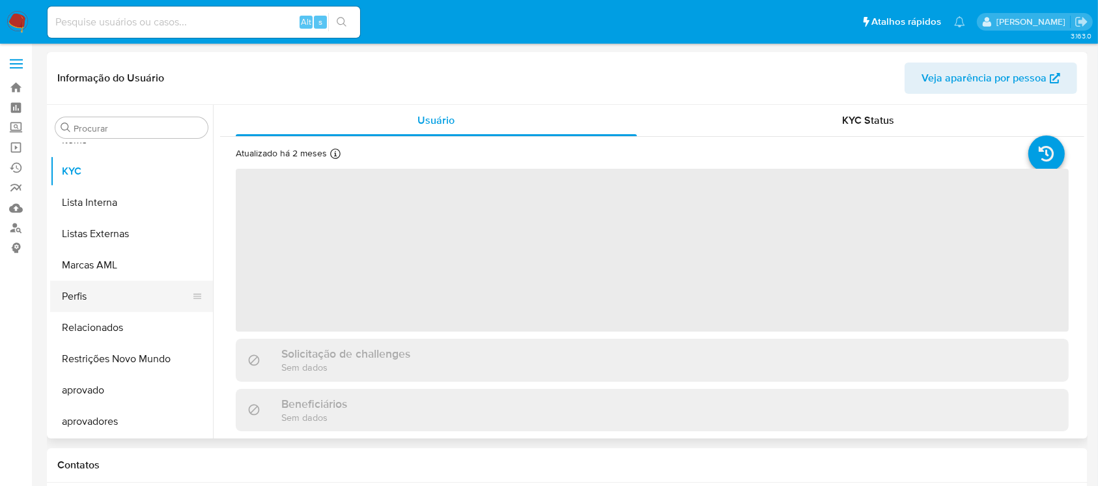
select select "10"
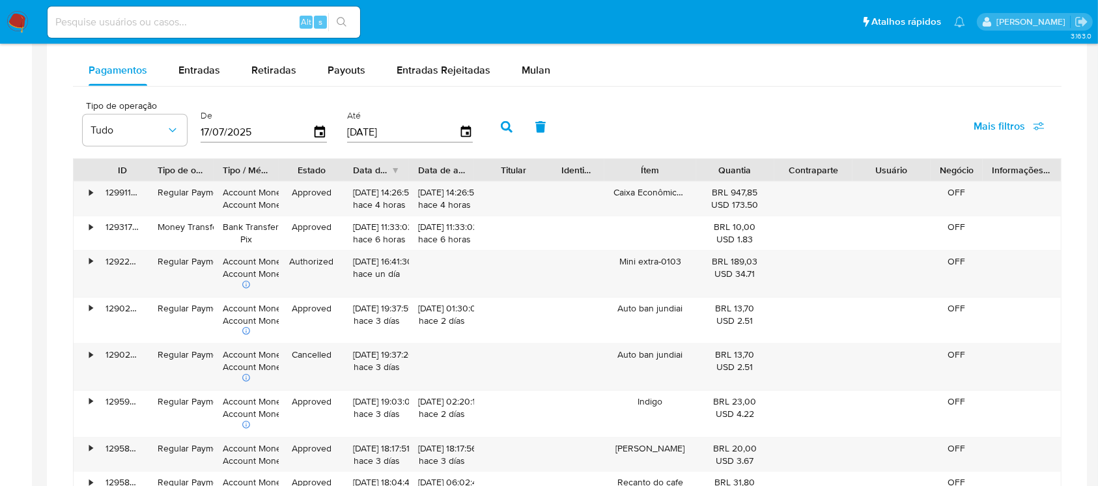
scroll to position [868, 0]
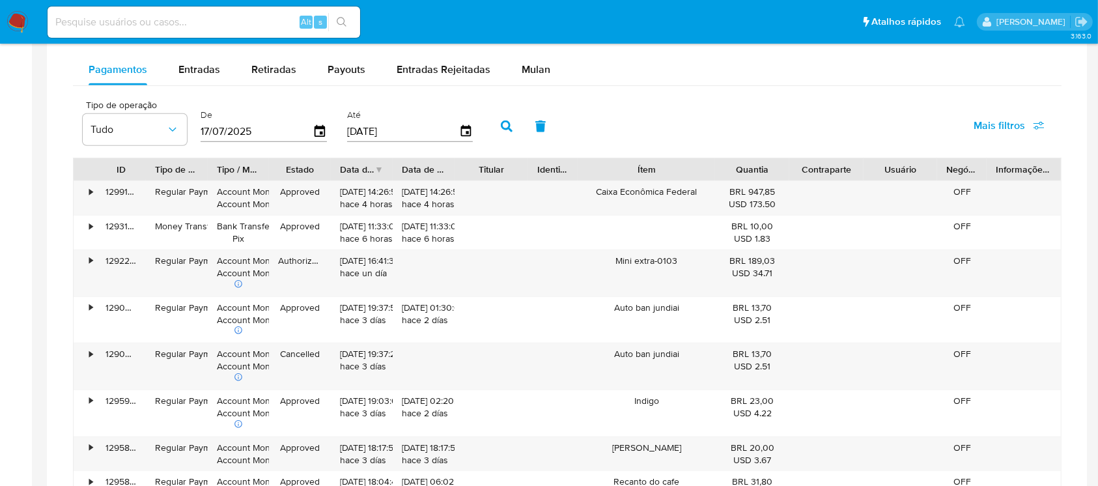
drag, startPoint x: 699, startPoint y: 170, endPoint x: 745, endPoint y: 178, distance: 46.9
click at [745, 178] on div "ID Tipo de operação Tipo / Método Estado Data de criação Data de aprovação Titu…" at bounding box center [567, 169] width 987 height 22
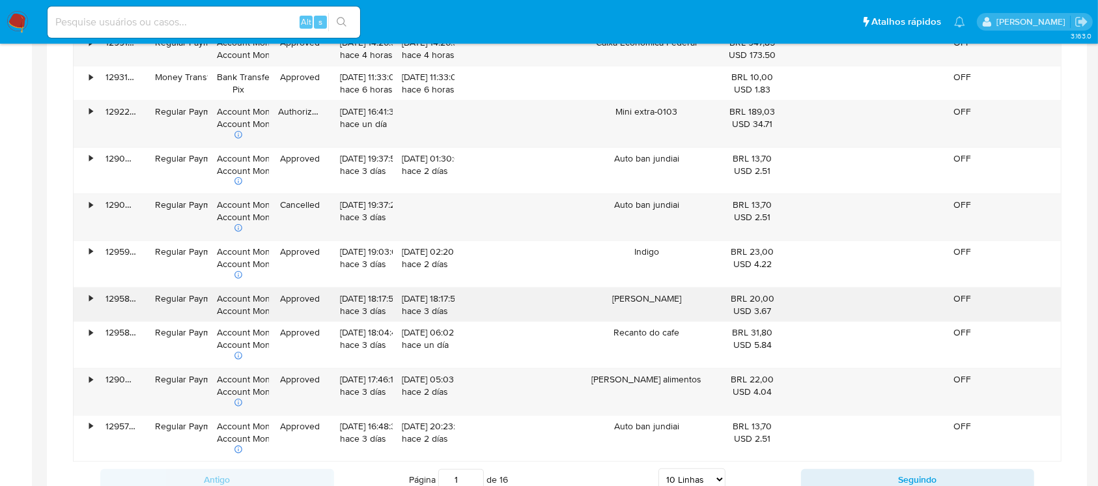
scroll to position [1042, 0]
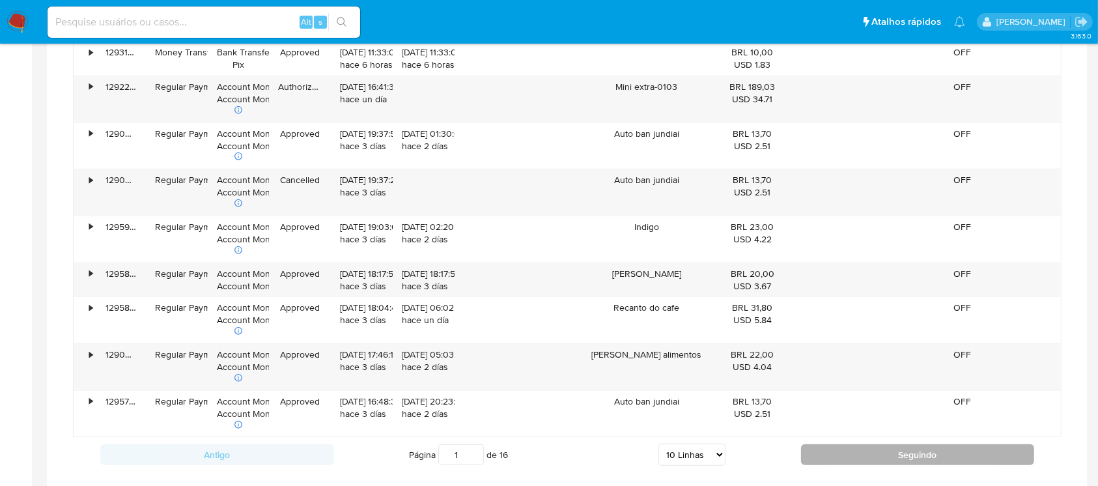
click at [866, 453] on button "Seguindo" at bounding box center [918, 454] width 234 height 21
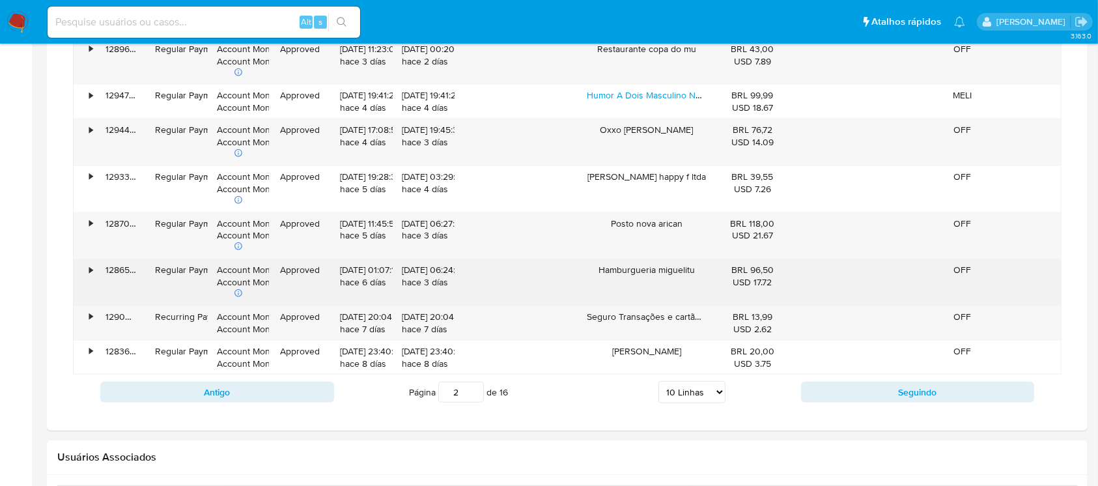
scroll to position [1129, 0]
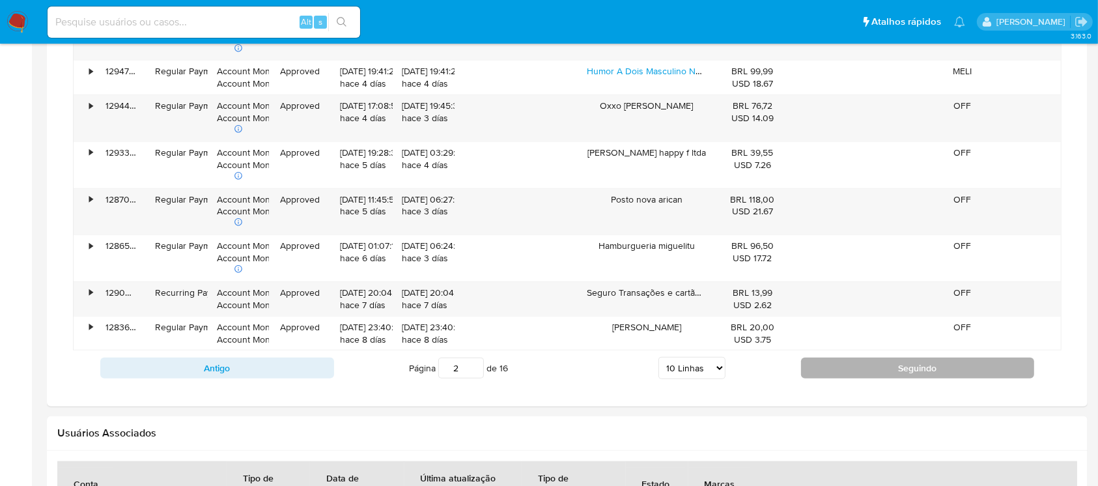
click at [873, 371] on button "Seguindo" at bounding box center [918, 368] width 234 height 21
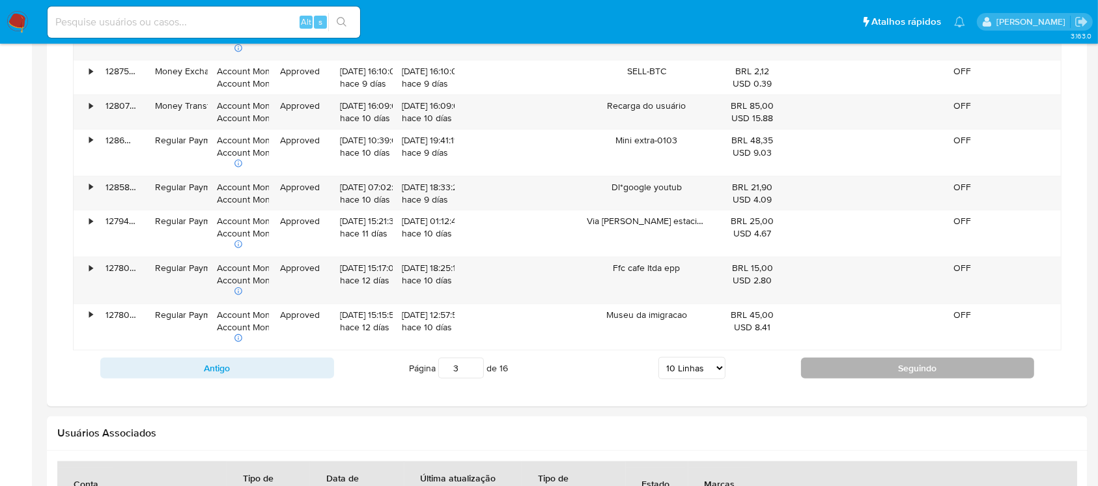
click at [832, 367] on button "Seguindo" at bounding box center [918, 368] width 234 height 21
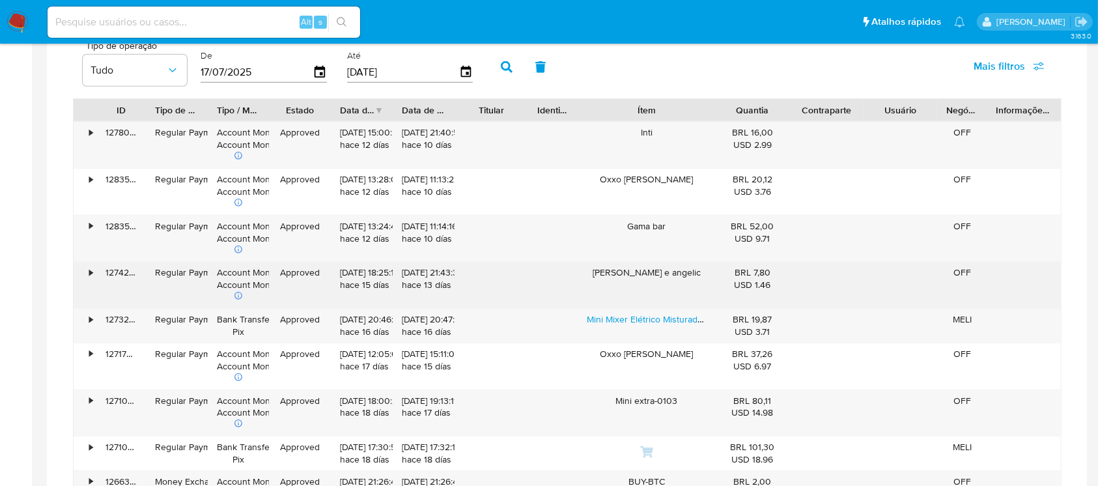
scroll to position [955, 0]
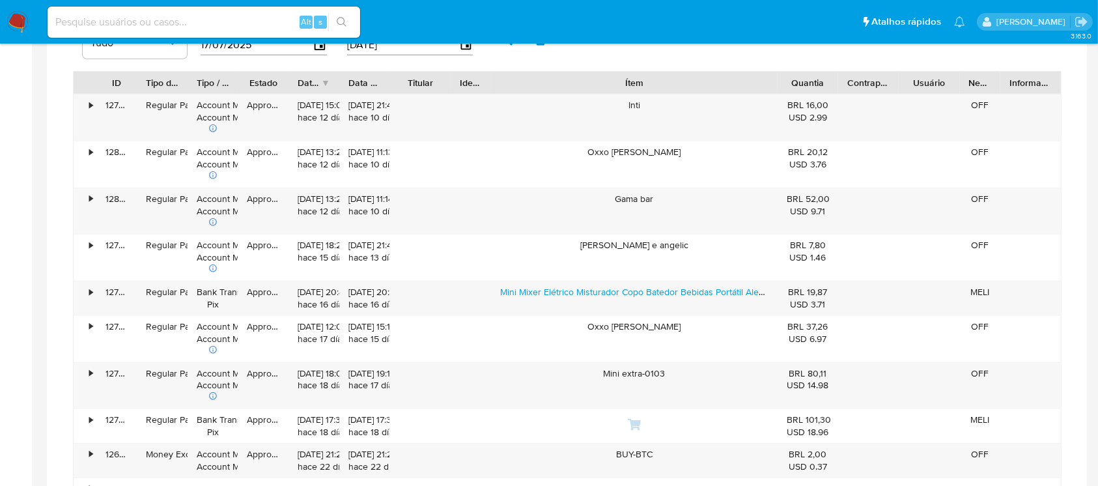
click at [873, 96] on div "ID Tipo de operação Tipo / Método Estado Data de criação Data de aprovação Titu…" at bounding box center [567, 291] width 989 height 441
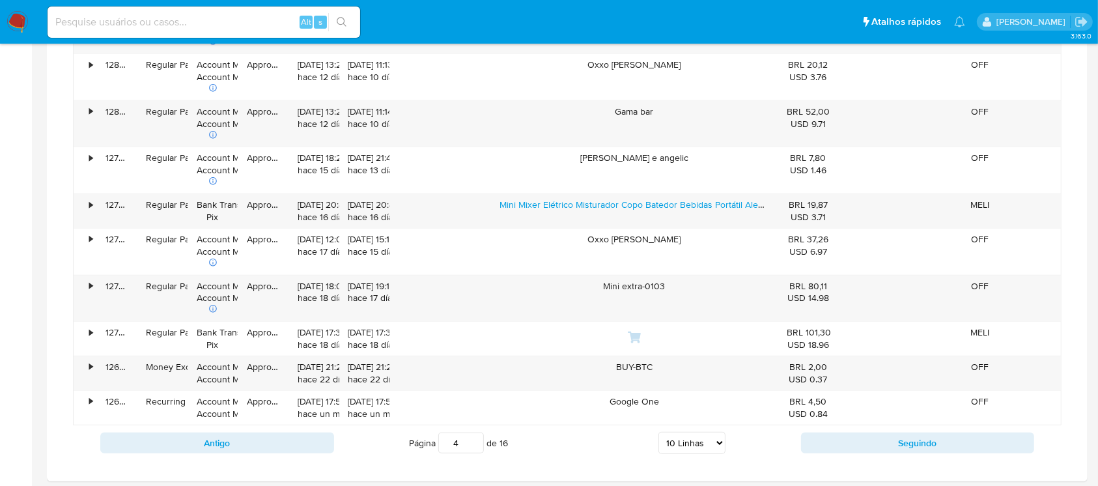
scroll to position [1129, 0]
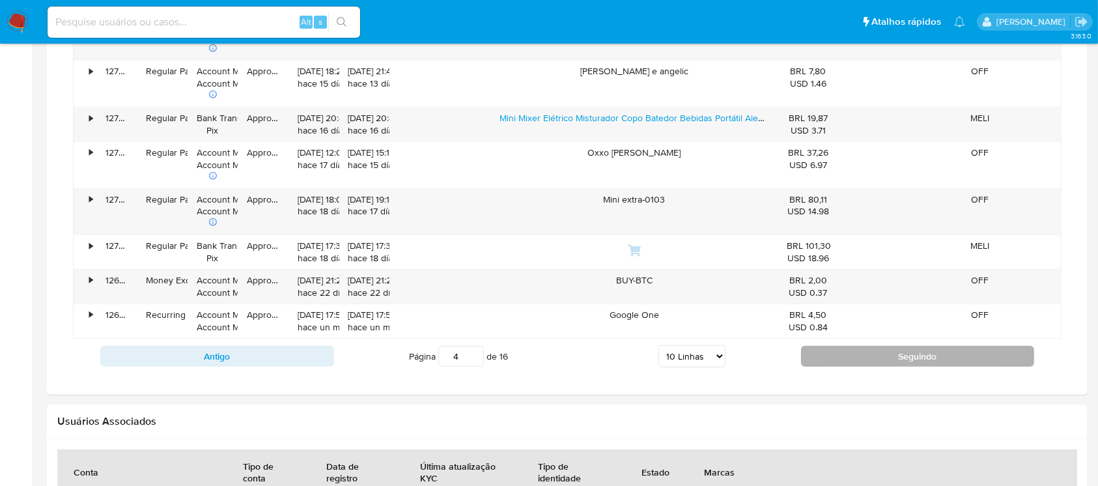
click at [901, 358] on button "Seguindo" at bounding box center [918, 356] width 234 height 21
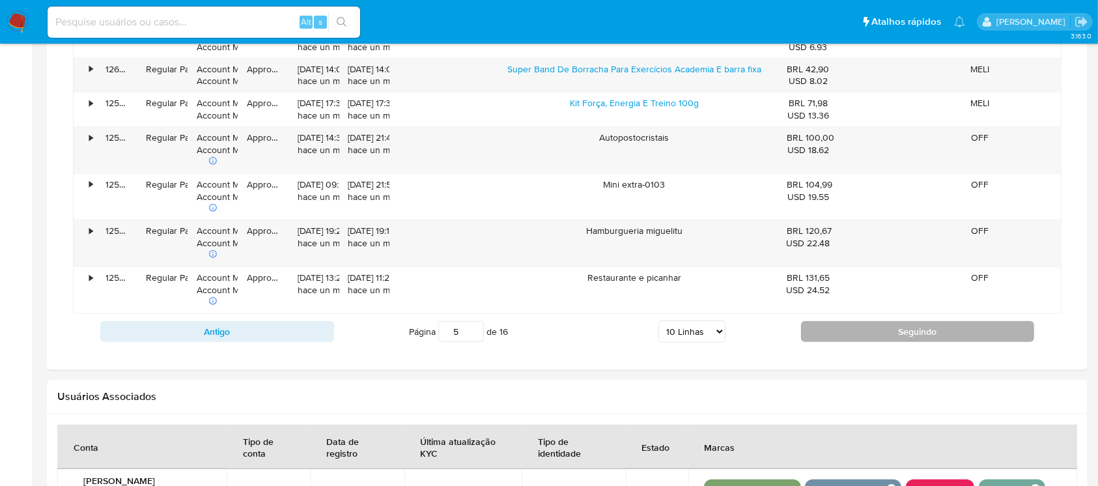
click at [912, 331] on button "Seguindo" at bounding box center [918, 331] width 234 height 21
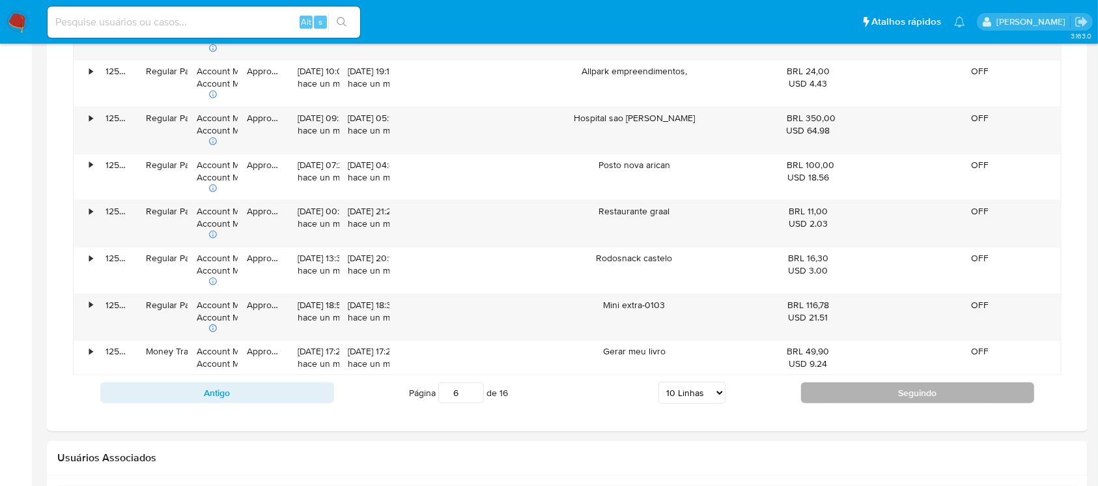
click at [861, 391] on button "Seguindo" at bounding box center [918, 392] width 234 height 21
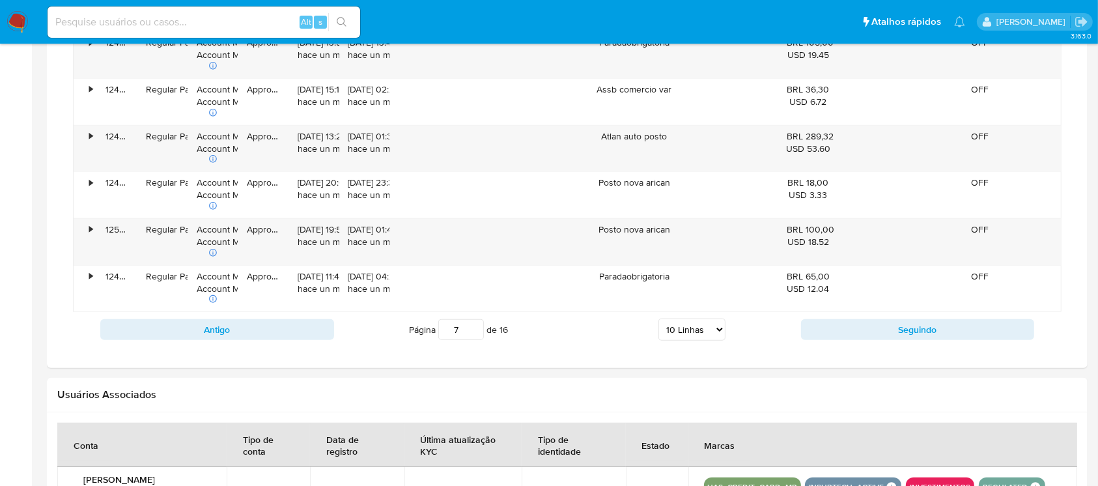
scroll to position [1302, 0]
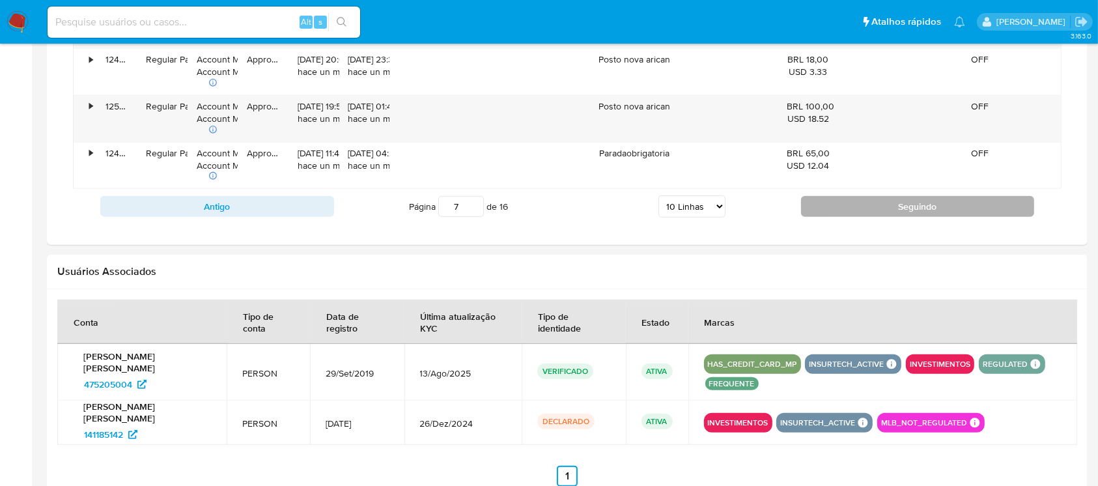
click at [888, 205] on button "Seguindo" at bounding box center [918, 206] width 234 height 21
type input "8"
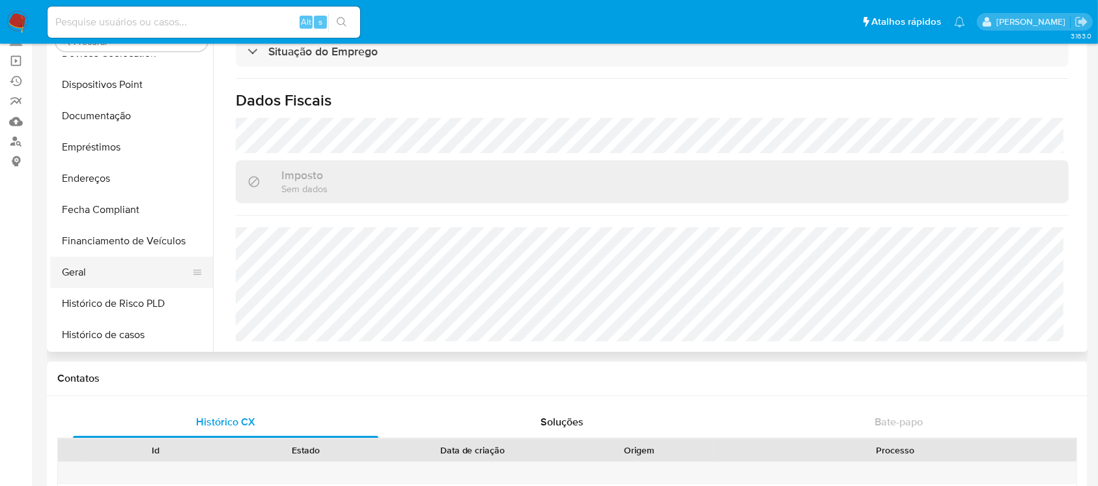
scroll to position [186, 0]
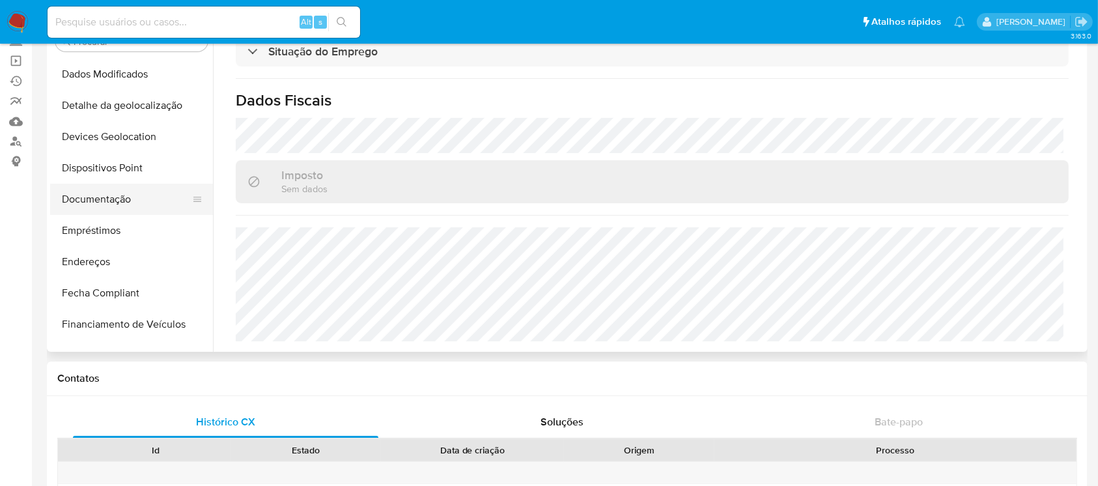
click at [115, 193] on button "Documentação" at bounding box center [126, 199] width 152 height 31
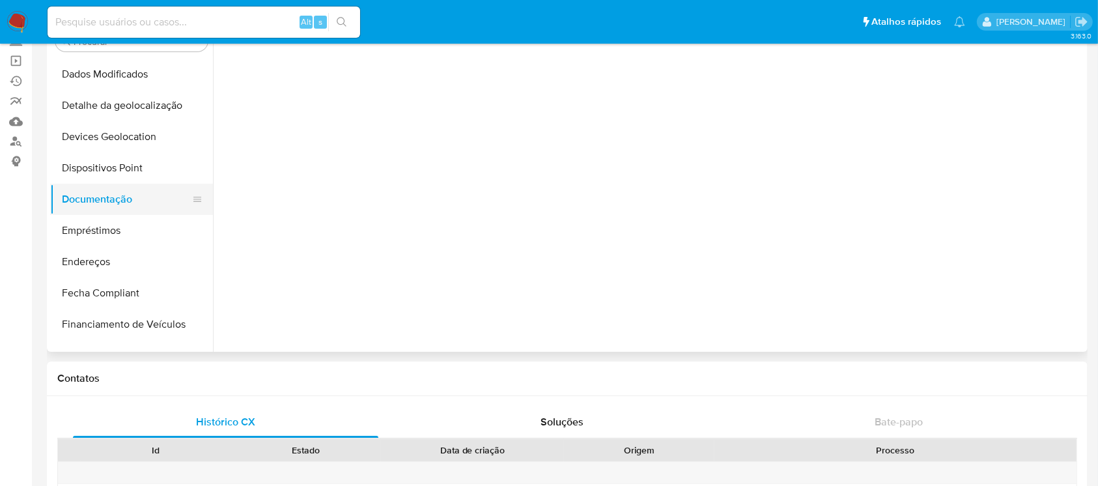
scroll to position [0, 0]
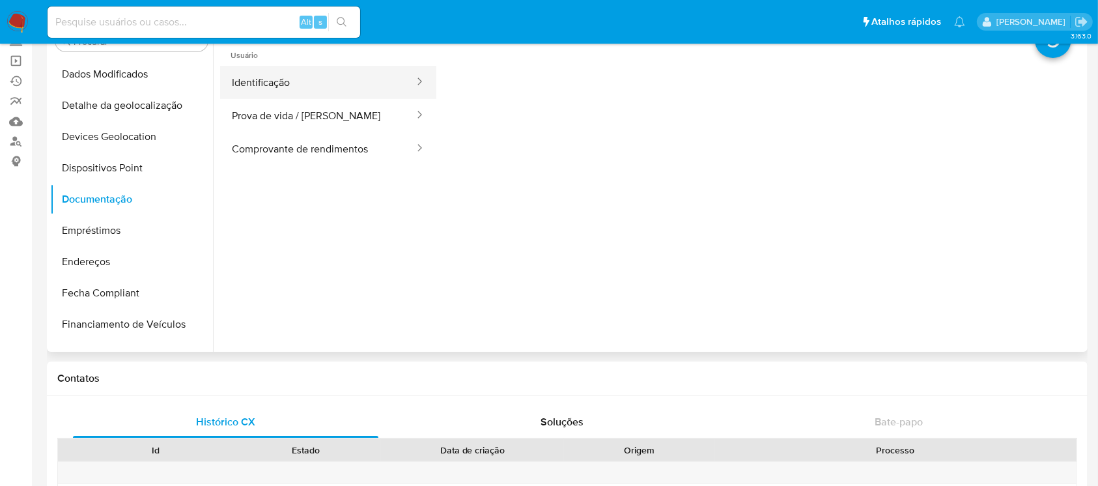
click at [302, 82] on button "Identificação" at bounding box center [317, 82] width 195 height 33
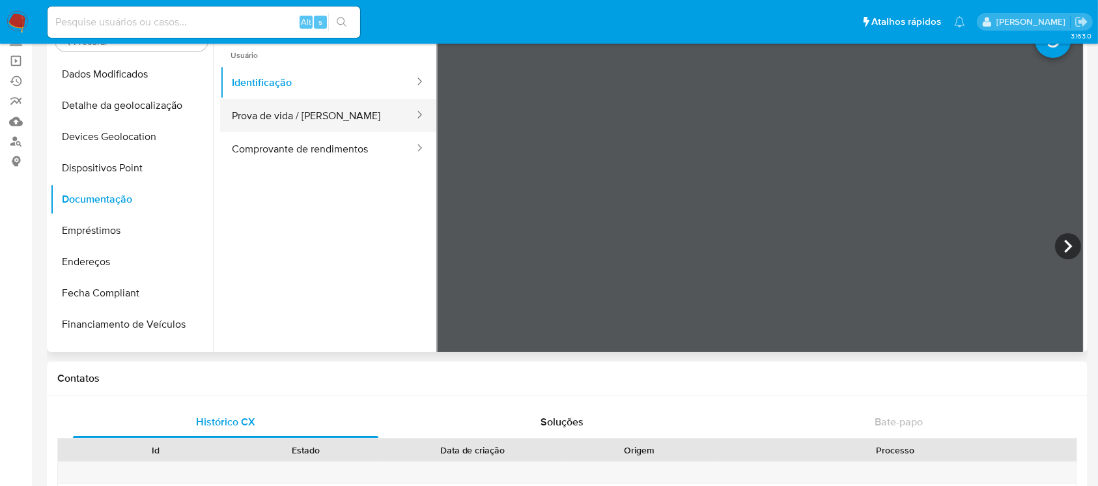
click at [288, 116] on button "Prova de vida / [PERSON_NAME]" at bounding box center [317, 115] width 195 height 33
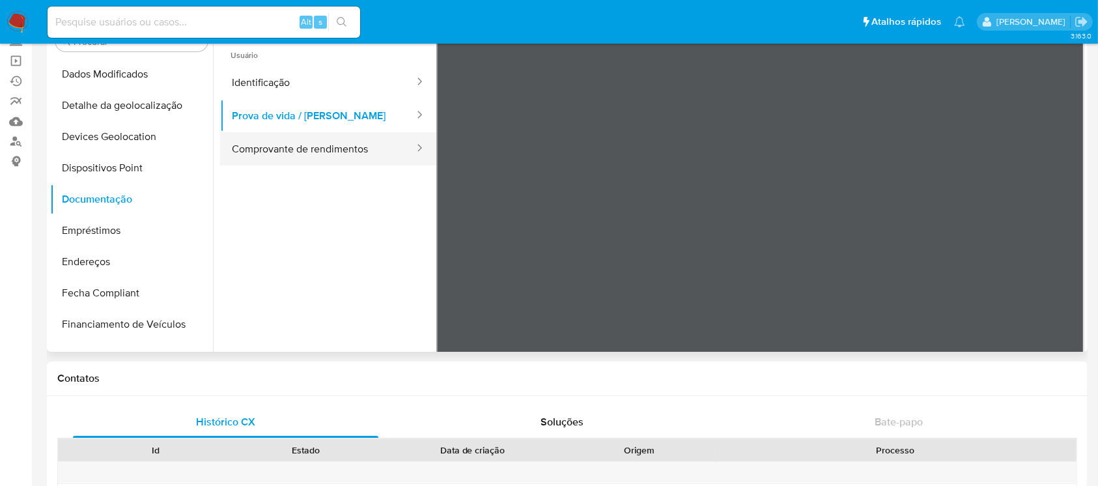
click at [302, 144] on button "Comprovante de rendimentos" at bounding box center [317, 148] width 195 height 33
